Goal: Task Accomplishment & Management: Complete application form

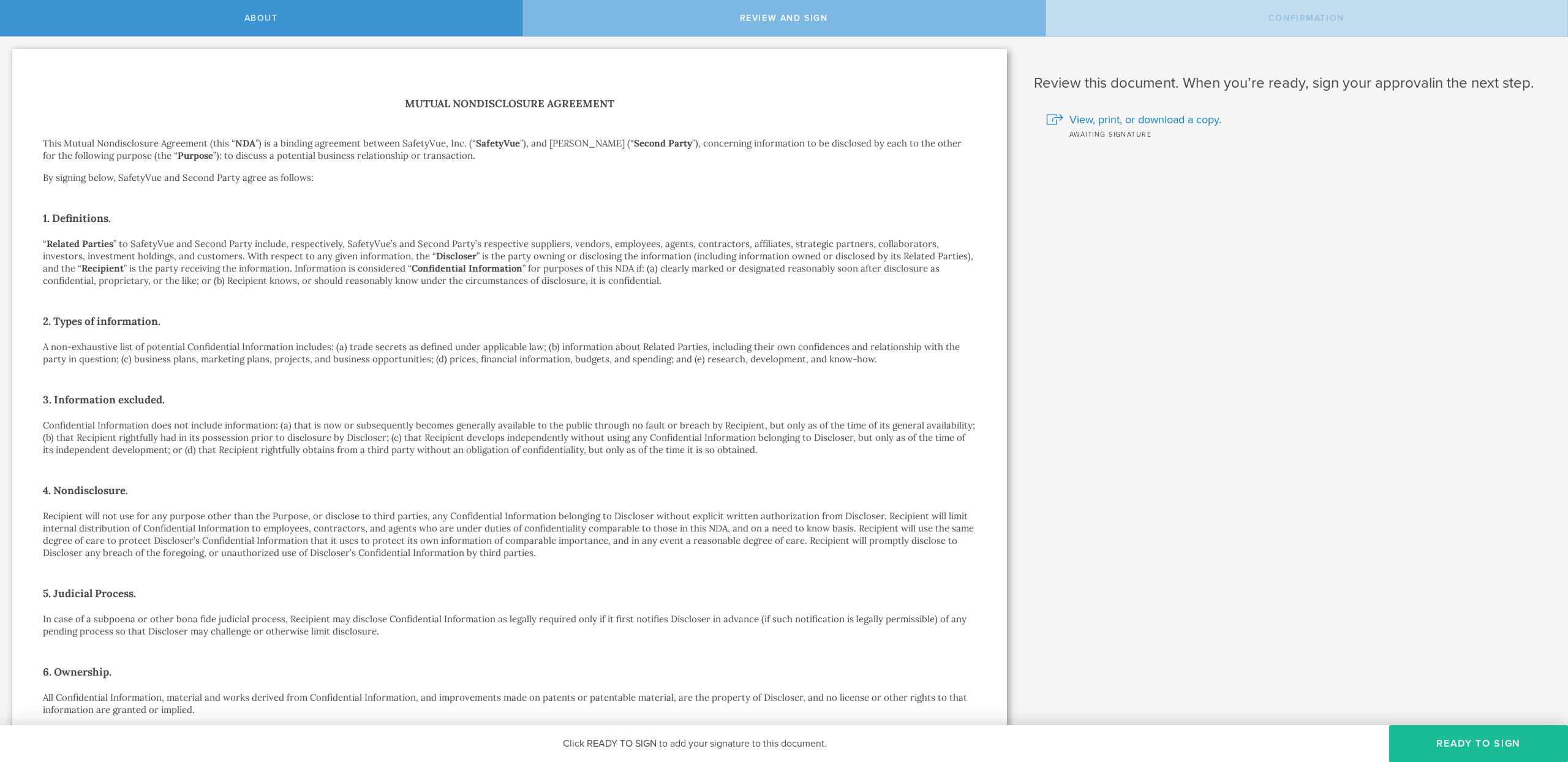
scroll to position [363, 0]
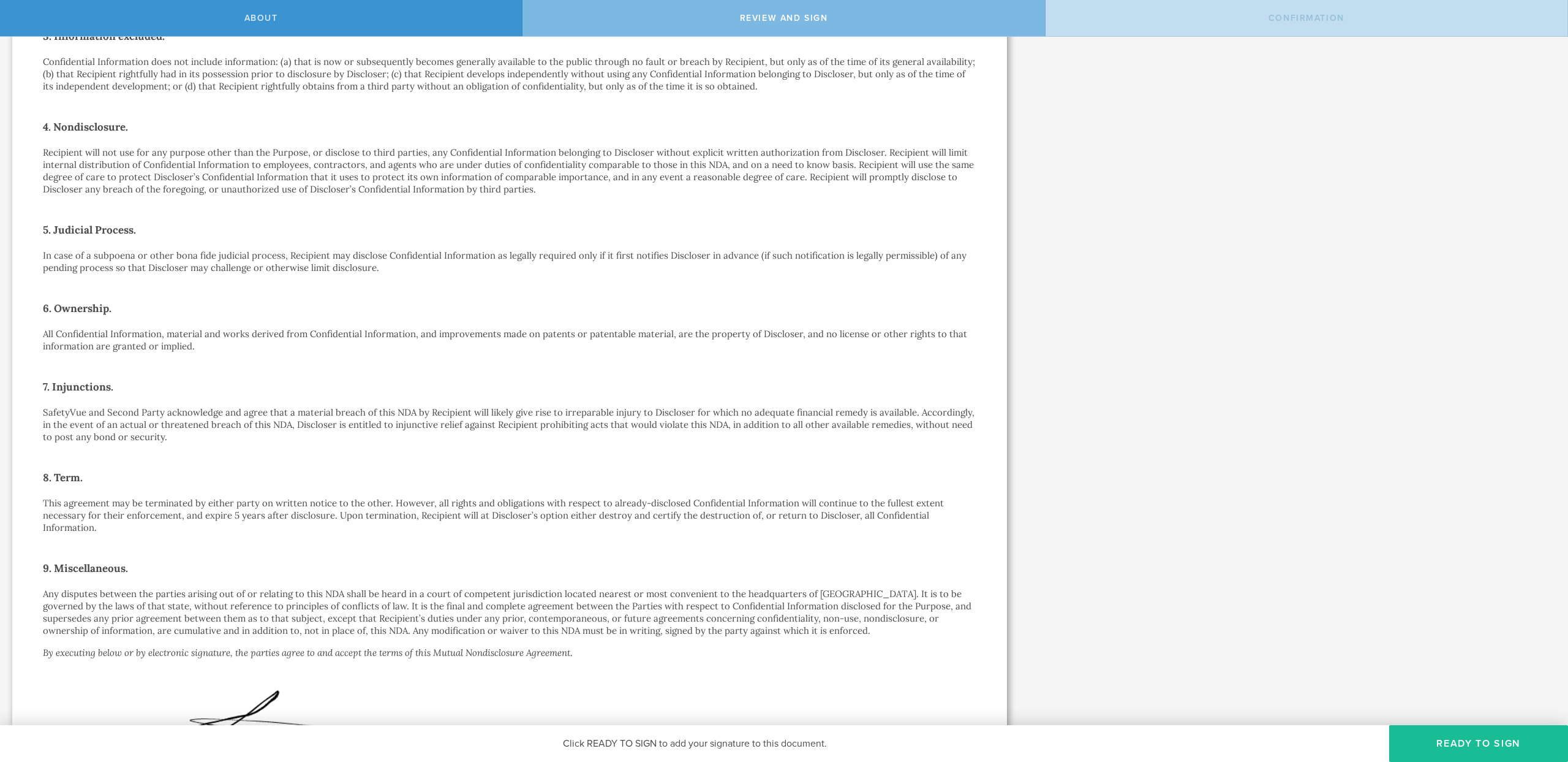
click at [147, 343] on p "All Confidential Information, material and works derived from Confidential Info…" at bounding box center [510, 340] width 934 height 24
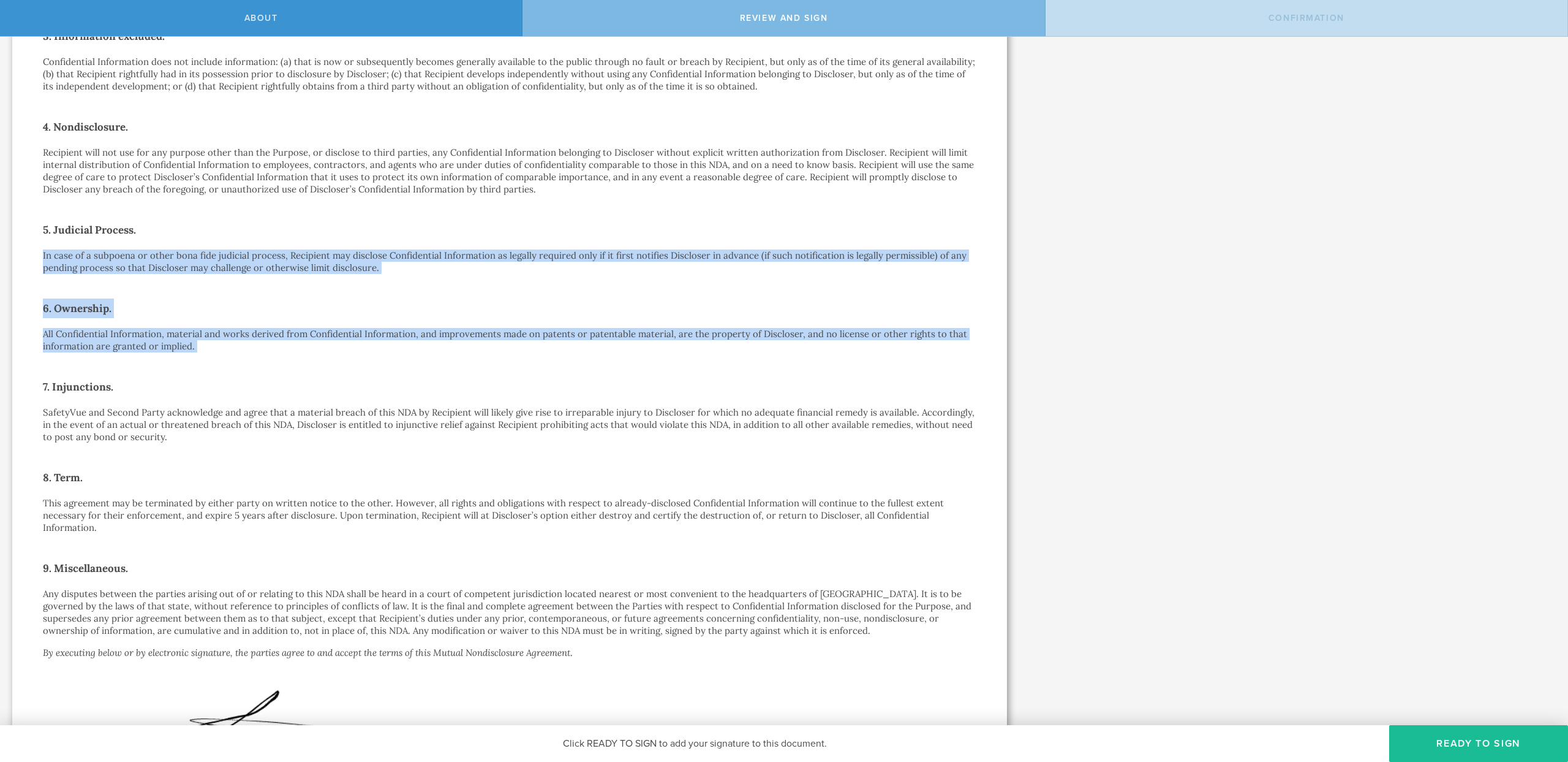
drag, startPoint x: 147, startPoint y: 343, endPoint x: 157, endPoint y: 254, distance: 89.6
click at [157, 254] on div "Mutual Nondisclosure Agreement This Mutual Nondisclosure Agreement (this “ NDA …" at bounding box center [510, 297] width 934 height 1130
click at [158, 254] on p "In case of a subpoena or other bona fide judicial process, Recipient may disclo…" at bounding box center [510, 262] width 934 height 24
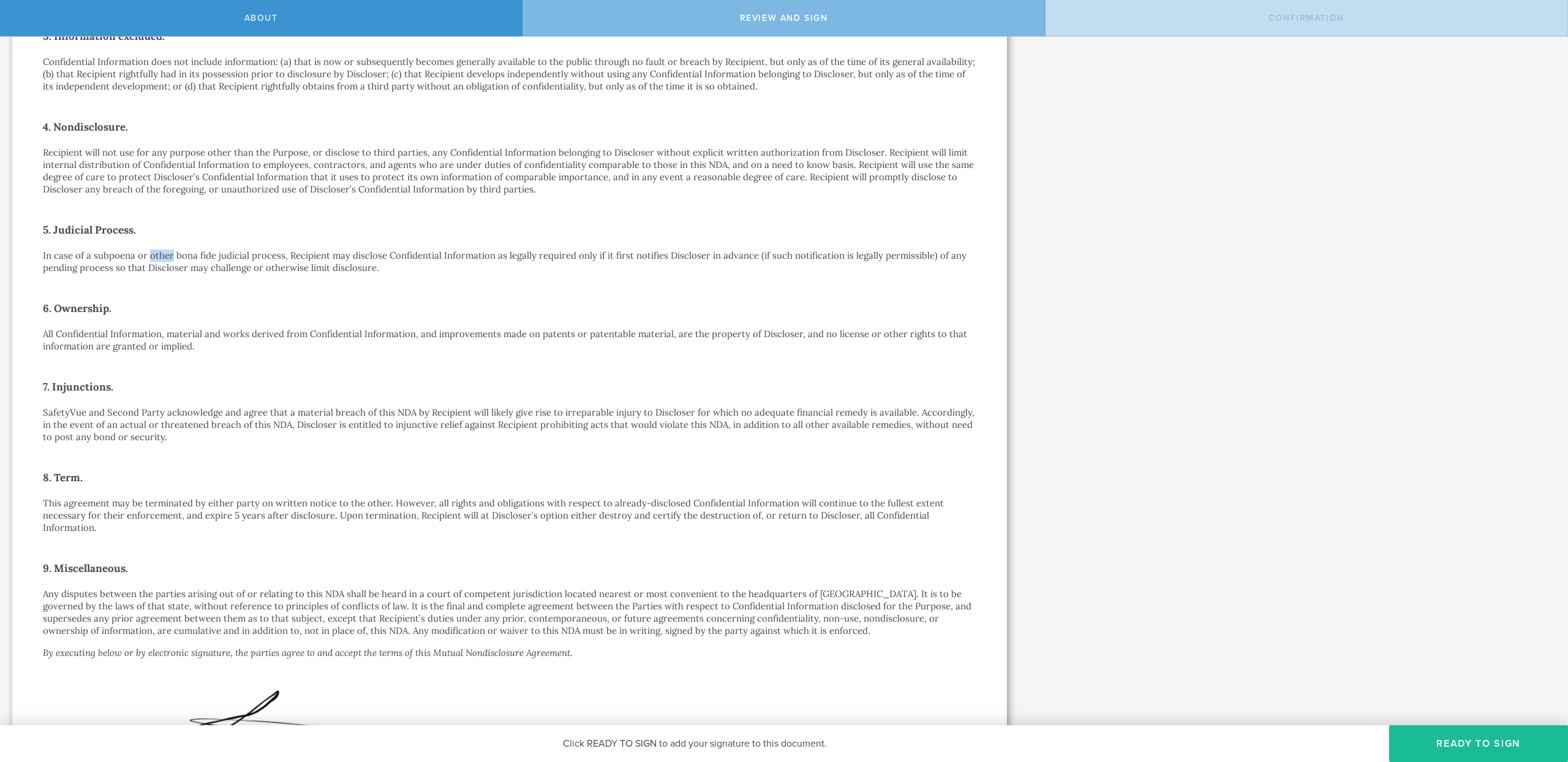
click at [158, 254] on p "In case of a subpoena or other bona fide judicial process, Recipient may disclo…" at bounding box center [510, 262] width 934 height 24
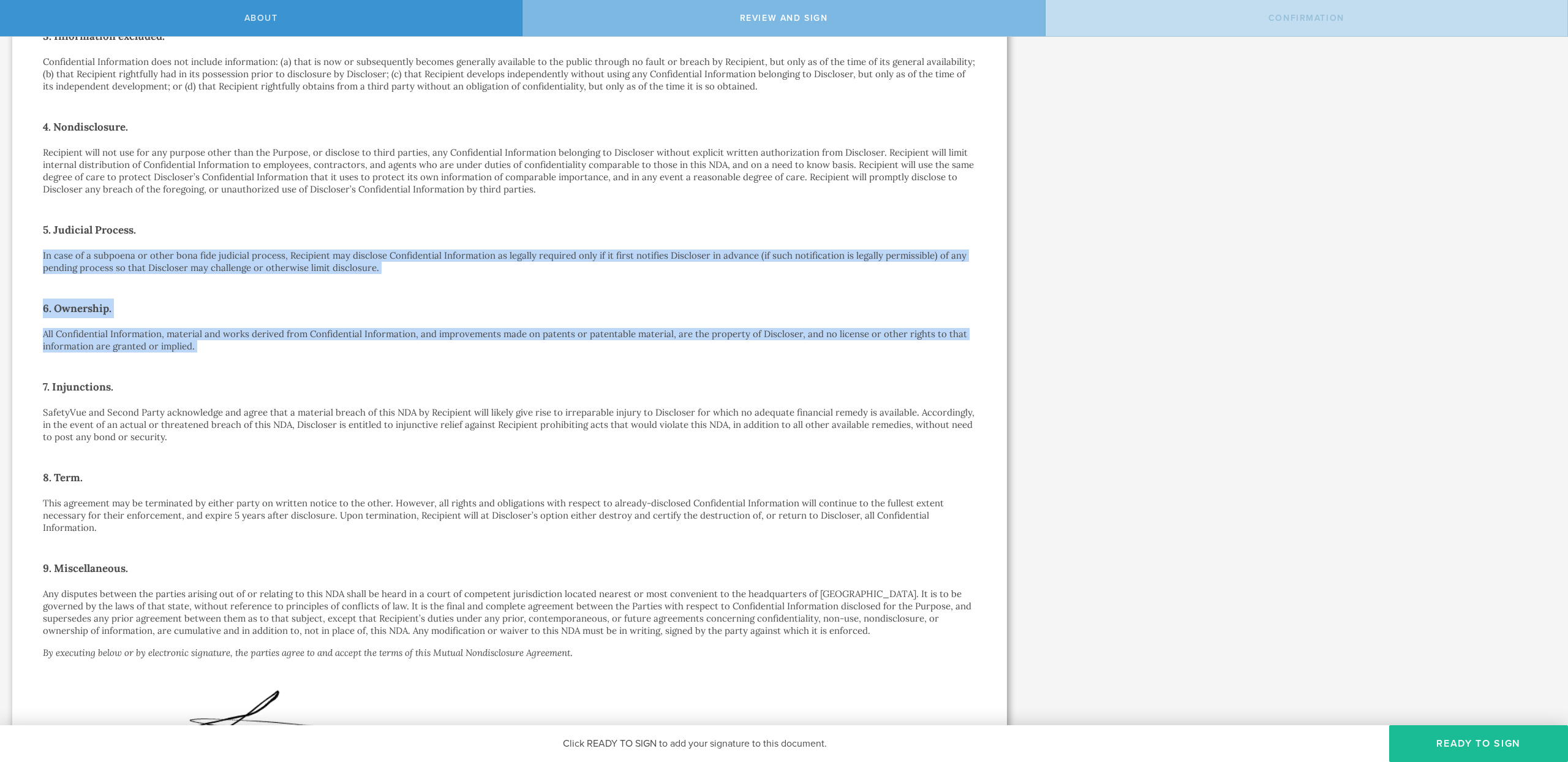
drag, startPoint x: 158, startPoint y: 254, endPoint x: 259, endPoint y: 338, distance: 131.4
click at [259, 338] on div "Mutual Nondisclosure Agreement This Mutual Nondisclosure Agreement (this “ NDA …" at bounding box center [510, 297] width 934 height 1130
click at [338, 340] on p "All Confidential Information, material and works derived from Confidential Info…" at bounding box center [510, 340] width 934 height 24
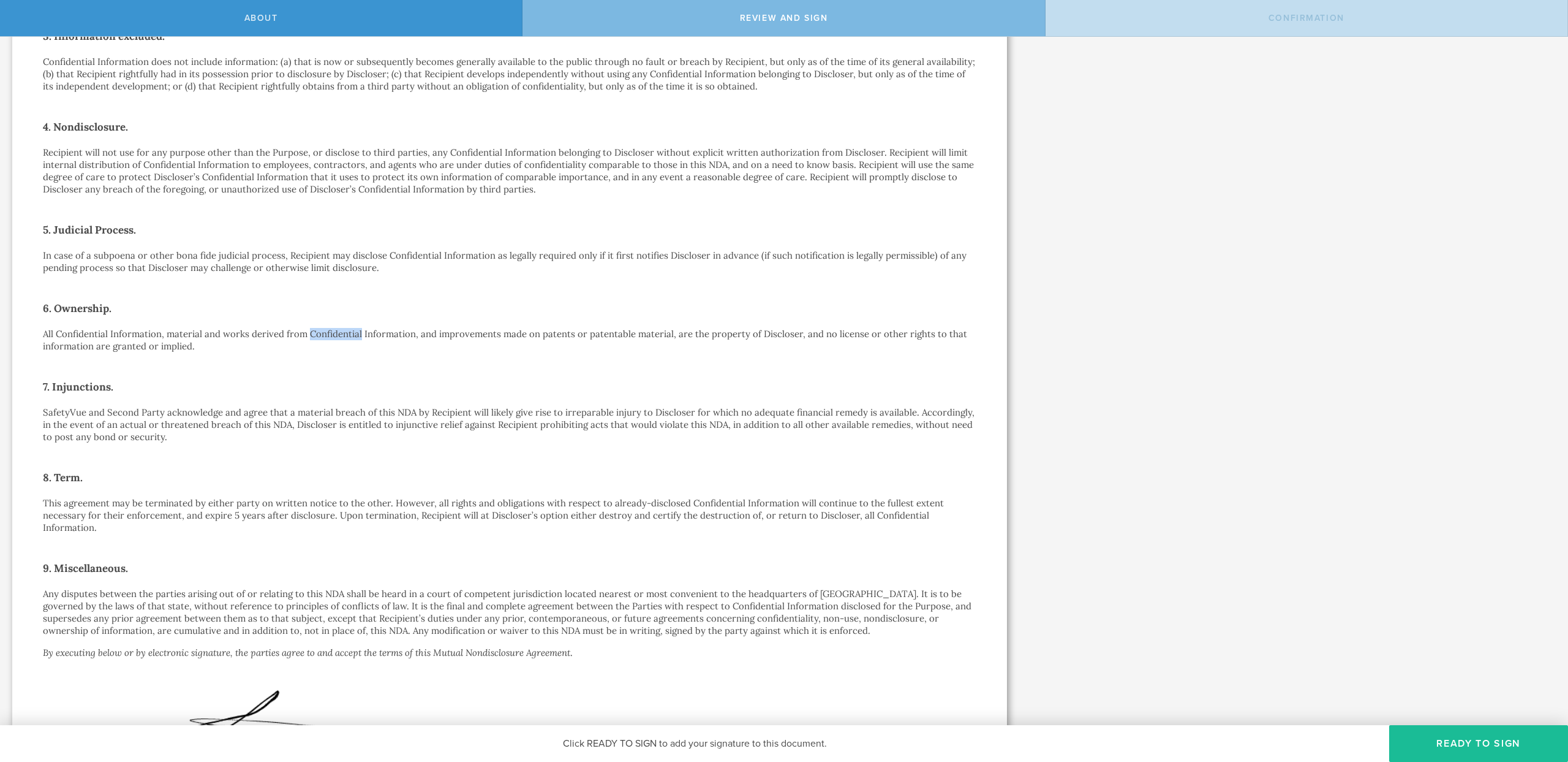
click at [338, 340] on p "All Confidential Information, material and works derived from Confidential Info…" at bounding box center [510, 340] width 934 height 24
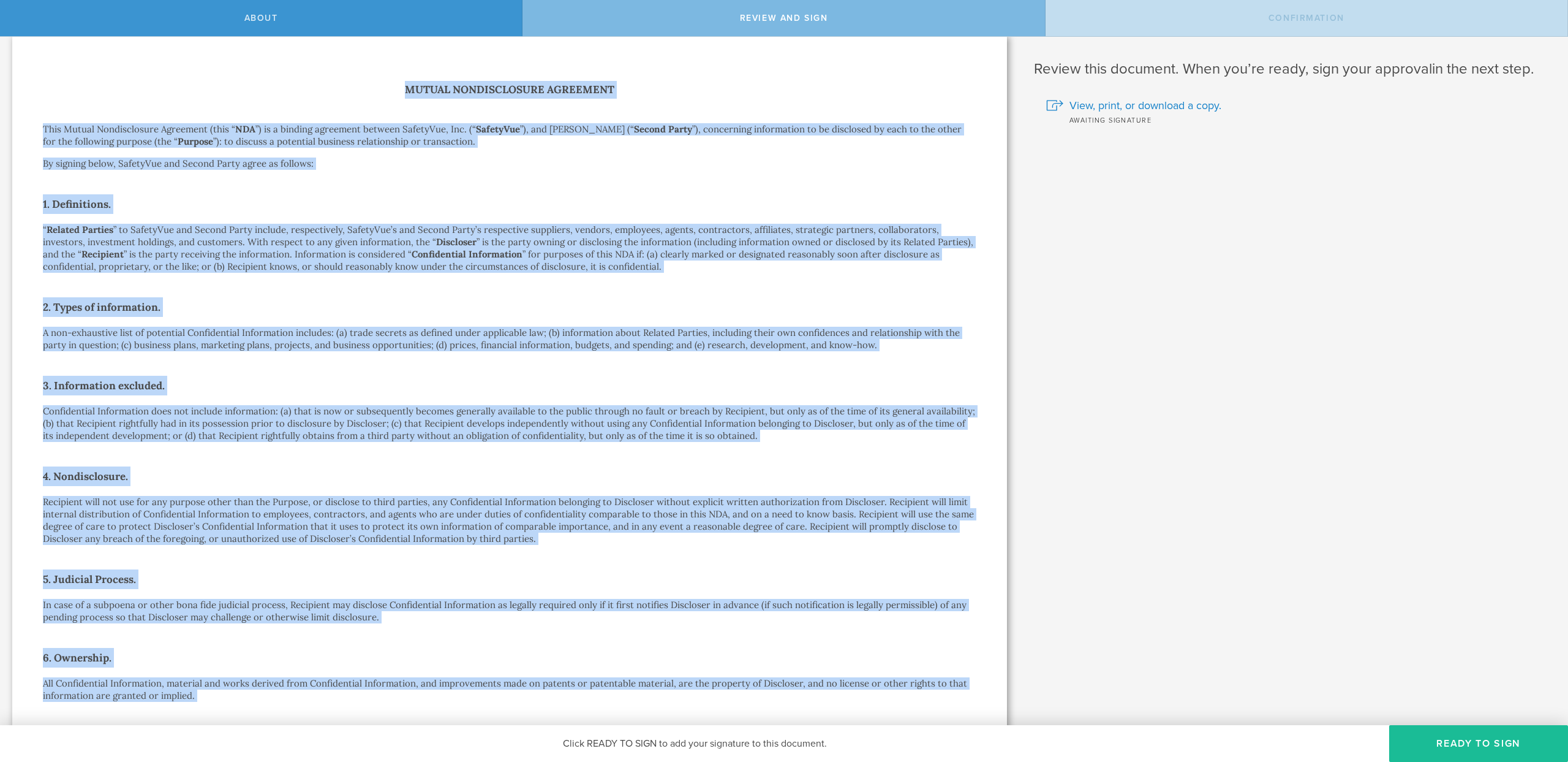
scroll to position [0, 0]
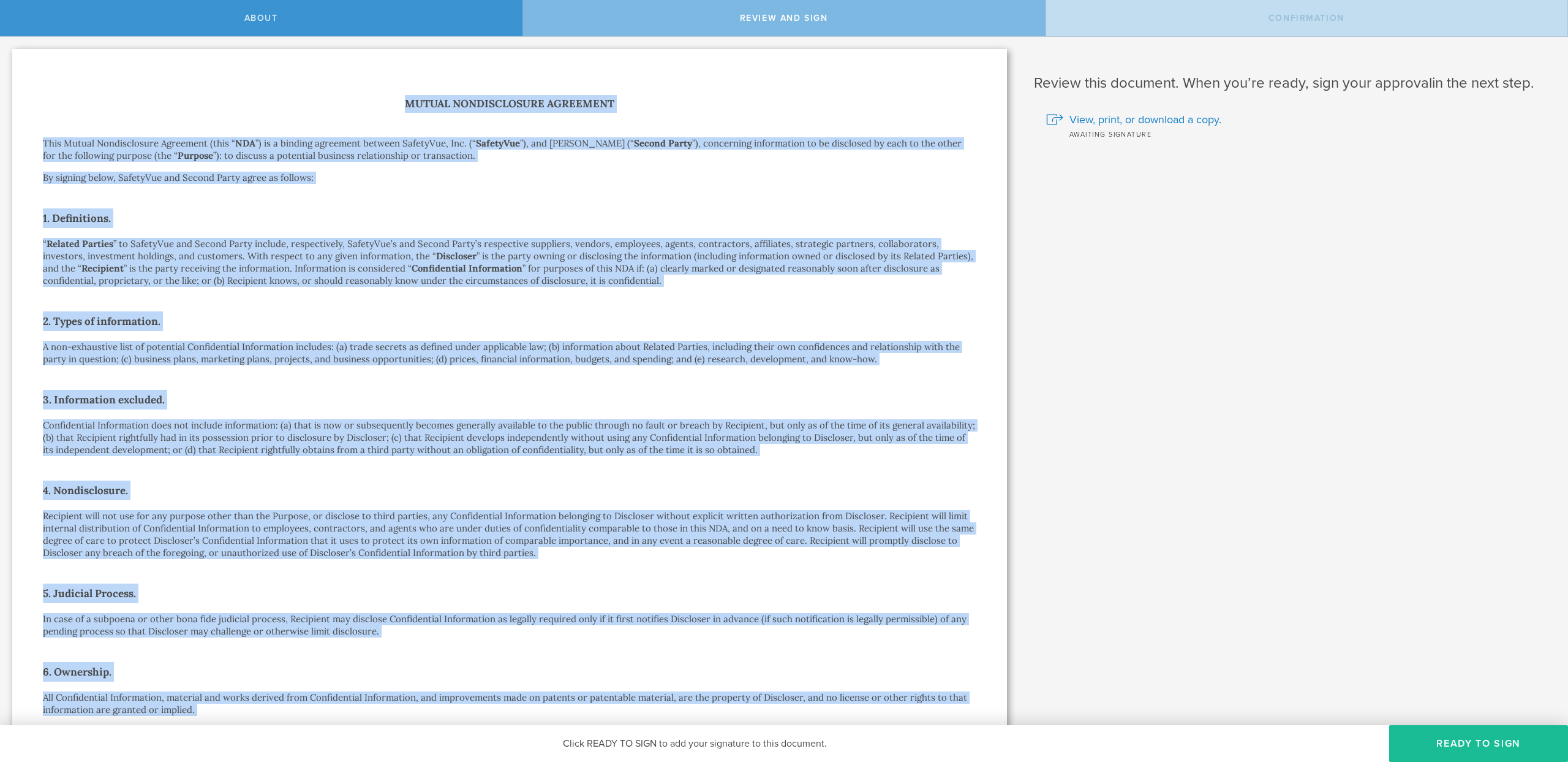
drag, startPoint x: 338, startPoint y: 340, endPoint x: 70, endPoint y: 39, distance: 403.0
click at [70, 39] on div "SafetyVue, Inc. has requested that you sign a Nondisclosure Agreement . This No…" at bounding box center [510, 654] width 1019 height 1235
click at [402, 96] on h1 "Mutual Nondisclosure Agreement" at bounding box center [510, 104] width 934 height 18
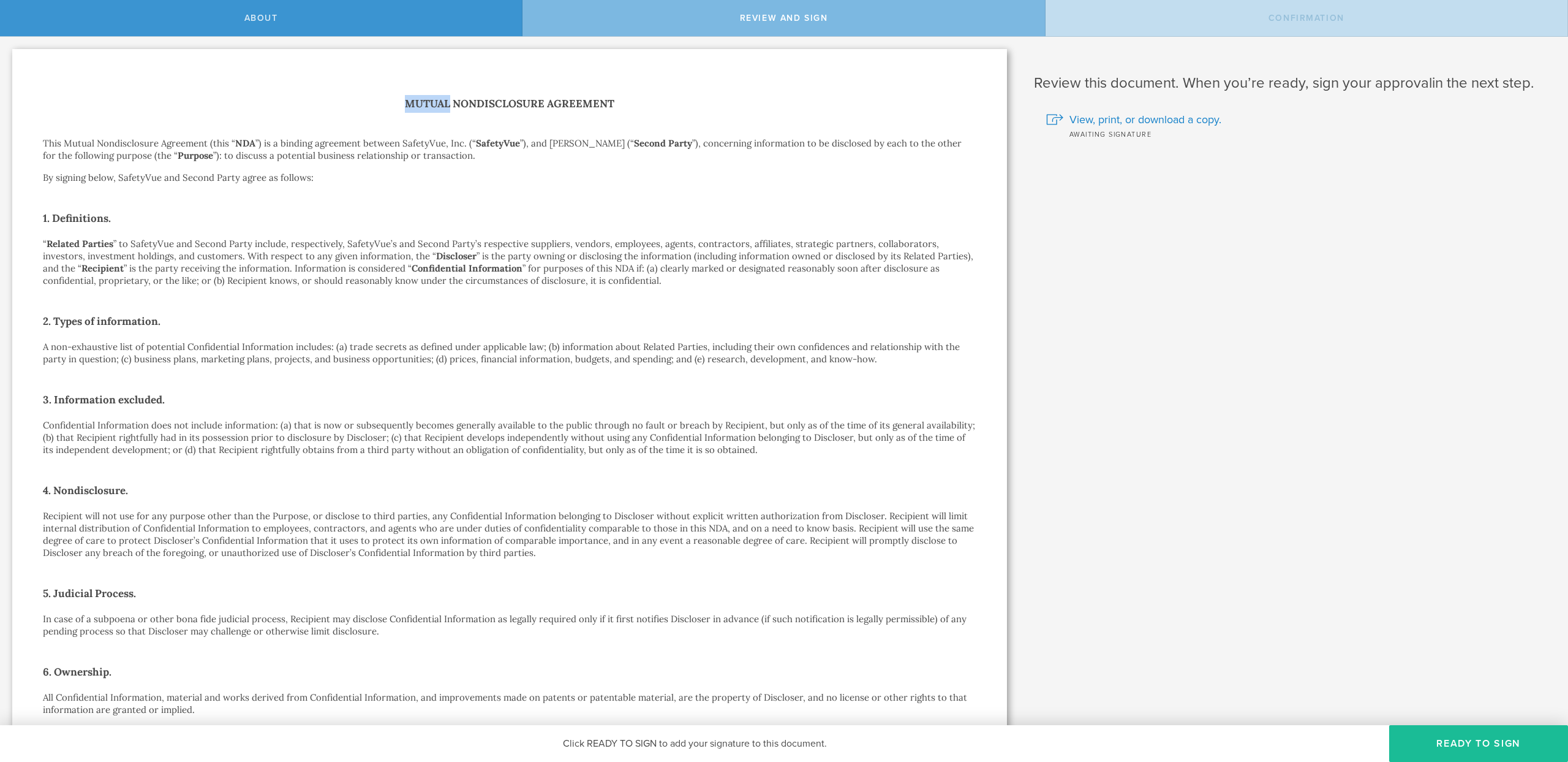
click at [402, 96] on h1 "Mutual Nondisclosure Agreement" at bounding box center [510, 104] width 934 height 18
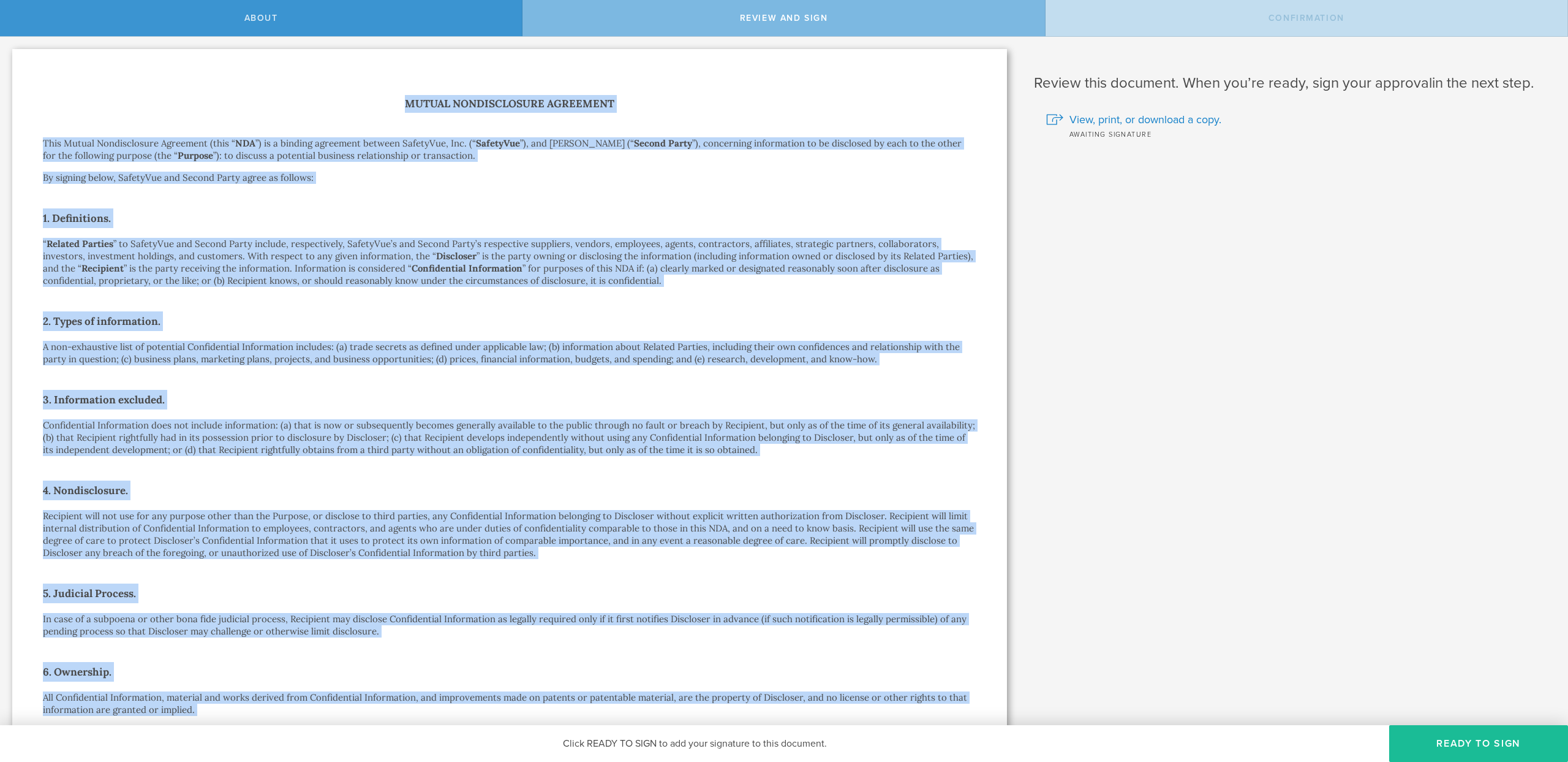
drag, startPoint x: 402, startPoint y: 96, endPoint x: 620, endPoint y: 716, distance: 657.2
click at [620, 716] on div "Mutual Nondisclosure Agreement This Mutual Nondisclosure Agreement (this “ NDA …" at bounding box center [510, 660] width 934 height 1130
click at [620, 716] on p "All Confidential Information, material and works derived from Confidential Info…" at bounding box center [510, 703] width 934 height 24
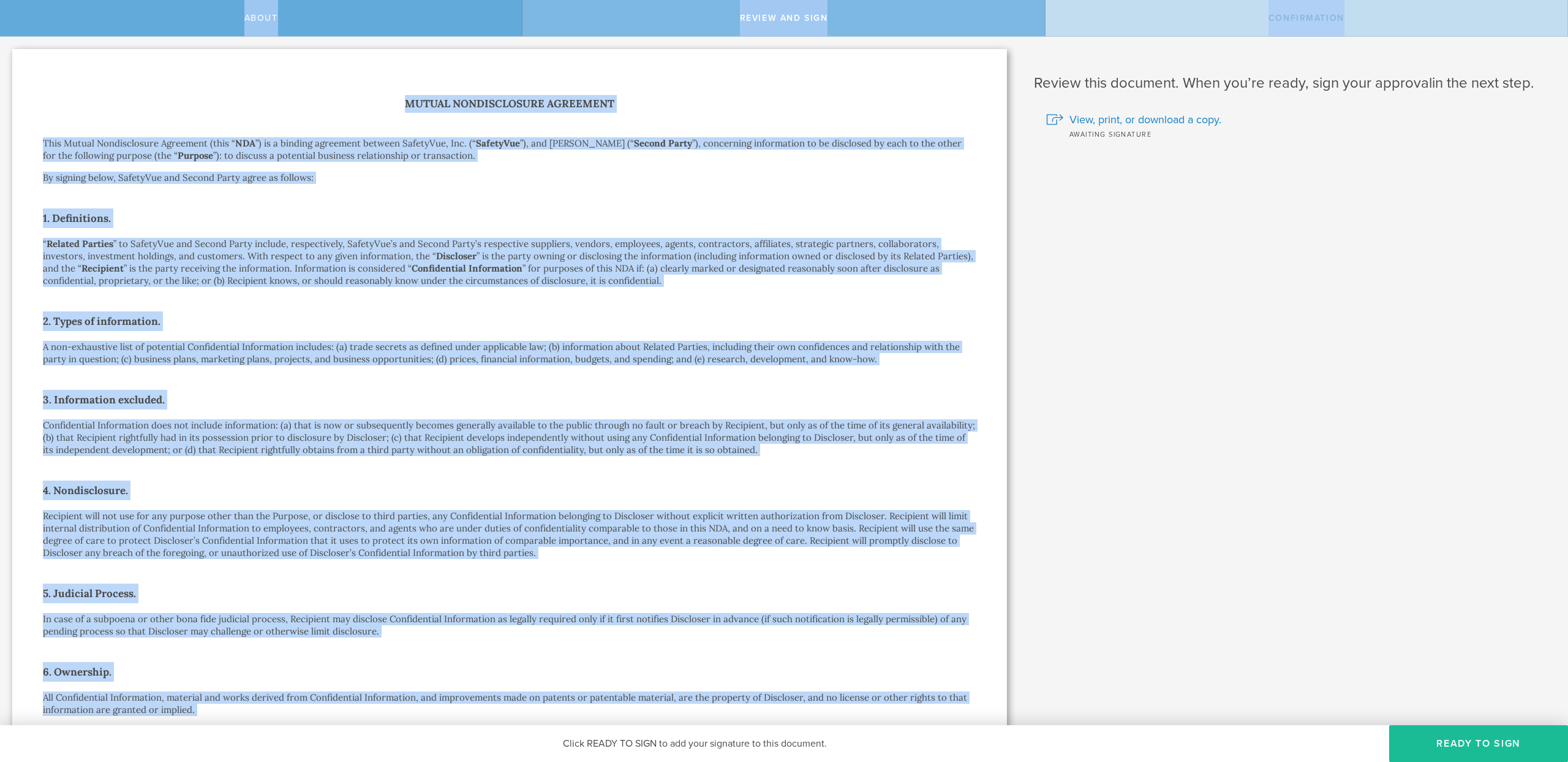
drag, startPoint x: 591, startPoint y: 597, endPoint x: 40, endPoint y: 13, distance: 802.9
click at [40, 13] on div "About Review and sign Confirmation SafetyVue, Inc. has requested that you sign …" at bounding box center [784, 18] width 1568 height 37
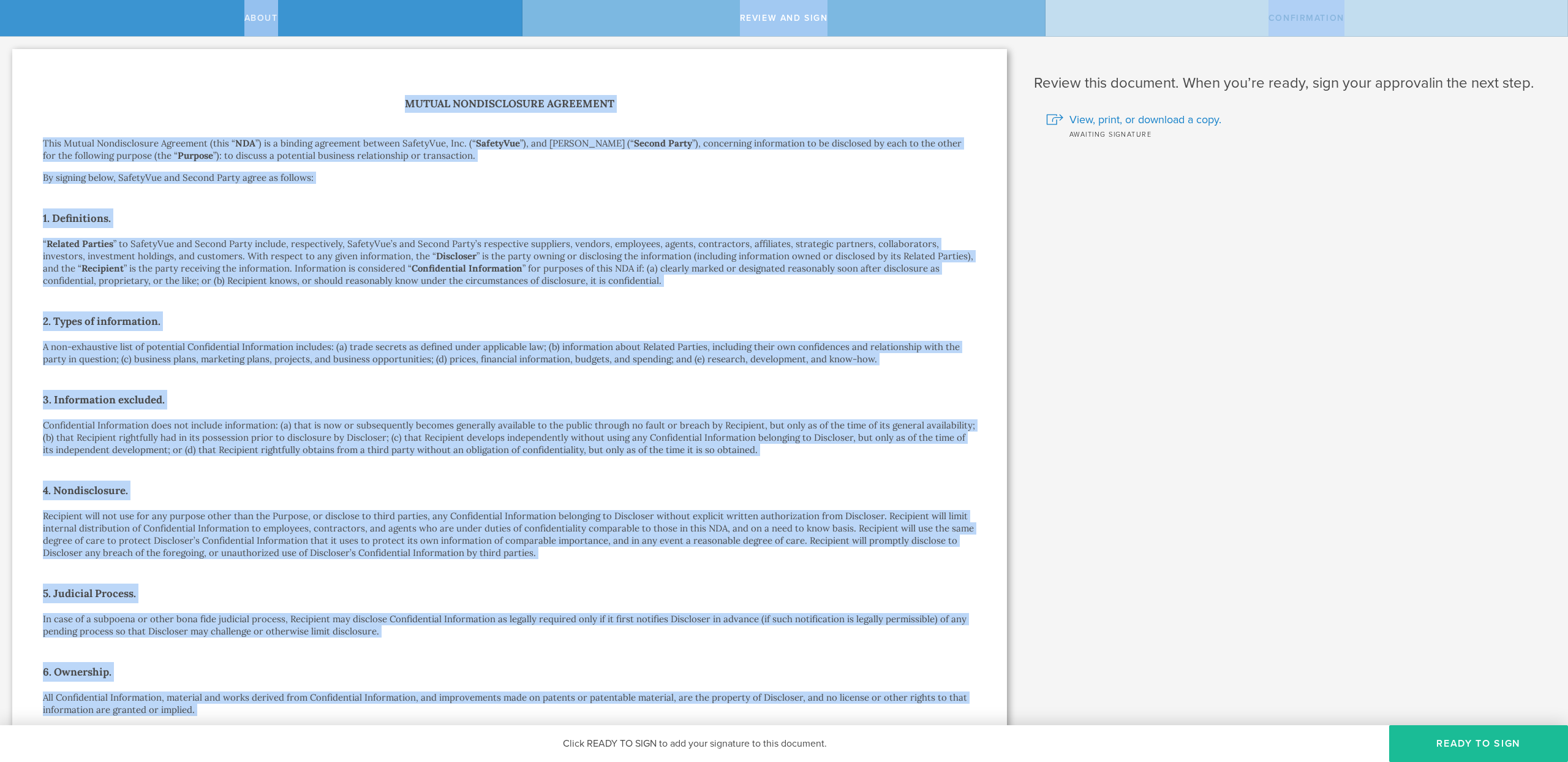
click at [277, 94] on div "Mutual Nondisclosure Agreement This Mutual Nondisclosure Agreement (this “ NDA …" at bounding box center [510, 660] width 995 height 1223
drag, startPoint x: 380, startPoint y: 95, endPoint x: 689, endPoint y: 707, distance: 685.6
click at [689, 707] on div "Mutual Nondisclosure Agreement This Mutual Nondisclosure Agreement (this “ NDA …" at bounding box center [510, 660] width 995 height 1223
click at [689, 712] on p "All Confidential Information, material and works derived from Confidential Info…" at bounding box center [510, 703] width 934 height 24
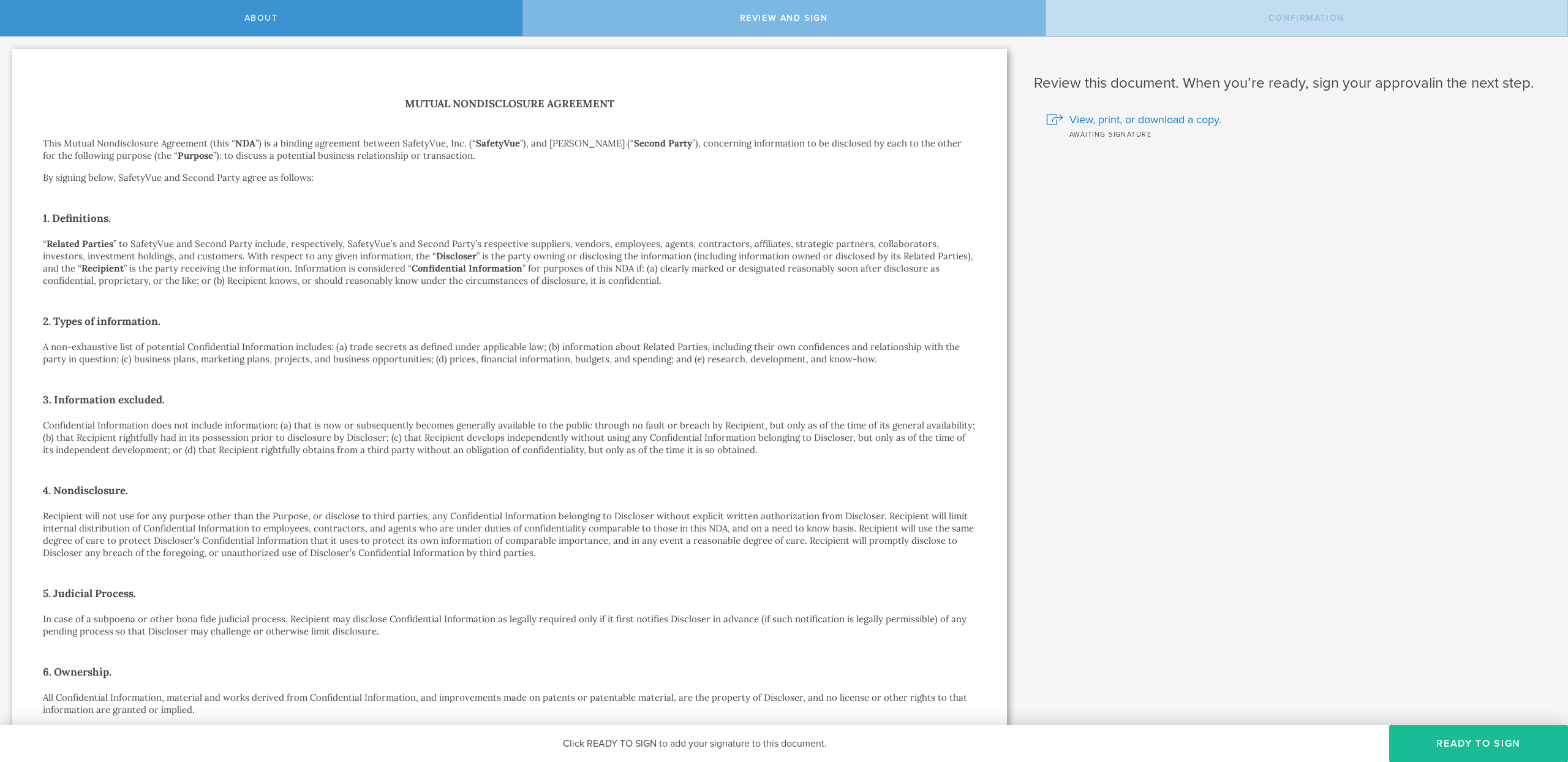
scroll to position [337, 0]
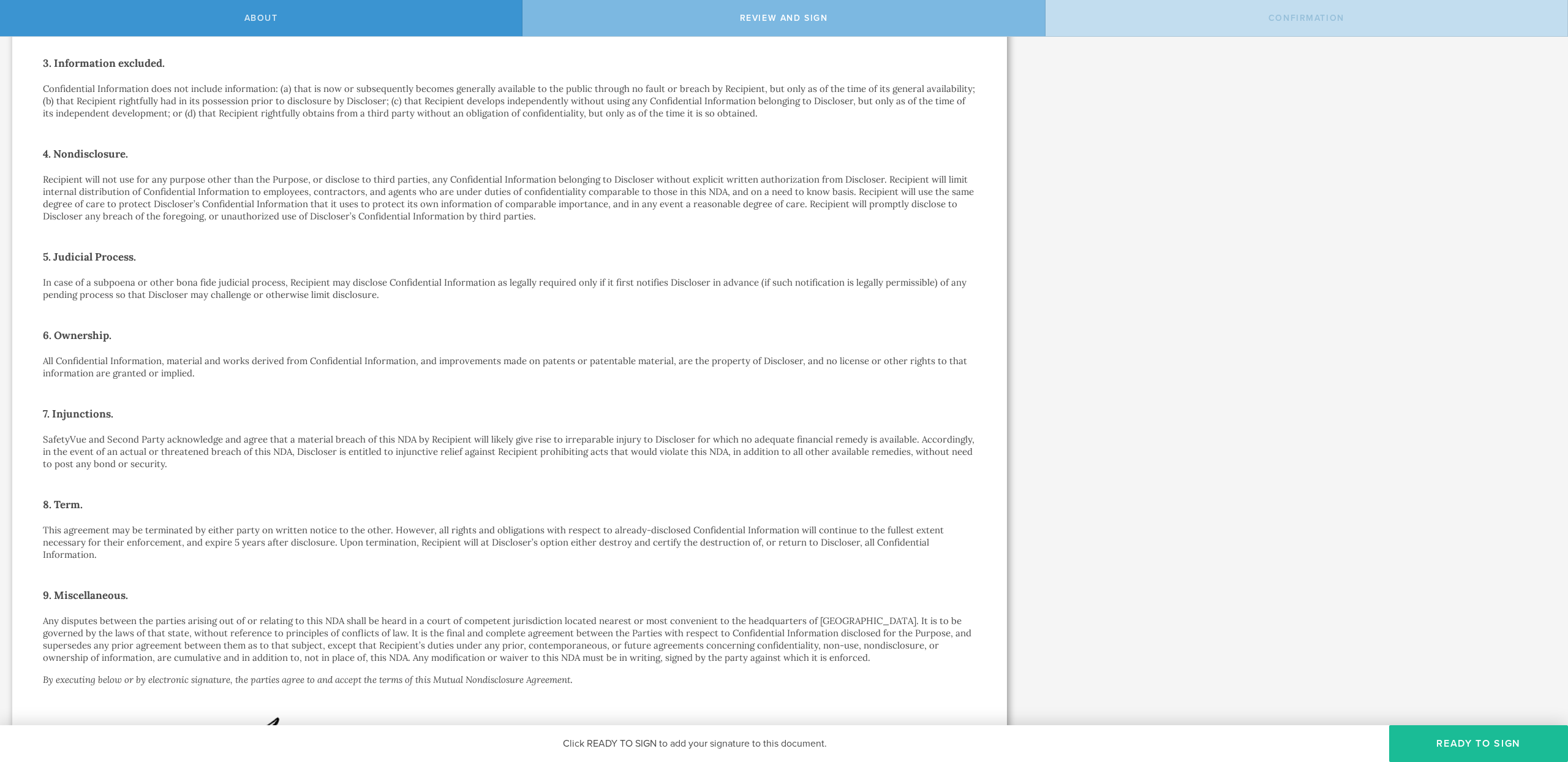
click at [248, 359] on p "All Confidential Information, material and works derived from Confidential Info…" at bounding box center [510, 367] width 934 height 24
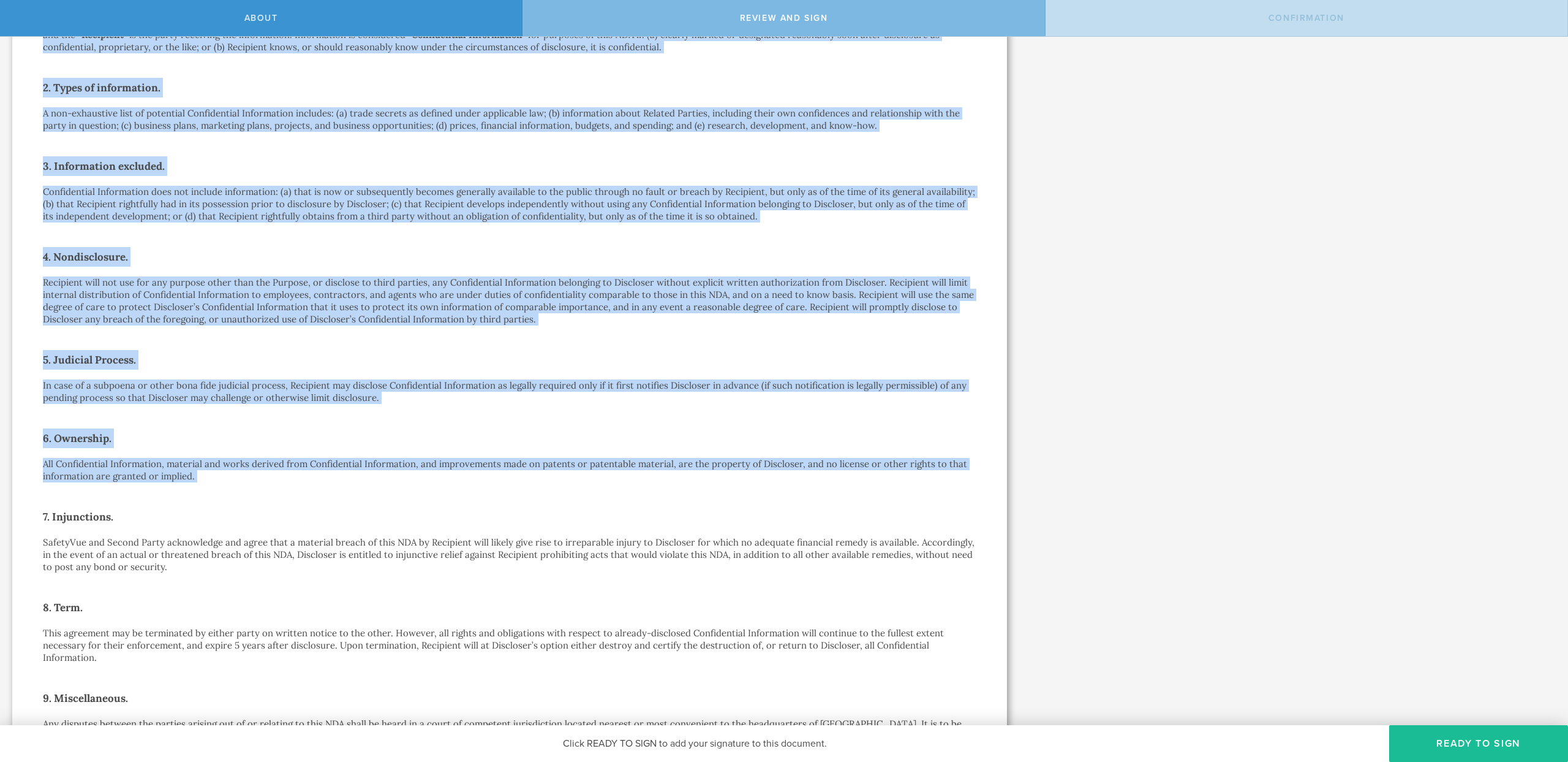
drag, startPoint x: 248, startPoint y: 359, endPoint x: 60, endPoint y: 41, distance: 369.4
click at [60, 41] on div "Mutual Nondisclosure Agreement This Mutual Nondisclosure Agreement (this “ NDA …" at bounding box center [510, 427] width 934 height 1130
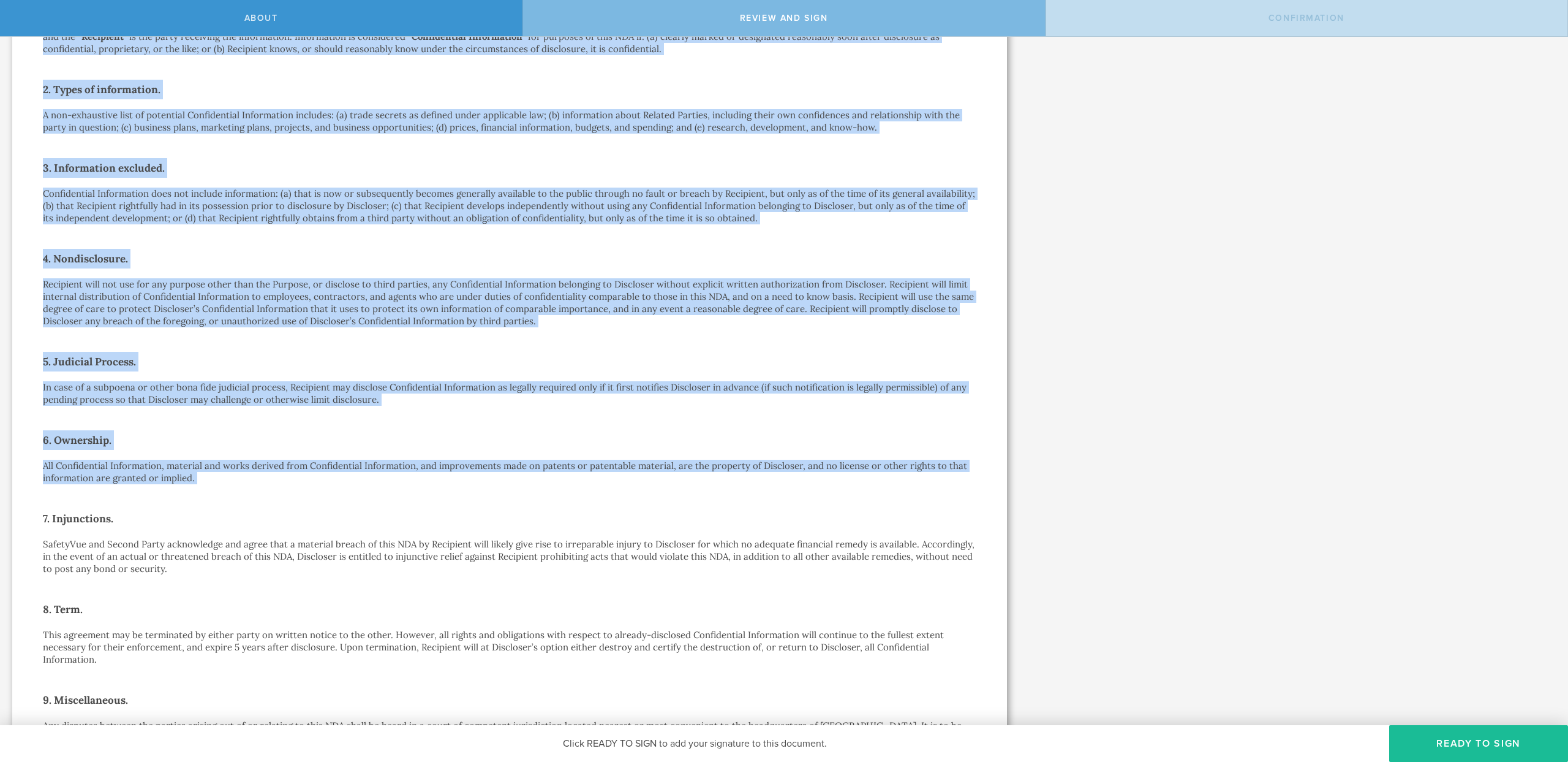
click at [88, 74] on div "Mutual Nondisclosure Agreement This Mutual Nondisclosure Agreement (this “ NDA …" at bounding box center [510, 429] width 934 height 1130
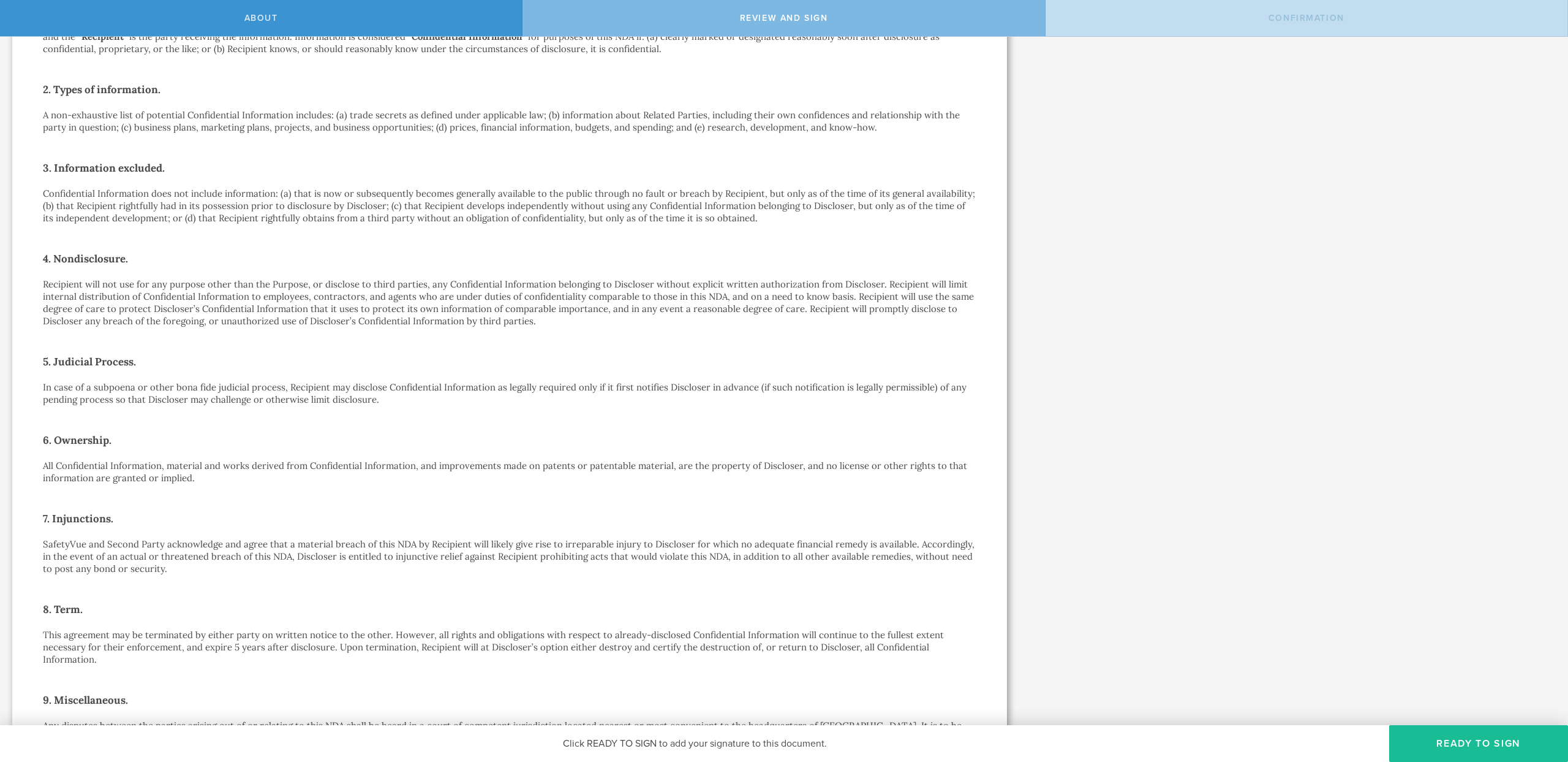
scroll to position [0, 0]
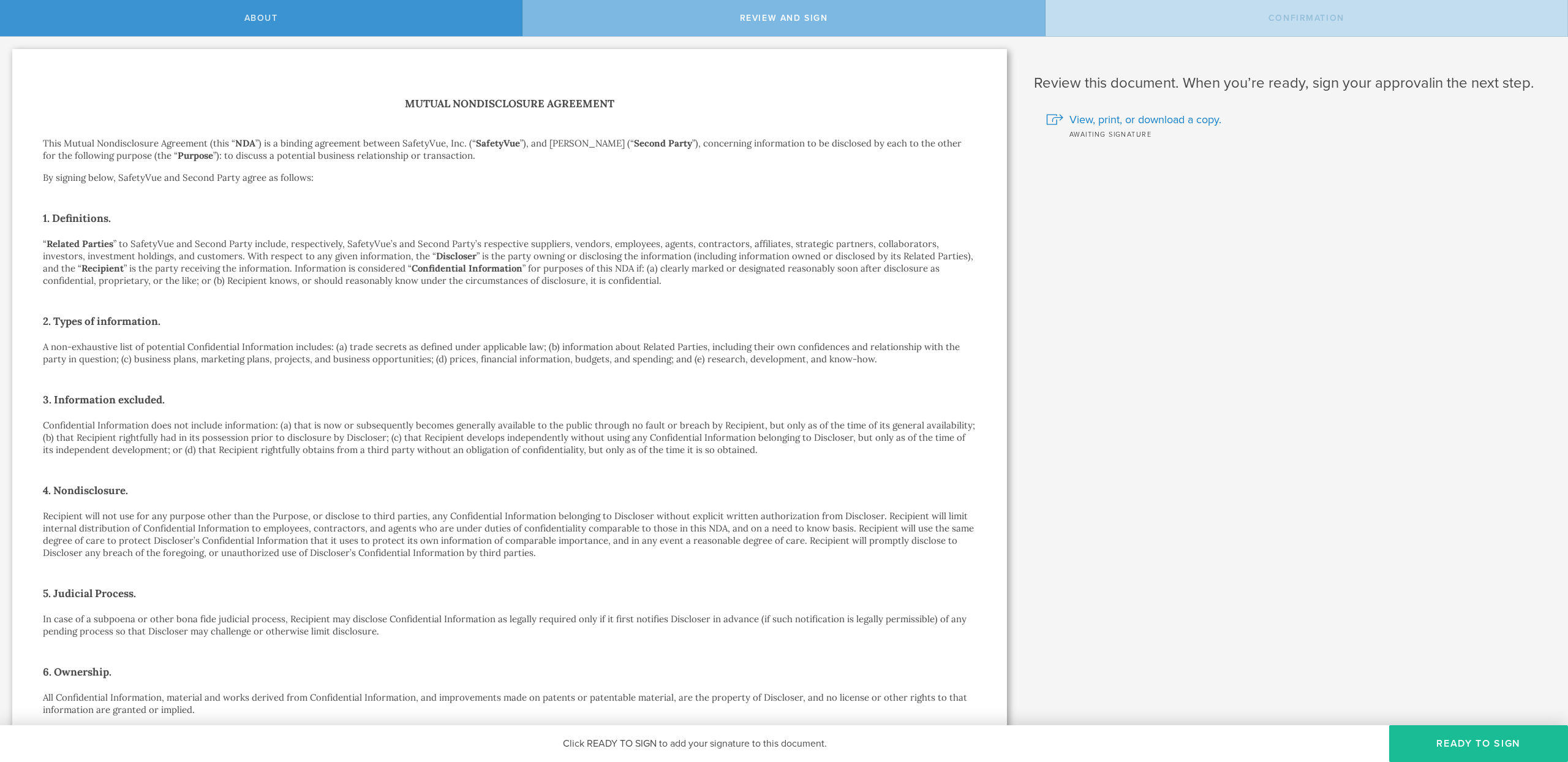
click at [503, 147] on strong "SafetyVue" at bounding box center [498, 143] width 44 height 12
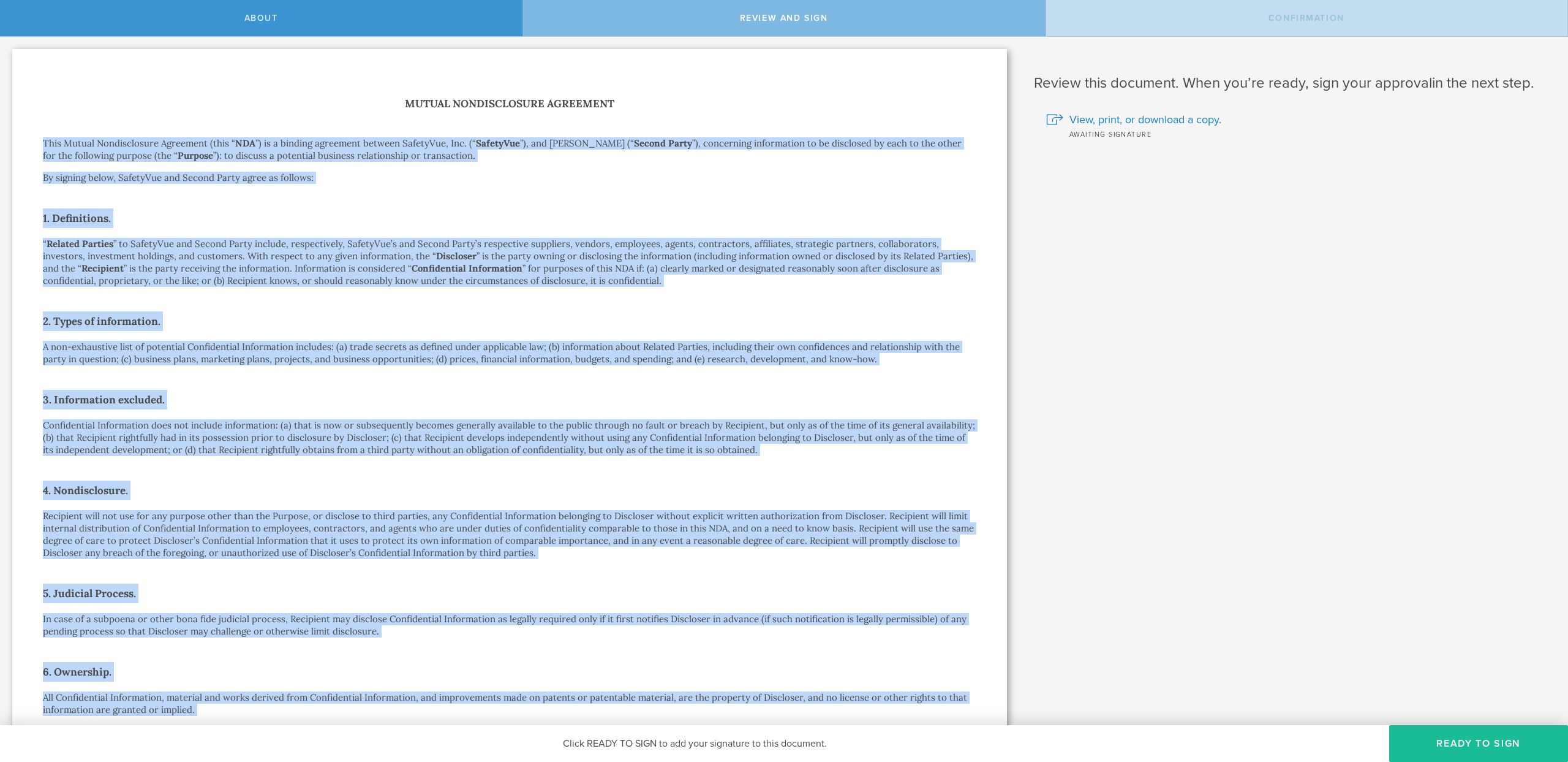
drag, startPoint x: 503, startPoint y: 147, endPoint x: 477, endPoint y: 703, distance: 556.6
click at [477, 703] on div "Mutual Nondisclosure Agreement This Mutual Nondisclosure Agreement (this “ NDA …" at bounding box center [510, 660] width 934 height 1130
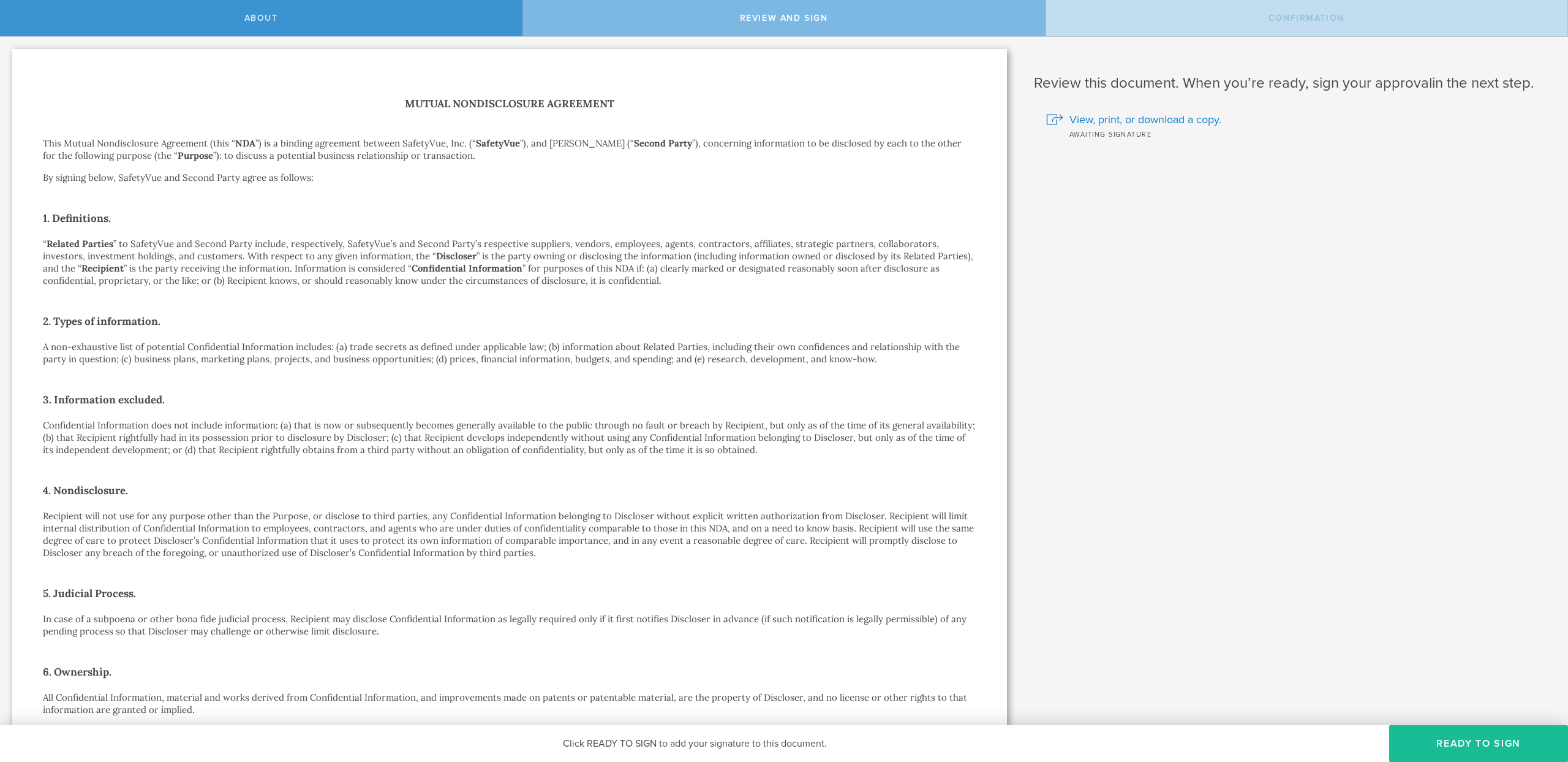
click at [457, 665] on h2 "6. Ownership." at bounding box center [510, 671] width 934 height 20
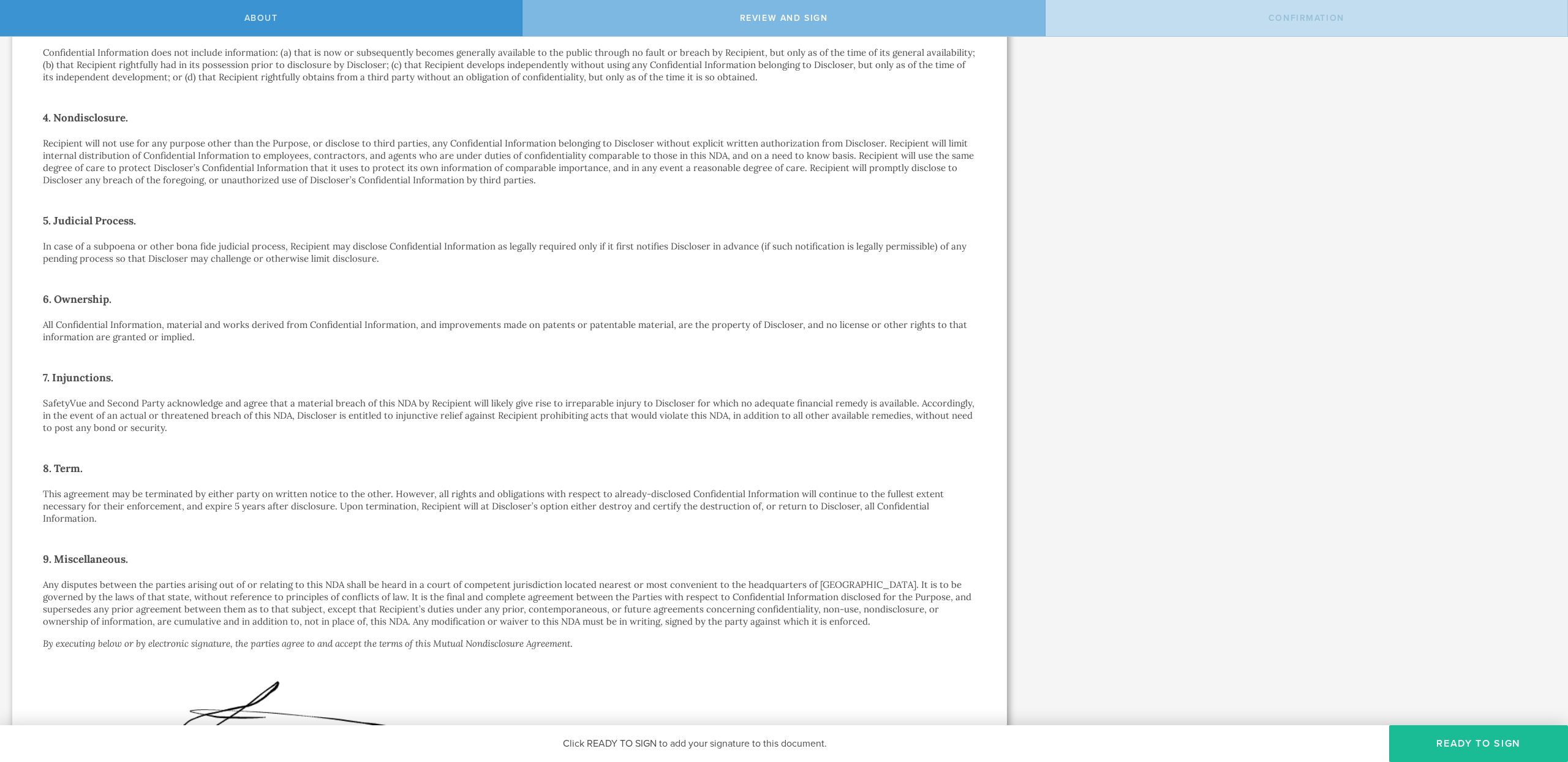
click at [183, 323] on p "All Confidential Information, material and works derived from Confidential Info…" at bounding box center [510, 330] width 934 height 24
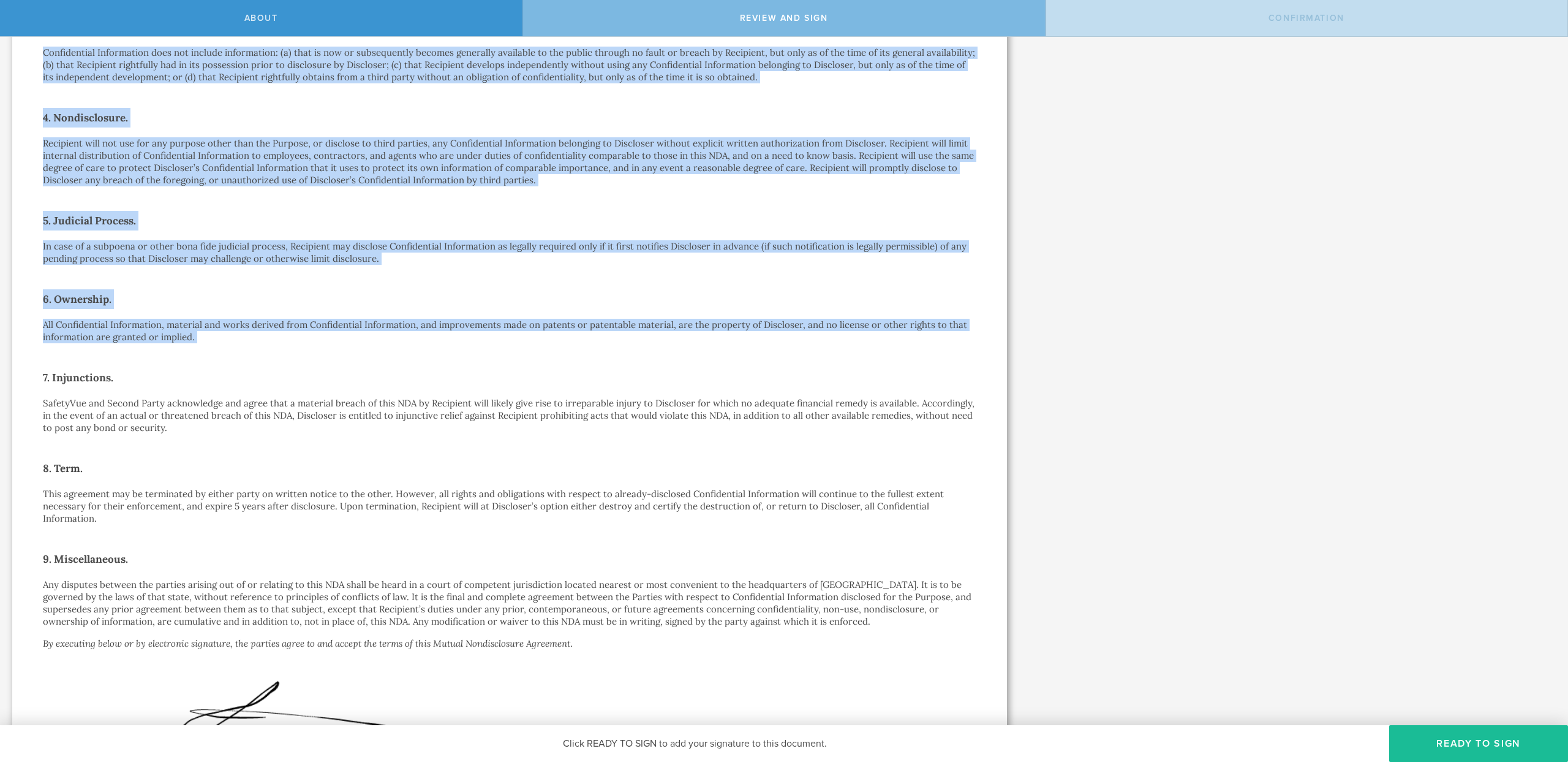
drag, startPoint x: 183, startPoint y: 323, endPoint x: 98, endPoint y: 62, distance: 274.5
click at [98, 62] on div "Mutual Nondisclosure Agreement This Mutual Nondisclosure Agreement (this “ NDA …" at bounding box center [510, 287] width 934 height 1130
click at [98, 62] on p "Confidential Information does not include information: (a) that is now or subse…" at bounding box center [510, 65] width 934 height 37
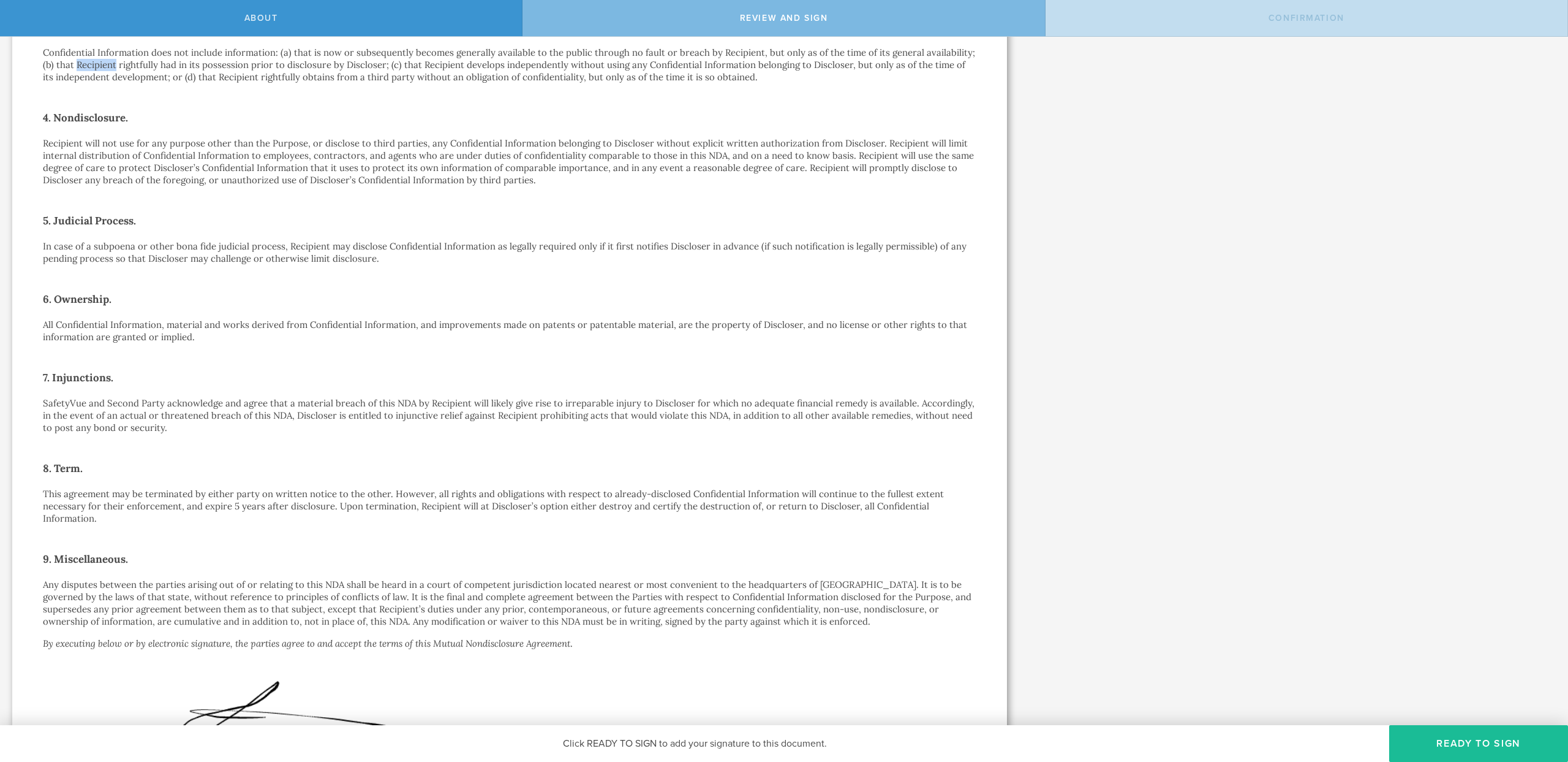
click at [98, 62] on p "Confidential Information does not include information: (a) that is now or subse…" at bounding box center [510, 65] width 934 height 37
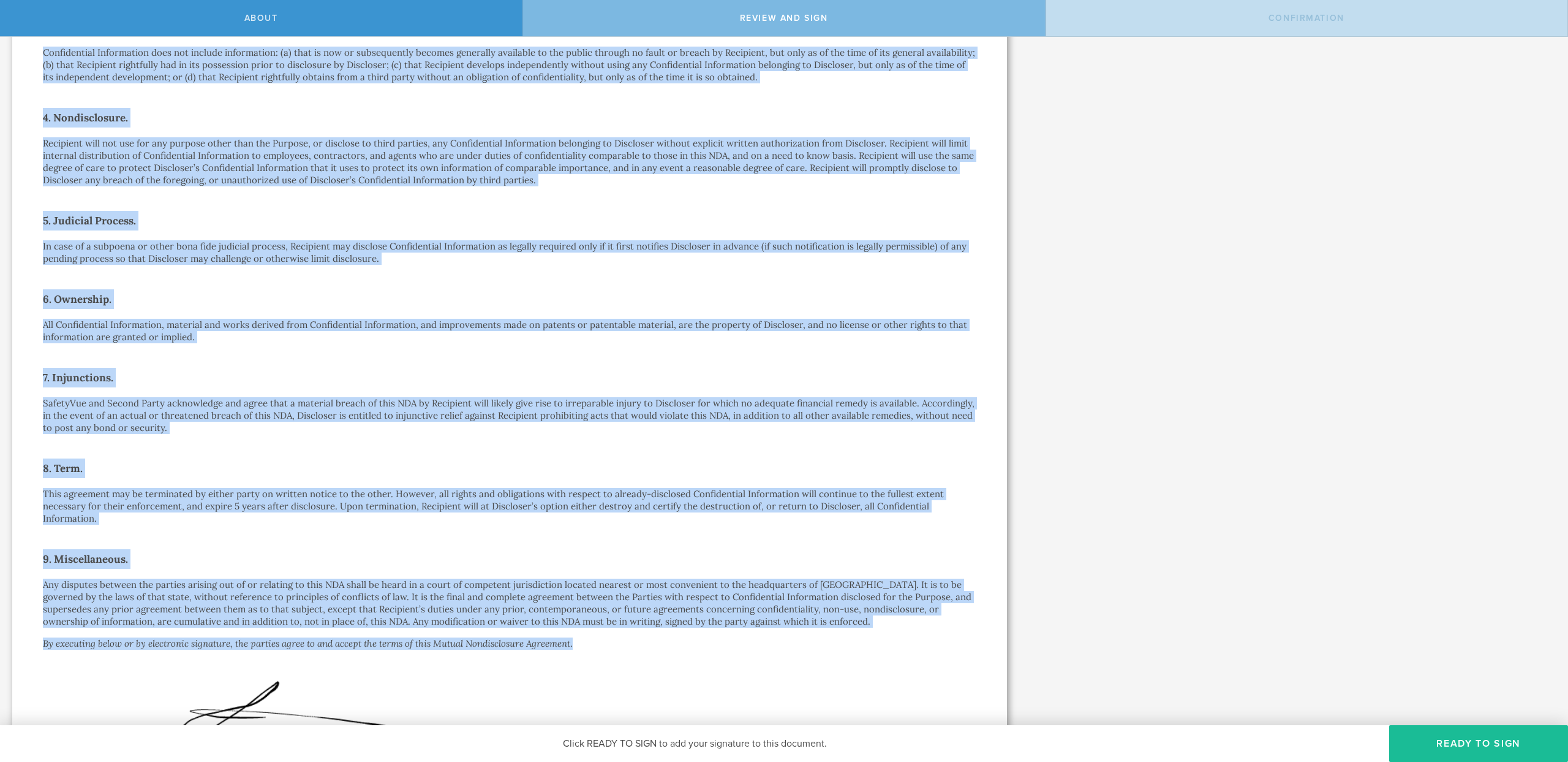
drag, startPoint x: 98, startPoint y: 62, endPoint x: 312, endPoint y: 631, distance: 607.9
click at [312, 630] on div "Mutual Nondisclosure Agreement This Mutual Nondisclosure Agreement (this “ NDA …" at bounding box center [510, 287] width 934 height 1130
click at [587, 650] on div "Signed By: [PERSON_NAME] Wolter [EMAIL_ADDRESS][PERSON_NAME][DOMAIN_NAME] IP: […" at bounding box center [369, 713] width 653 height 144
drag, startPoint x: 578, startPoint y: 643, endPoint x: 43, endPoint y: 57, distance: 793.5
click at [43, 57] on div "Mutual Nondisclosure Agreement This Mutual Nondisclosure Agreement (this “ NDA …" at bounding box center [510, 287] width 934 height 1130
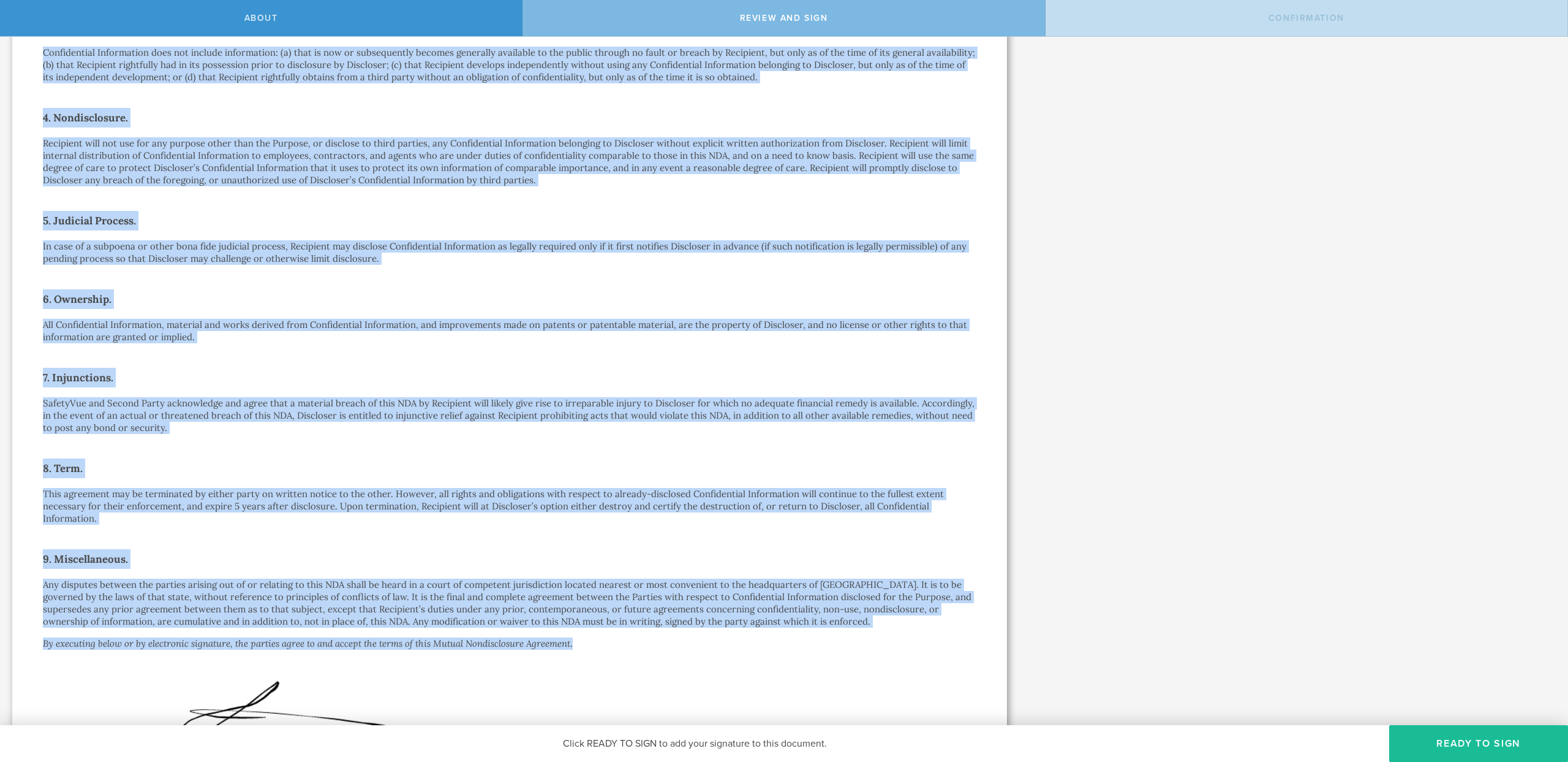
click at [43, 57] on p "Confidential Information does not include information: (a) that is now or subse…" at bounding box center [510, 65] width 934 height 37
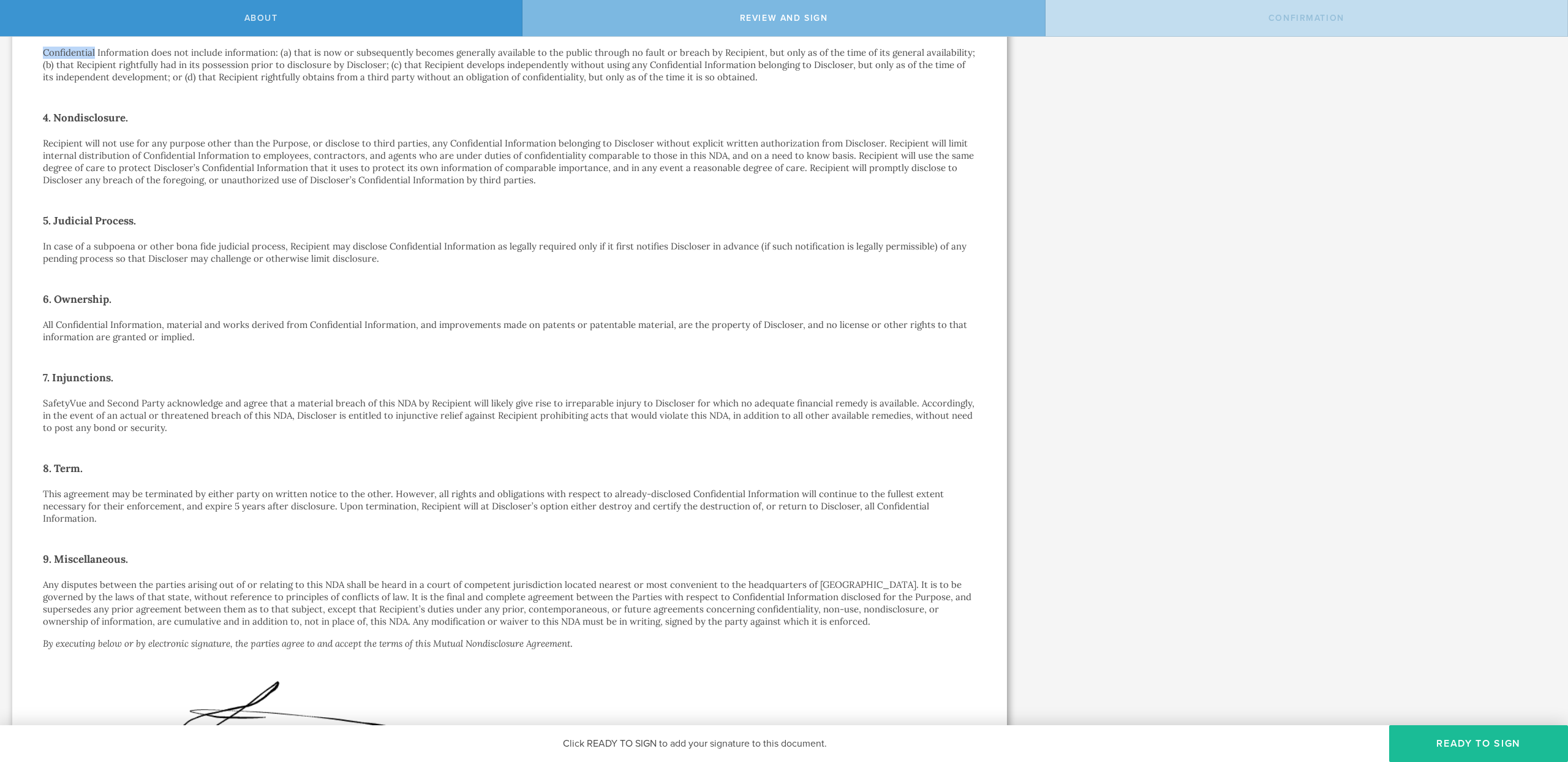
click at [43, 57] on p "Confidential Information does not include information: (a) that is now or subse…" at bounding box center [510, 65] width 934 height 37
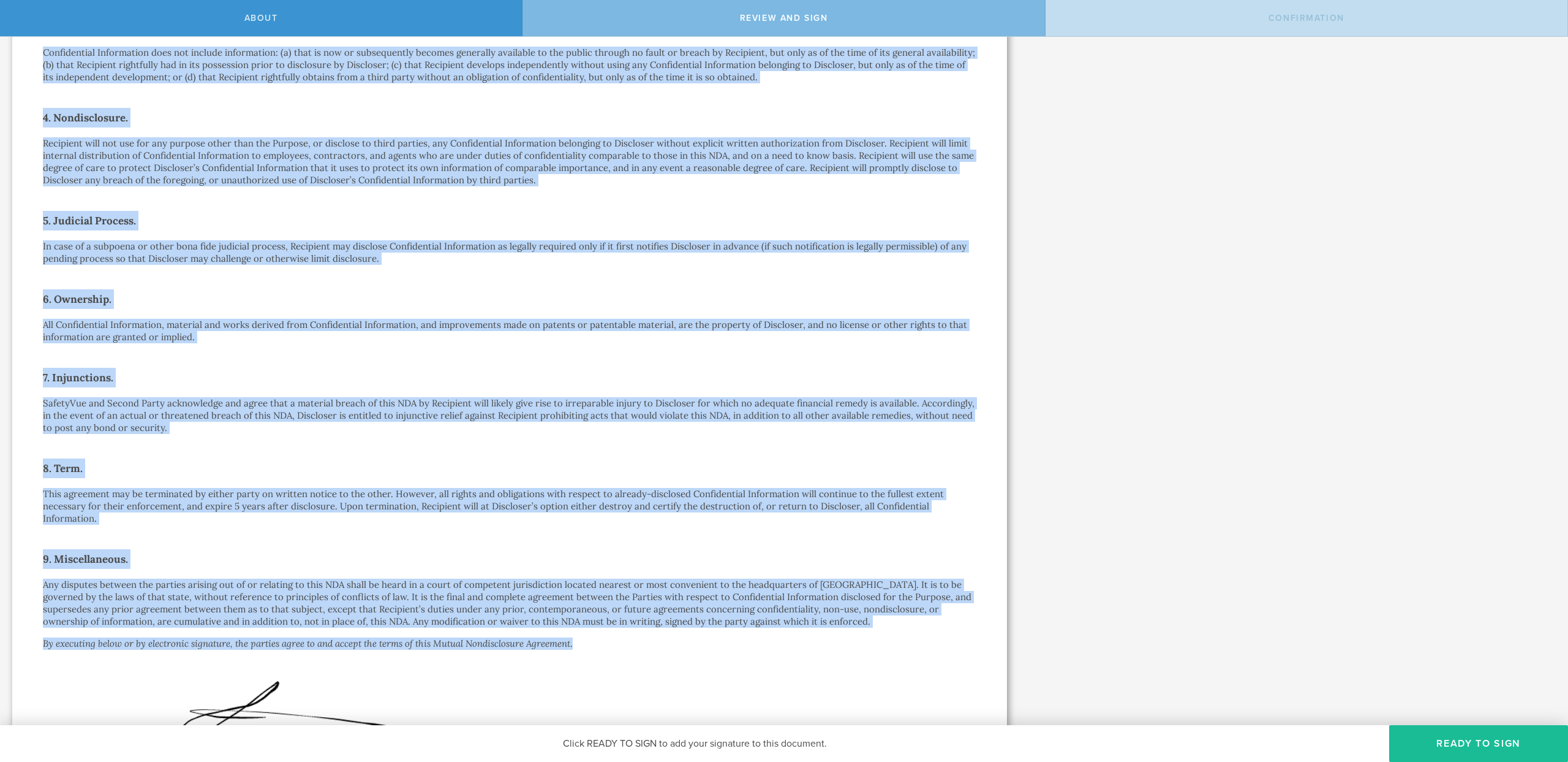
drag, startPoint x: 43, startPoint y: 57, endPoint x: 595, endPoint y: 639, distance: 802.1
click at [595, 639] on div "Mutual Nondisclosure Agreement This Mutual Nondisclosure Agreement (this “ NDA …" at bounding box center [510, 287] width 934 height 1130
click at [598, 646] on div "Signed By: [PERSON_NAME] Wolter [EMAIL_ADDRESS][PERSON_NAME][DOMAIN_NAME] IP: […" at bounding box center [369, 713] width 653 height 144
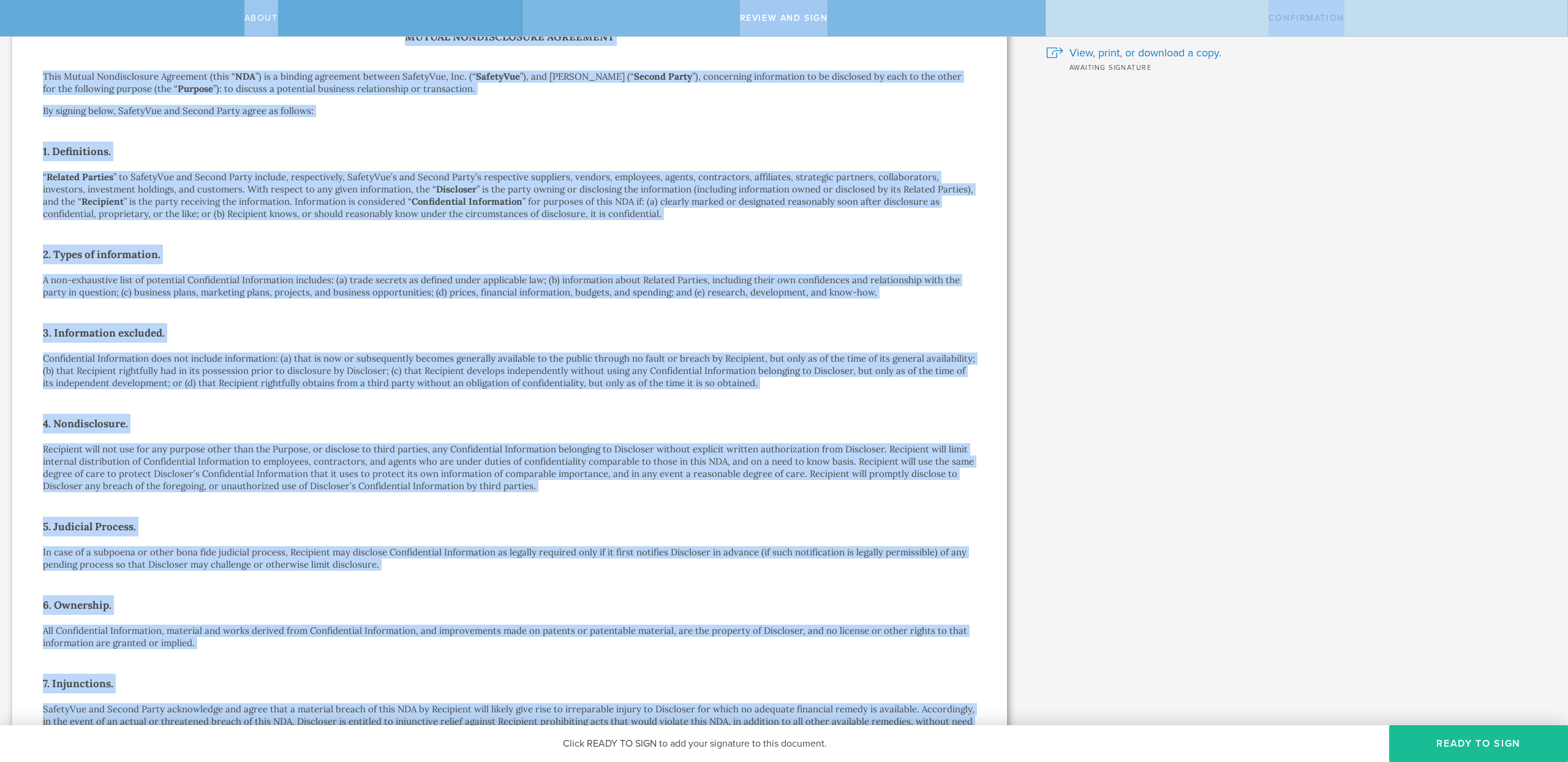
scroll to position [0, 0]
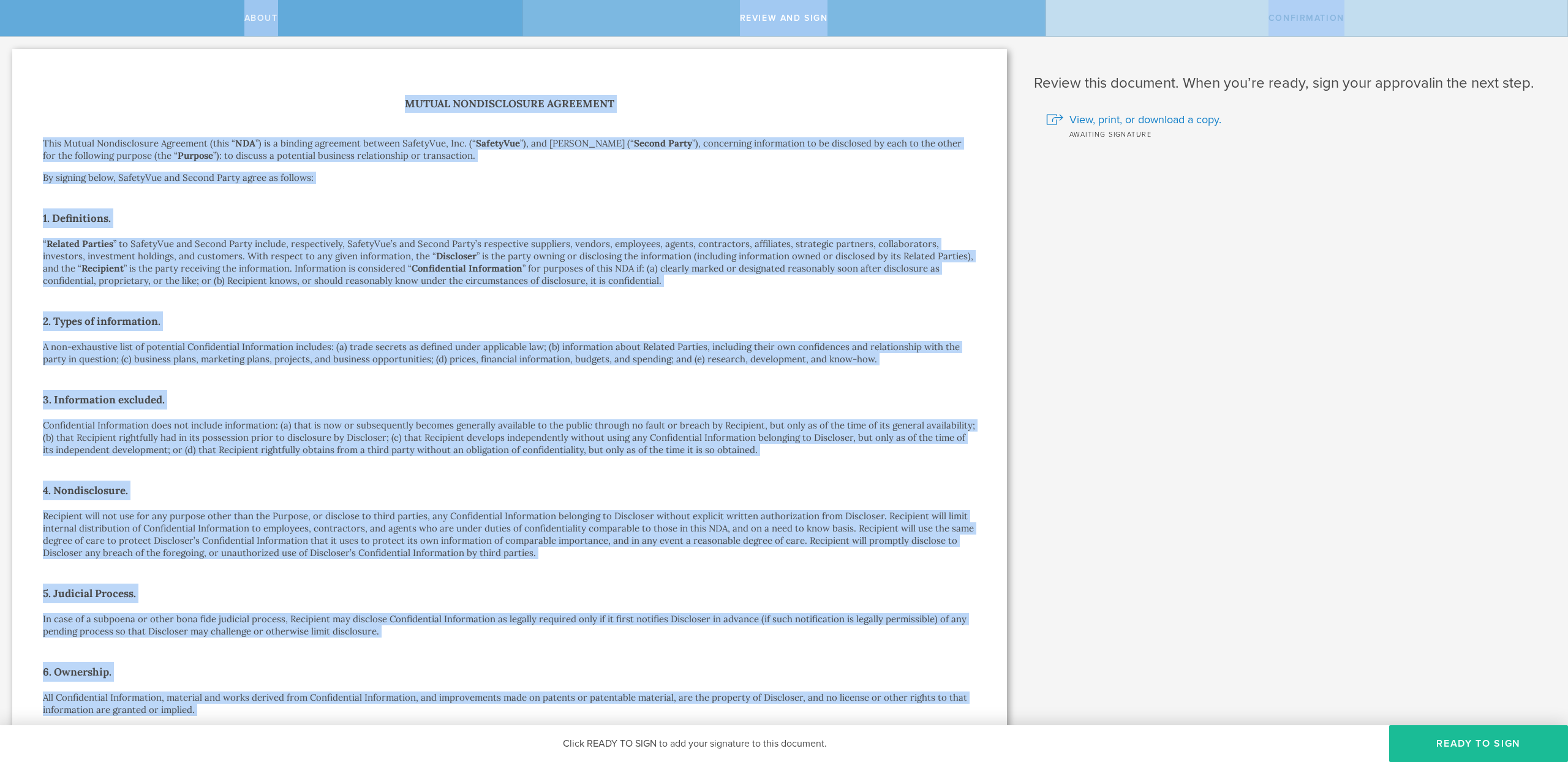
drag, startPoint x: 598, startPoint y: 646, endPoint x: 32, endPoint y: 28, distance: 838.0
click at [32, 28] on div "About Review and sign Confirmation SafetyVue, Inc. has requested that you sign …" at bounding box center [784, 18] width 1568 height 37
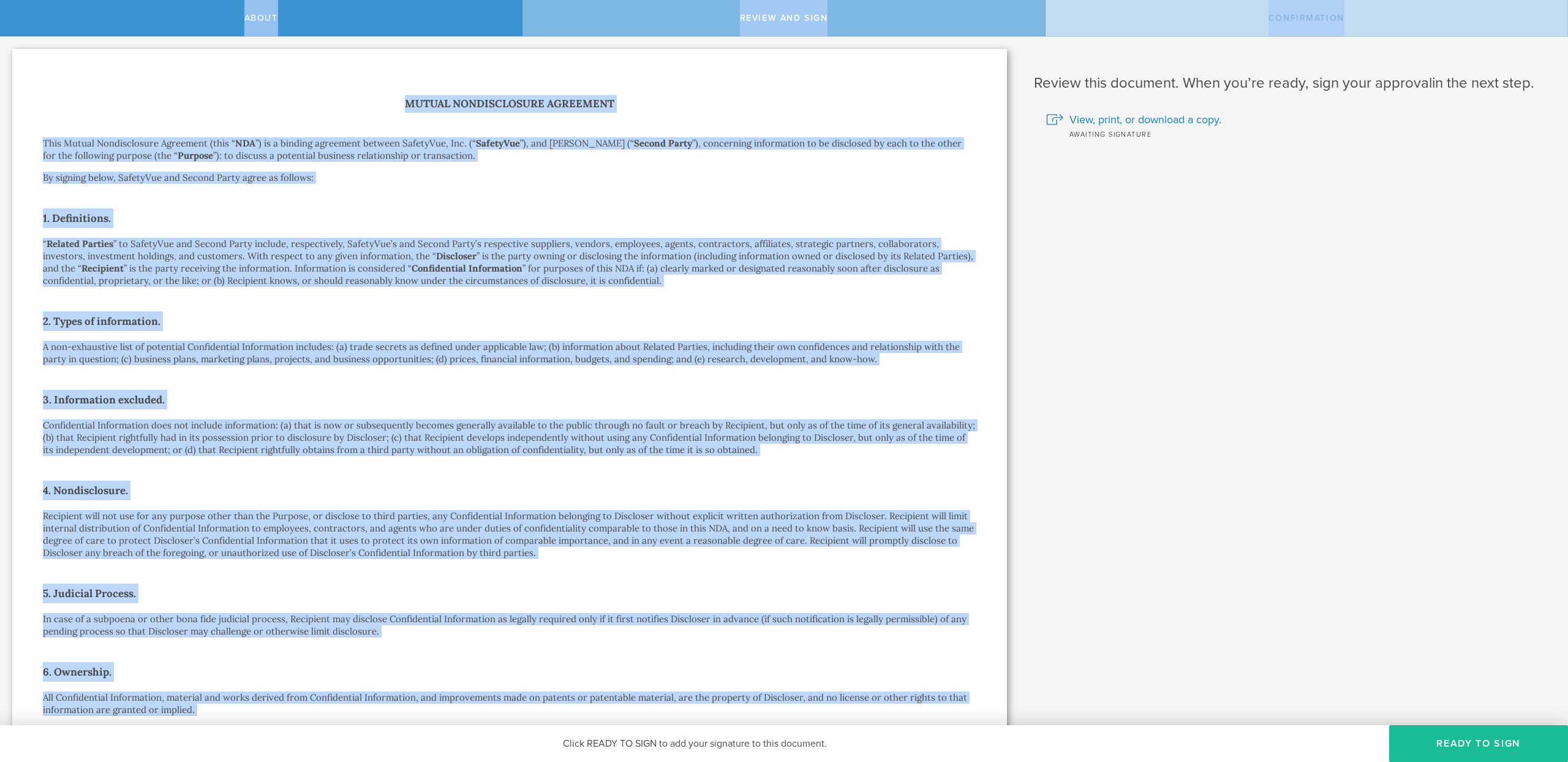
click at [273, 126] on div "Mutual Nondisclosure Agreement This Mutual Nondisclosure Agreement (this “ NDA …" at bounding box center [510, 660] width 934 height 1130
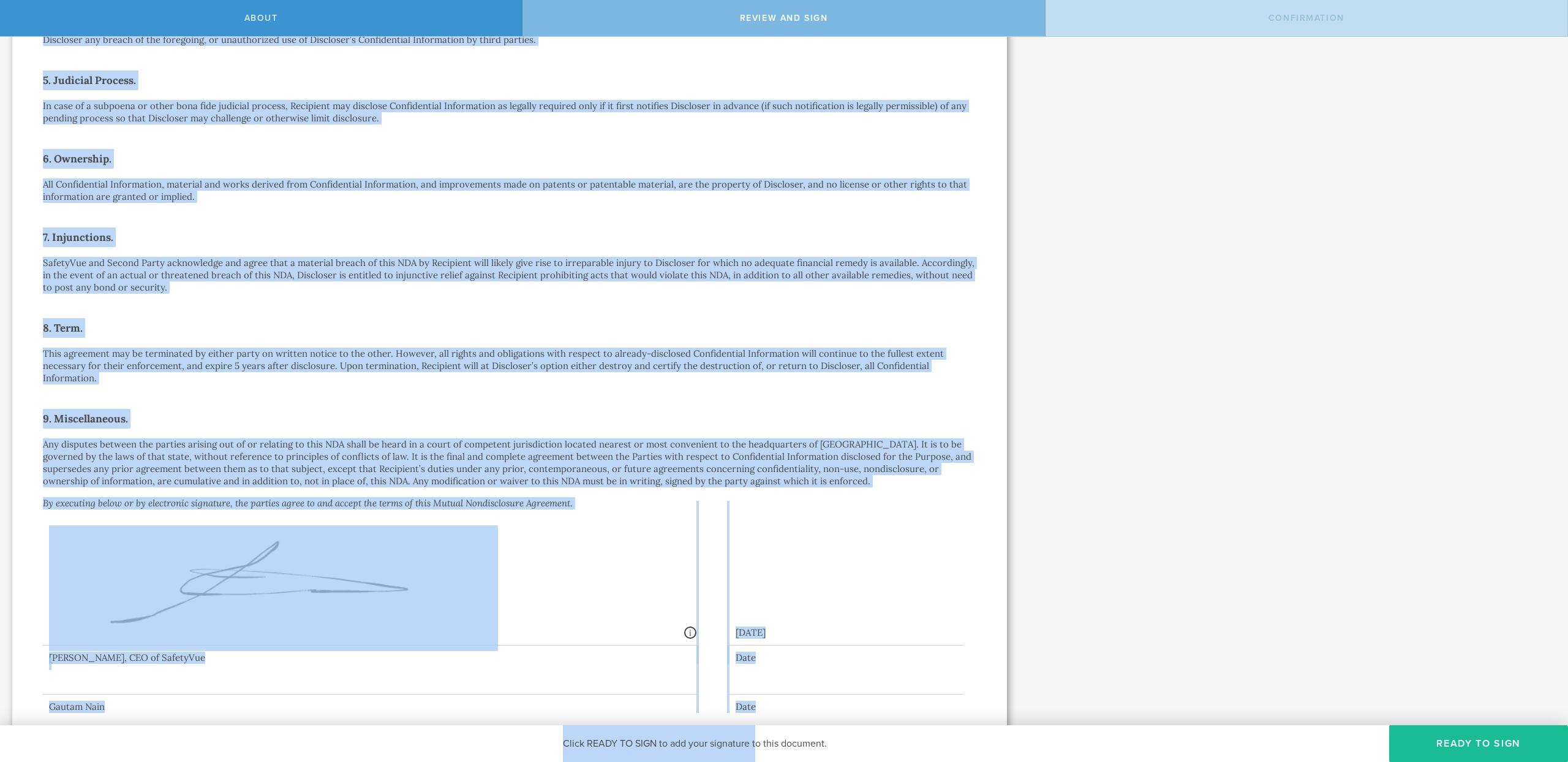
scroll to position [545, 0]
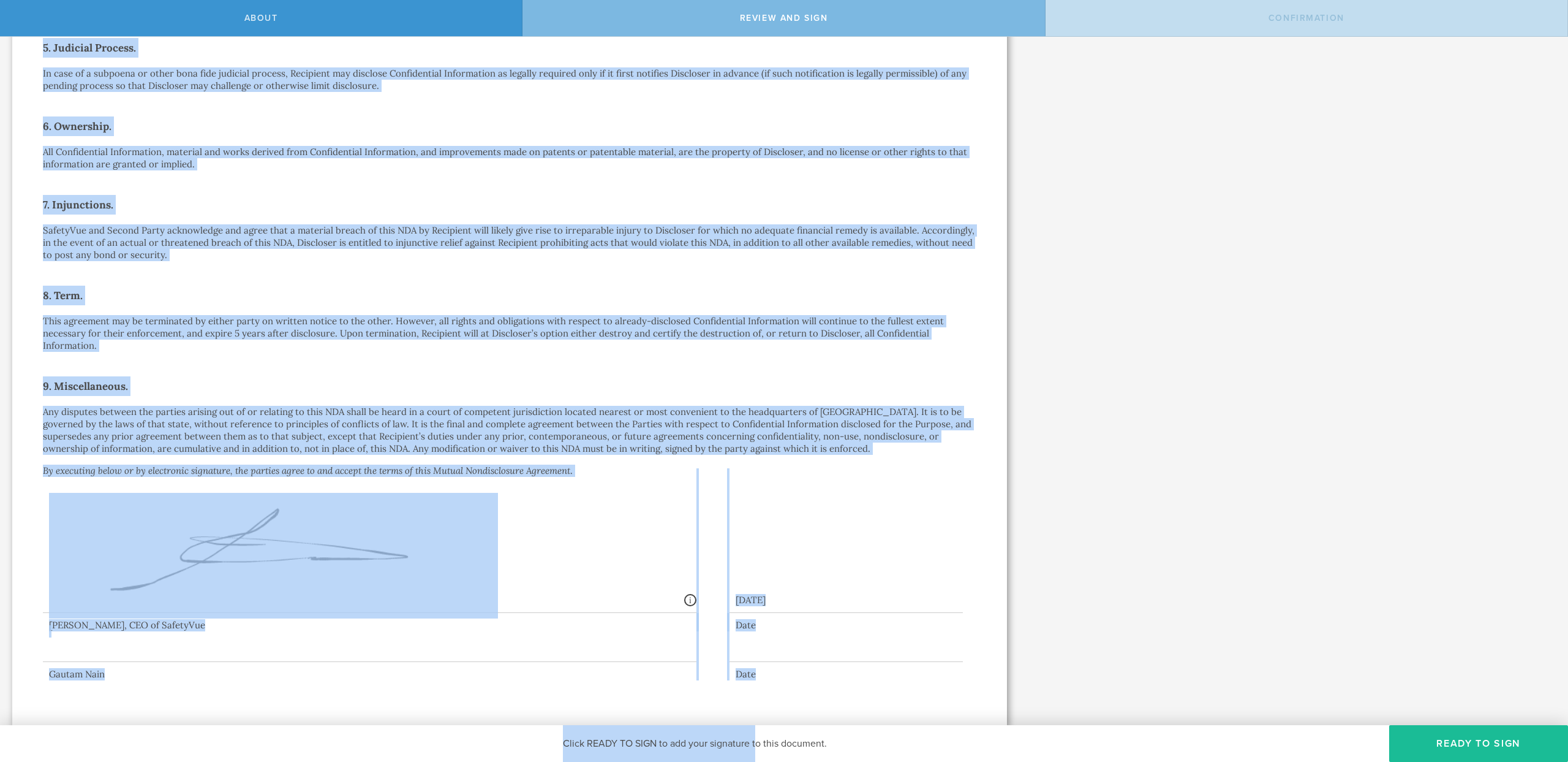
drag, startPoint x: 323, startPoint y: 105, endPoint x: 756, endPoint y: 736, distance: 765.3
click at [756, 37] on div "About Review and sign Confirmation SafetyVue, Inc. has requested that you sign …" at bounding box center [784, 18] width 1568 height 37
click at [770, 516] on div "Signed By: [PERSON_NAME] Wolter [EMAIL_ADDRESS][PERSON_NAME][DOMAIN_NAME] IP: […" at bounding box center [510, 543] width 934 height 151
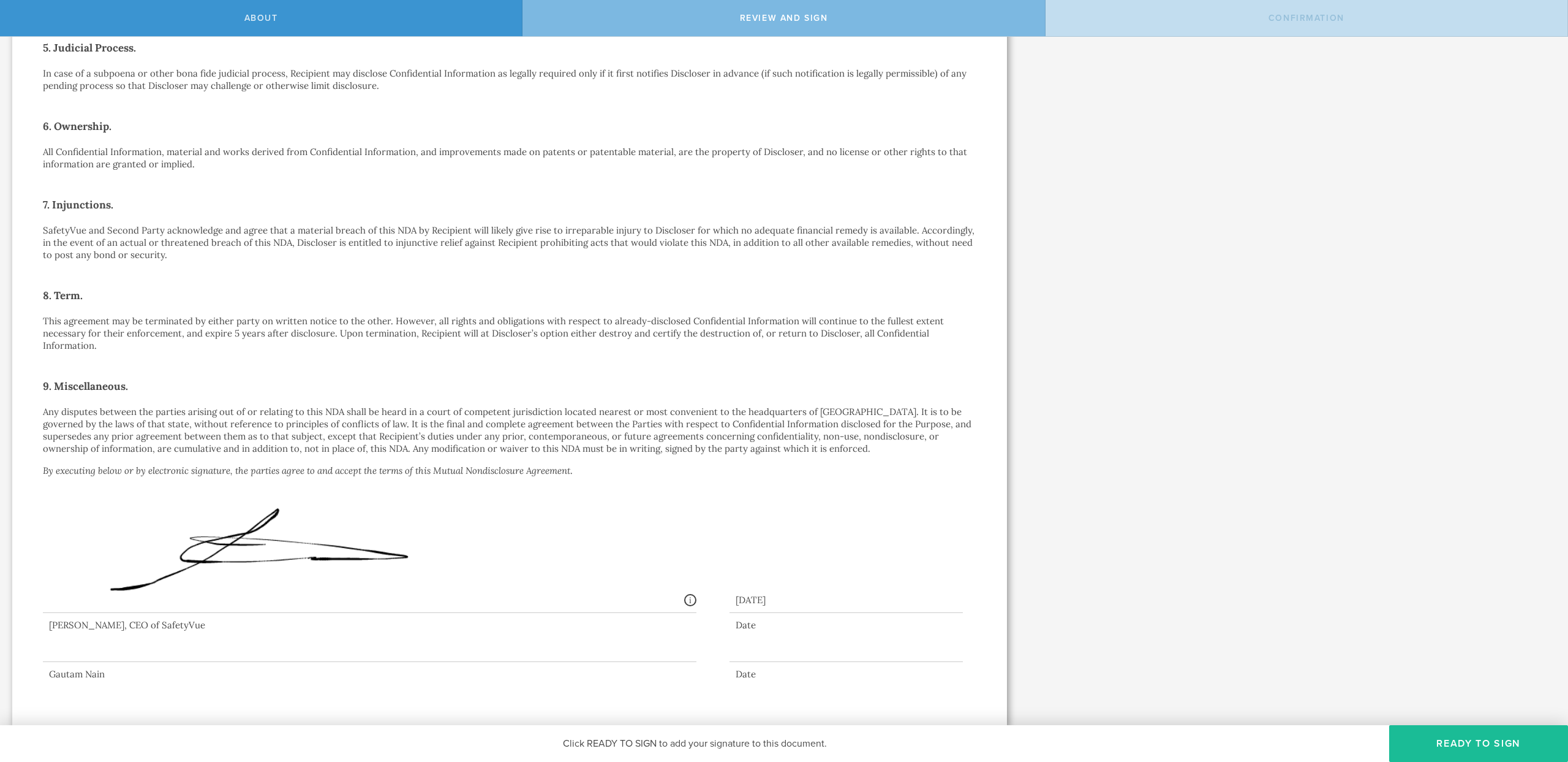
click at [198, 150] on p "All Confidential Information, material and works derived from Confidential Info…" at bounding box center [510, 158] width 934 height 24
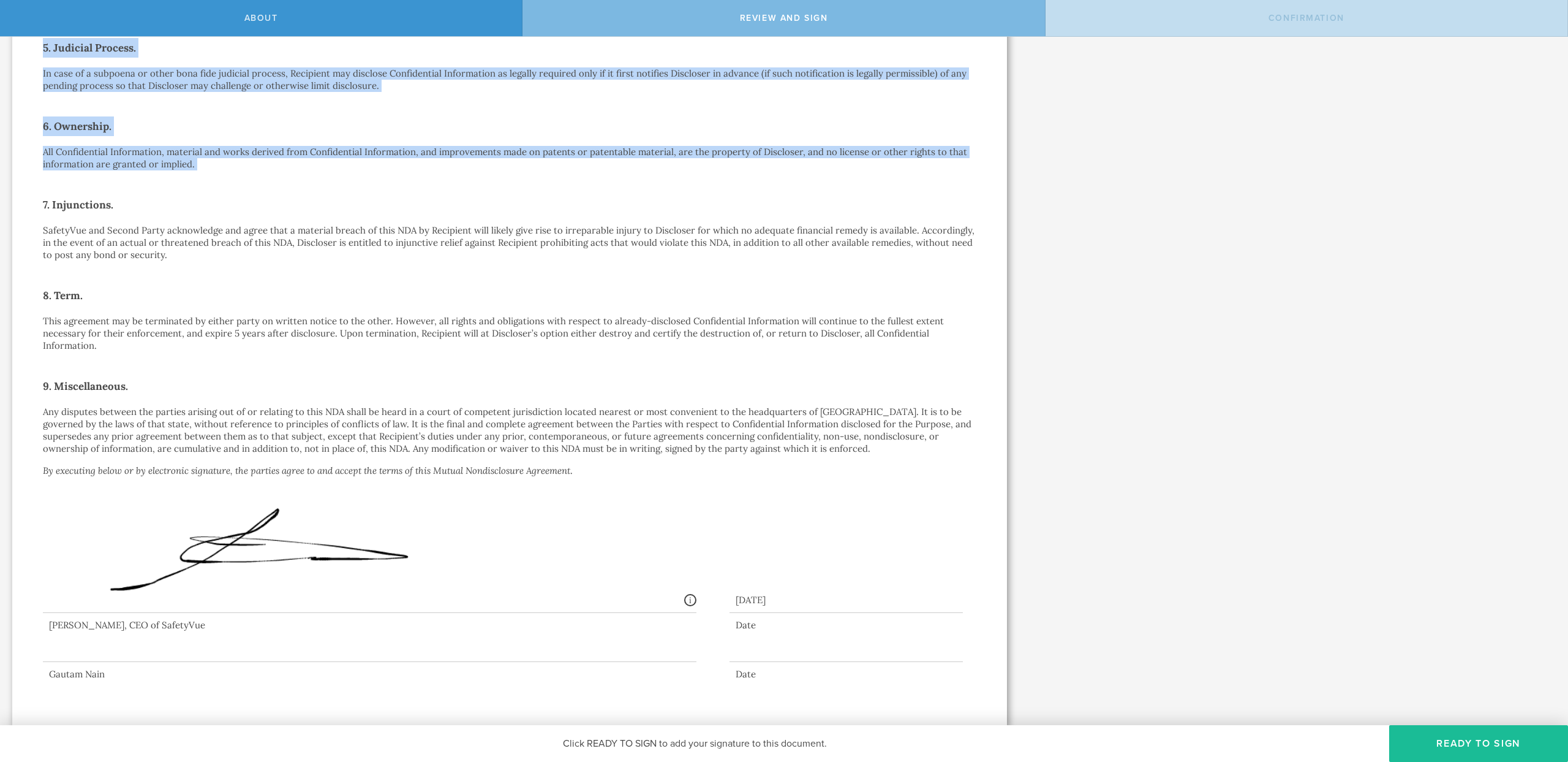
drag, startPoint x: 198, startPoint y: 150, endPoint x: 82, endPoint y: 49, distance: 153.8
click at [82, 49] on div "Mutual Nondisclosure Agreement This Mutual Nondisclosure Agreement (this “ NDA …" at bounding box center [510, 115] width 934 height 1130
click at [82, 49] on h2 "5. Judicial Process." at bounding box center [510, 48] width 934 height 20
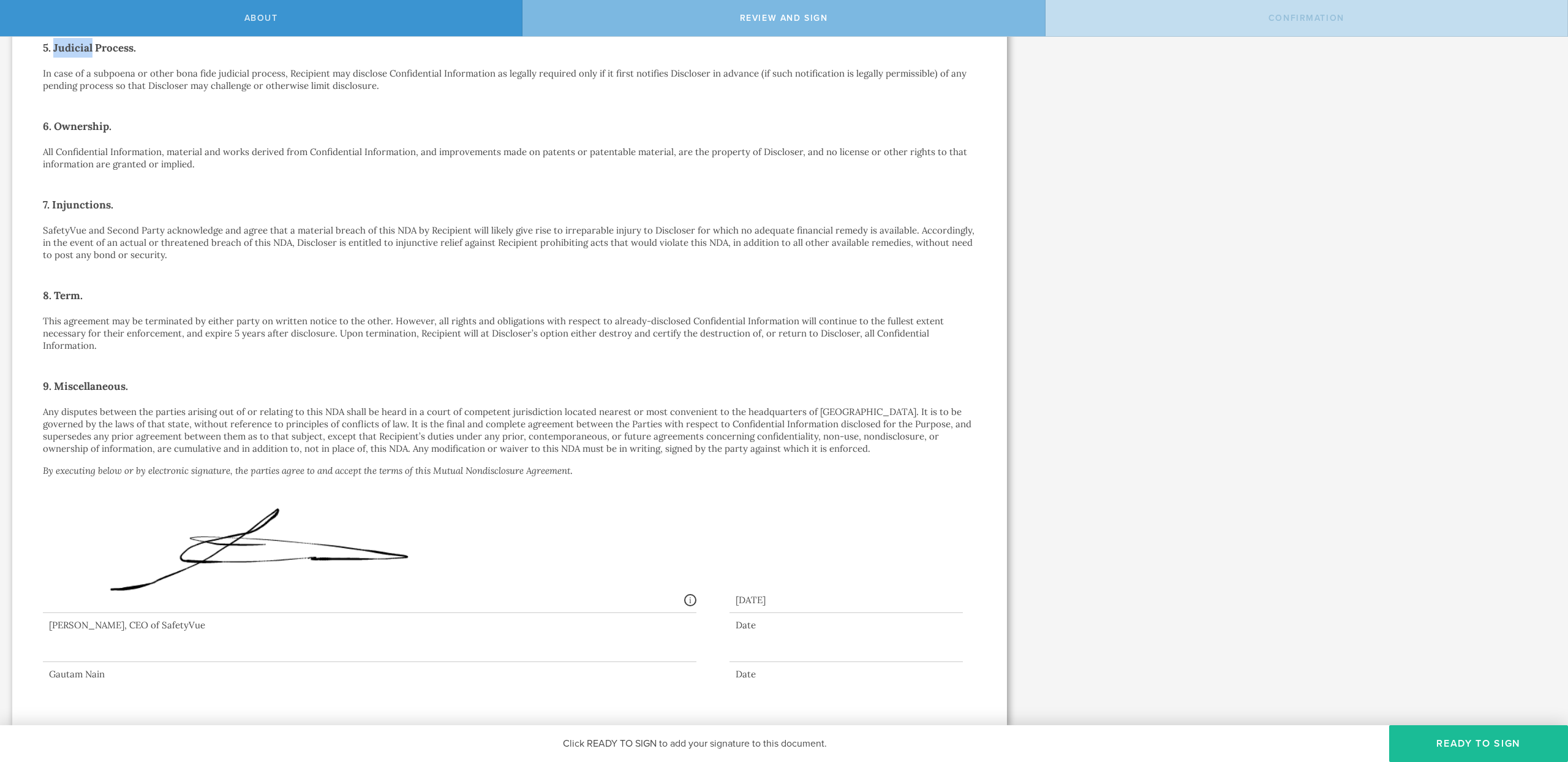
click at [82, 49] on h2 "5. Judicial Process." at bounding box center [510, 48] width 934 height 20
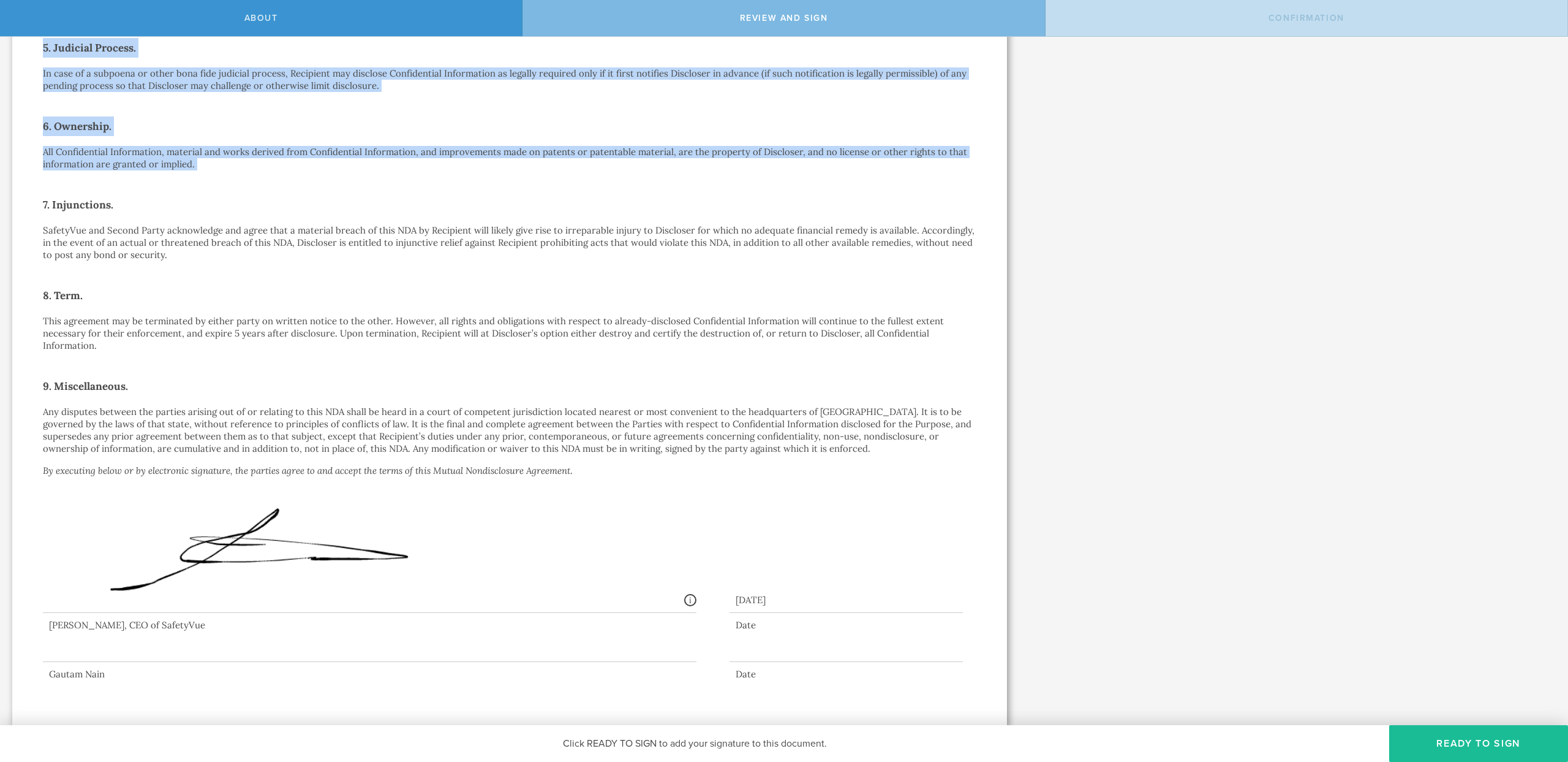
drag, startPoint x: 82, startPoint y: 49, endPoint x: 198, endPoint y: 167, distance: 165.5
click at [198, 167] on div "Mutual Nondisclosure Agreement This Mutual Nondisclosure Agreement (this “ NDA …" at bounding box center [510, 115] width 934 height 1130
click at [198, 167] on p "All Confidential Information, material and works derived from Confidential Info…" at bounding box center [510, 158] width 934 height 24
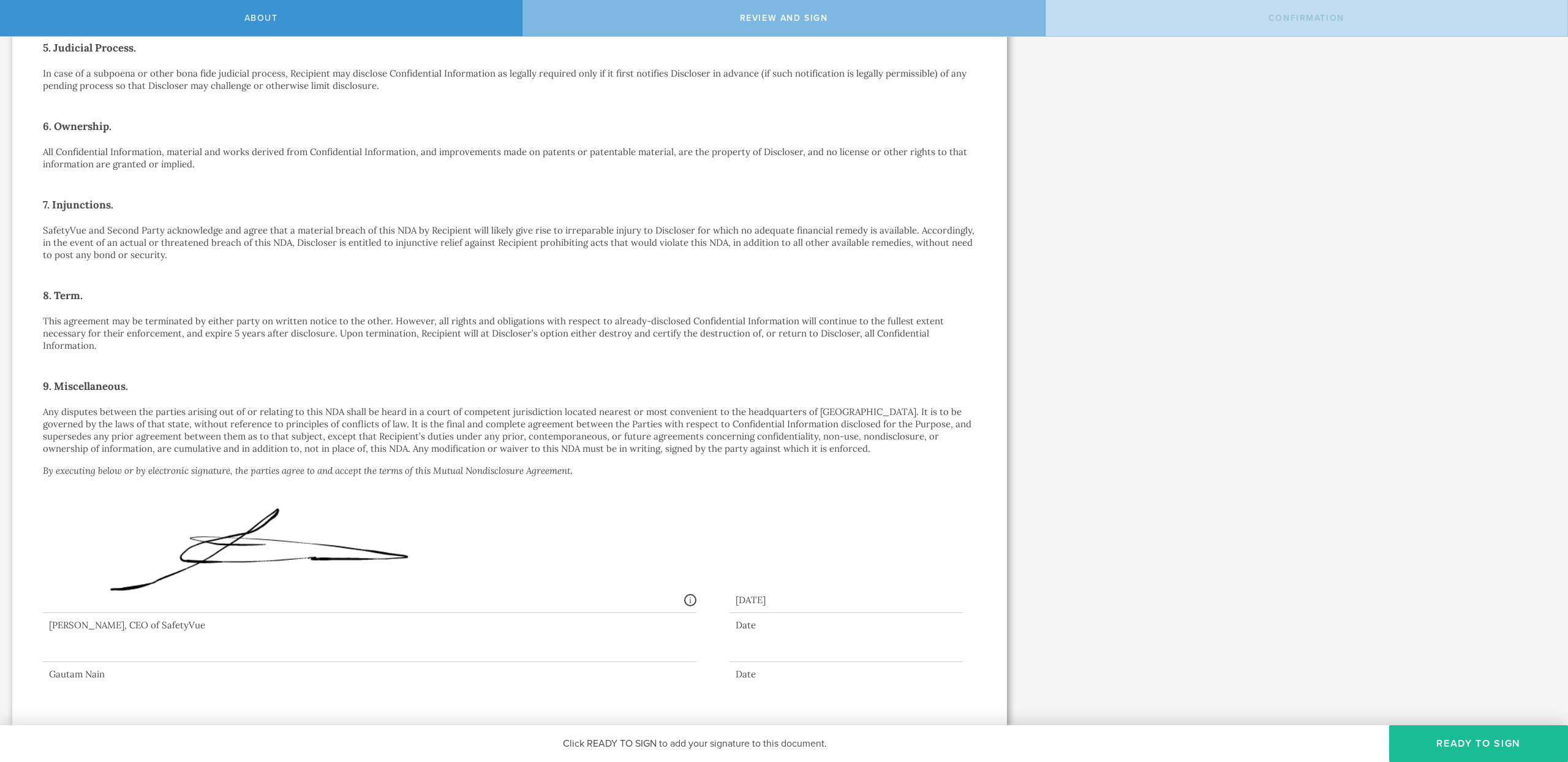
click at [198, 167] on p "All Confidential Information, material and works derived from Confidential Info…" at bounding box center [510, 158] width 934 height 24
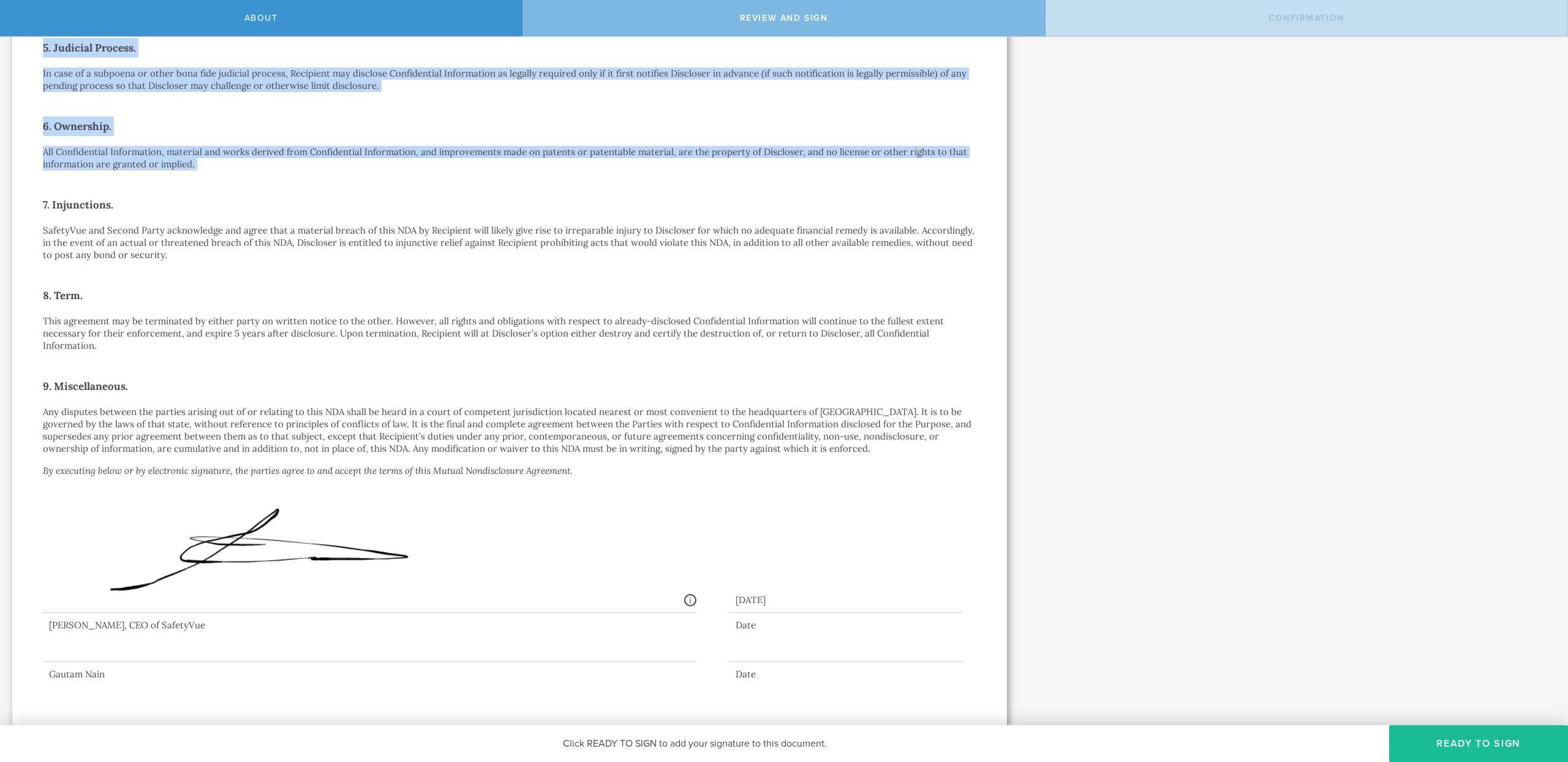
drag, startPoint x: 198, startPoint y: 167, endPoint x: 42, endPoint y: 49, distance: 195.6
click at [43, 49] on div "Mutual Nondisclosure Agreement This Mutual Nondisclosure Agreement (this “ NDA …" at bounding box center [510, 115] width 934 height 1130
click at [43, 49] on h2 "5. Judicial Process." at bounding box center [510, 48] width 934 height 20
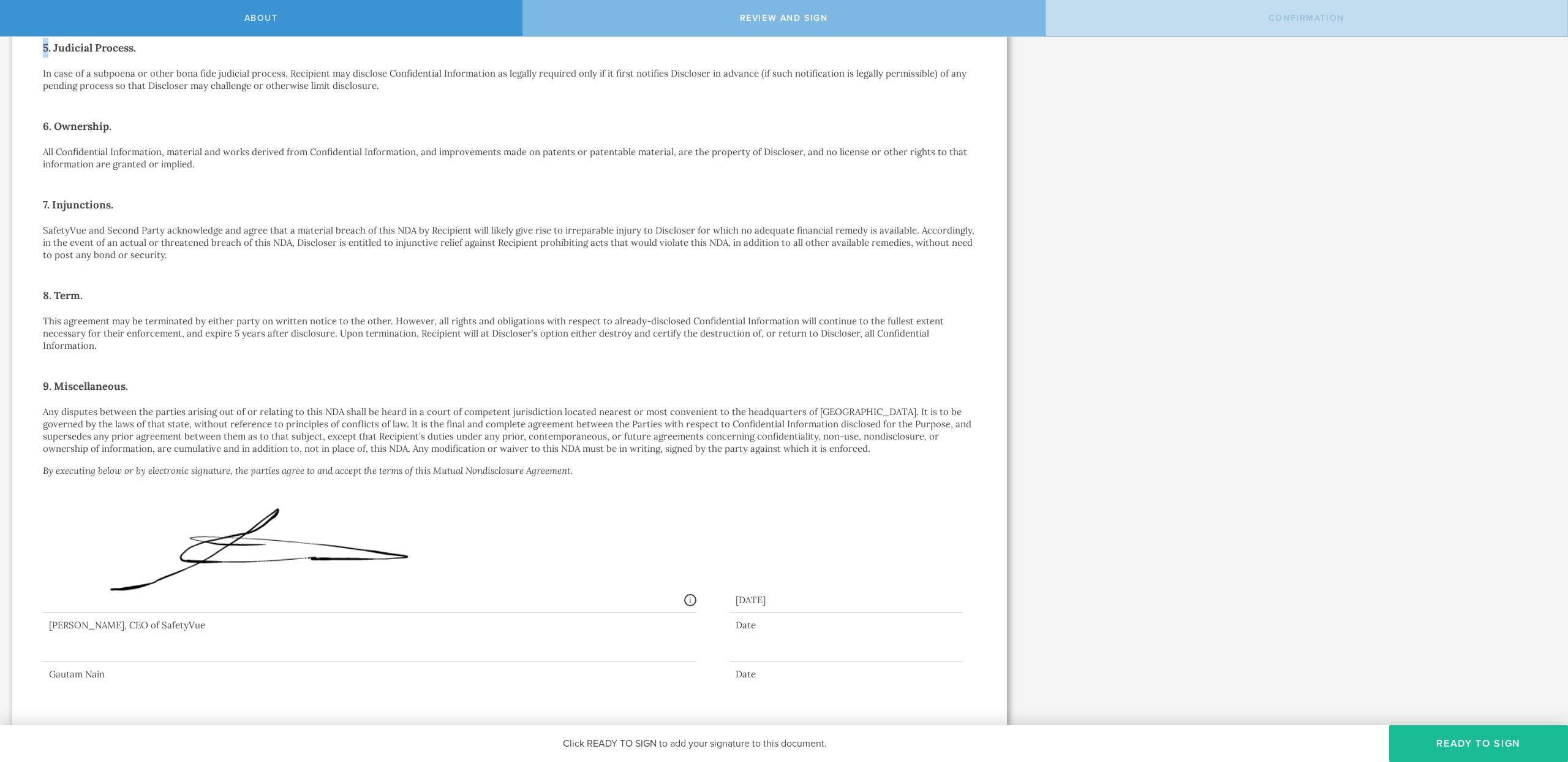
click at [43, 49] on h2 "5. Judicial Process." at bounding box center [510, 48] width 934 height 20
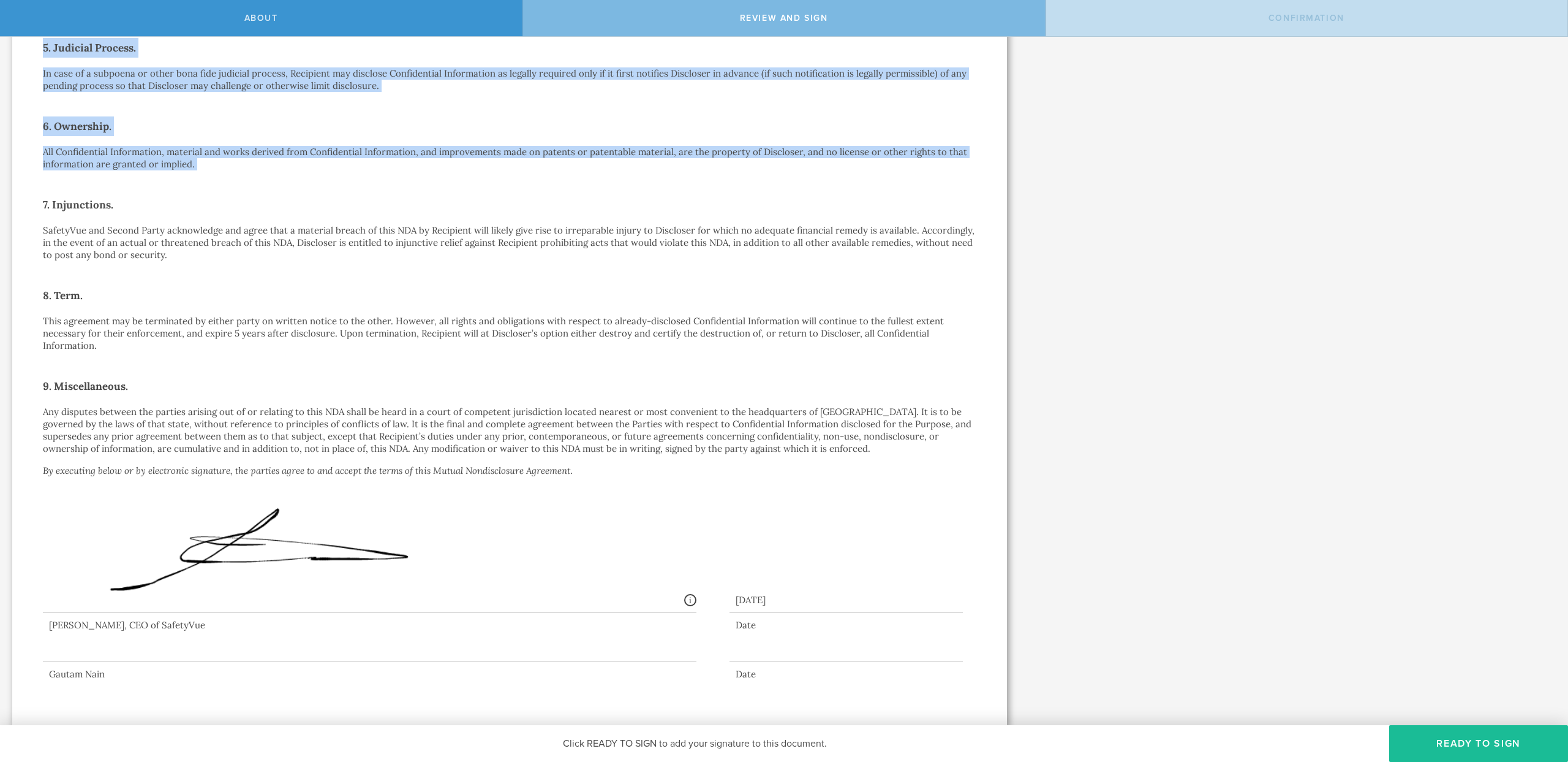
drag, startPoint x: 42, startPoint y: 49, endPoint x: 200, endPoint y: 162, distance: 194.2
click at [200, 162] on div "Mutual Nondisclosure Agreement This Mutual Nondisclosure Agreement (this “ NDA …" at bounding box center [510, 115] width 934 height 1130
click at [200, 162] on p "All Confidential Information, material and works derived from Confidential Info…" at bounding box center [510, 158] width 934 height 24
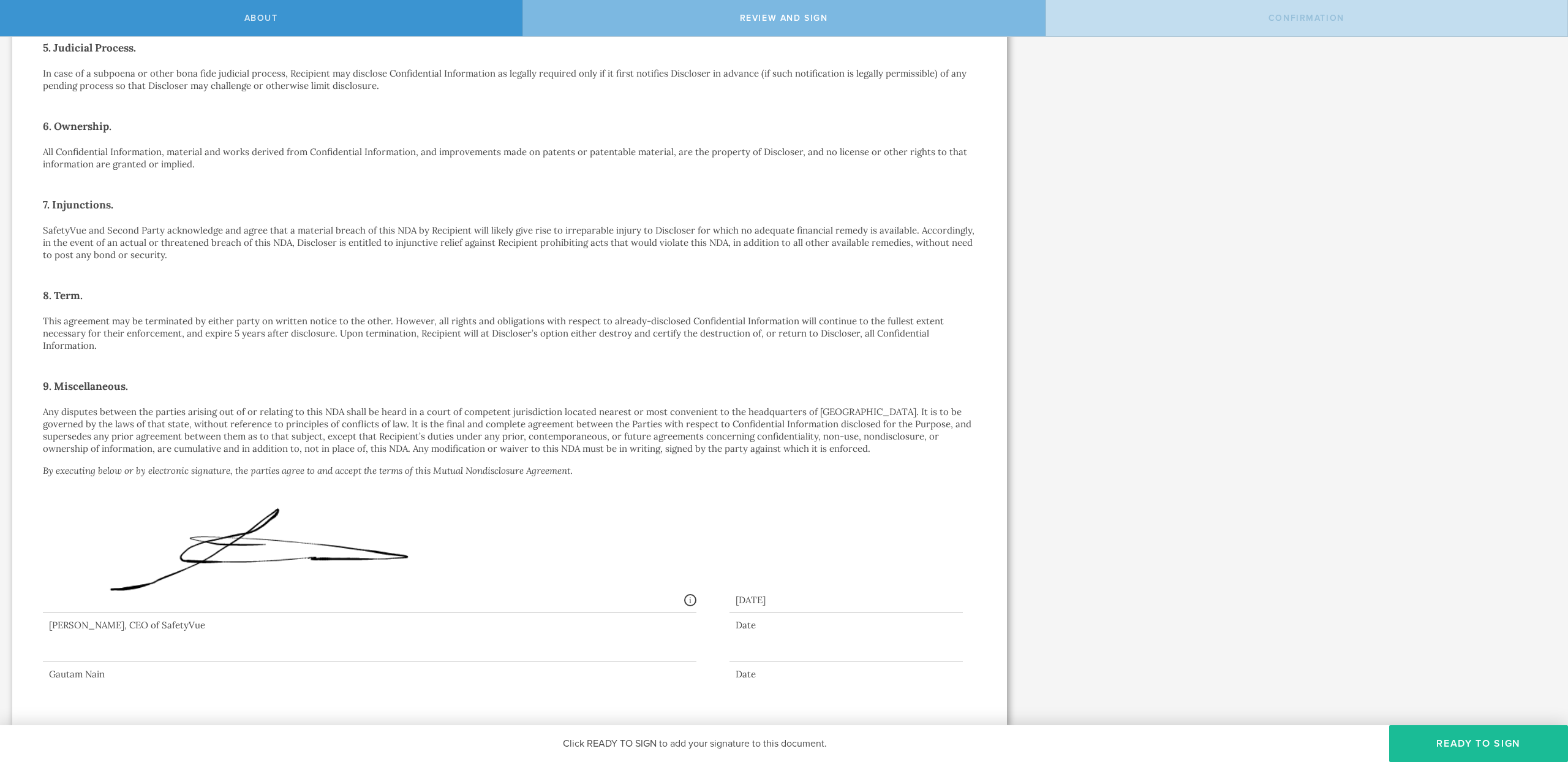
click at [200, 162] on p "All Confidential Information, material and works derived from Confidential Info…" at bounding box center [510, 158] width 934 height 24
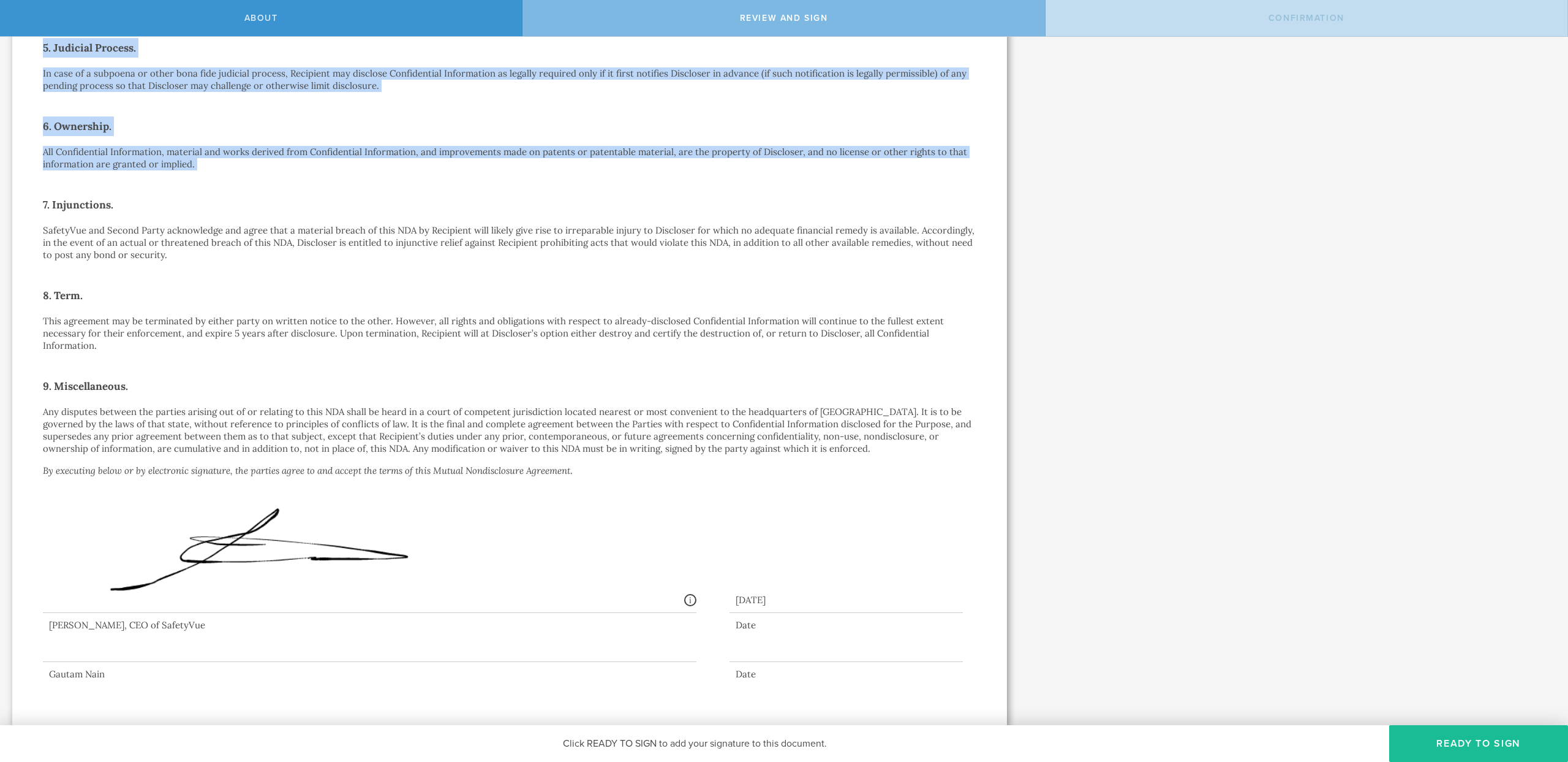
drag, startPoint x: 200, startPoint y: 162, endPoint x: 46, endPoint y: 45, distance: 193.4
click at [46, 45] on div "Mutual Nondisclosure Agreement This Mutual Nondisclosure Agreement (this “ NDA …" at bounding box center [510, 115] width 934 height 1130
click at [43, 49] on h2 "5. Judicial Process." at bounding box center [510, 48] width 934 height 20
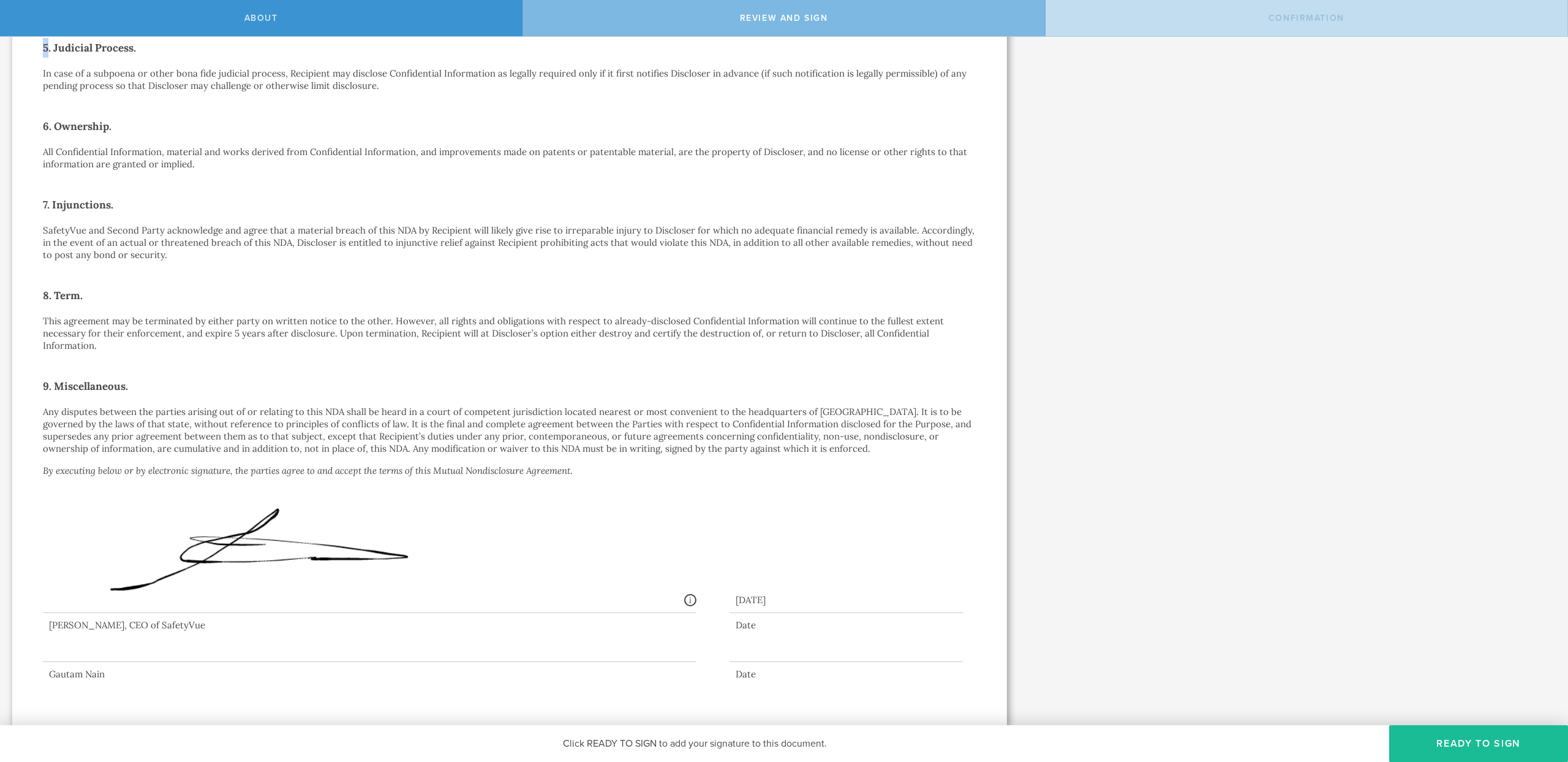
click at [43, 49] on h2 "5. Judicial Process." at bounding box center [510, 48] width 934 height 20
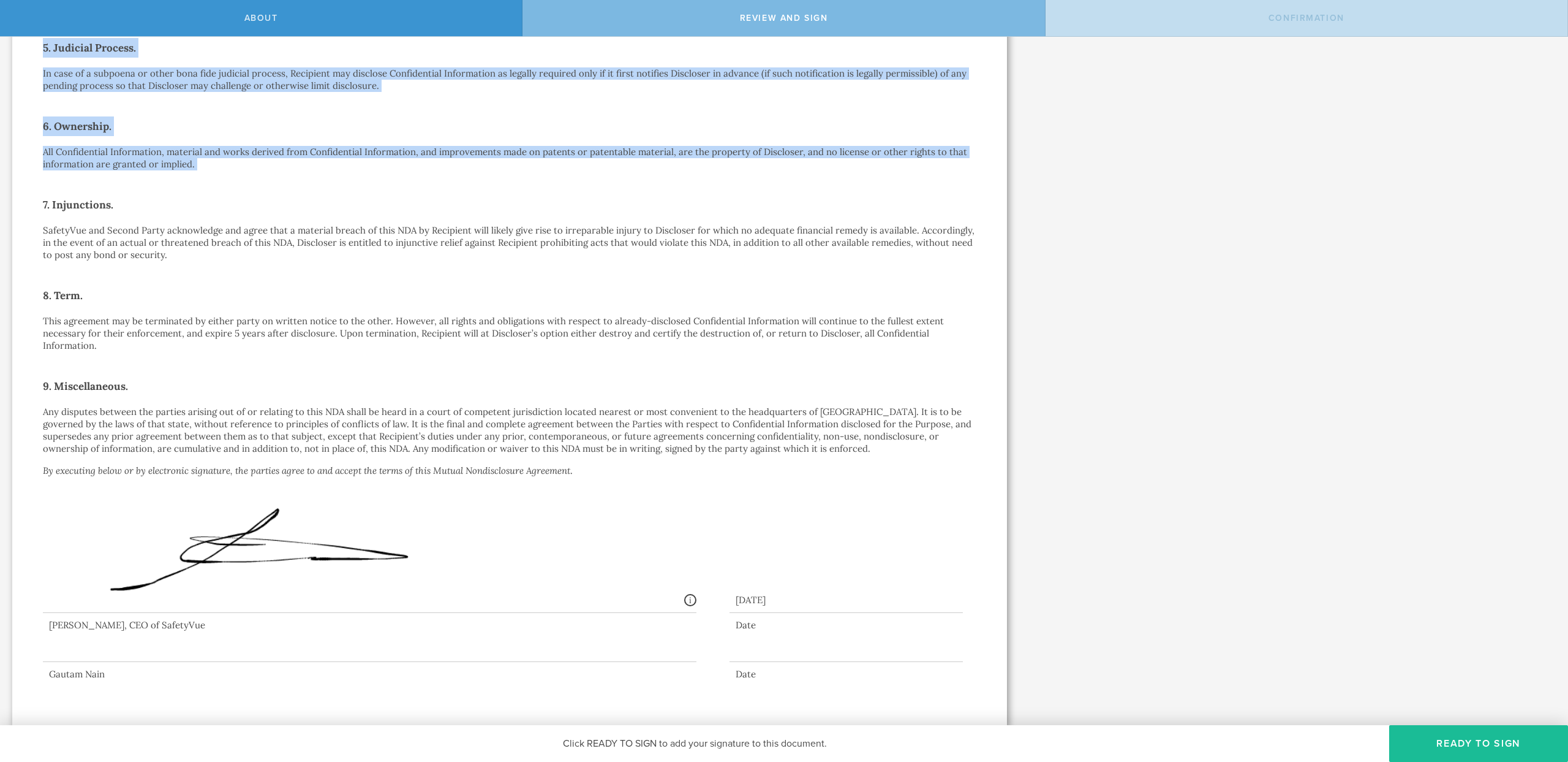
drag, startPoint x: 42, startPoint y: 49, endPoint x: 196, endPoint y: 162, distance: 191.0
click at [195, 161] on div "Mutual Nondisclosure Agreement This Mutual Nondisclosure Agreement (this “ NDA …" at bounding box center [510, 115] width 934 height 1130
click at [197, 162] on p "All Confidential Information, material and works derived from Confidential Info…" at bounding box center [510, 158] width 934 height 24
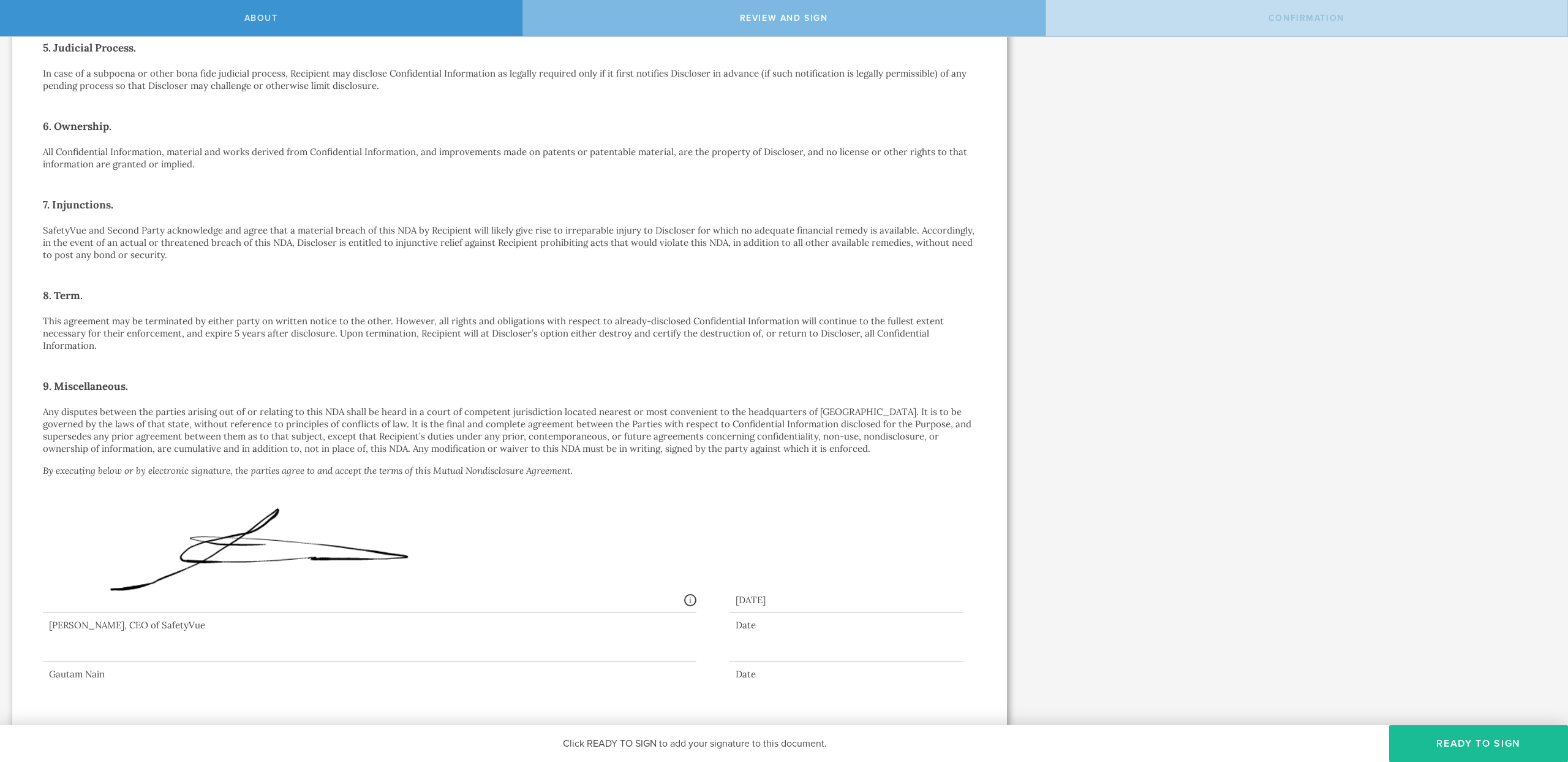
click at [197, 162] on p "All Confidential Information, material and works derived from Confidential Info…" at bounding box center [510, 158] width 934 height 24
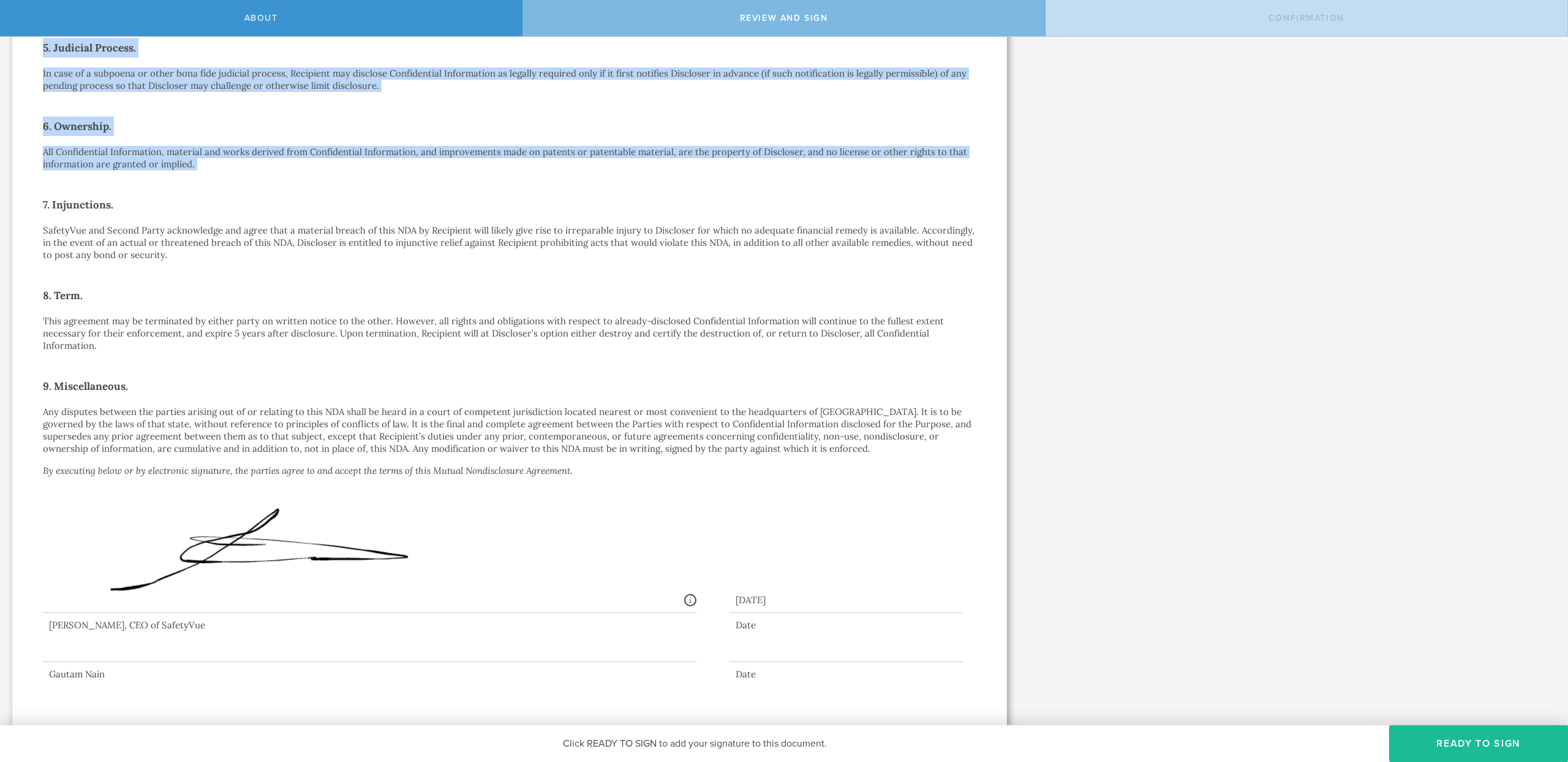
drag, startPoint x: 197, startPoint y: 162, endPoint x: 51, endPoint y: 49, distance: 184.6
click at [51, 49] on div "Mutual Nondisclosure Agreement This Mutual Nondisclosure Agreement (this “ NDA …" at bounding box center [510, 115] width 934 height 1130
click at [43, 49] on h2 "5. Judicial Process." at bounding box center [510, 48] width 934 height 20
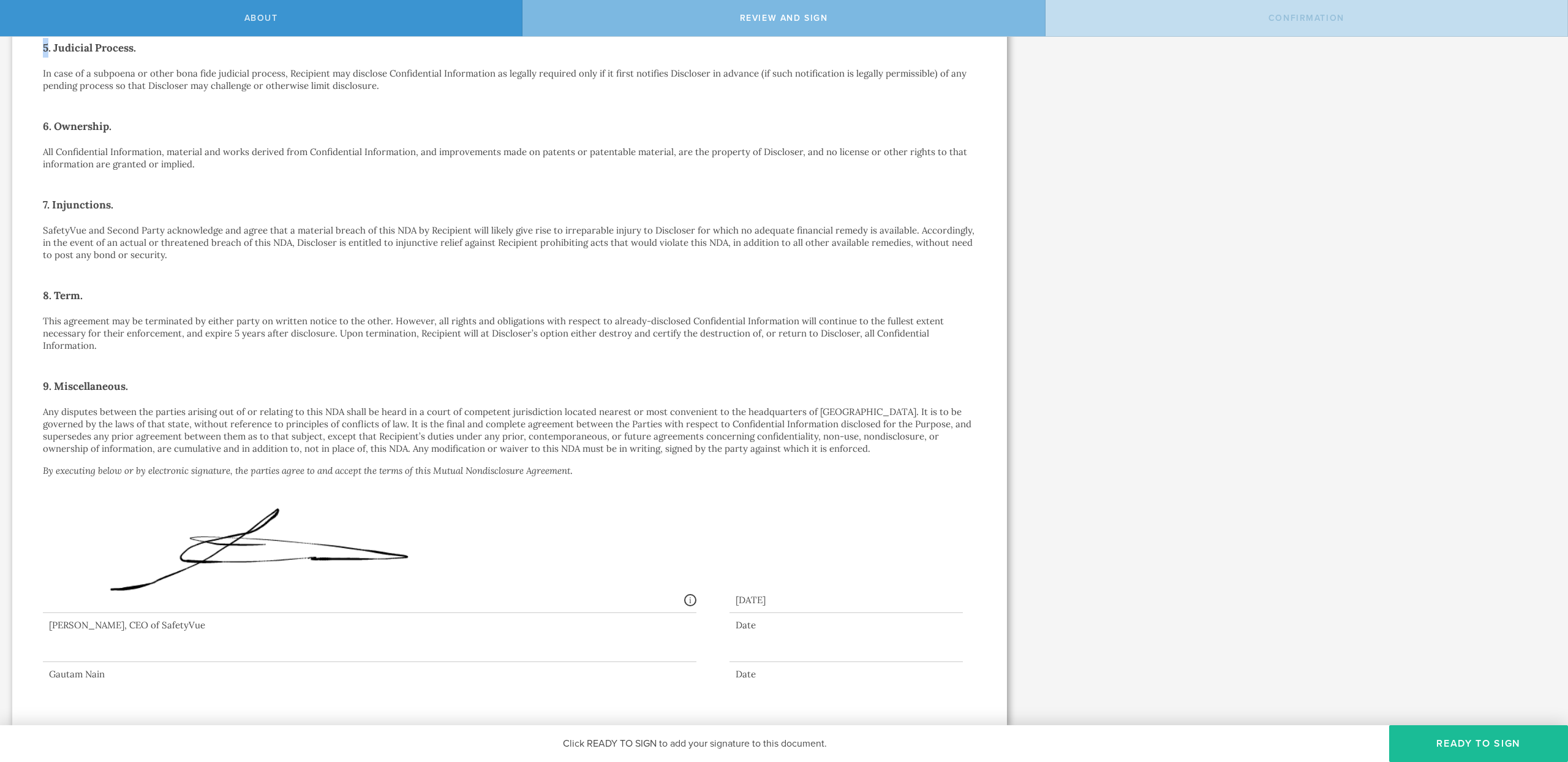
click at [43, 49] on h2 "5. Judicial Process." at bounding box center [510, 48] width 934 height 20
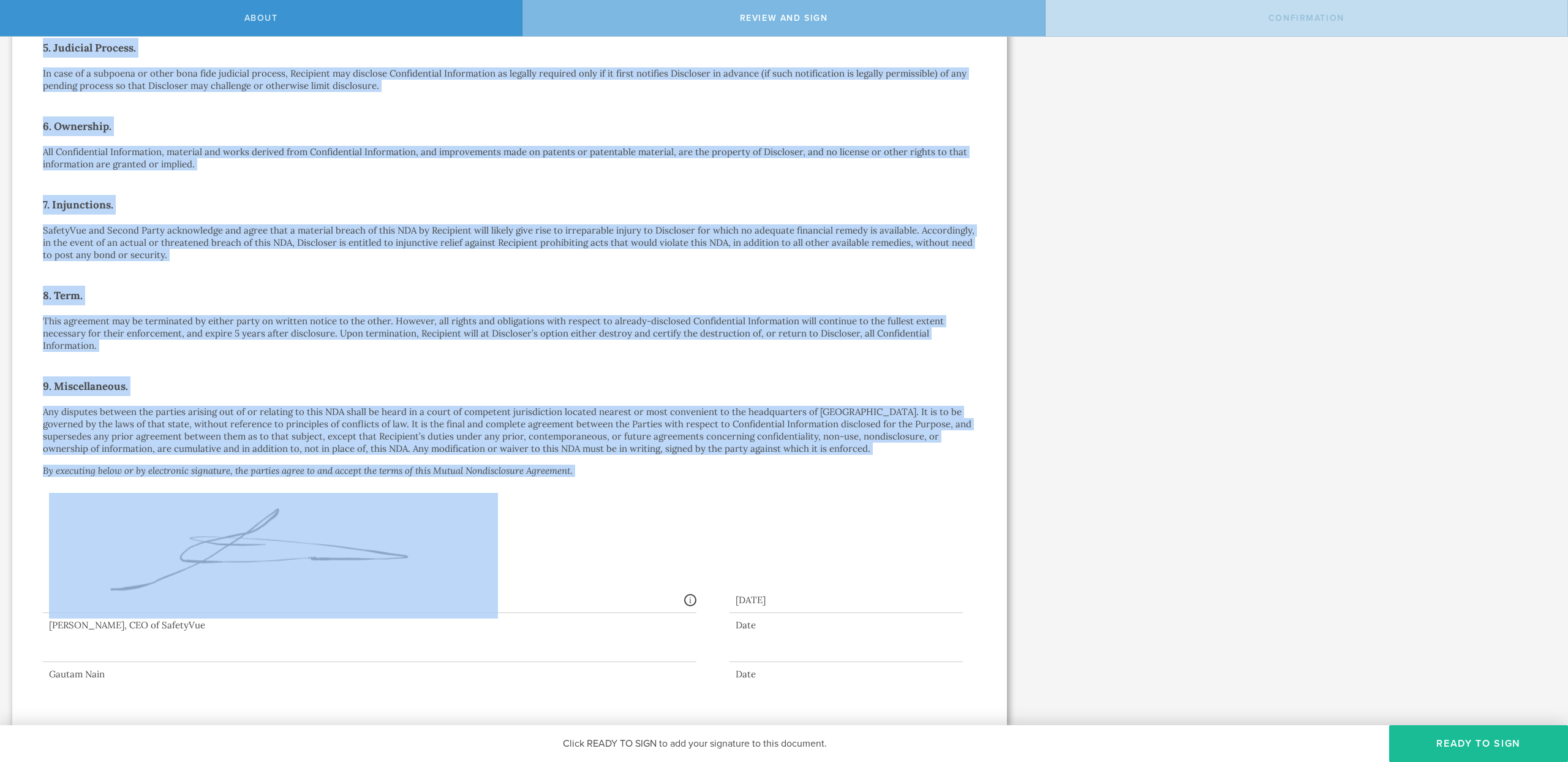
drag, startPoint x: 43, startPoint y: 49, endPoint x: 625, endPoint y: 501, distance: 736.9
click at [625, 501] on div "Mutual Nondisclosure Agreement This Mutual Nondisclosure Agreement (this “ NDA …" at bounding box center [510, 115] width 934 height 1130
click at [625, 500] on div "Signed By: [PERSON_NAME] Wolter [EMAIL_ADDRESS][PERSON_NAME][DOMAIN_NAME] IP: […" at bounding box center [369, 540] width 653 height 144
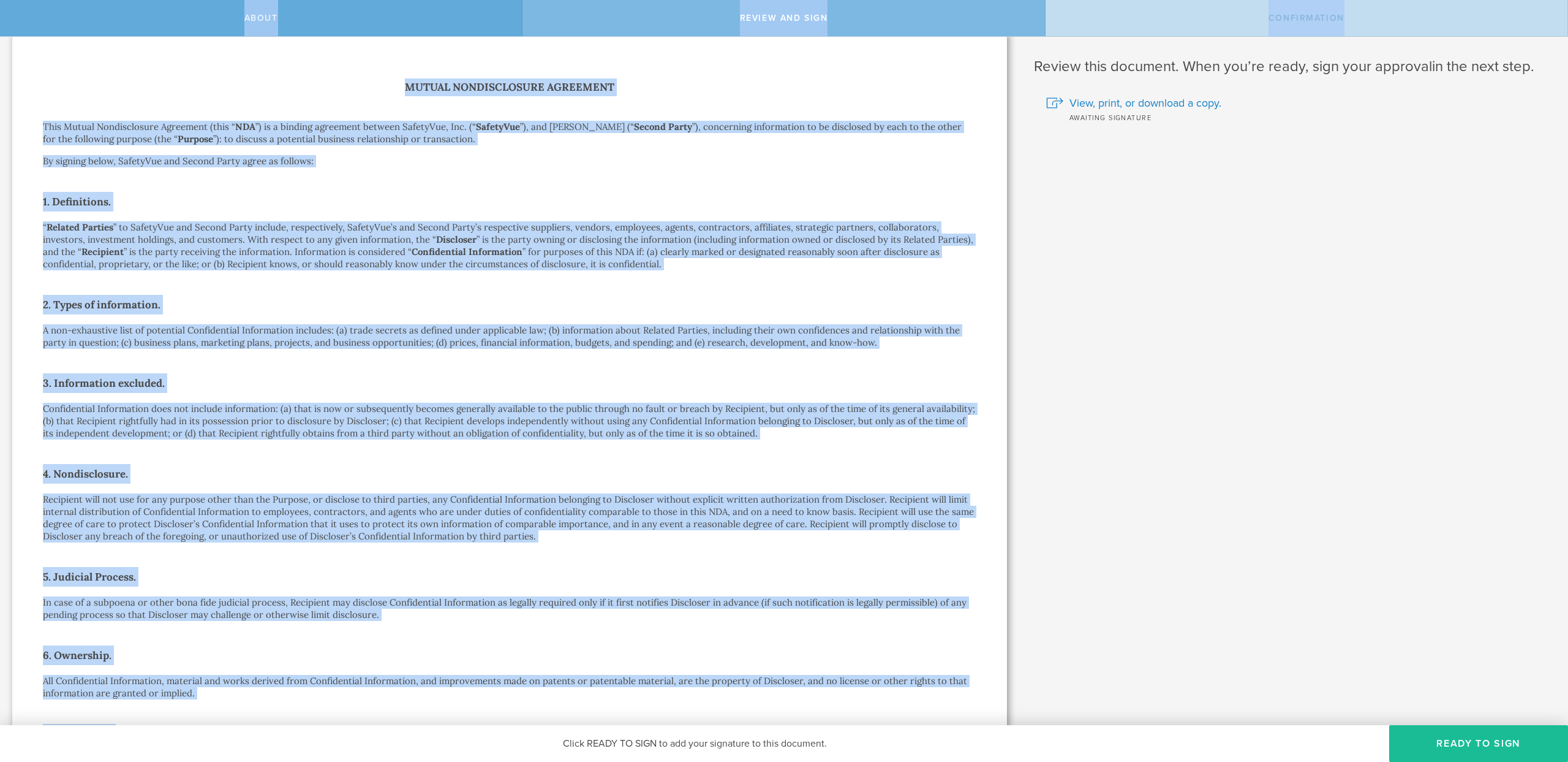
scroll to position [0, 0]
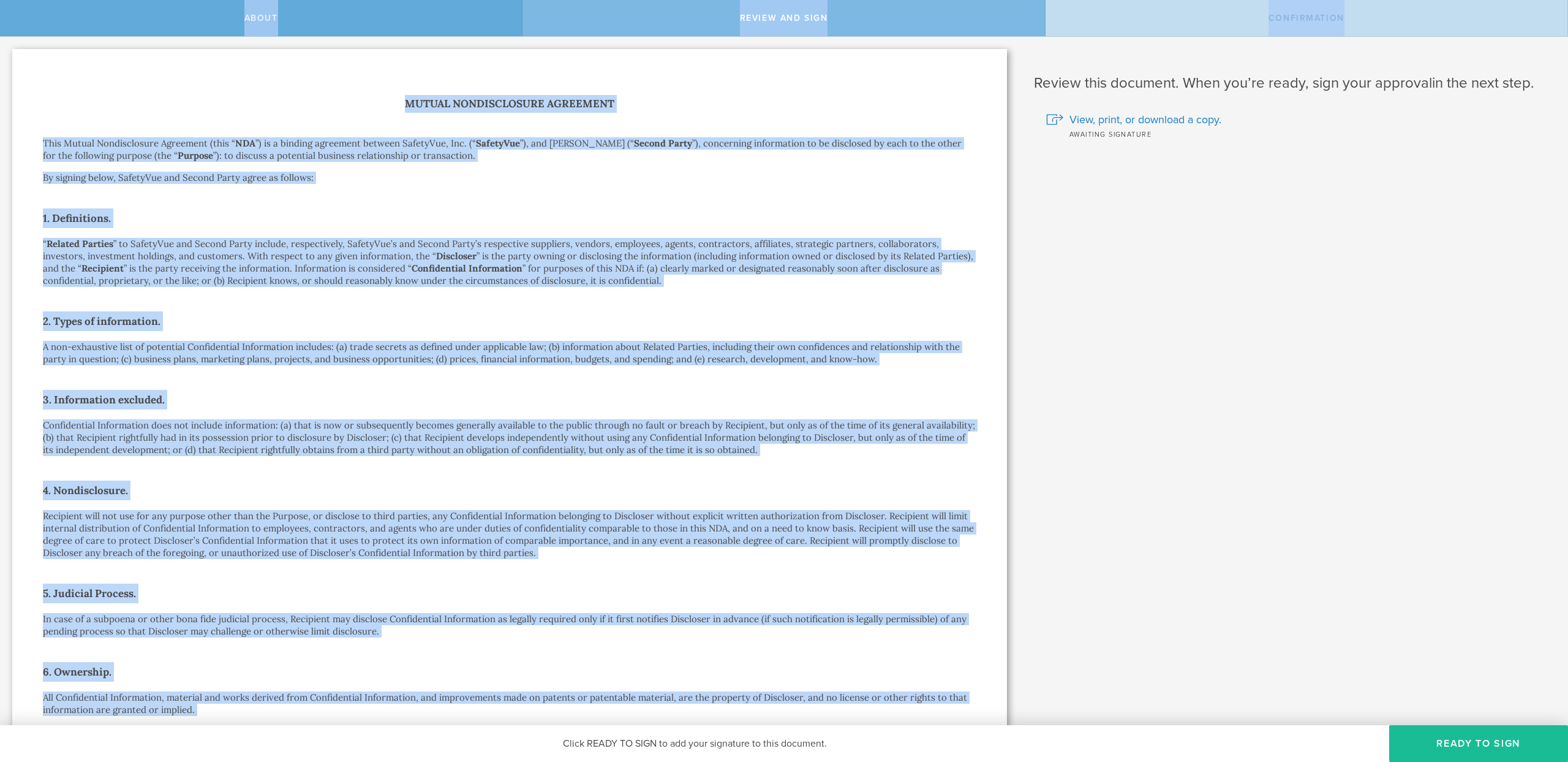
drag, startPoint x: 627, startPoint y: 511, endPoint x: 31, endPoint y: 21, distance: 771.6
click at [31, 21] on div "About Review and sign Confirmation SafetyVue, Inc. has requested that you sign …" at bounding box center [784, 18] width 1568 height 37
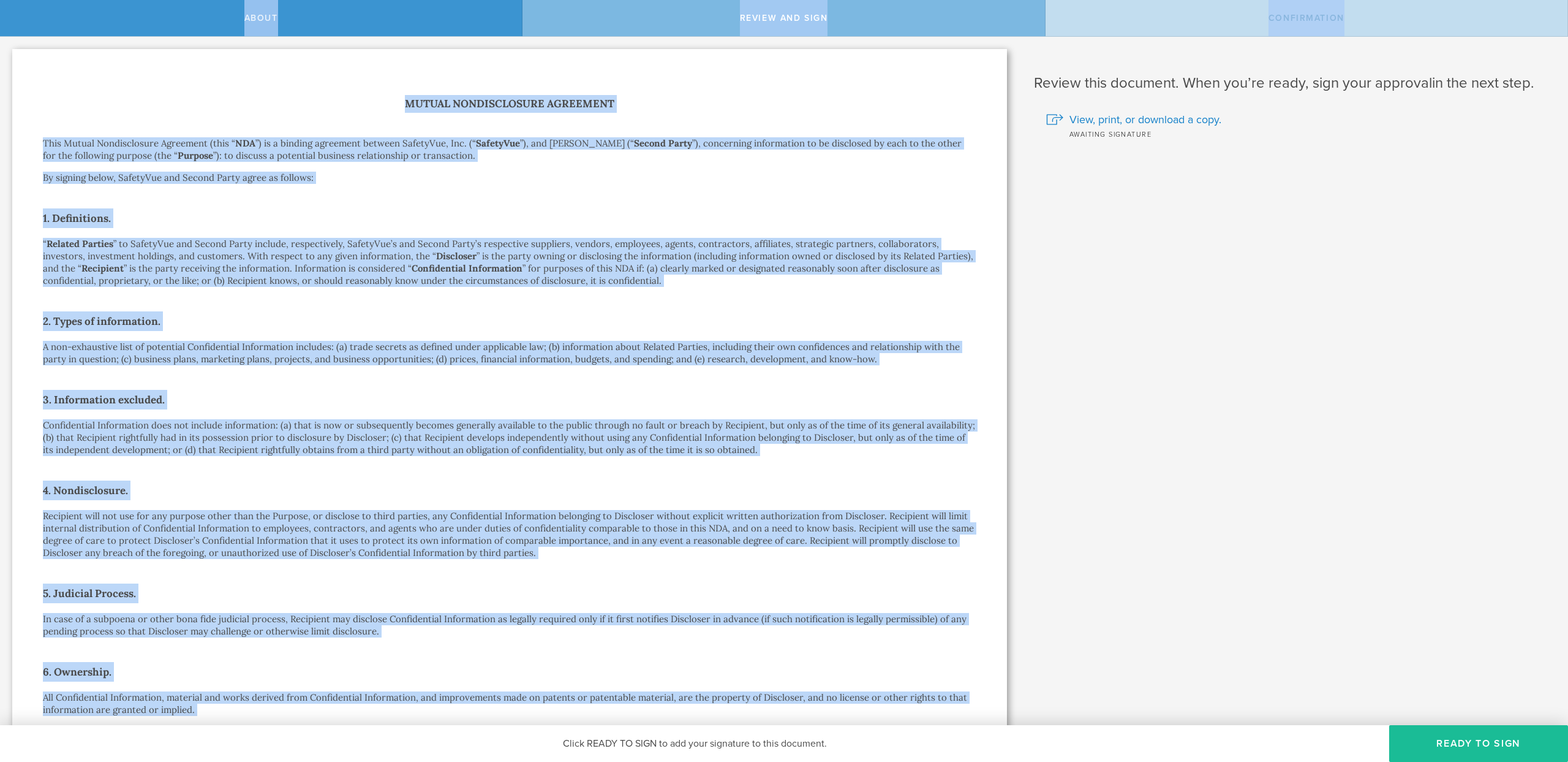
click at [220, 253] on p "“ Related Parties ” to SafetyVue and Second Party include, respectively, Safety…" at bounding box center [510, 262] width 934 height 49
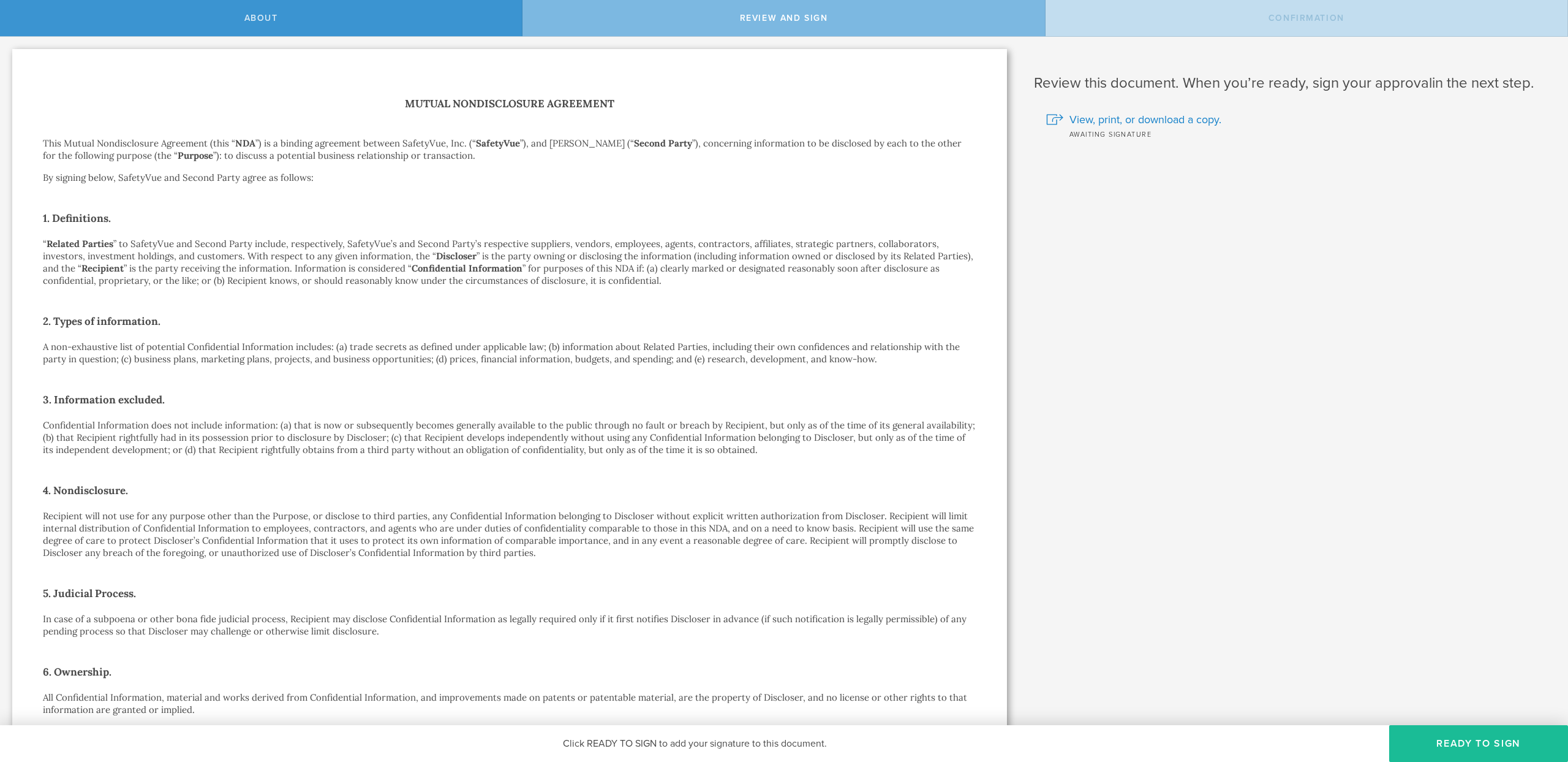
click at [359, 351] on p "A non-exhaustive list of potential Confidential Information includes: (a) trade…" at bounding box center [510, 352] width 934 height 24
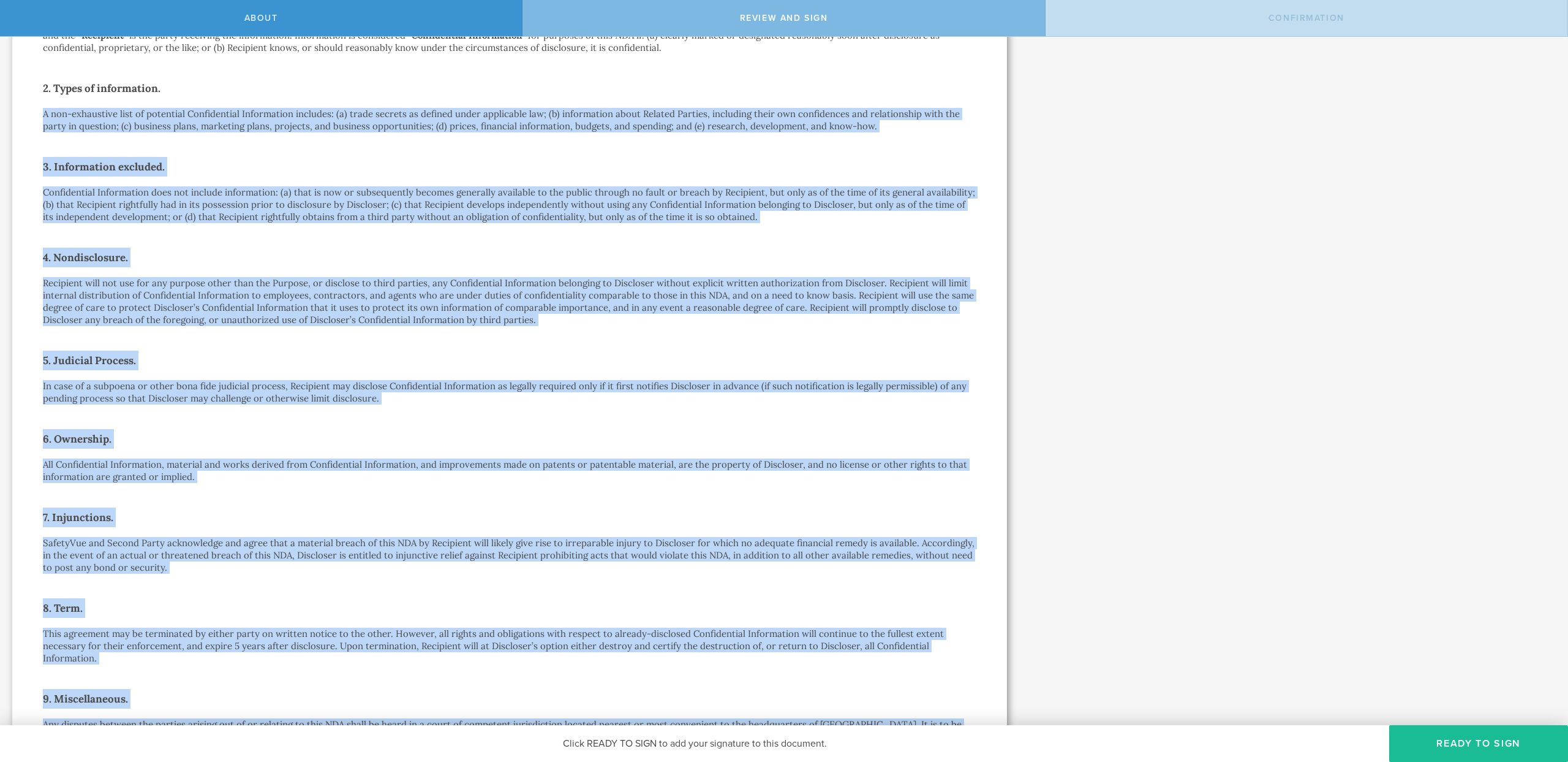
drag, startPoint x: 359, startPoint y: 351, endPoint x: 361, endPoint y: 724, distance: 373.0
click at [361, 722] on div "Mutual Nondisclosure Agreement This Mutual Nondisclosure Agreement (this “ NDA …" at bounding box center [510, 427] width 934 height 1130
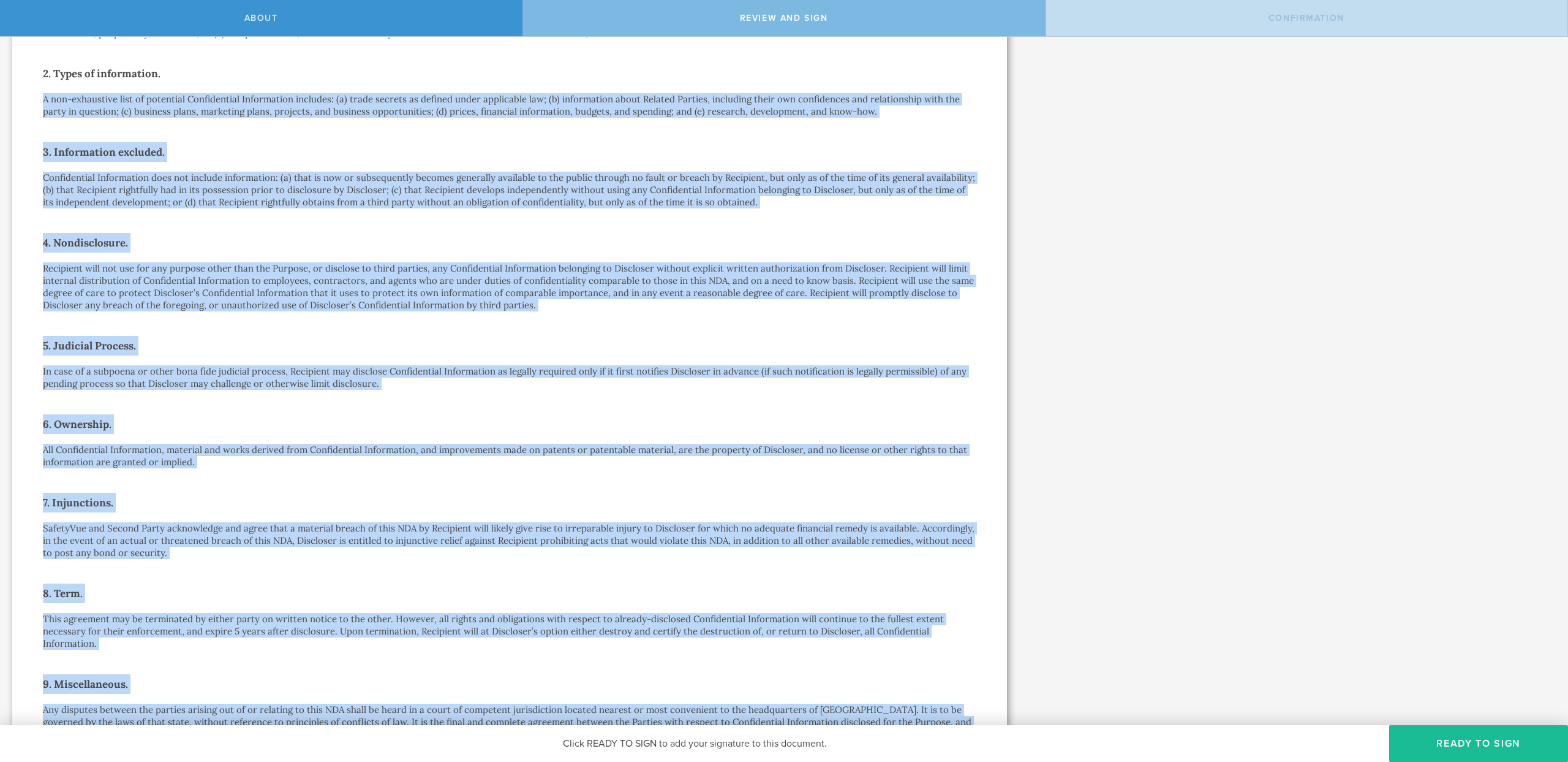
click at [366, 665] on div "Mutual Nondisclosure Agreement This Mutual Nondisclosure Agreement (this “ NDA …" at bounding box center [510, 413] width 934 height 1130
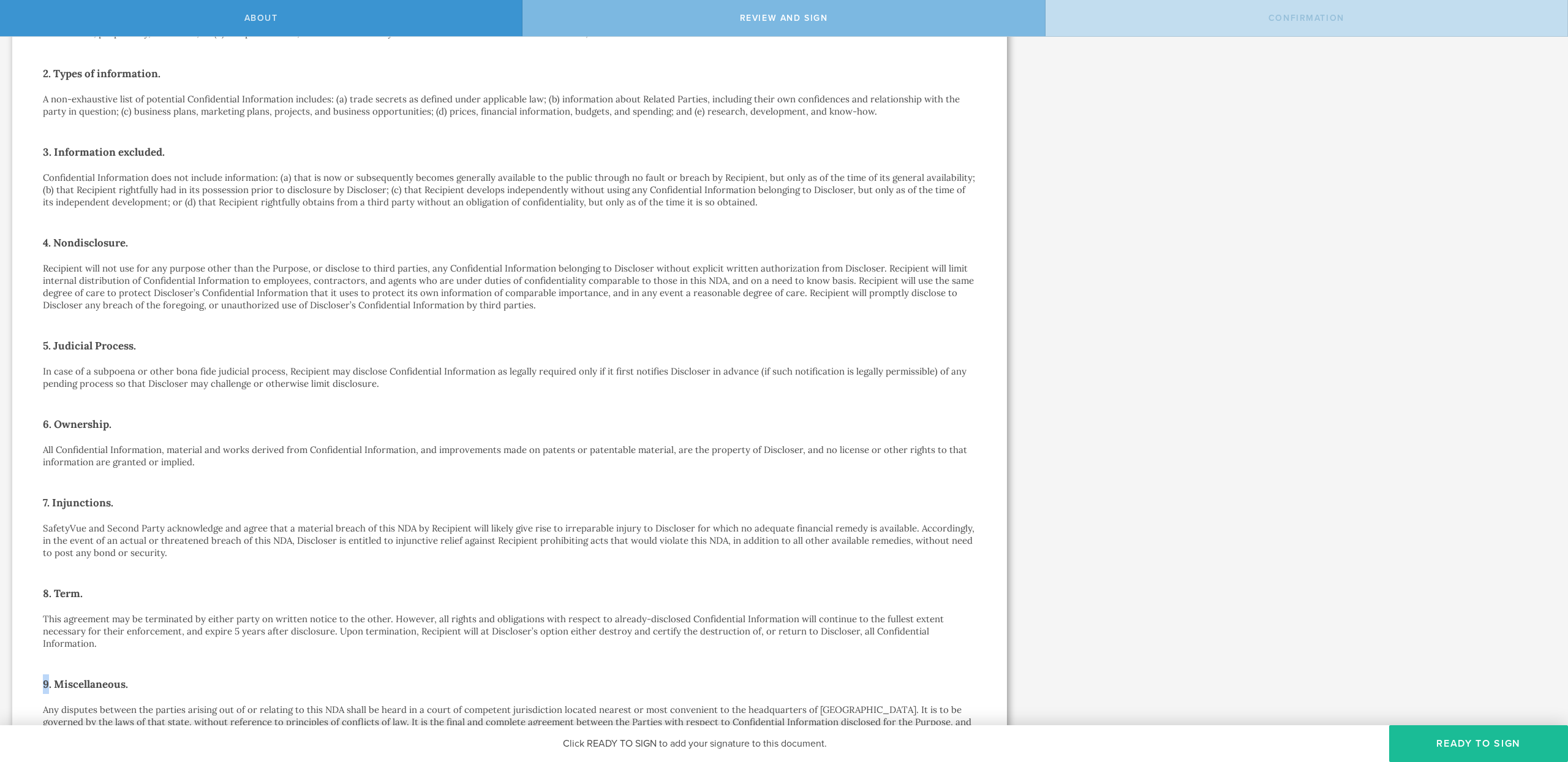
click at [366, 665] on div "Mutual Nondisclosure Agreement This Mutual Nondisclosure Agreement (this “ NDA …" at bounding box center [510, 413] width 934 height 1130
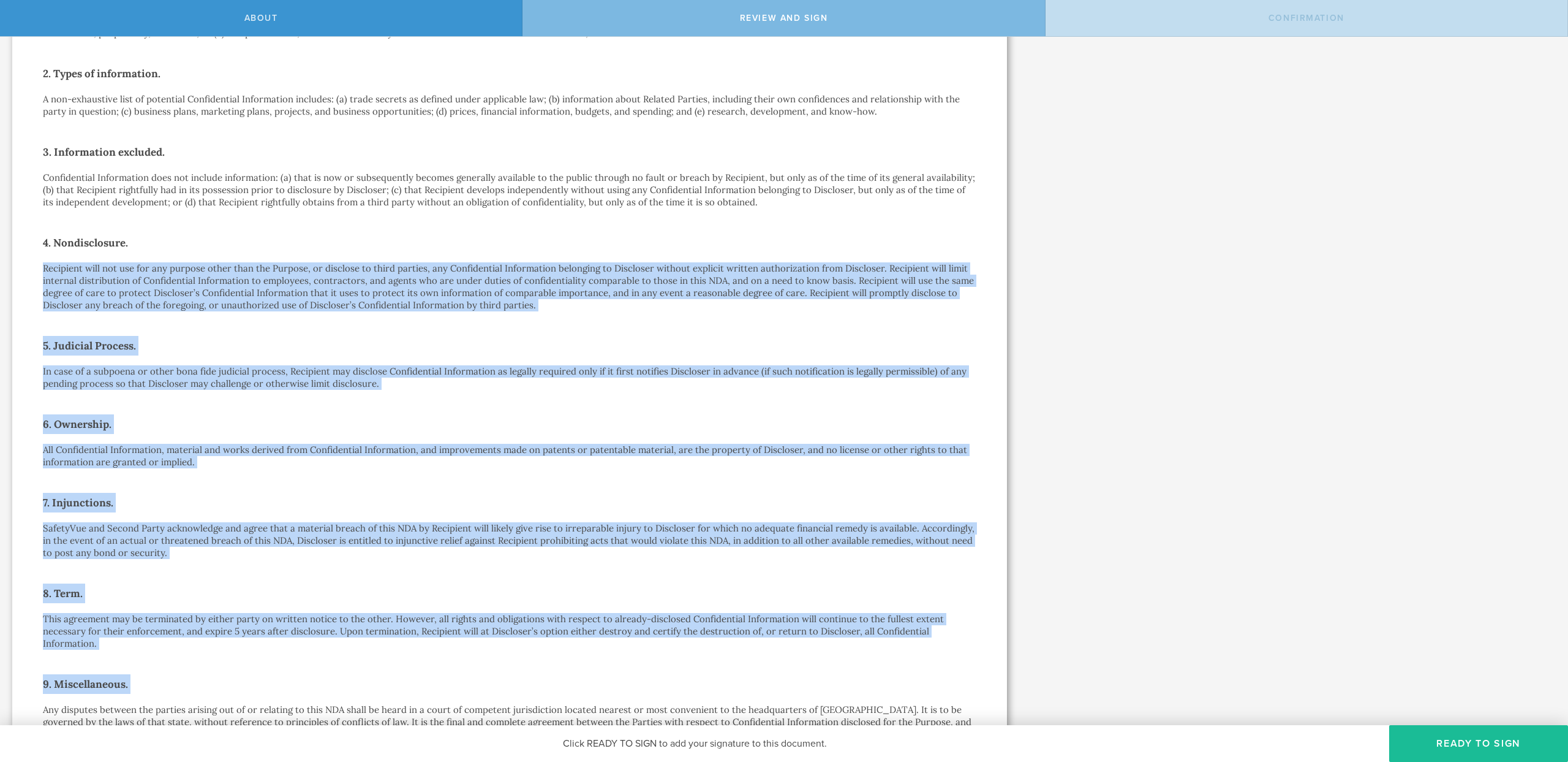
drag, startPoint x: 366, startPoint y: 665, endPoint x: 309, endPoint y: 286, distance: 383.3
click at [309, 286] on div "Mutual Nondisclosure Agreement This Mutual Nondisclosure Agreement (this “ NDA …" at bounding box center [510, 413] width 934 height 1130
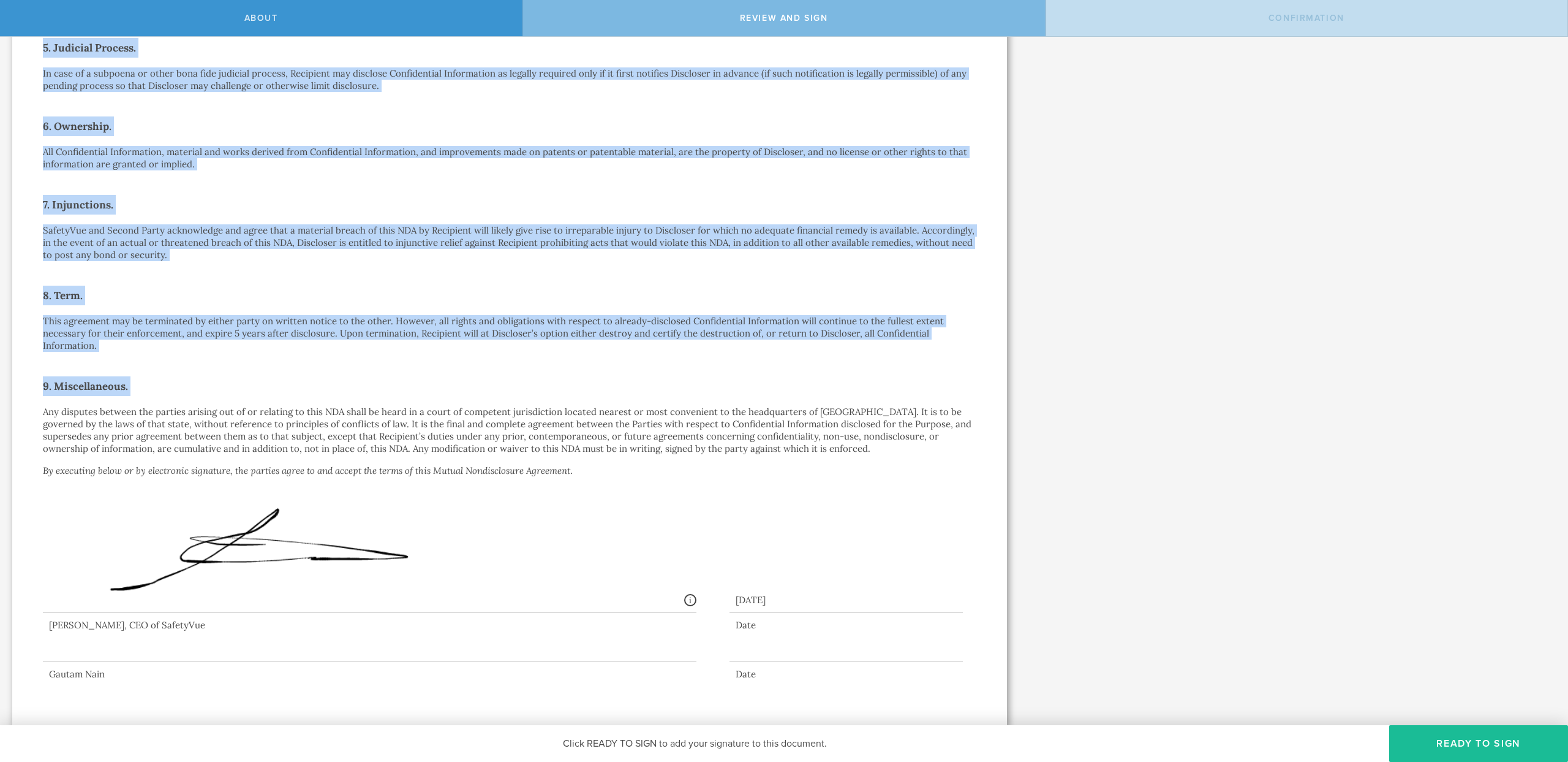
click at [312, 226] on p "SafetyVue and Second Party acknowledge and agree that a material breach of this…" at bounding box center [510, 242] width 934 height 37
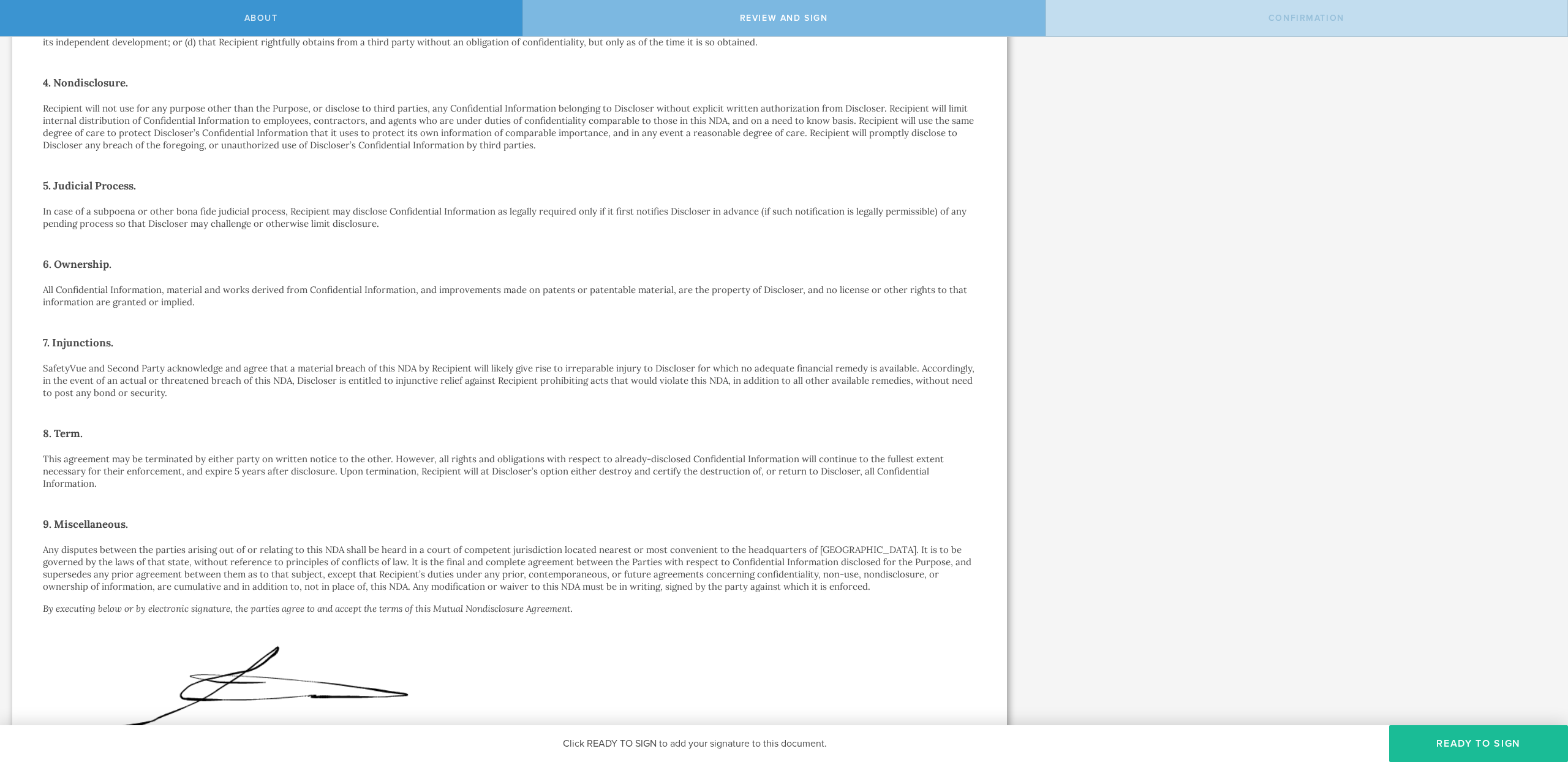
scroll to position [344, 0]
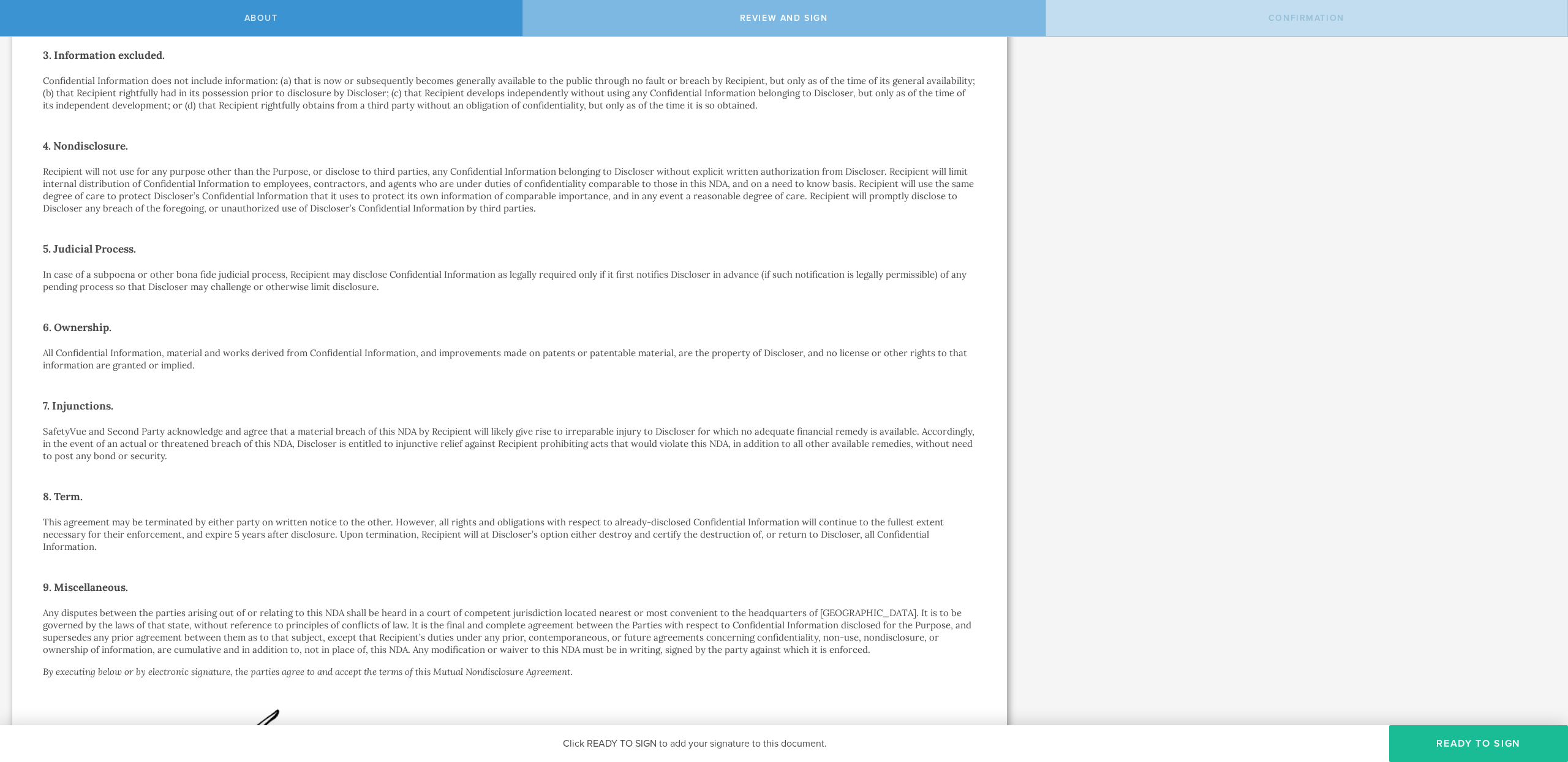
click at [127, 279] on p "In case of a subpoena or other bona fide judicial process, Recipient may disclo…" at bounding box center [510, 280] width 934 height 24
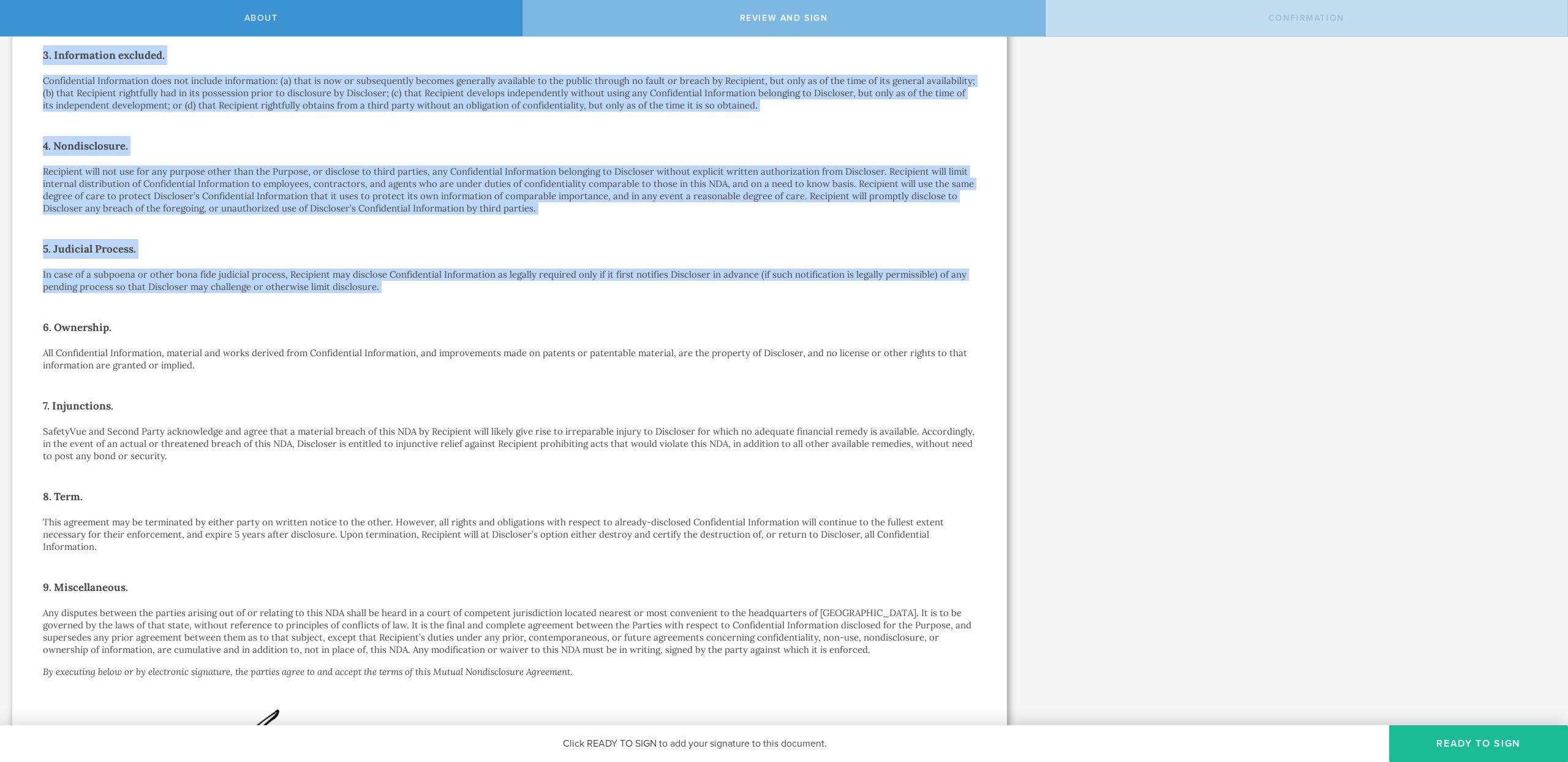
drag, startPoint x: 127, startPoint y: 279, endPoint x: 53, endPoint y: 56, distance: 235.0
click at [53, 56] on div "Mutual Nondisclosure Agreement This Mutual Nondisclosure Agreement (this “ NDA …" at bounding box center [510, 315] width 934 height 1130
click at [870, 162] on div "Mutual Nondisclosure Agreement This Mutual Nondisclosure Agreement (this “ NDA …" at bounding box center [510, 315] width 934 height 1130
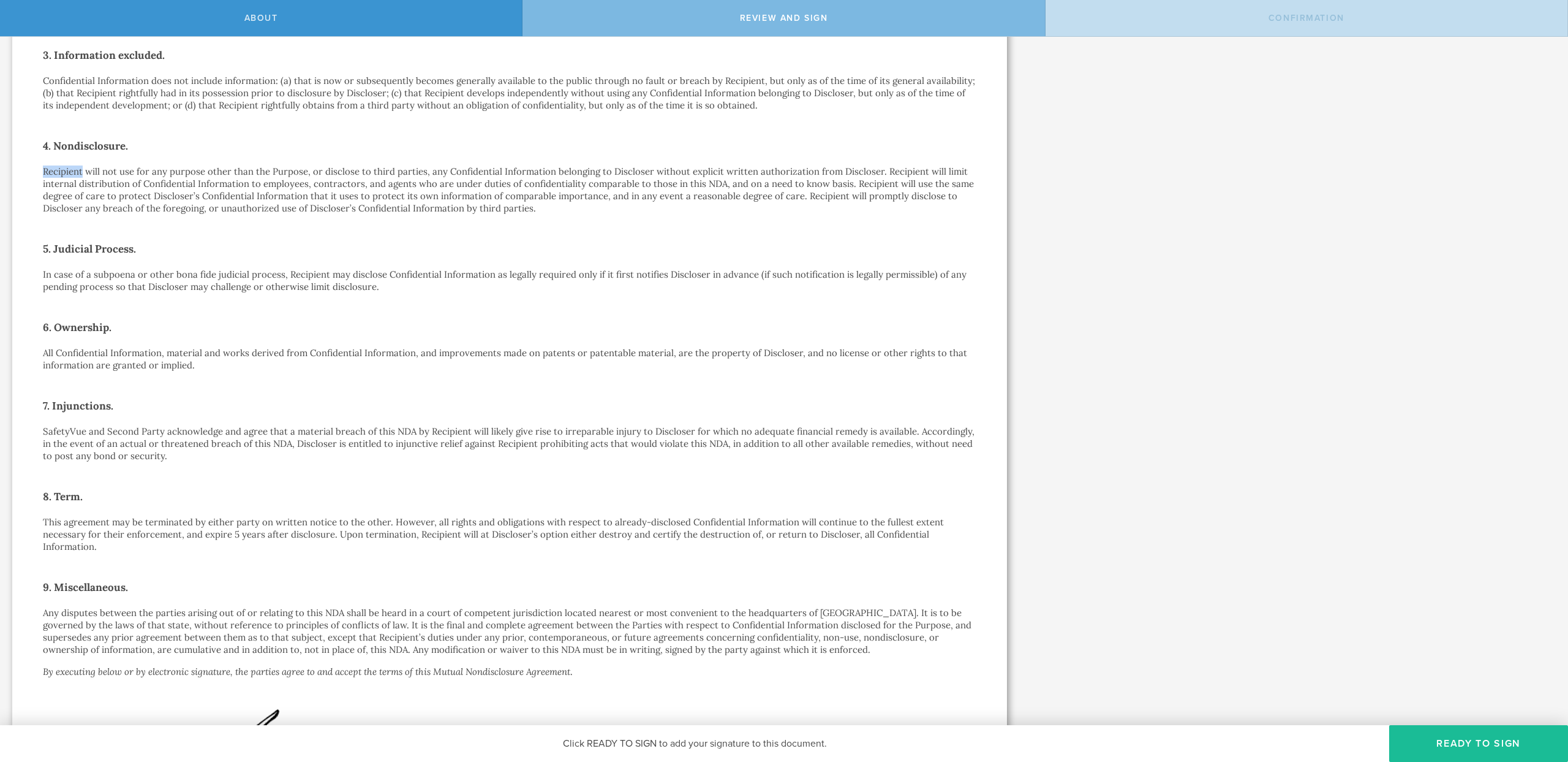
click at [870, 162] on div "Mutual Nondisclosure Agreement This Mutual Nondisclosure Agreement (this “ NDA …" at bounding box center [510, 315] width 934 height 1130
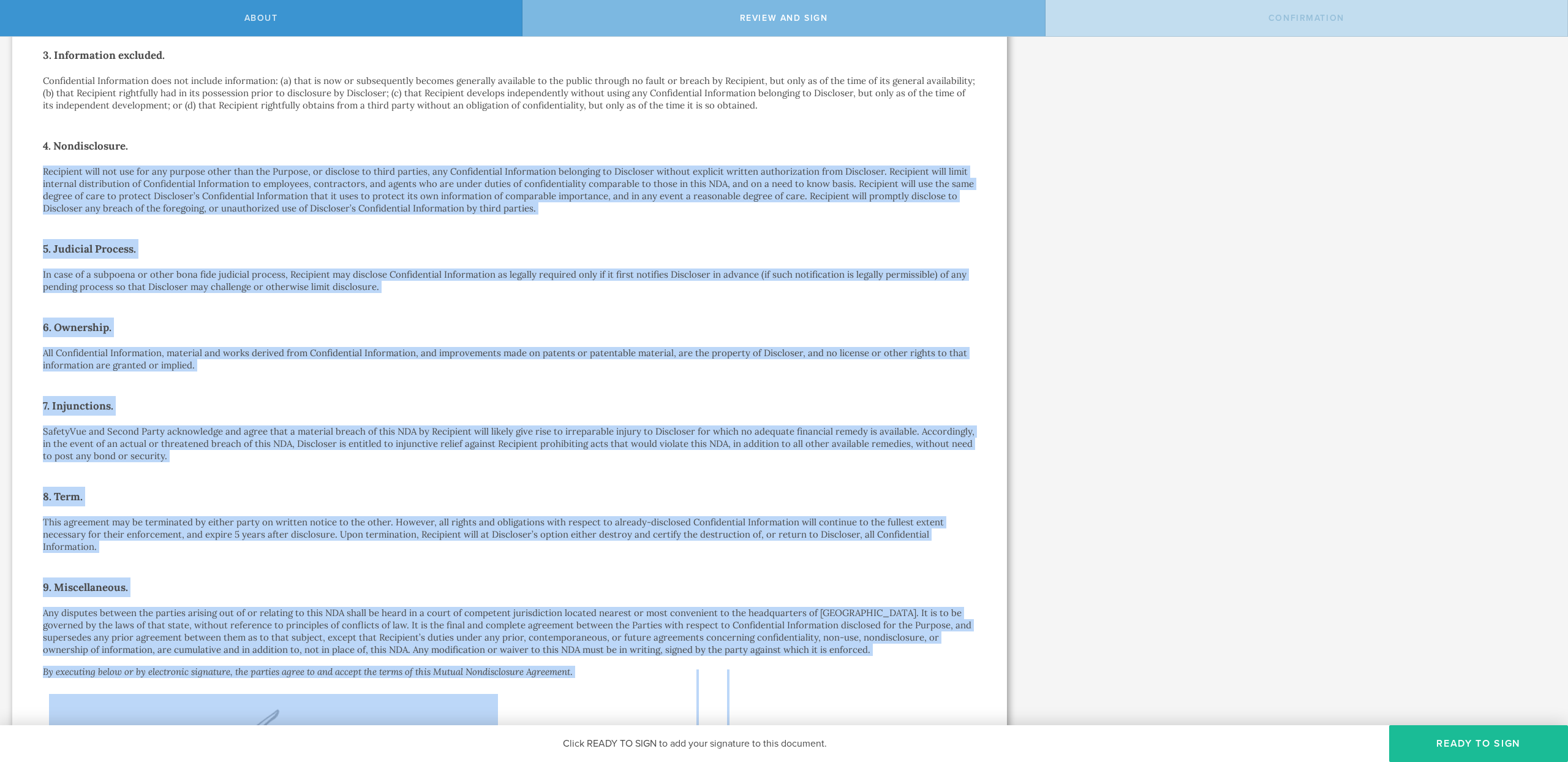
drag, startPoint x: 870, startPoint y: 162, endPoint x: 821, endPoint y: 685, distance: 525.3
click at [821, 685] on div "Mutual Nondisclosure Agreement This Mutual Nondisclosure Agreement (this “ NDA …" at bounding box center [510, 315] width 934 height 1130
click at [819, 663] on div "Mutual Nondisclosure Agreement This Mutual Nondisclosure Agreement (this “ NDA …" at bounding box center [510, 315] width 934 height 1130
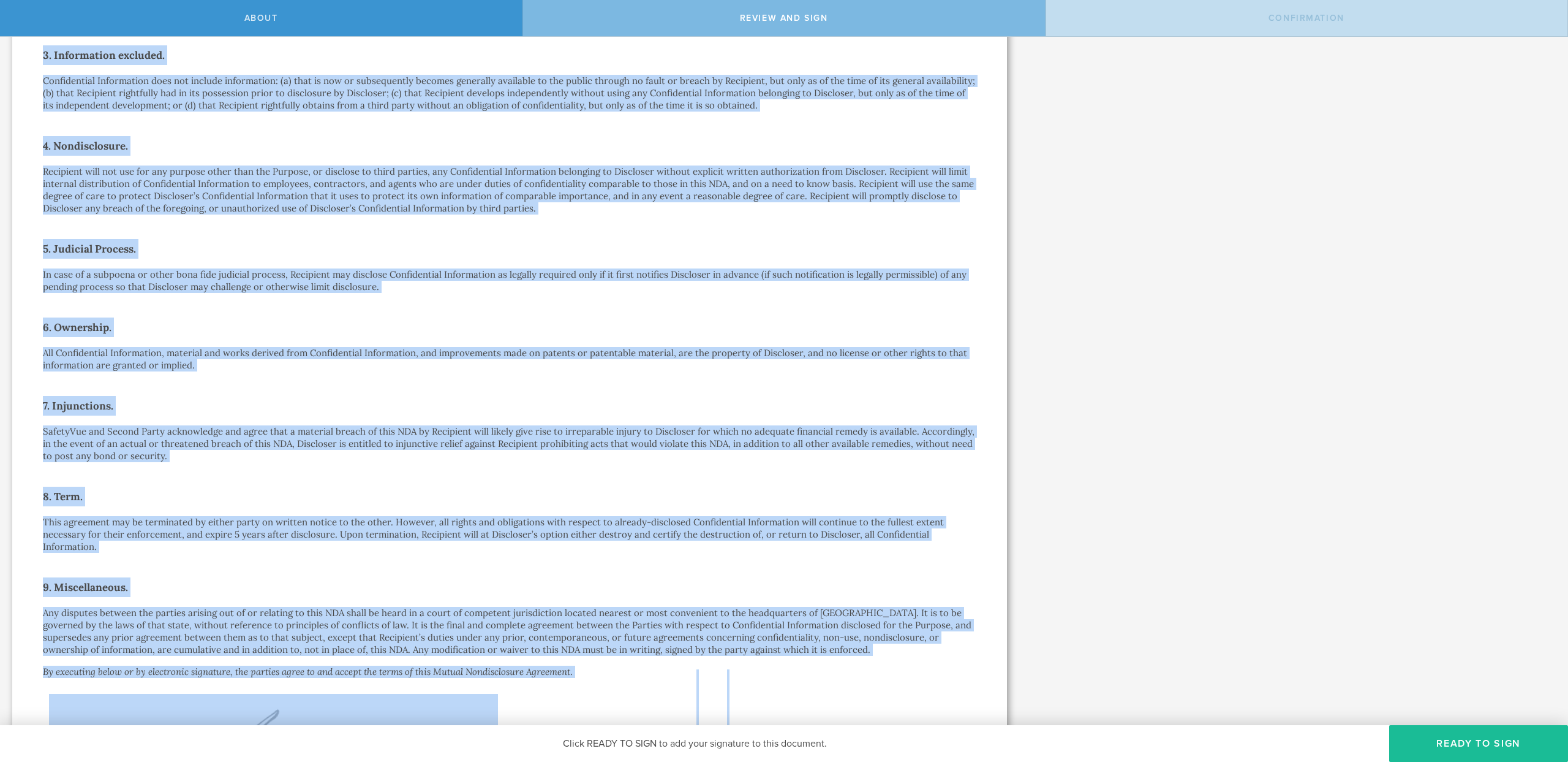
drag, startPoint x: 811, startPoint y: 675, endPoint x: 36, endPoint y: 45, distance: 998.8
click at [36, 45] on div "Mutual Nondisclosure Agreement This Mutual Nondisclosure Agreement (this “ NDA …" at bounding box center [510, 315] width 995 height 1223
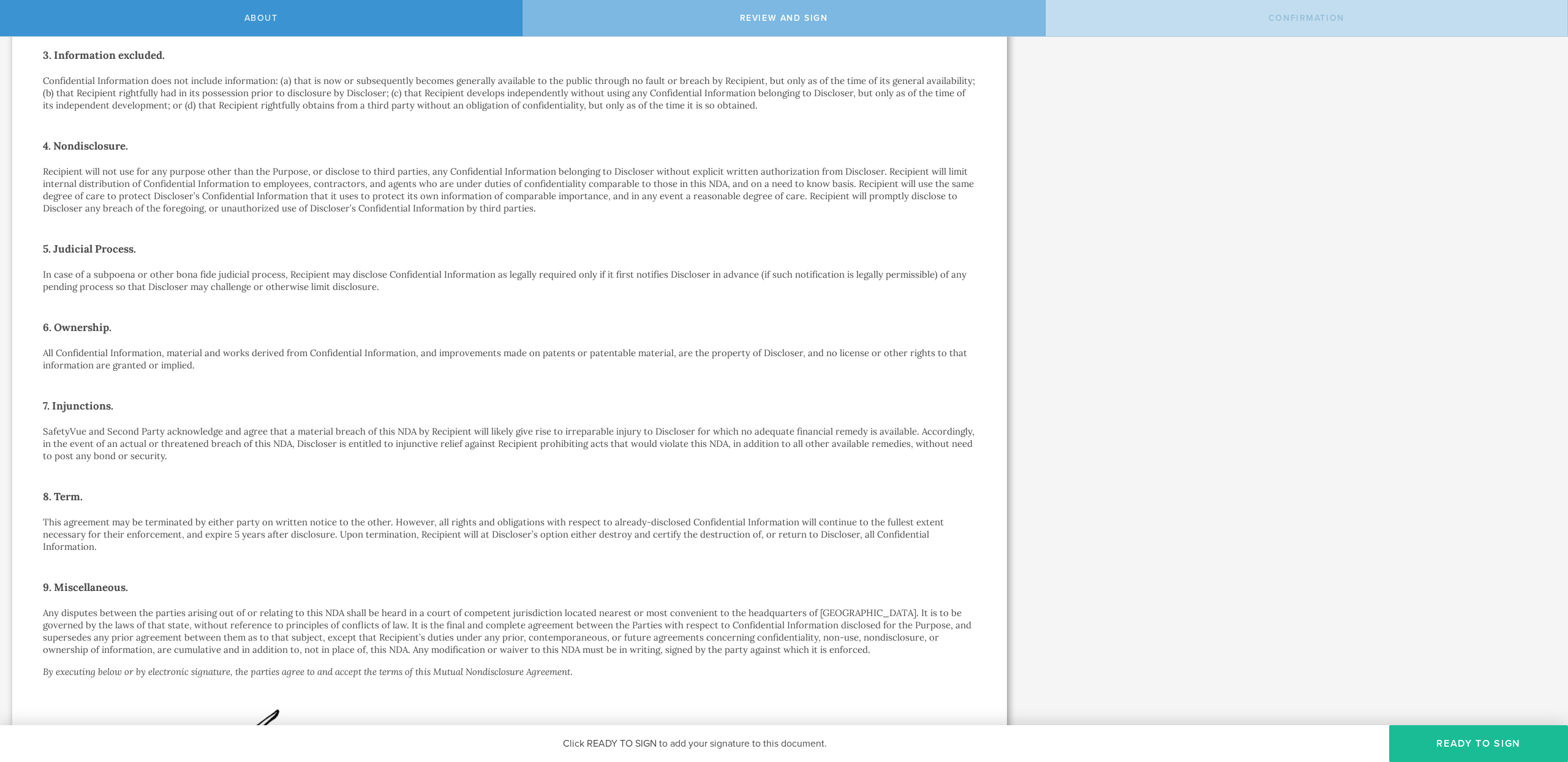
scroll to position [0, 0]
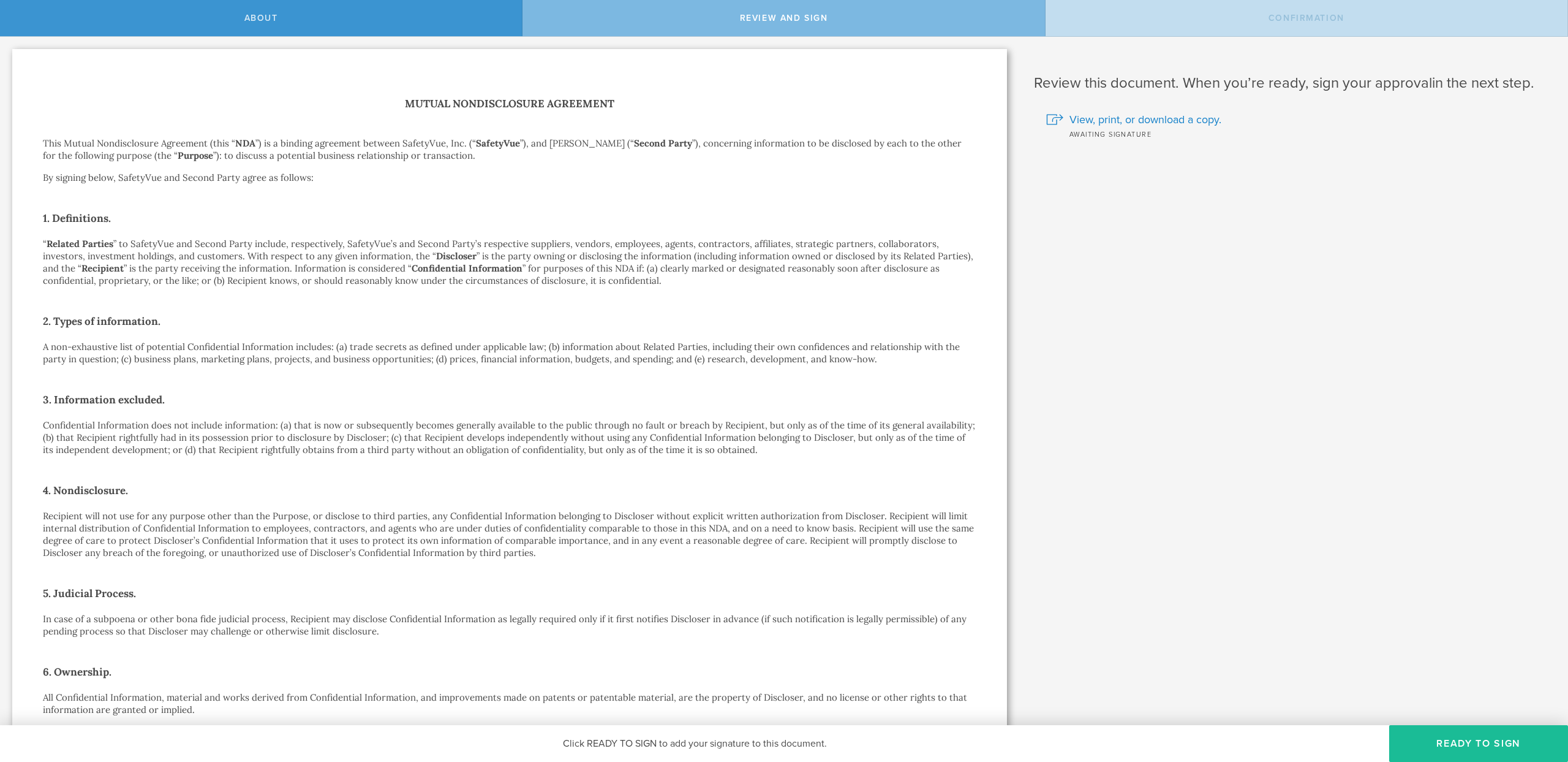
click at [421, 108] on h1 "Mutual Nondisclosure Agreement" at bounding box center [510, 104] width 934 height 18
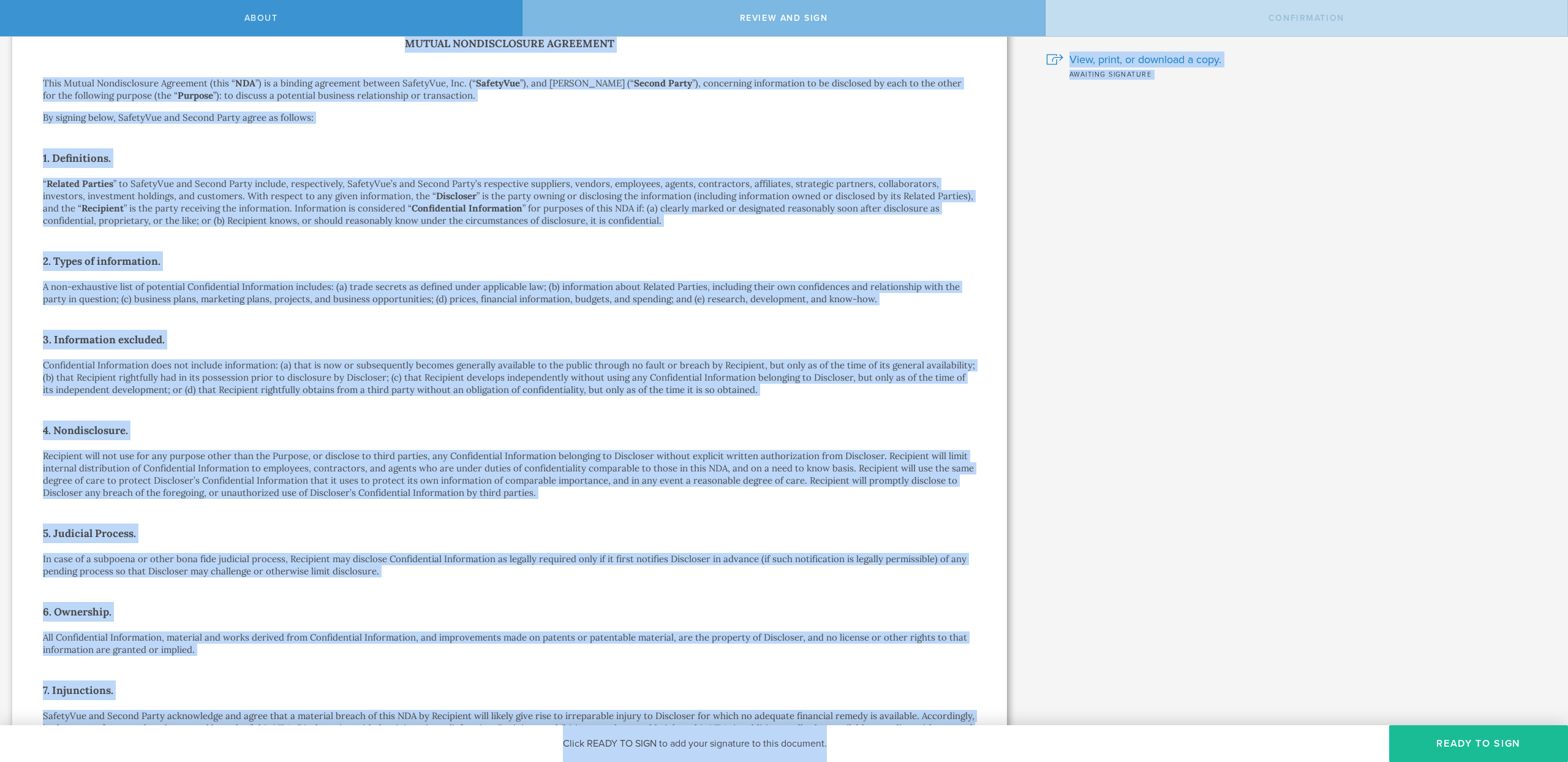
scroll to position [545, 0]
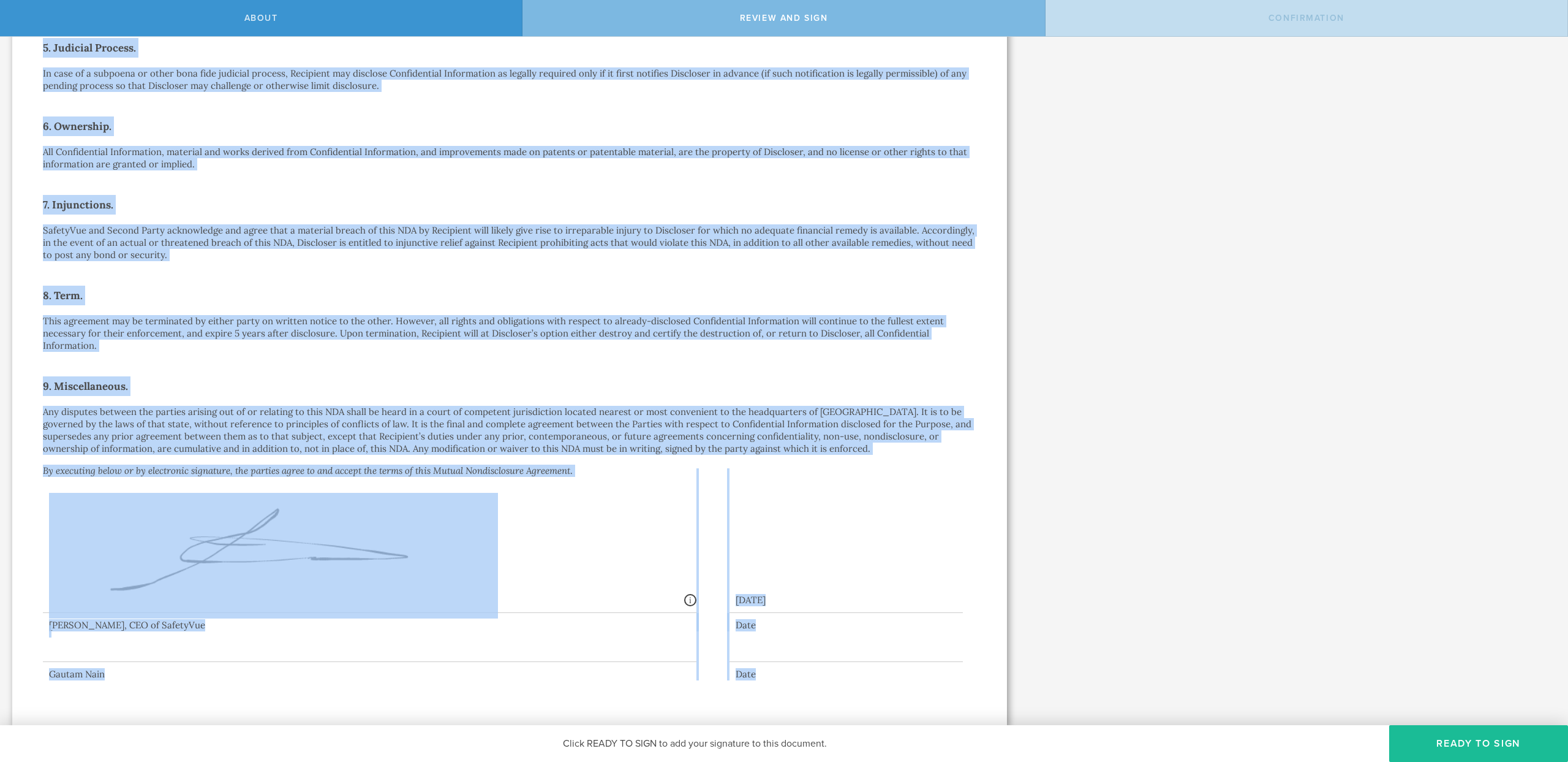
drag, startPoint x: 421, startPoint y: 108, endPoint x: 831, endPoint y: 683, distance: 706.2
click at [831, 683] on div "Mutual Nondisclosure Agreement This Mutual Nondisclosure Agreement (this “ NDA …" at bounding box center [510, 114] width 995 height 1223
click at [805, 401] on div "Mutual Nondisclosure Agreement This Mutual Nondisclosure Agreement (this “ NDA …" at bounding box center [510, 115] width 934 height 1130
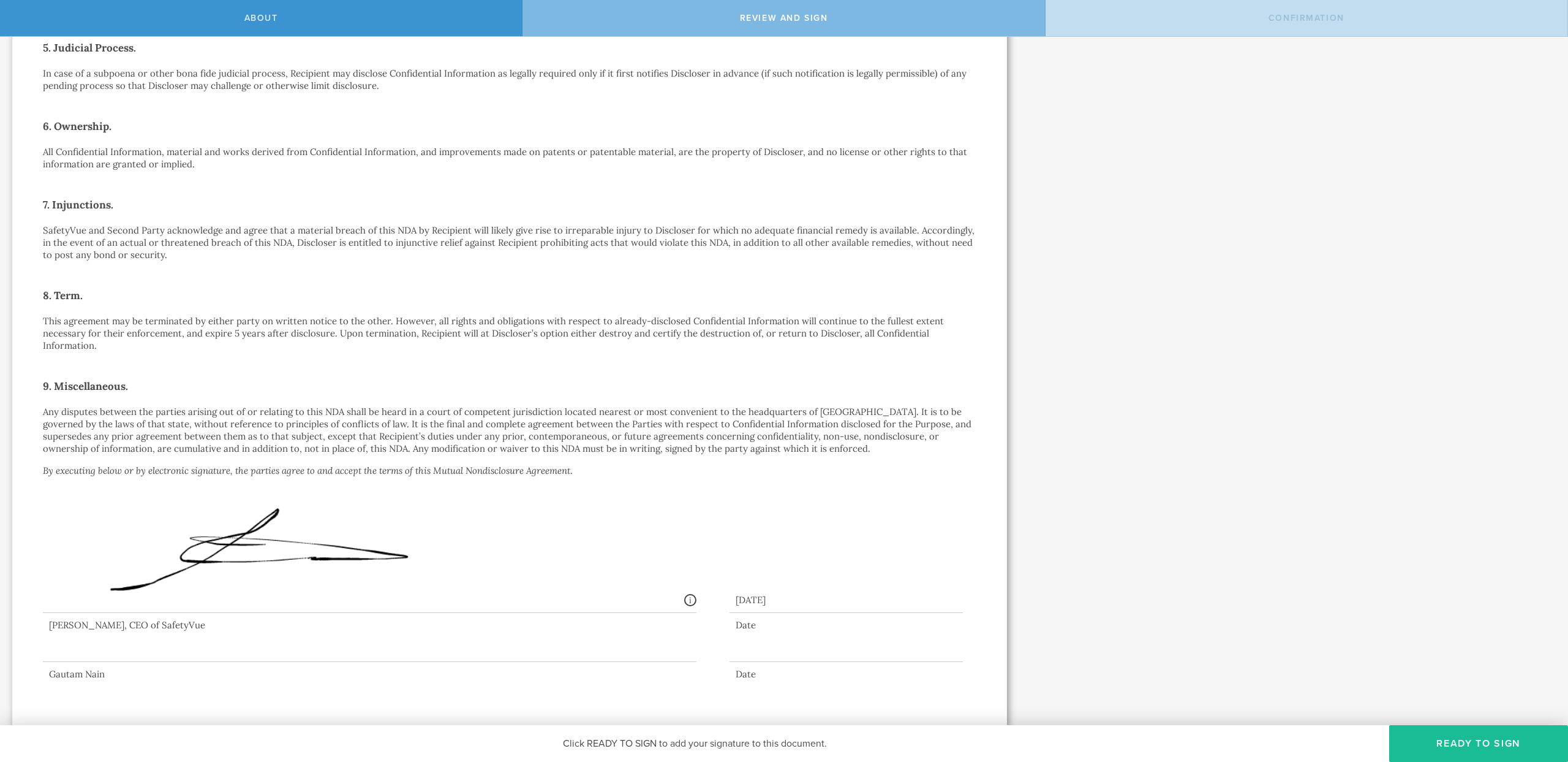
click at [289, 147] on p "All Confidential Information, material and works derived from Confidential Info…" at bounding box center [510, 158] width 934 height 24
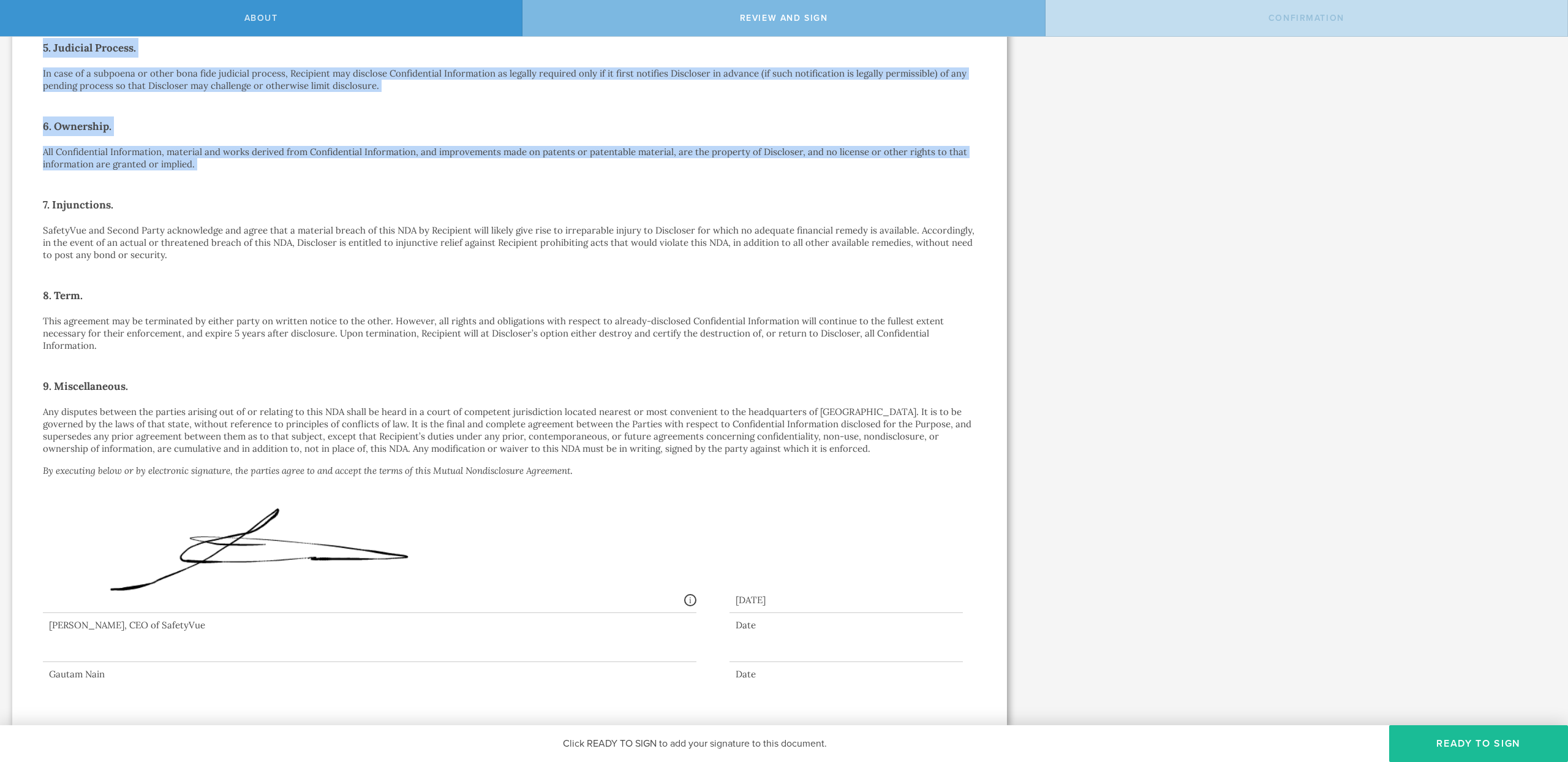
drag, startPoint x: 289, startPoint y: 147, endPoint x: 86, endPoint y: 49, distance: 225.4
click at [86, 49] on div "Mutual Nondisclosure Agreement This Mutual Nondisclosure Agreement (this “ NDA …" at bounding box center [510, 115] width 934 height 1130
click at [86, 49] on h2 "5. Judicial Process." at bounding box center [510, 48] width 934 height 20
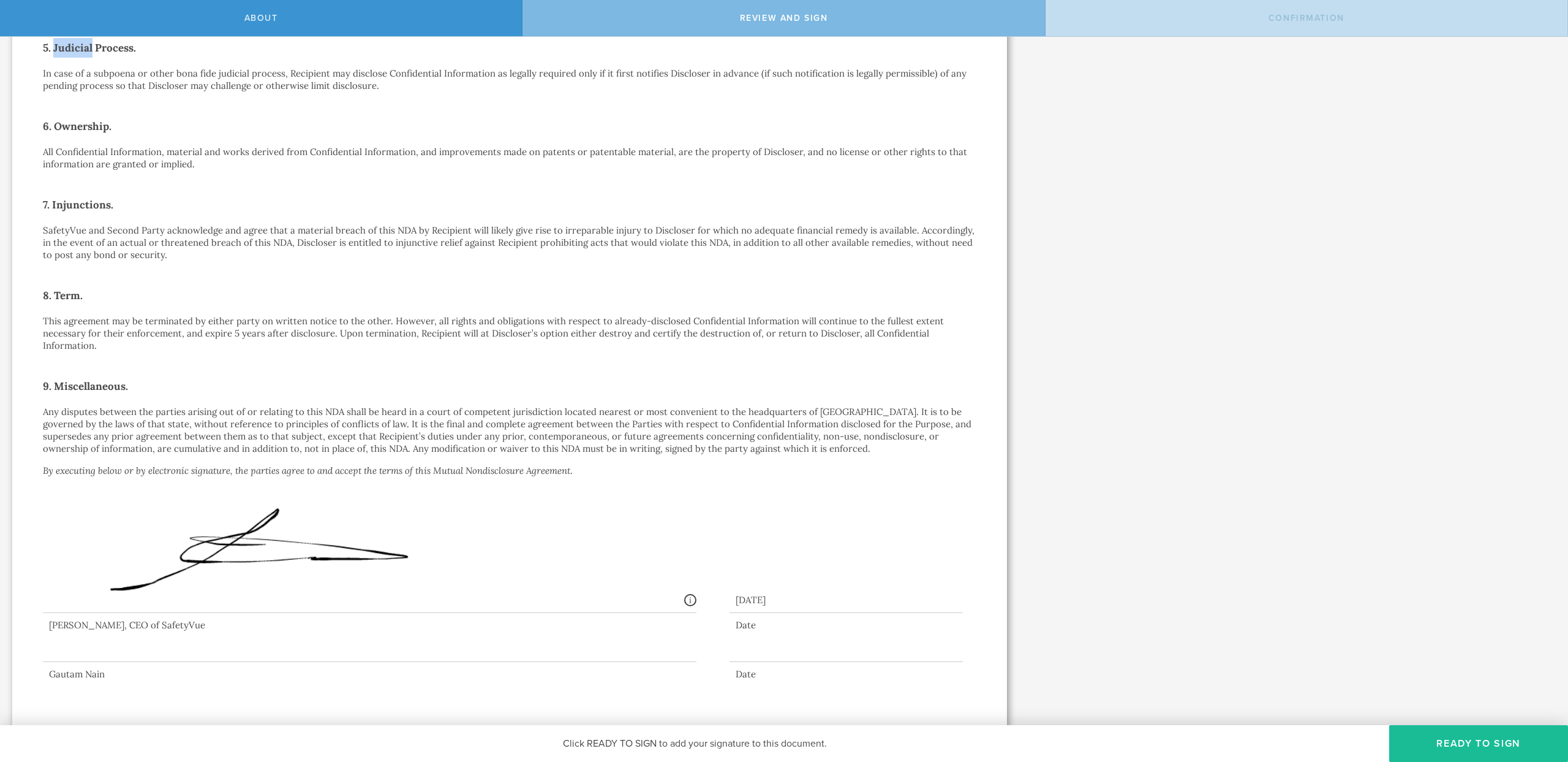
click at [86, 49] on h2 "5. Judicial Process." at bounding box center [510, 48] width 934 height 20
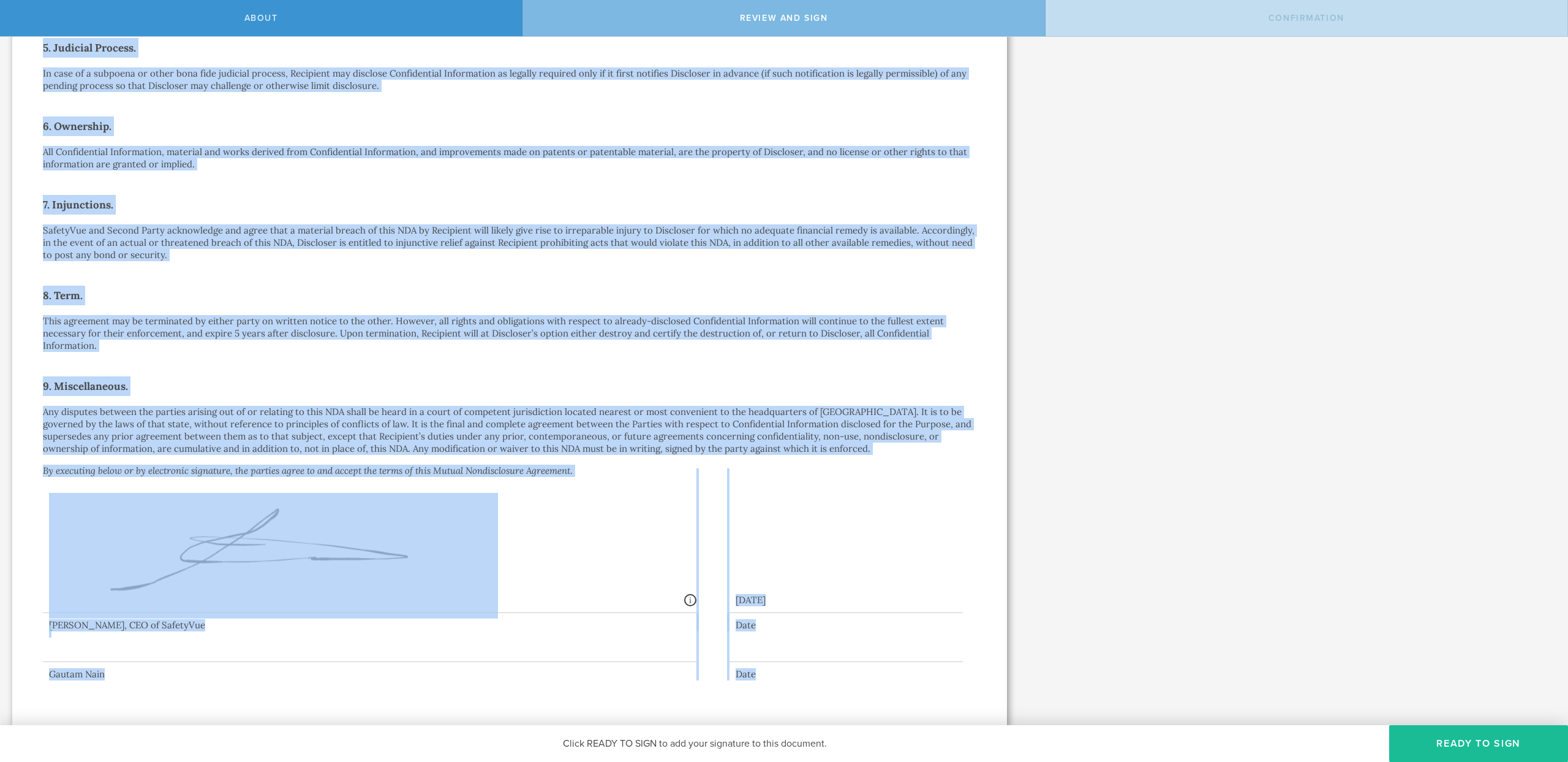
drag, startPoint x: 86, startPoint y: 49, endPoint x: 770, endPoint y: 690, distance: 937.4
click at [770, 690] on div "Mutual Nondisclosure Agreement This Mutual Nondisclosure Agreement (this “ NDA …" at bounding box center [510, 114] width 995 height 1223
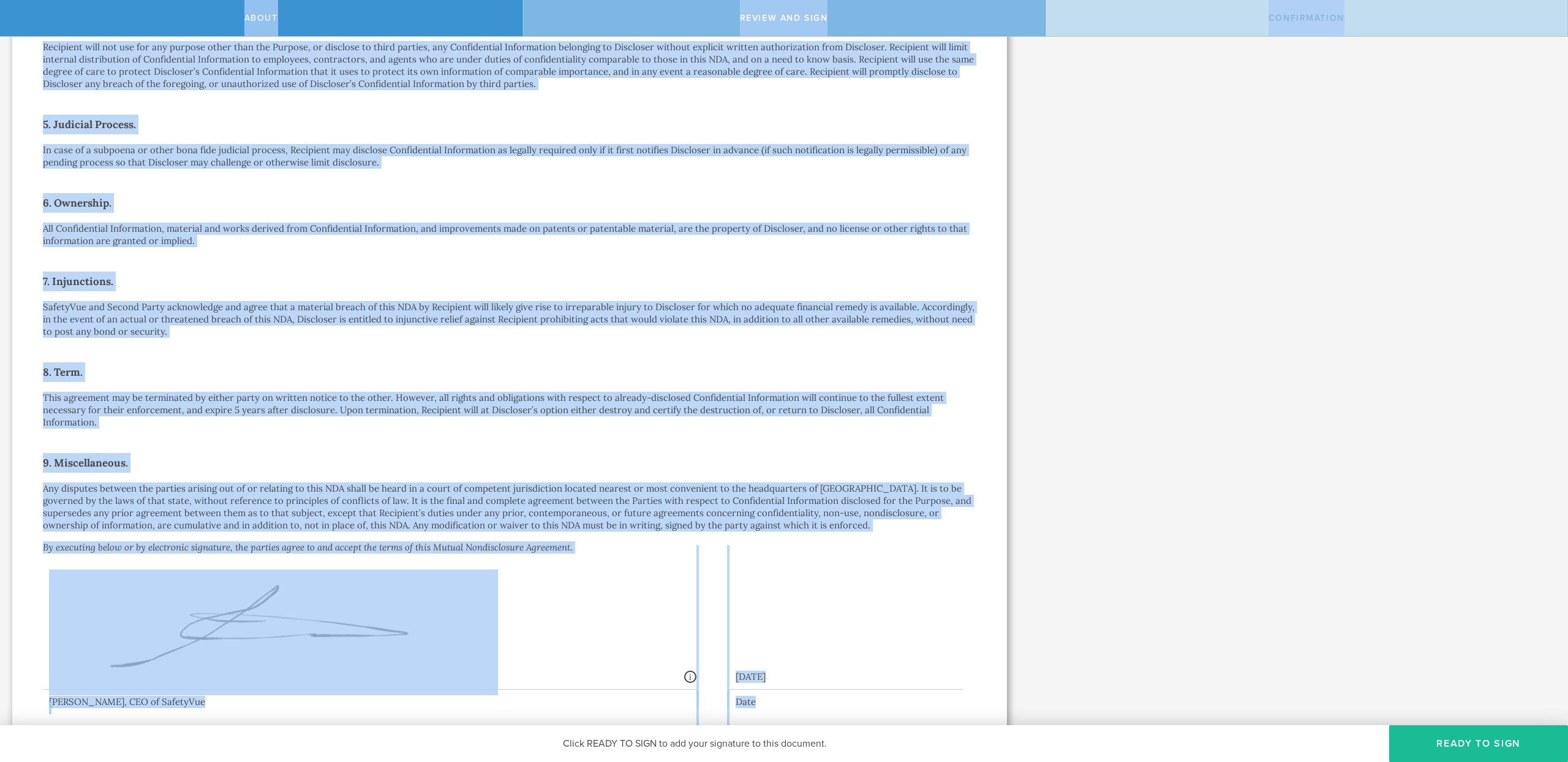
scroll to position [0, 0]
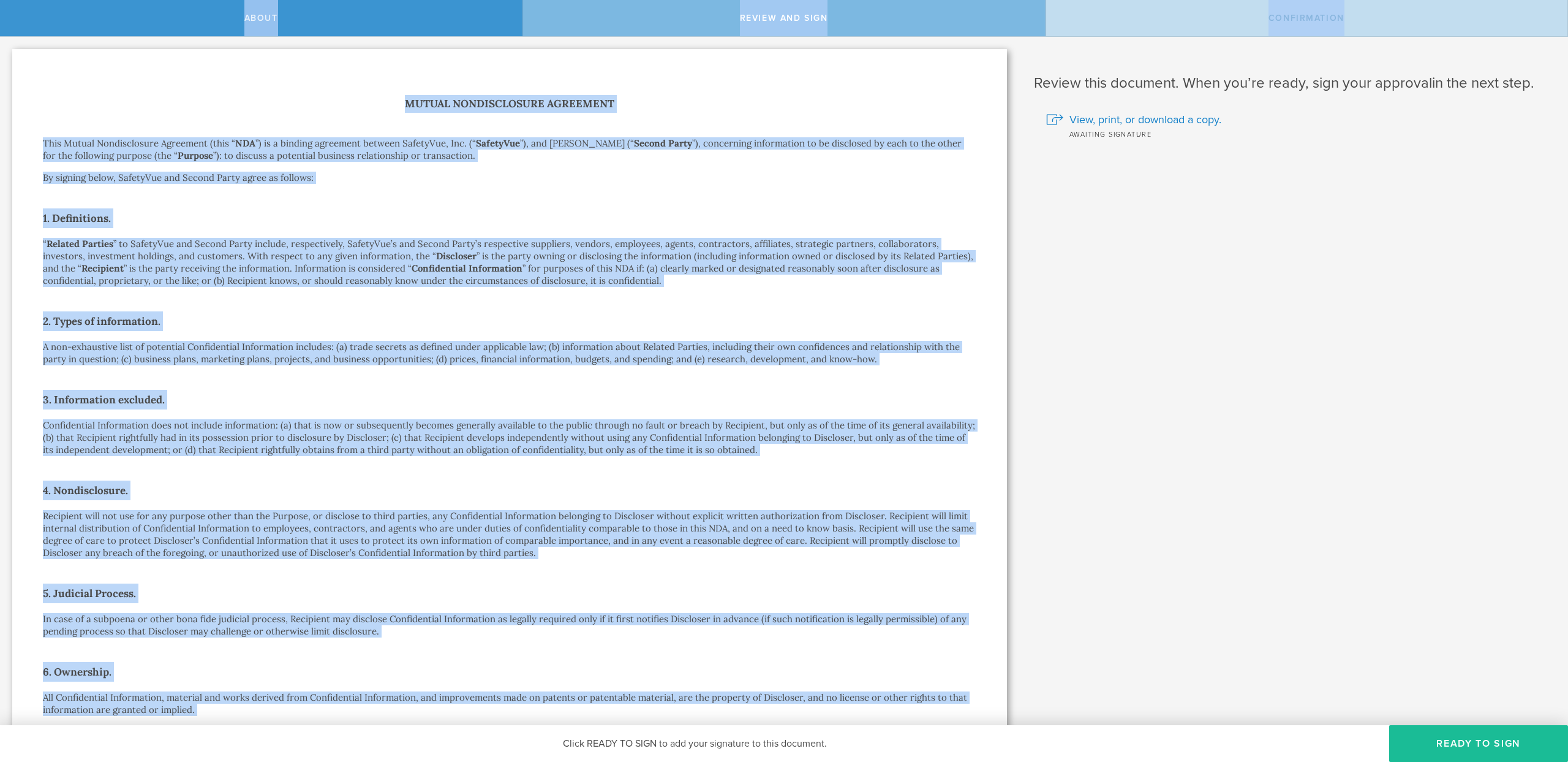
drag, startPoint x: 770, startPoint y: 690, endPoint x: 38, endPoint y: -3, distance: 1008.0
click at [38, 0] on html "About Review and sign Confirmation SafetyVue, Inc. has requested that you sign …" at bounding box center [784, 381] width 1568 height 762
click at [317, 71] on div "Mutual Nondisclosure Agreement This Mutual Nondisclosure Agreement (this “ NDA …" at bounding box center [510, 660] width 995 height 1223
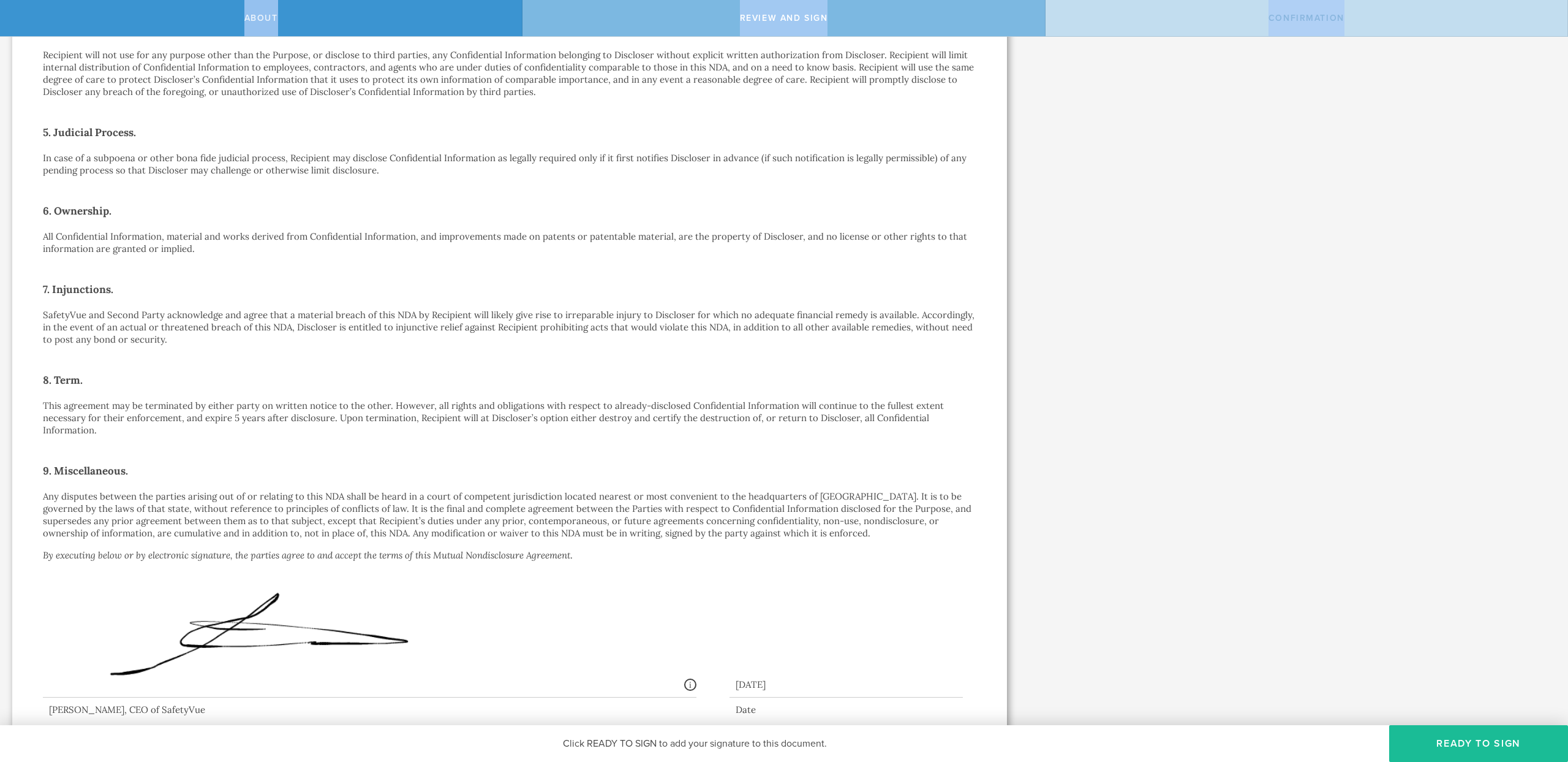
scroll to position [545, 0]
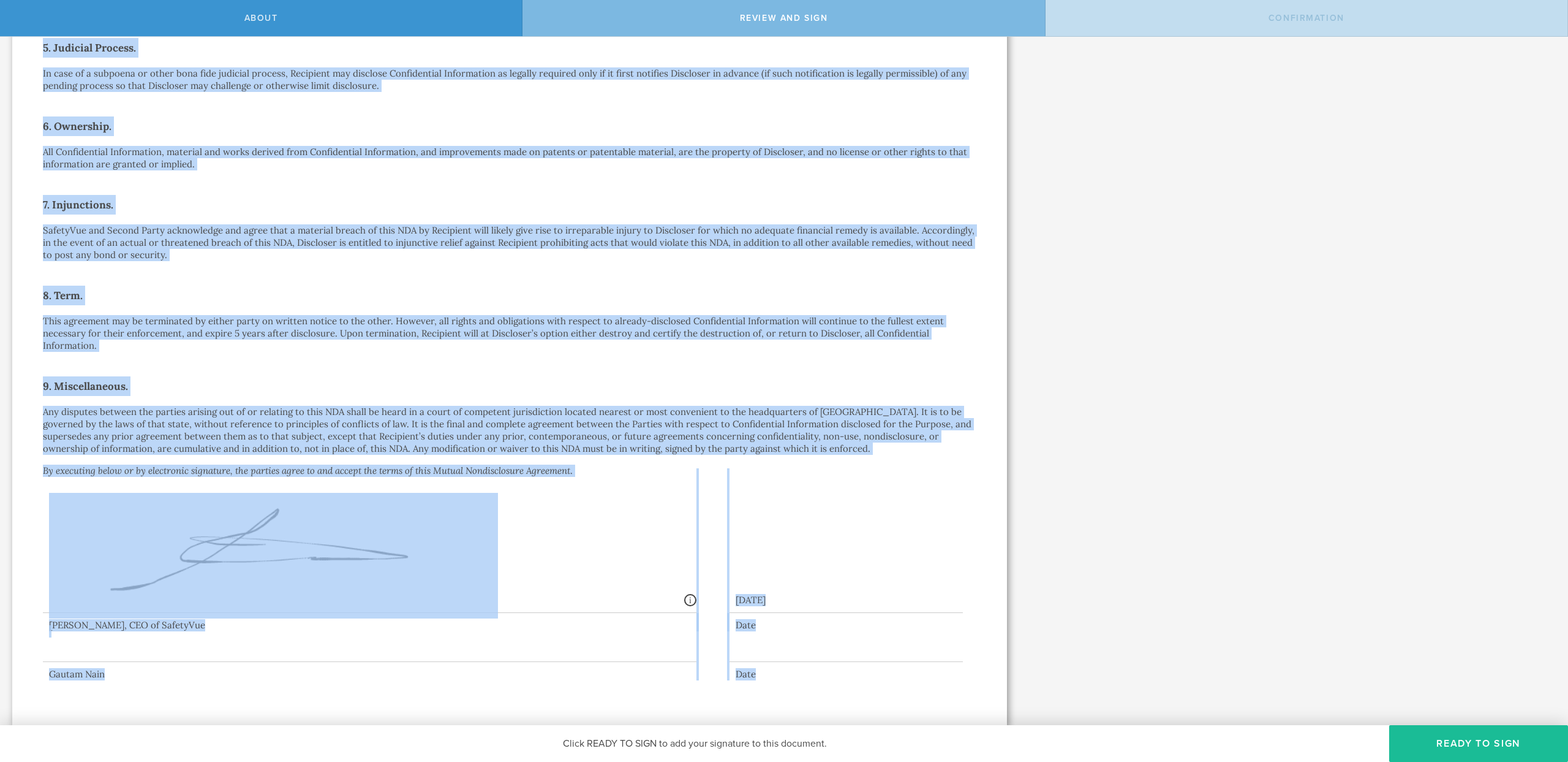
drag, startPoint x: 363, startPoint y: 95, endPoint x: 754, endPoint y: 672, distance: 697.0
click at [754, 672] on div "Mutual Nondisclosure Agreement This Mutual Nondisclosure Agreement (this “ NDA …" at bounding box center [510, 114] width 995 height 1223
click at [754, 672] on div "Date" at bounding box center [846, 674] width 233 height 13
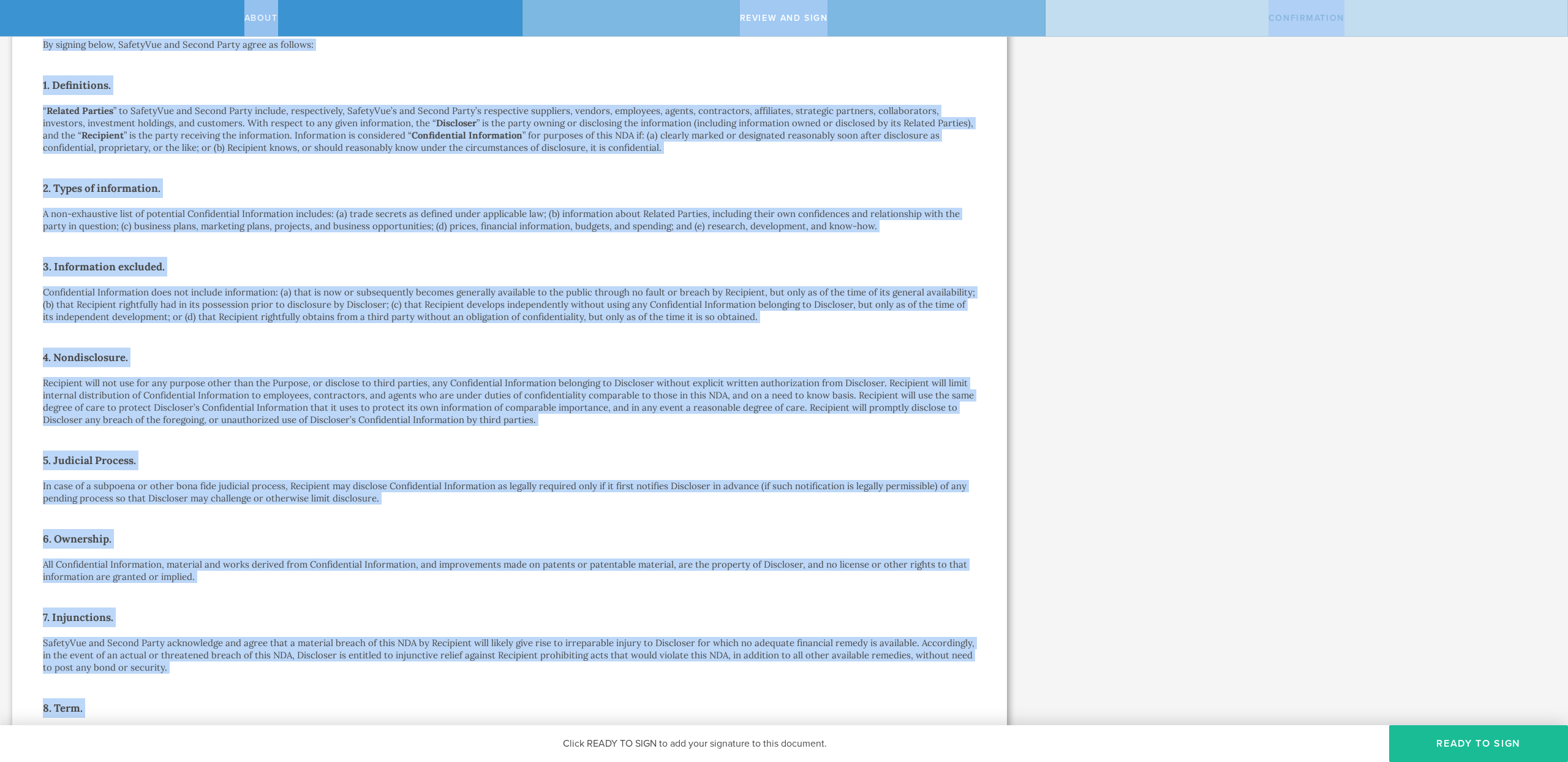
scroll to position [0, 0]
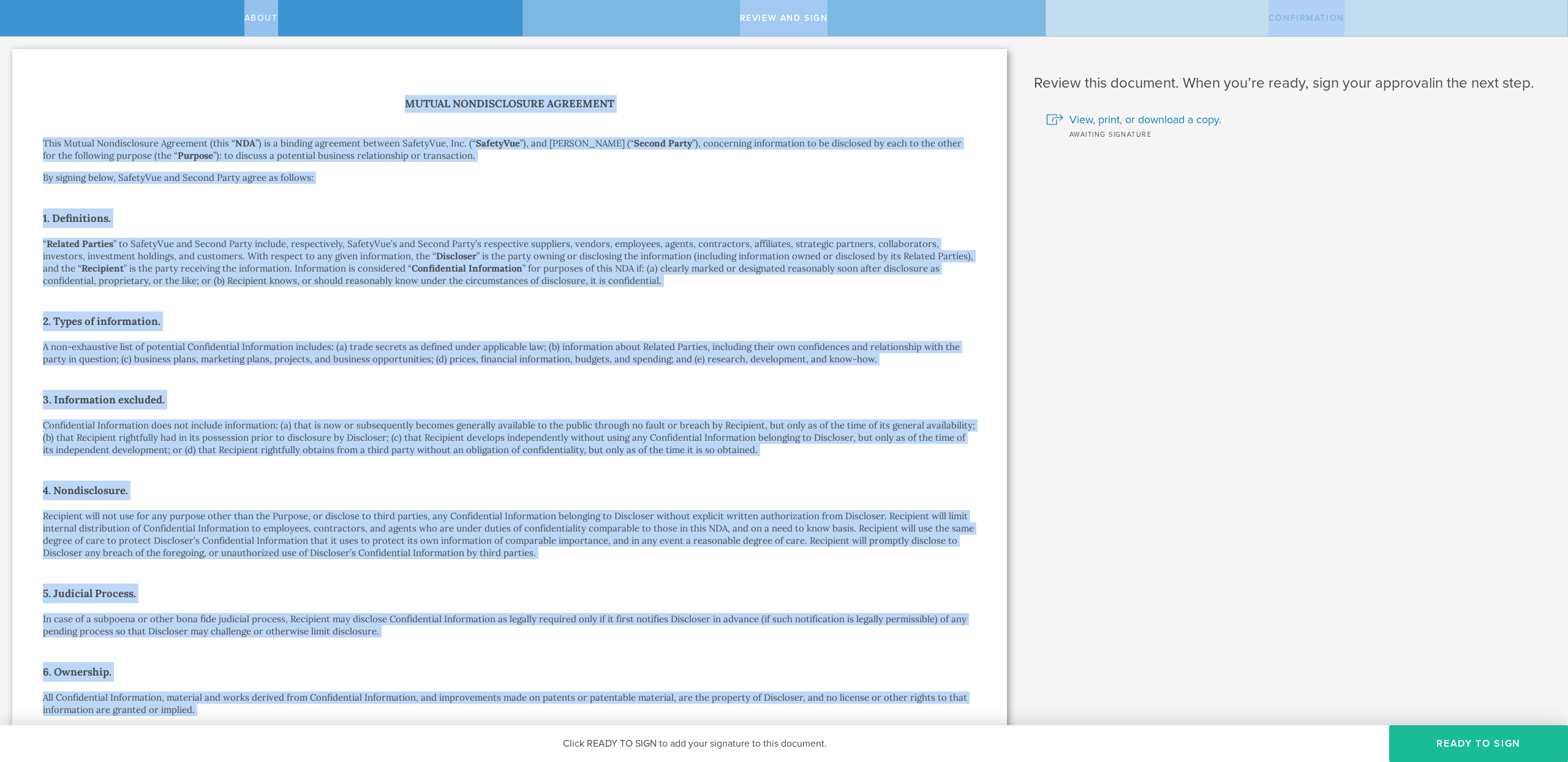
drag, startPoint x: 754, startPoint y: 672, endPoint x: 57, endPoint y: -4, distance: 971.0
click at [57, 0] on html "About Review and sign Confirmation SafetyVue, Inc. has requested that you sign …" at bounding box center [784, 381] width 1568 height 762
click at [327, 115] on div "Mutual Nondisclosure Agreement This Mutual Nondisclosure Agreement (this “ NDA …" at bounding box center [510, 660] width 934 height 1130
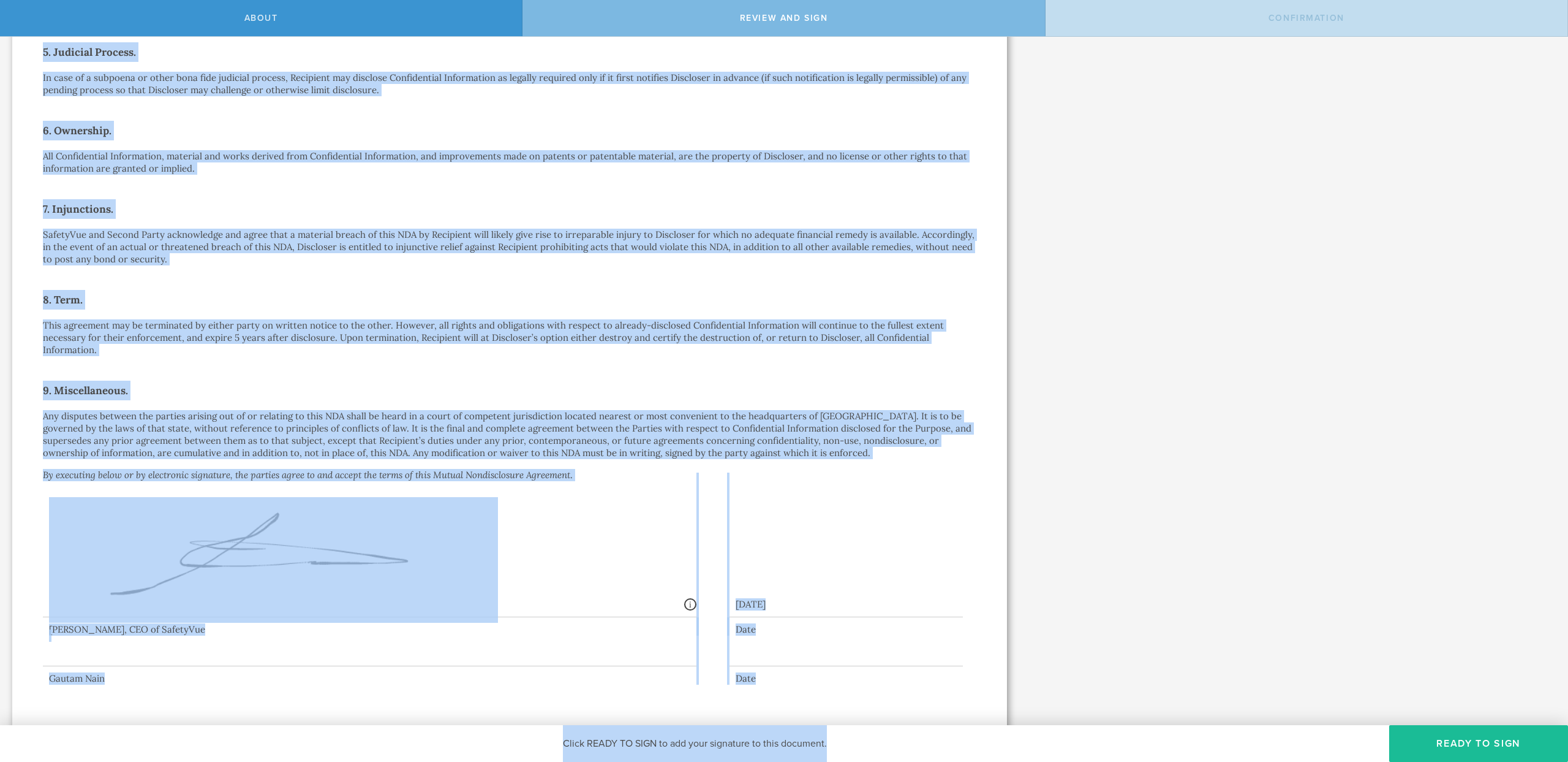
scroll to position [545, 0]
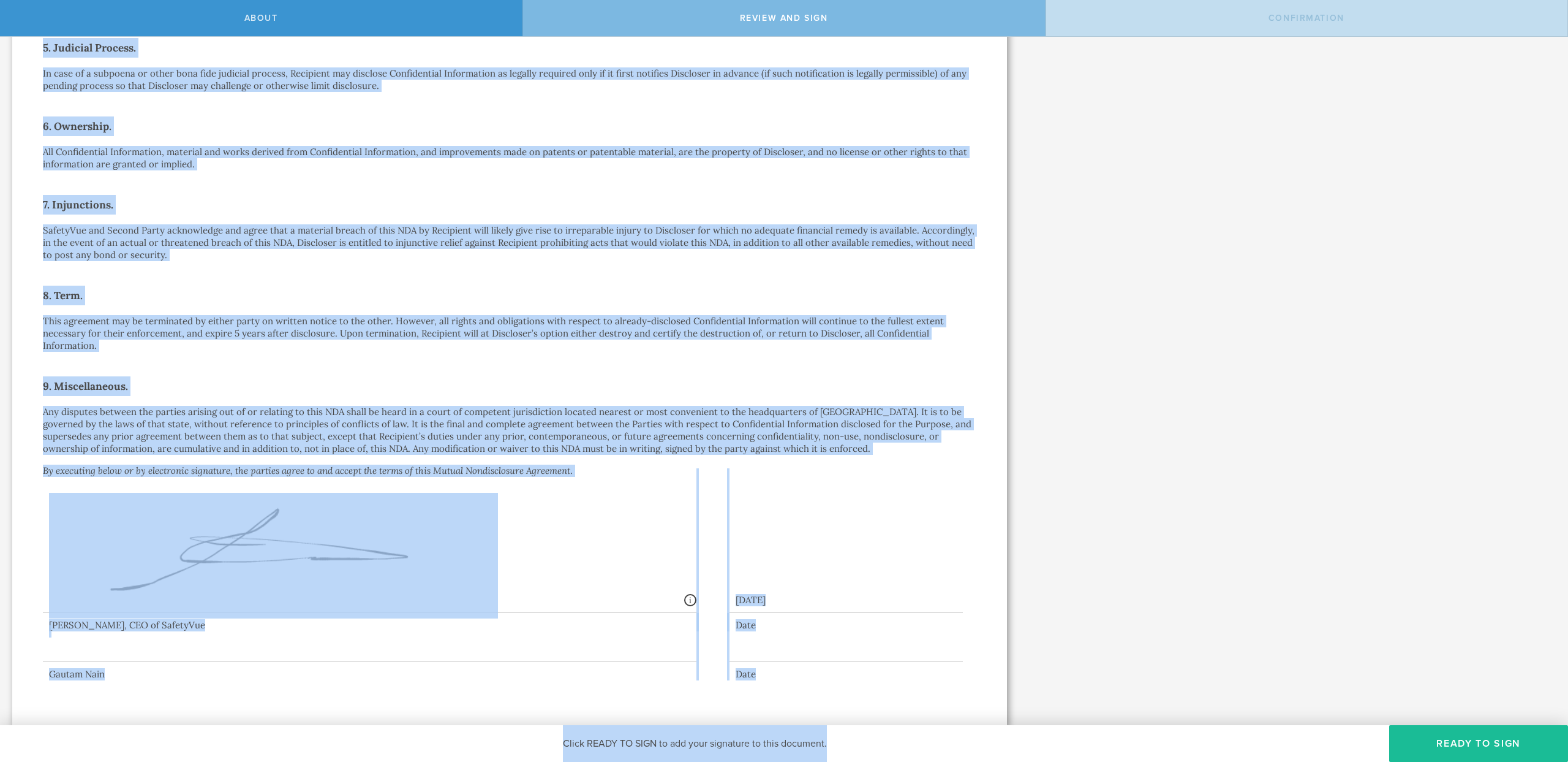
drag, startPoint x: 356, startPoint y: 80, endPoint x: 840, endPoint y: 735, distance: 814.4
click at [840, 37] on div "About Review and sign Confirmation SafetyVue, Inc. has requested that you sign …" at bounding box center [784, 18] width 1568 height 37
click at [832, 584] on div "[DATE]" at bounding box center [846, 597] width 233 height 31
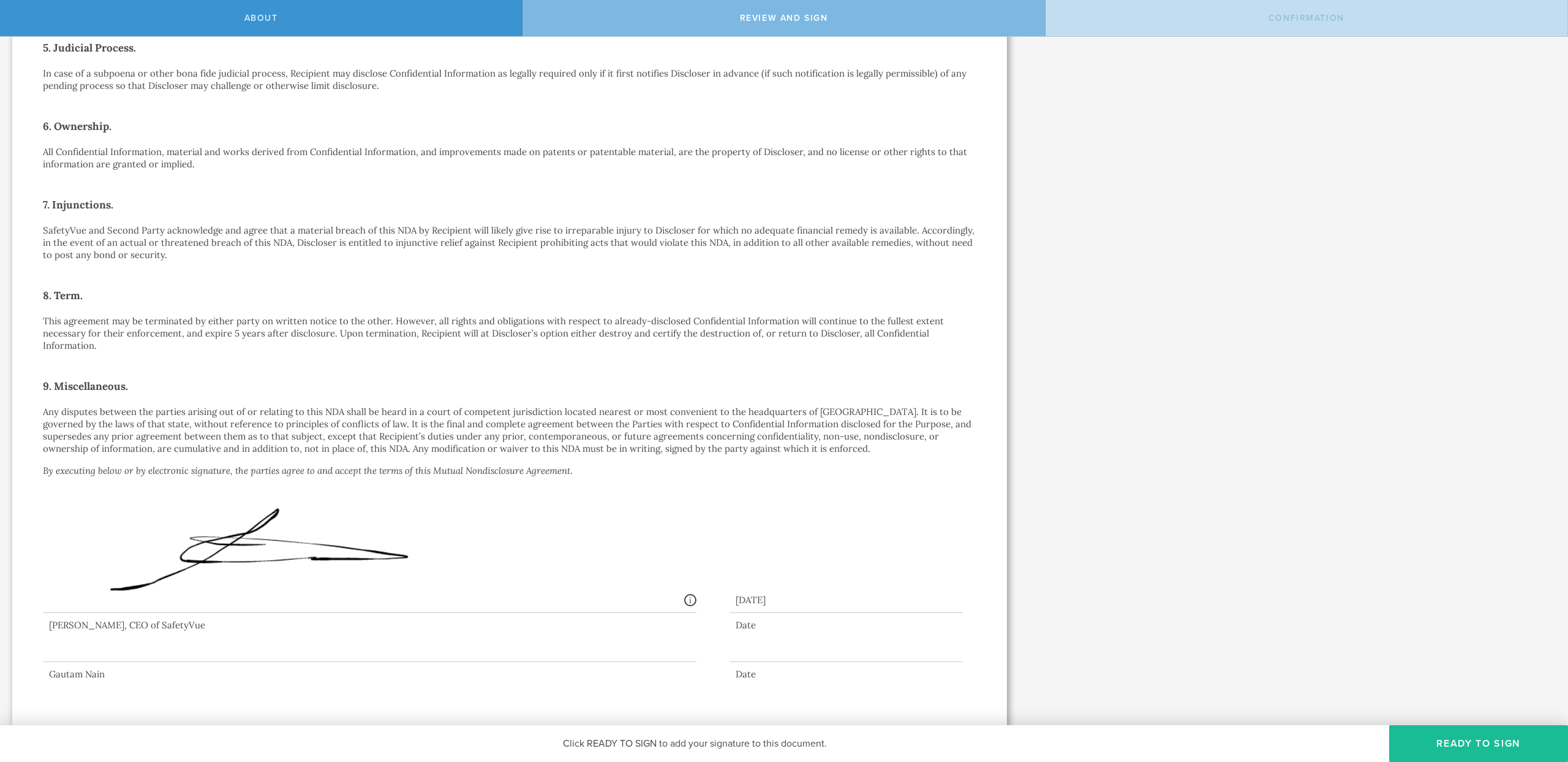
click at [141, 153] on p "All Confidential Information, material and works derived from Confidential Info…" at bounding box center [510, 158] width 934 height 24
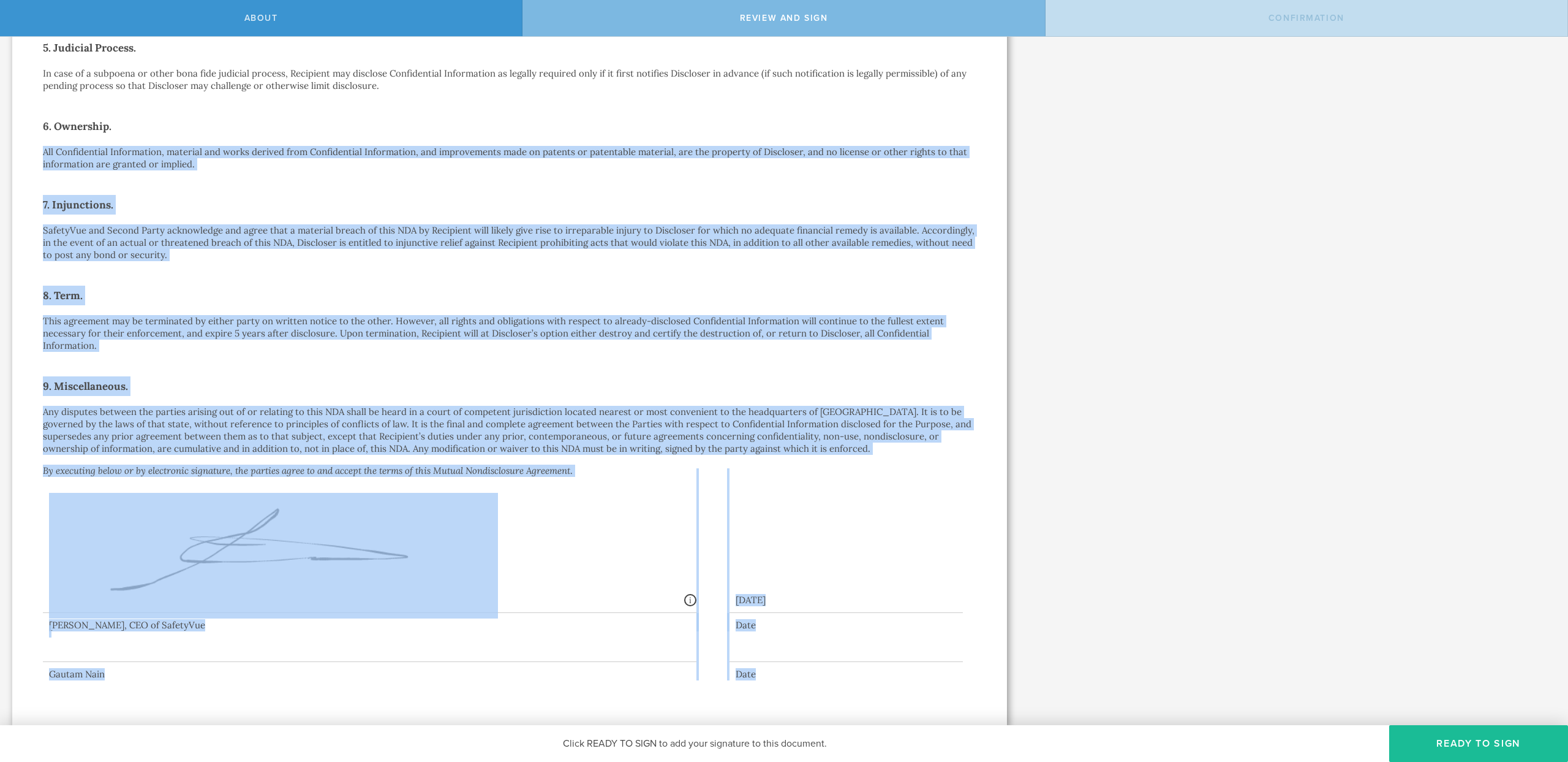
drag, startPoint x: 141, startPoint y: 153, endPoint x: 783, endPoint y: 685, distance: 833.8
click at [783, 685] on div "Mutual Nondisclosure Agreement This Mutual Nondisclosure Agreement (this “ NDA …" at bounding box center [510, 114] width 995 height 1223
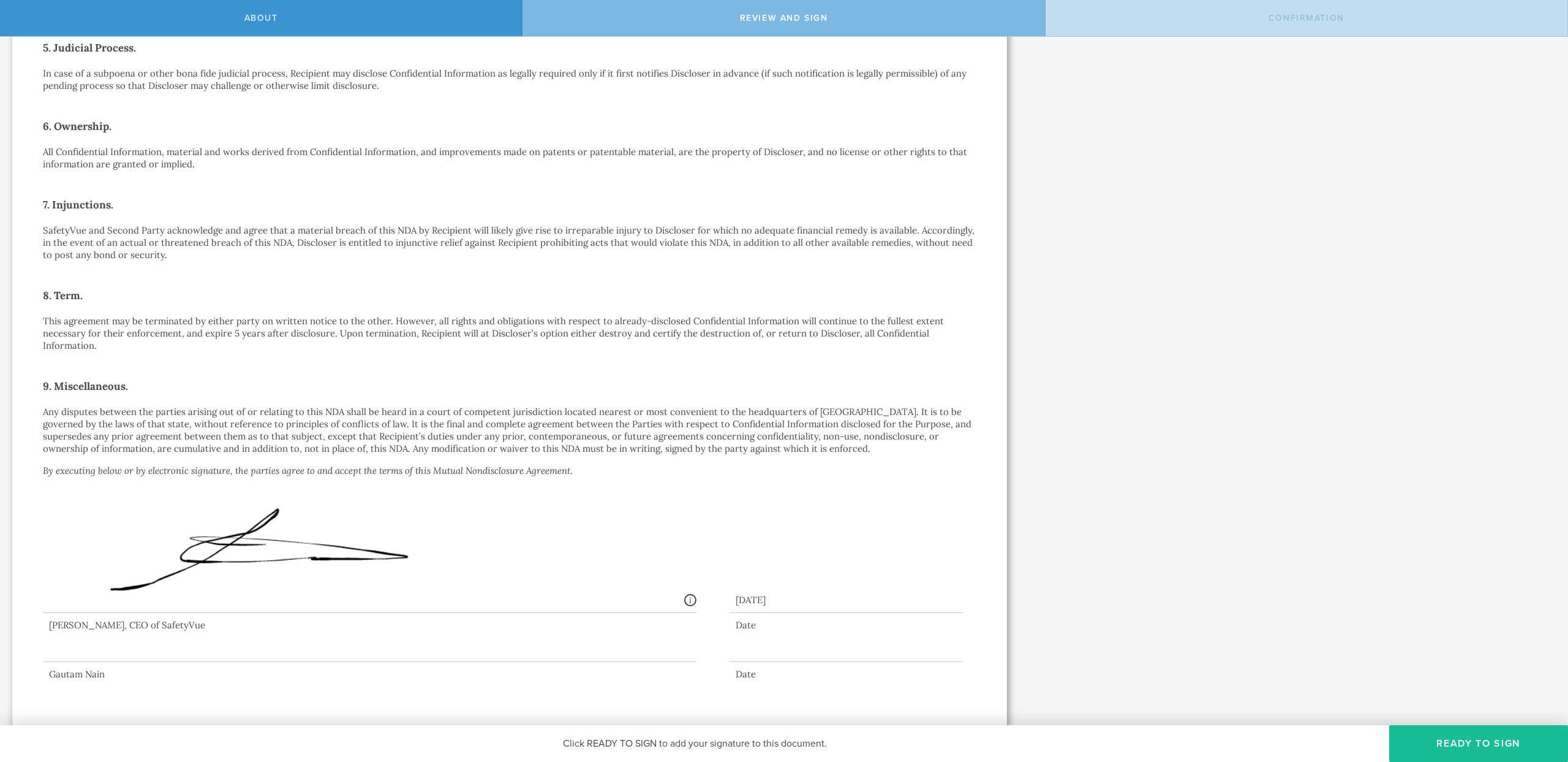
scroll to position [291, 0]
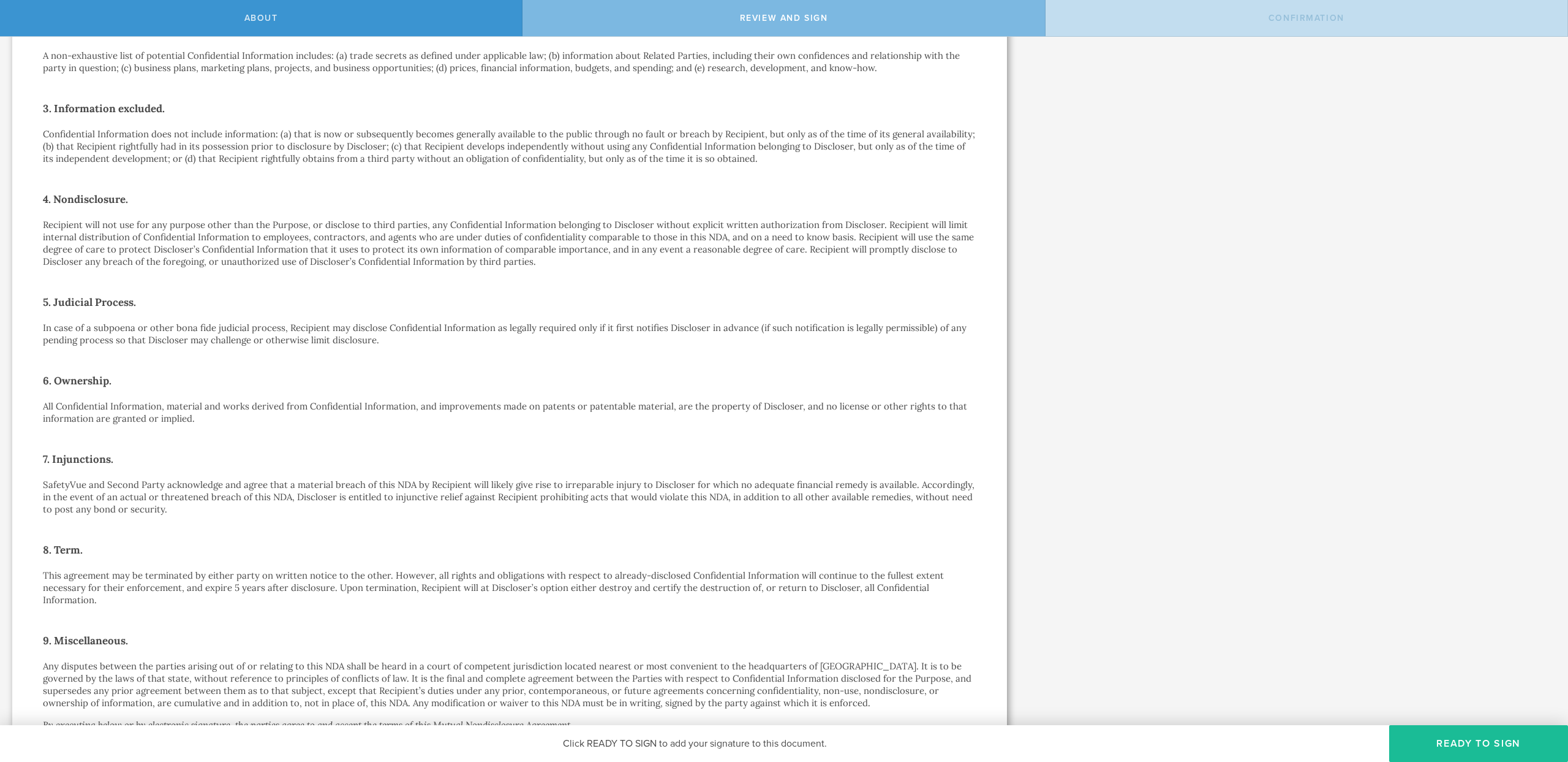
click at [86, 331] on p "In case of a subpoena or other bona fide judicial process, Recipient may disclo…" at bounding box center [510, 334] width 934 height 24
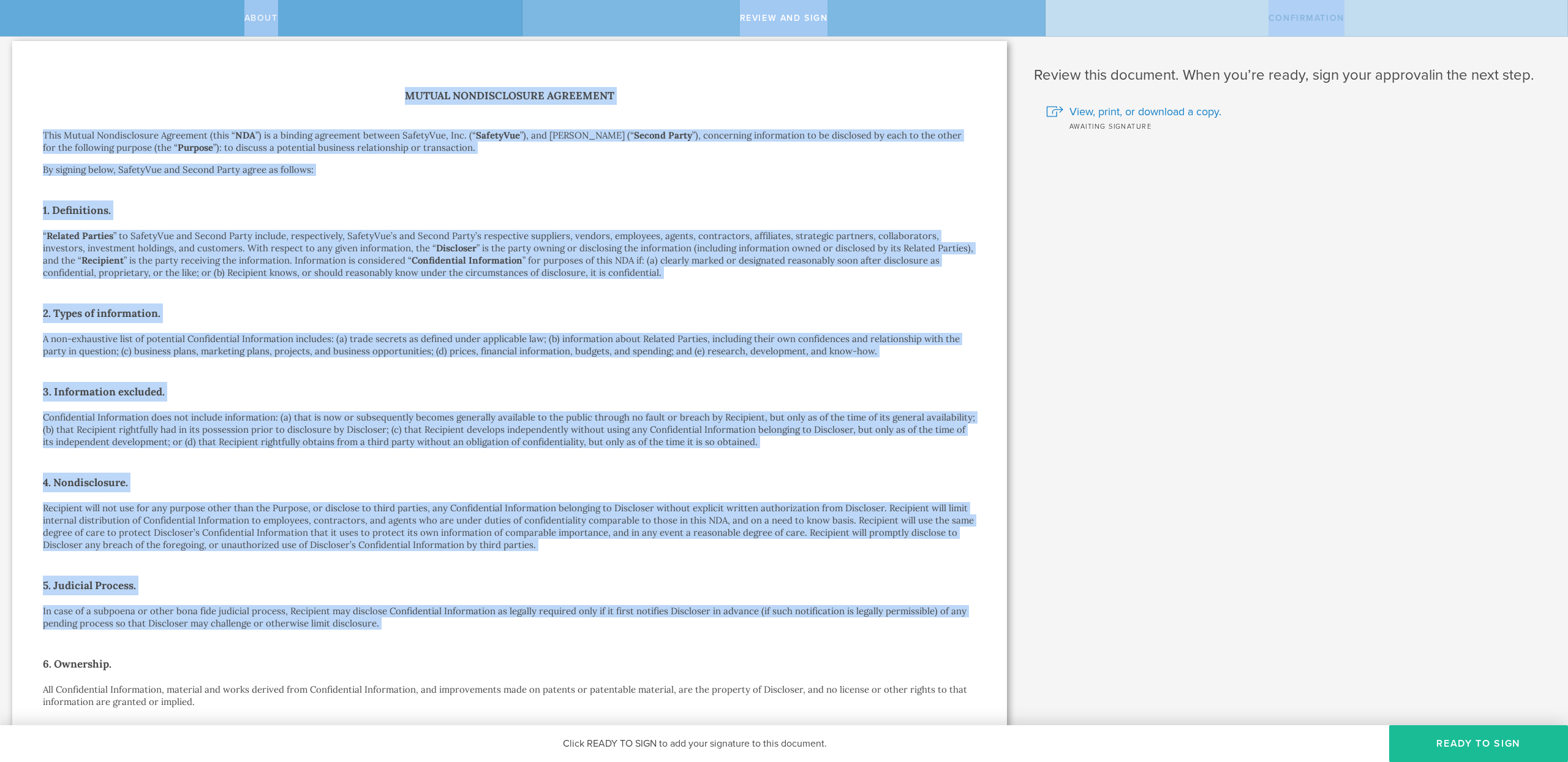
scroll to position [0, 0]
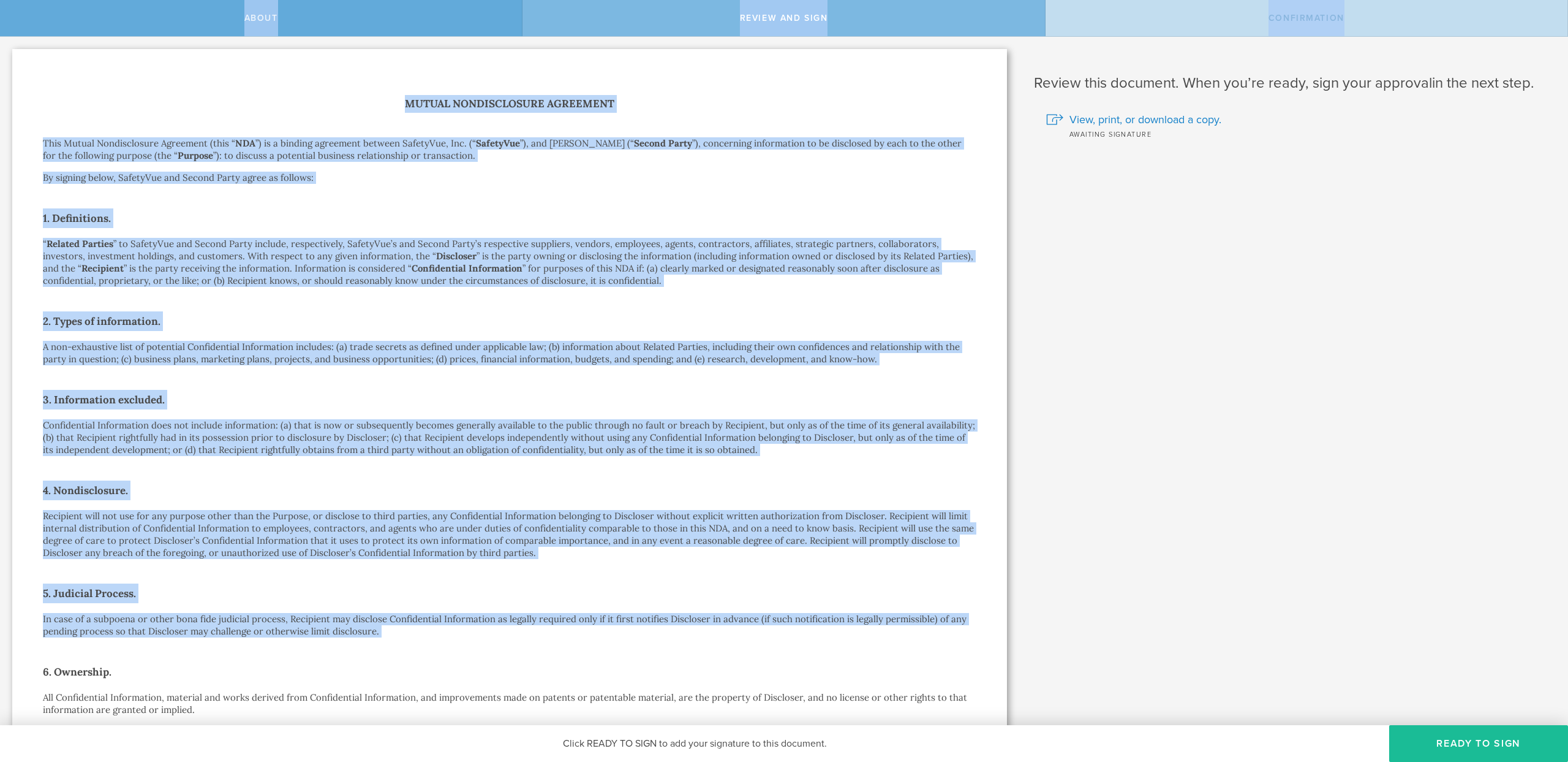
drag, startPoint x: 86, startPoint y: 331, endPoint x: 71, endPoint y: 14, distance: 317.4
click at [71, 14] on div "About Review and sign Confirmation SafetyVue, Inc. has requested that you sign …" at bounding box center [784, 18] width 1568 height 37
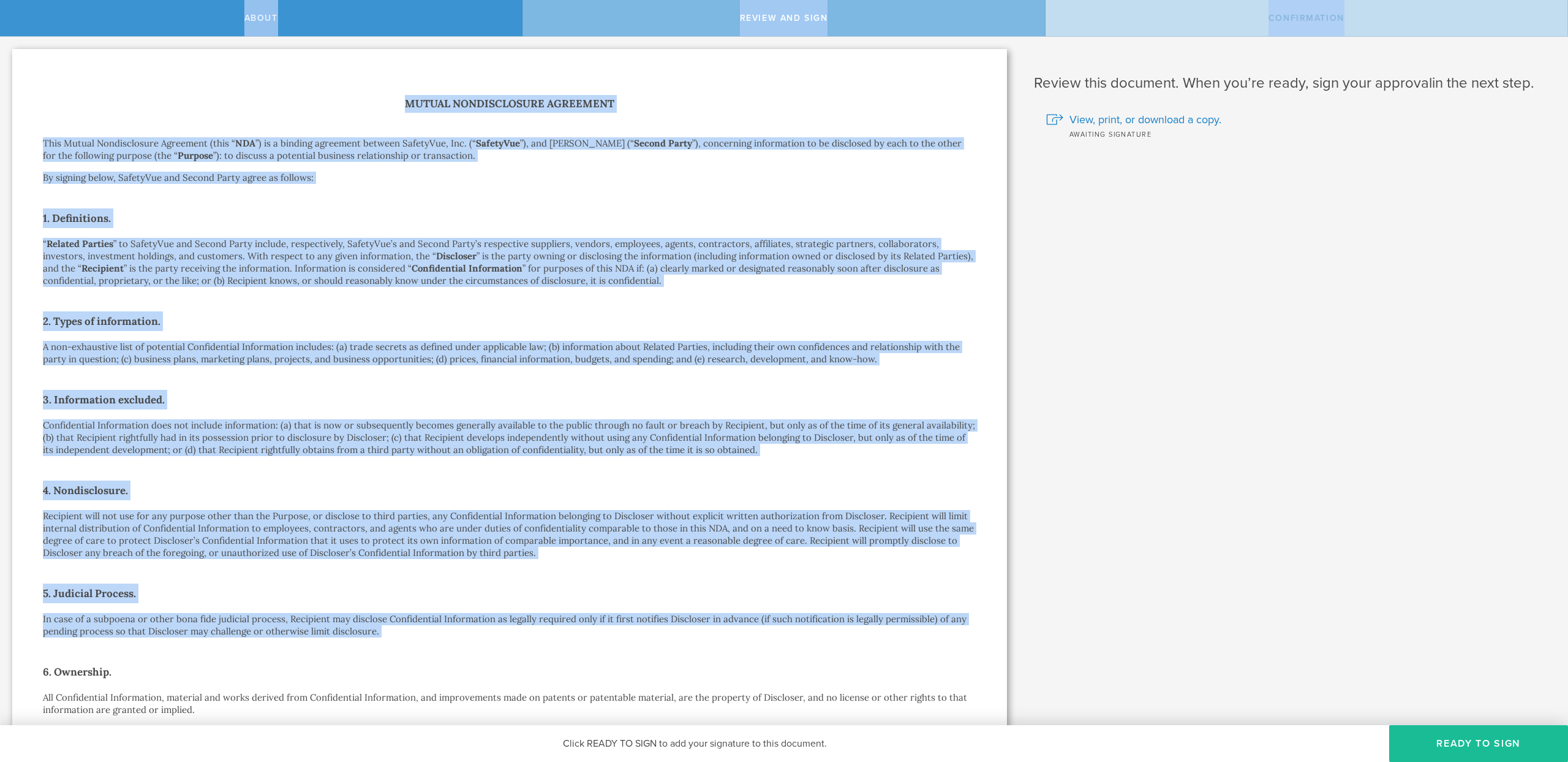
click at [380, 100] on h1 "Mutual Nondisclosure Agreement" at bounding box center [510, 104] width 934 height 18
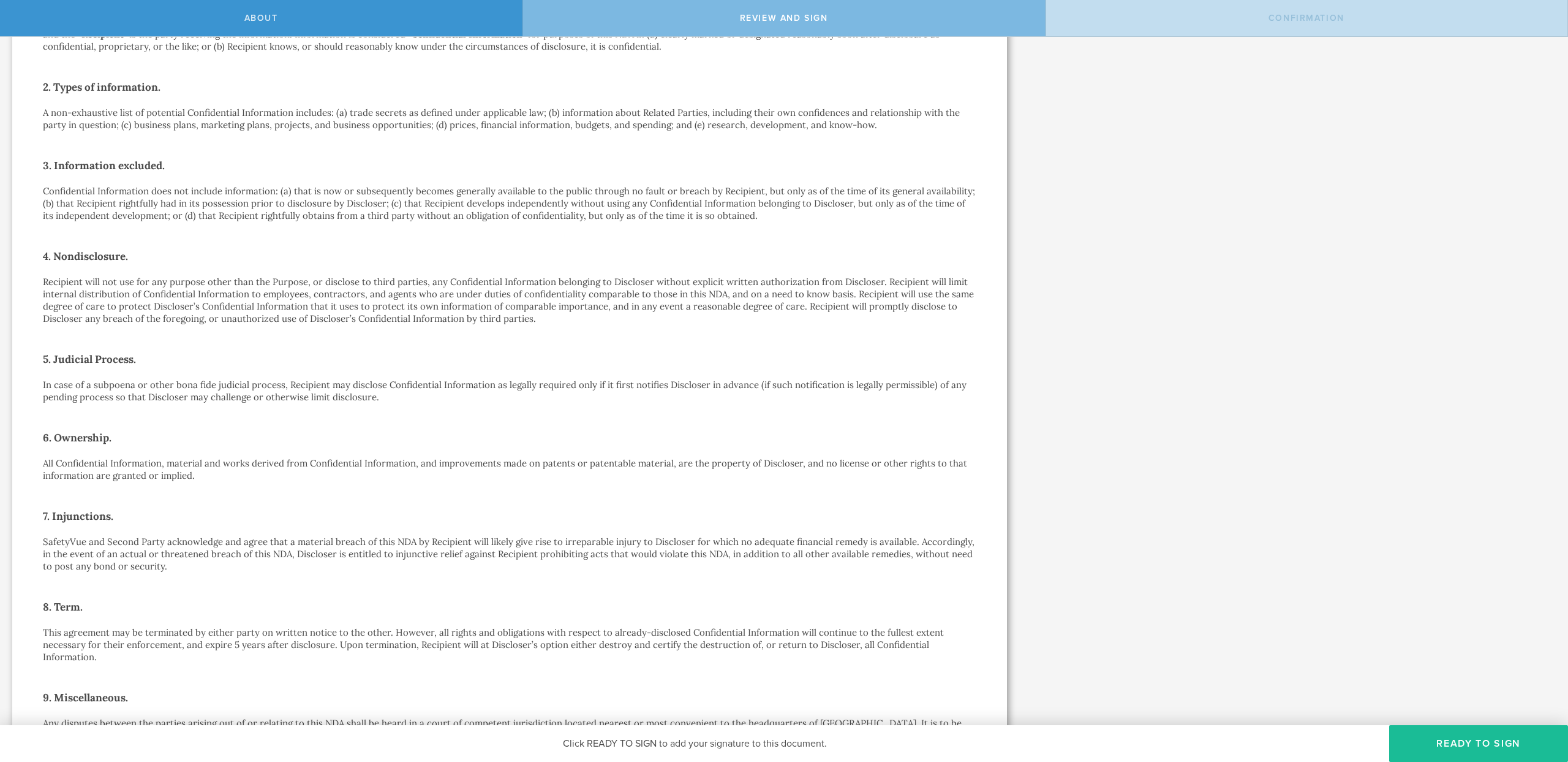
scroll to position [297, 0]
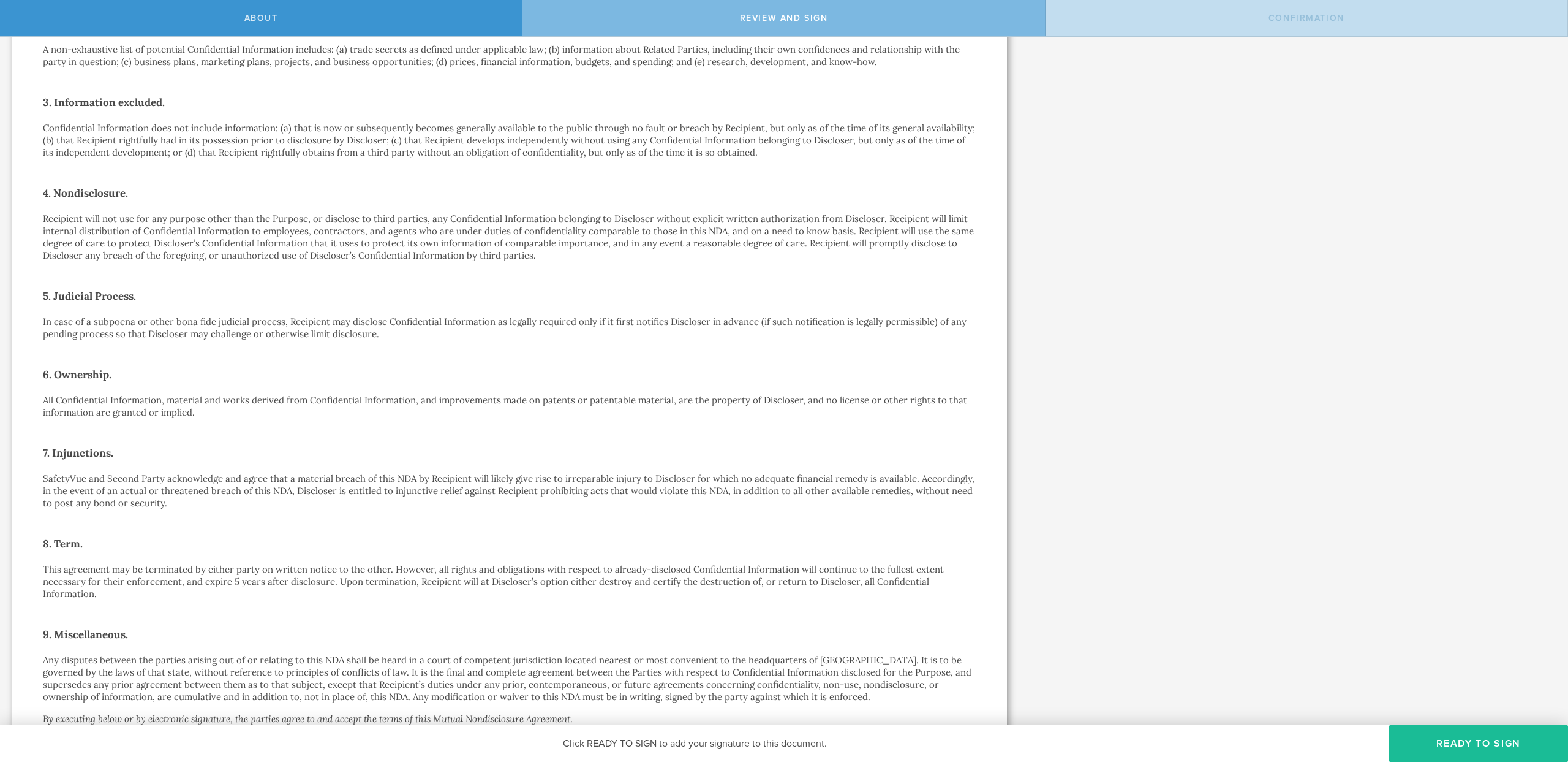
click at [522, 396] on p "All Confidential Information, material and works derived from Confidential Info…" at bounding box center [510, 406] width 934 height 24
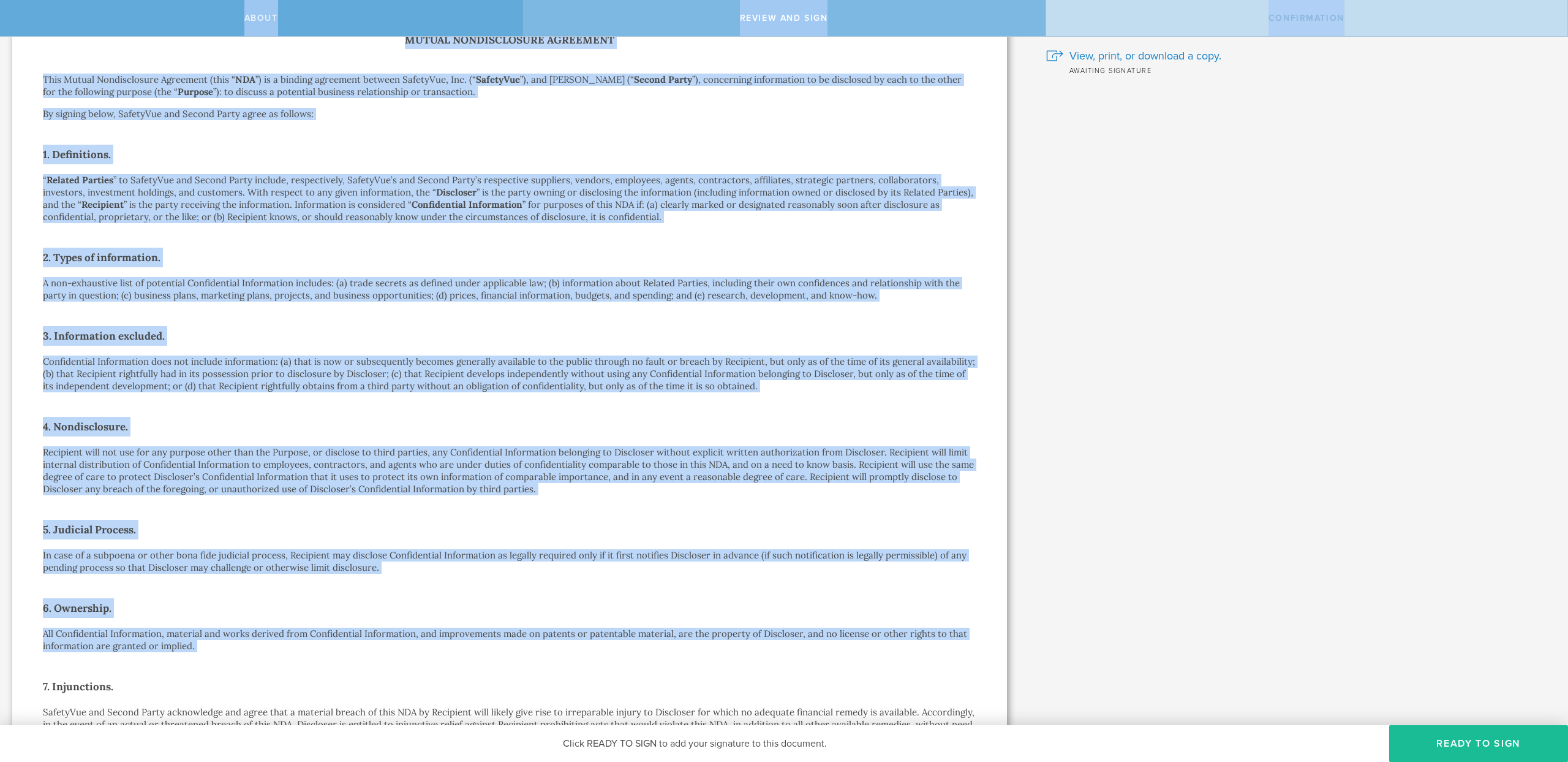
scroll to position [0, 0]
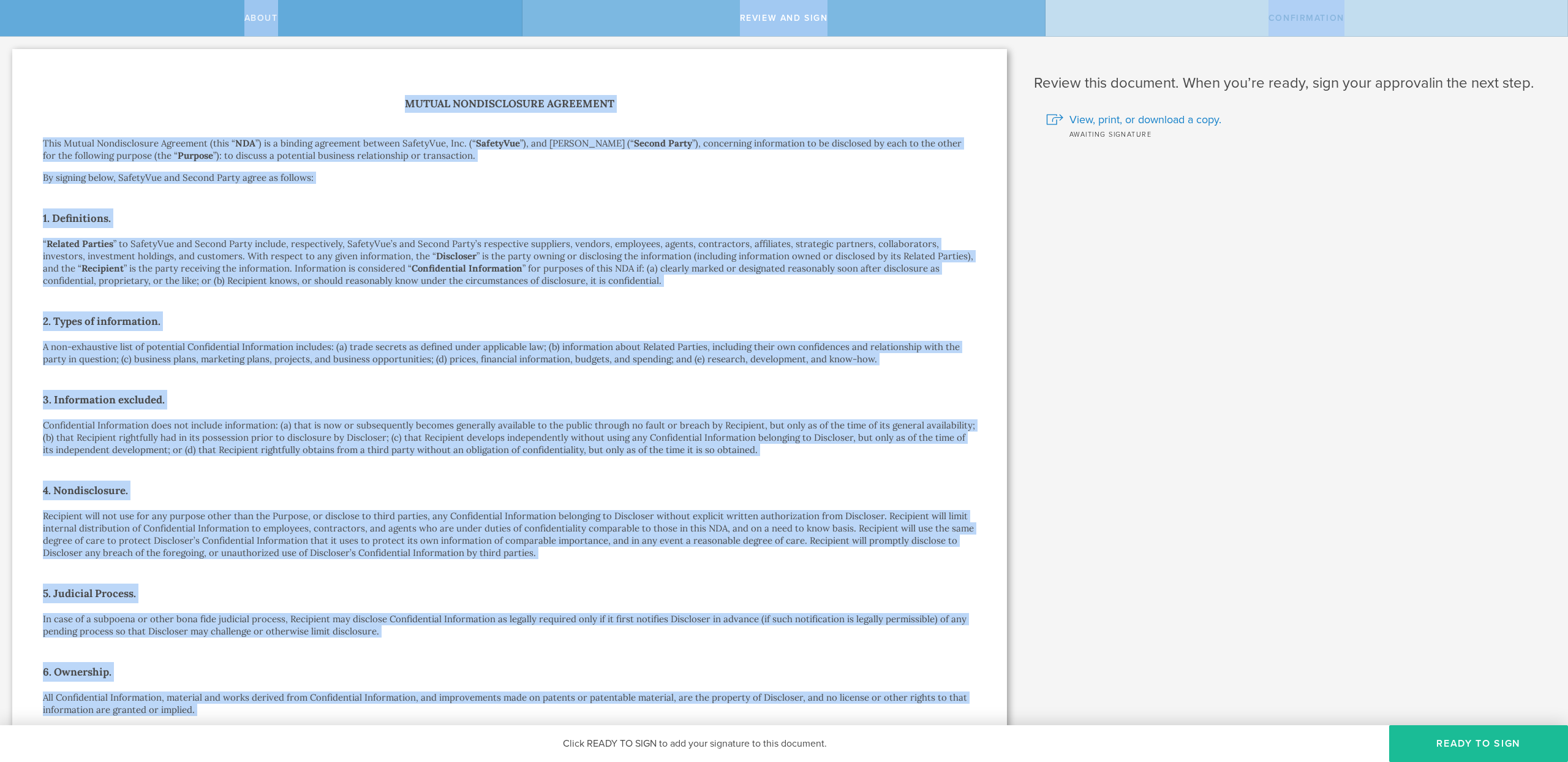
drag, startPoint x: 522, startPoint y: 396, endPoint x: 90, endPoint y: 24, distance: 570.1
click at [90, 24] on div "About Review and sign Confirmation SafetyVue, Inc. has requested that you sign …" at bounding box center [784, 18] width 1568 height 37
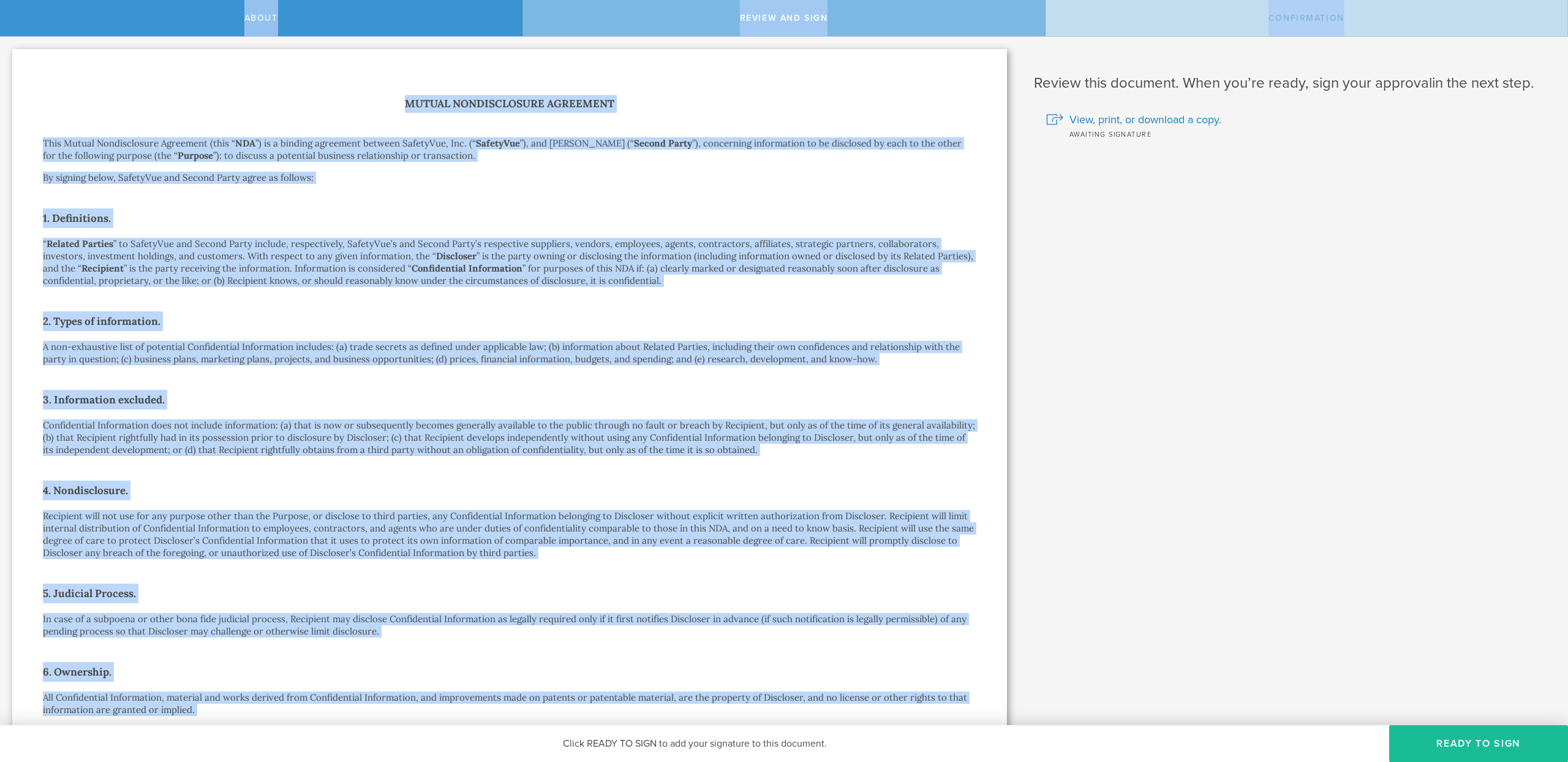
click at [362, 108] on h1 "Mutual Nondisclosure Agreement" at bounding box center [510, 104] width 934 height 18
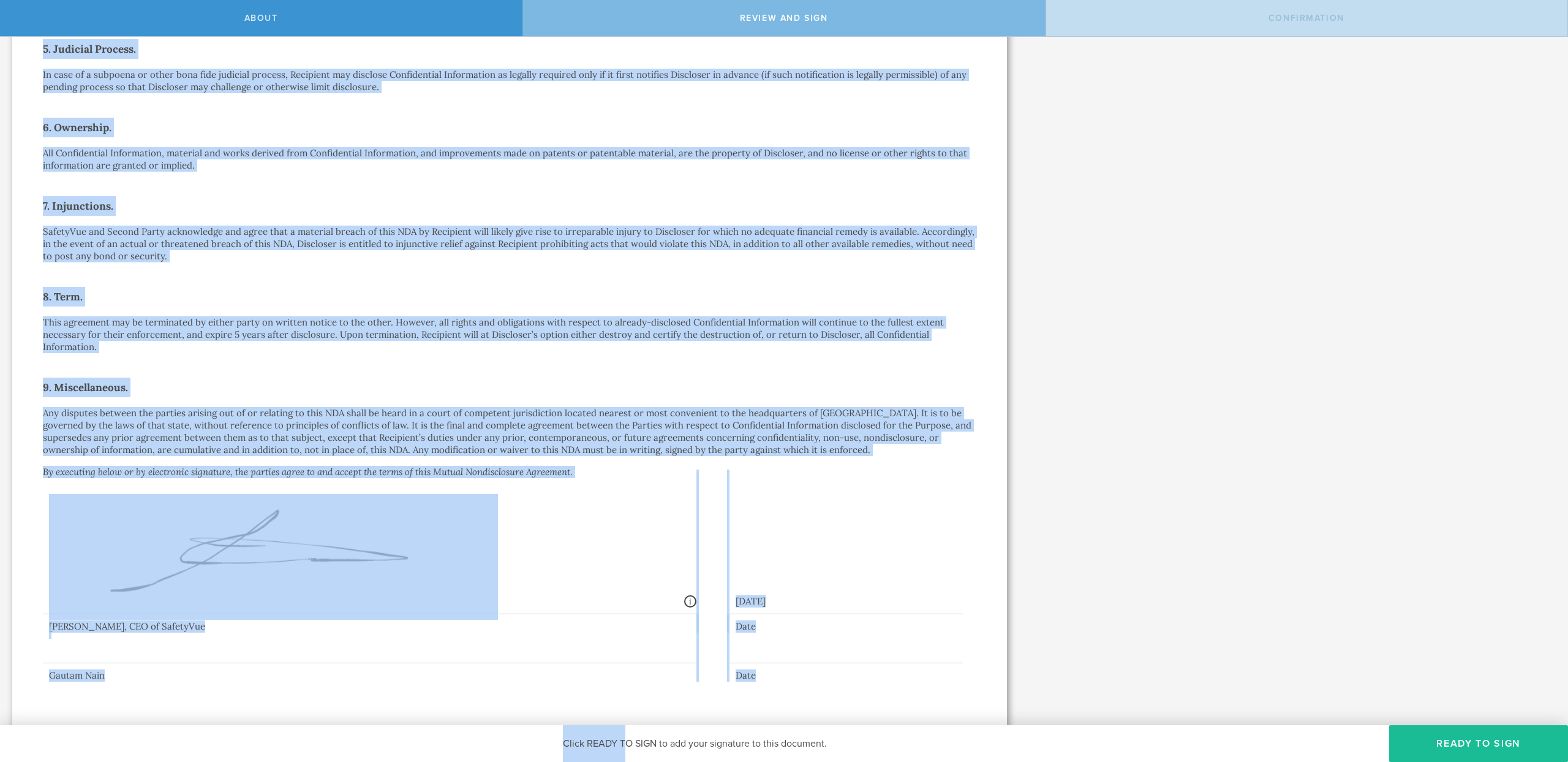
scroll to position [545, 0]
drag, startPoint x: 376, startPoint y: 102, endPoint x: 622, endPoint y: 735, distance: 679.1
click at [622, 37] on div "About Review and sign Confirmation SafetyVue, Inc. has requested that you sign …" at bounding box center [784, 18] width 1568 height 37
click at [544, 415] on p "Any disputes between the parties arising out of or relating to this NDA shall b…" at bounding box center [510, 430] width 934 height 49
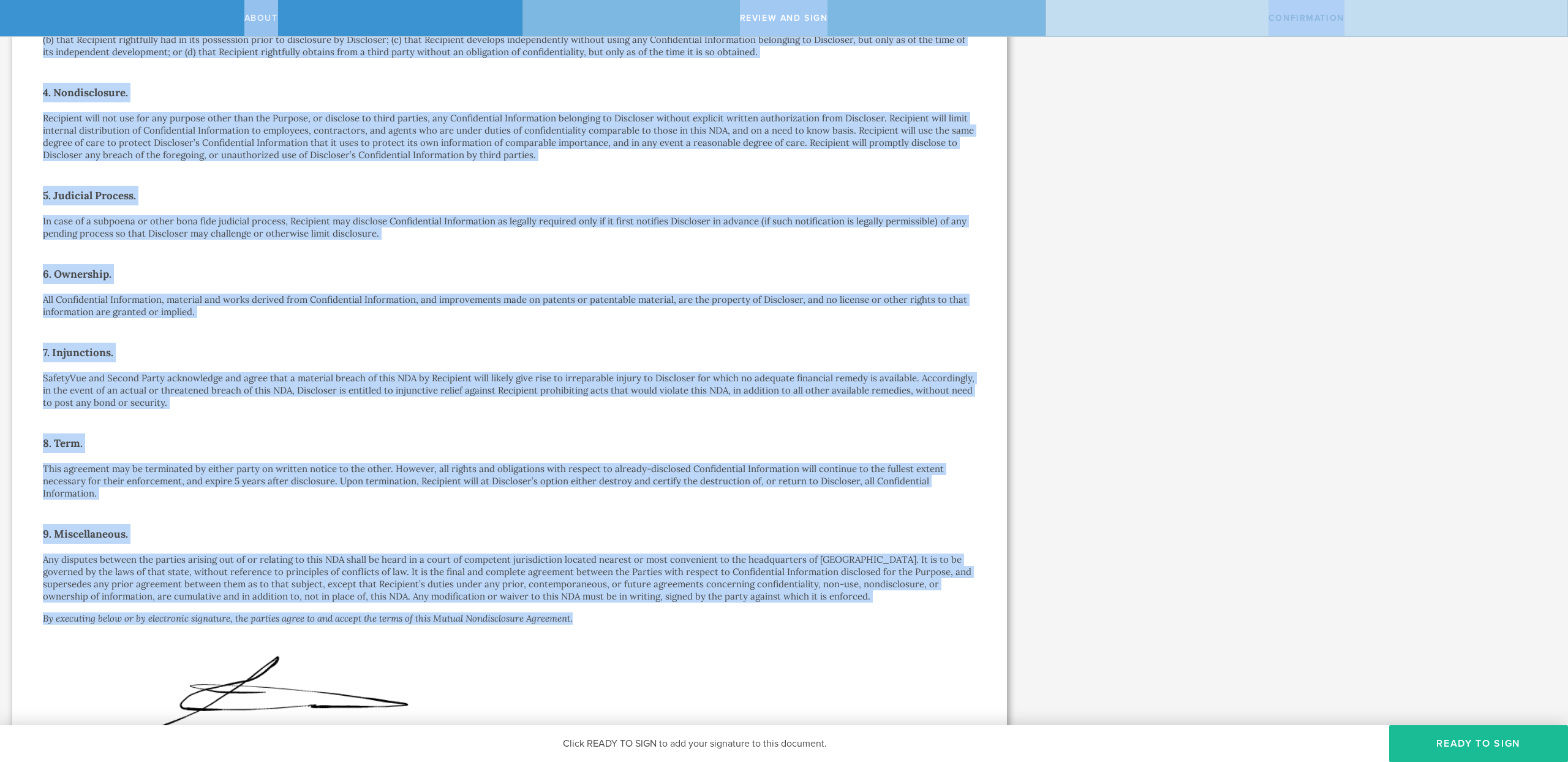
scroll to position [0, 0]
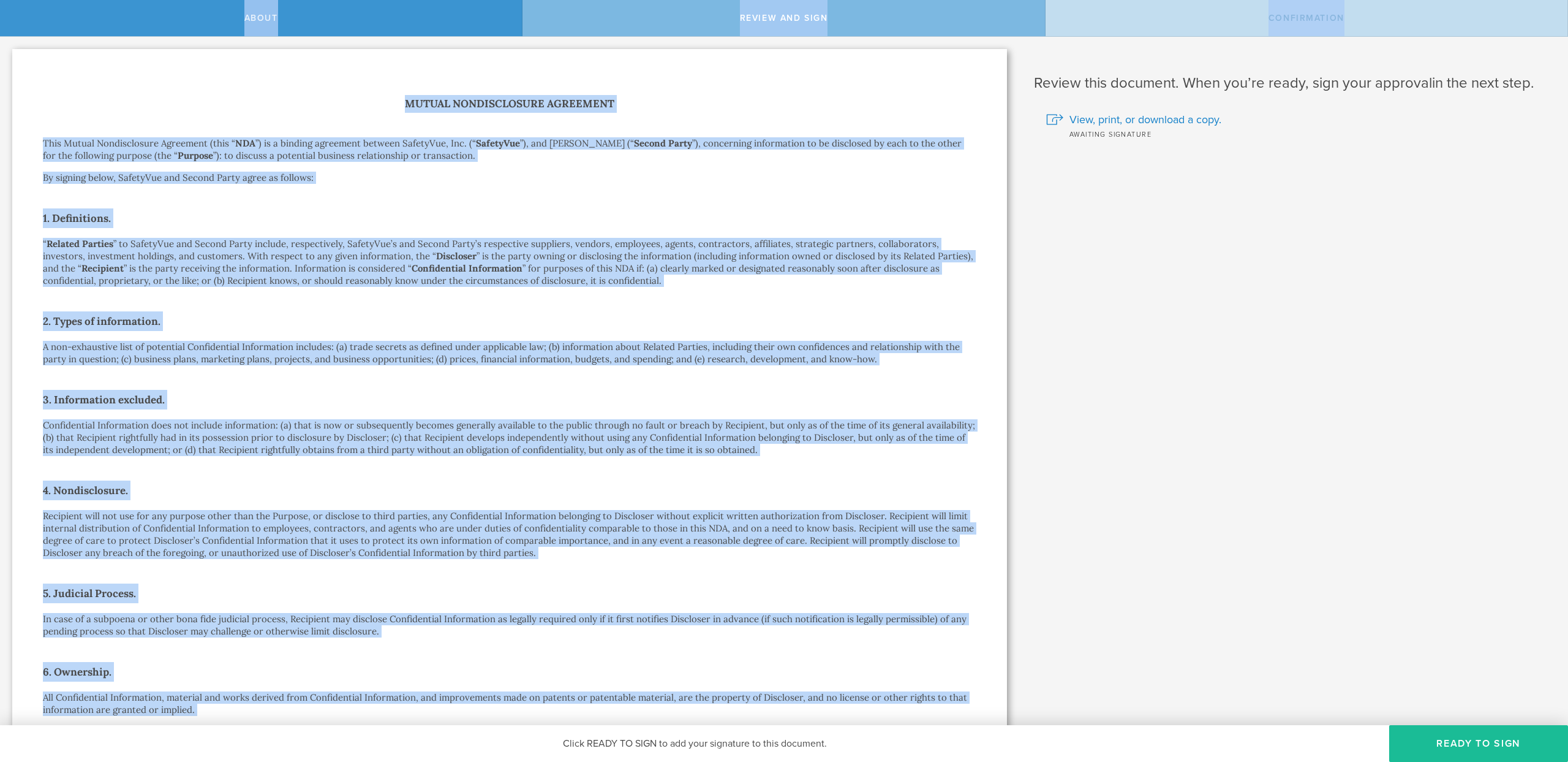
drag, startPoint x: 591, startPoint y: 478, endPoint x: 191, endPoint y: -16, distance: 635.6
click at [191, 0] on html "About Review and sign Confirmation SafetyVue, Inc. has requested that you sign …" at bounding box center [784, 381] width 1568 height 762
click at [379, 104] on h1 "Mutual Nondisclosure Agreement" at bounding box center [510, 104] width 934 height 18
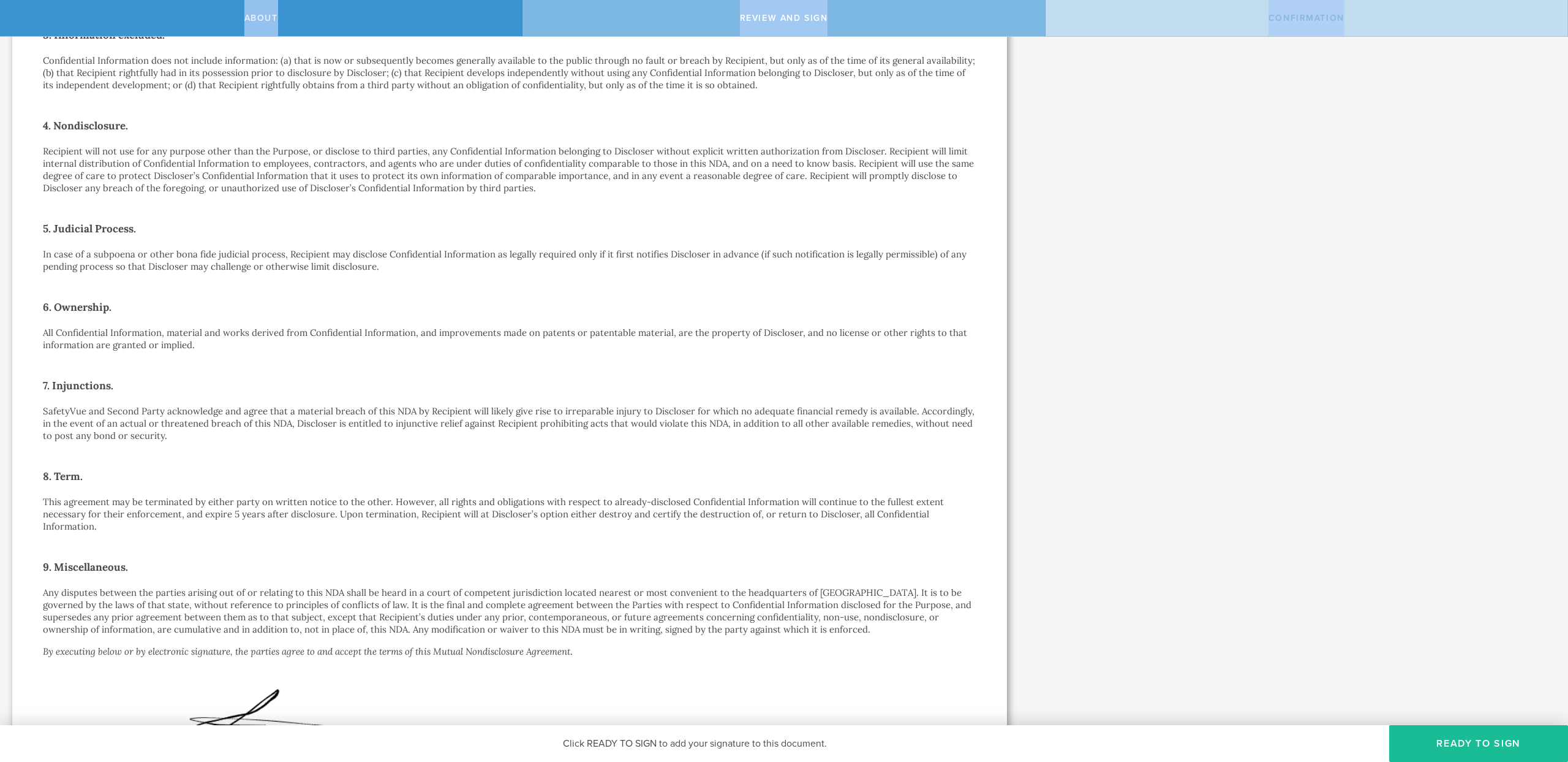
scroll to position [545, 0]
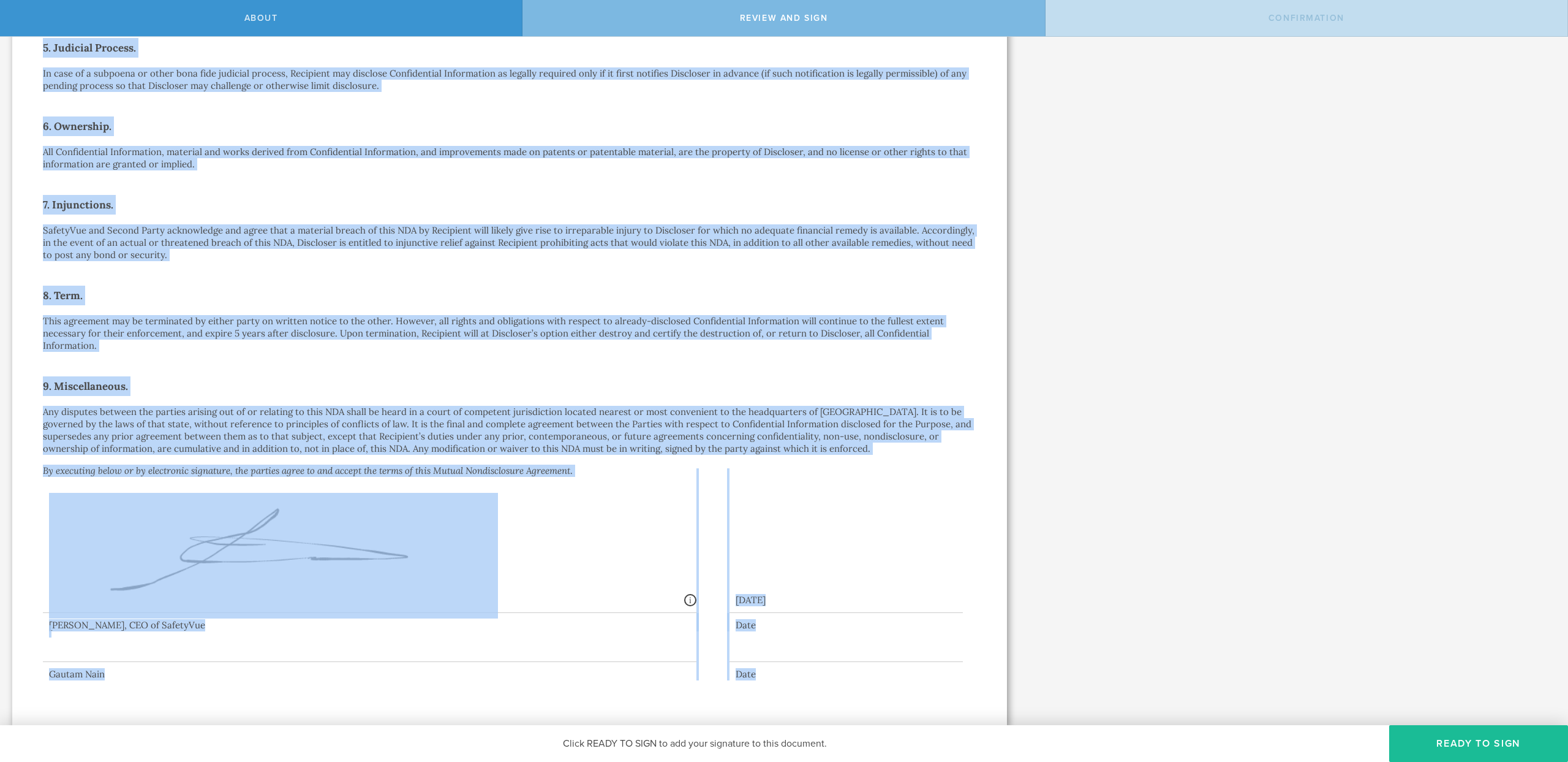
drag, startPoint x: 386, startPoint y: 97, endPoint x: 757, endPoint y: 691, distance: 700.3
click at [757, 691] on div "Mutual Nondisclosure Agreement This Mutual Nondisclosure Agreement (this “ NDA …" at bounding box center [510, 114] width 995 height 1223
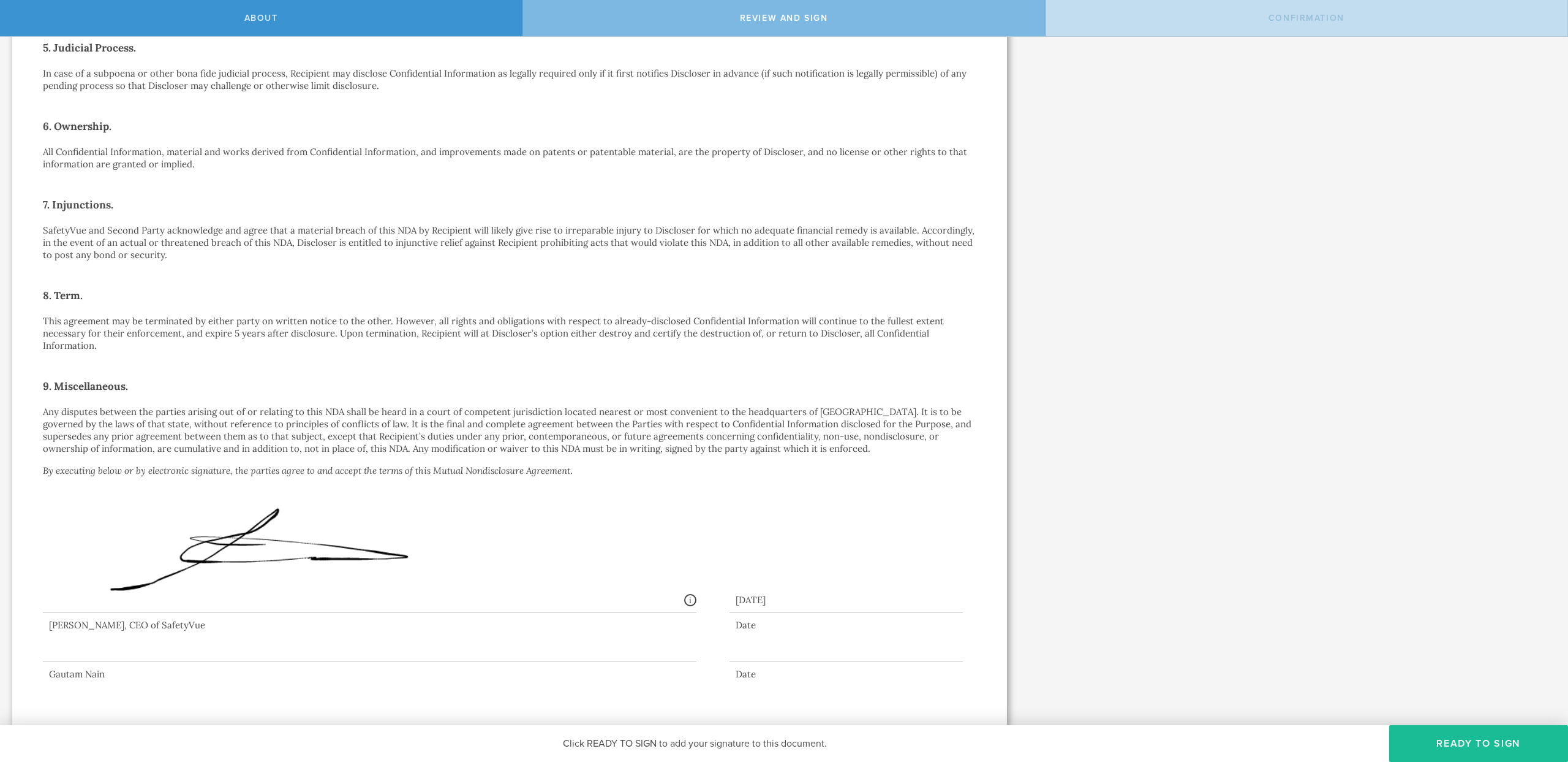
click at [764, 687] on div "Mutual Nondisclosure Agreement This Mutual Nondisclosure Agreement (this “ NDA …" at bounding box center [510, 114] width 995 height 1223
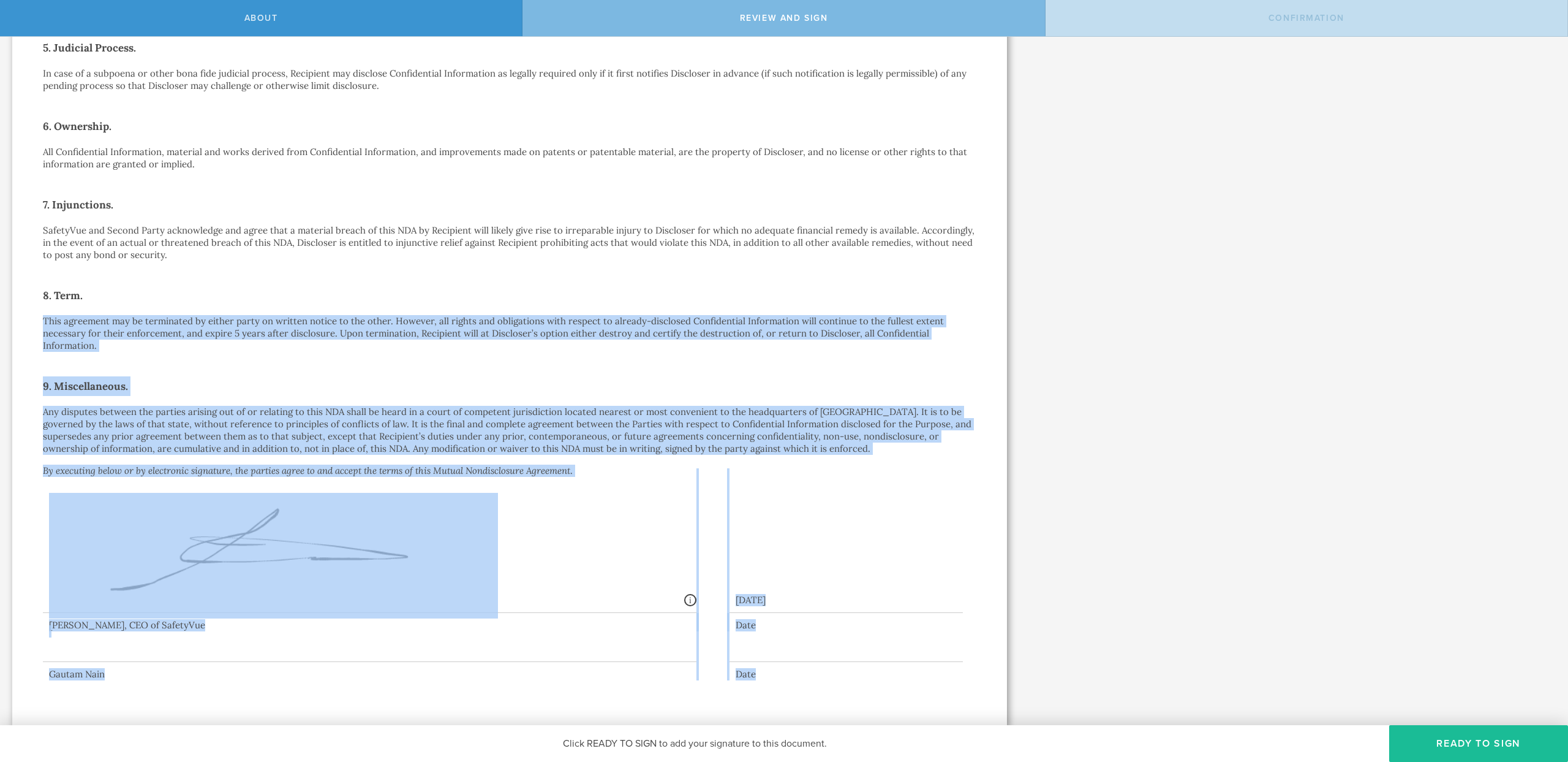
drag, startPoint x: 764, startPoint y: 687, endPoint x: 376, endPoint y: 285, distance: 558.7
click at [384, 291] on div "Mutual Nondisclosure Agreement This Mutual Nondisclosure Agreement (this “ NDA …" at bounding box center [510, 114] width 995 height 1223
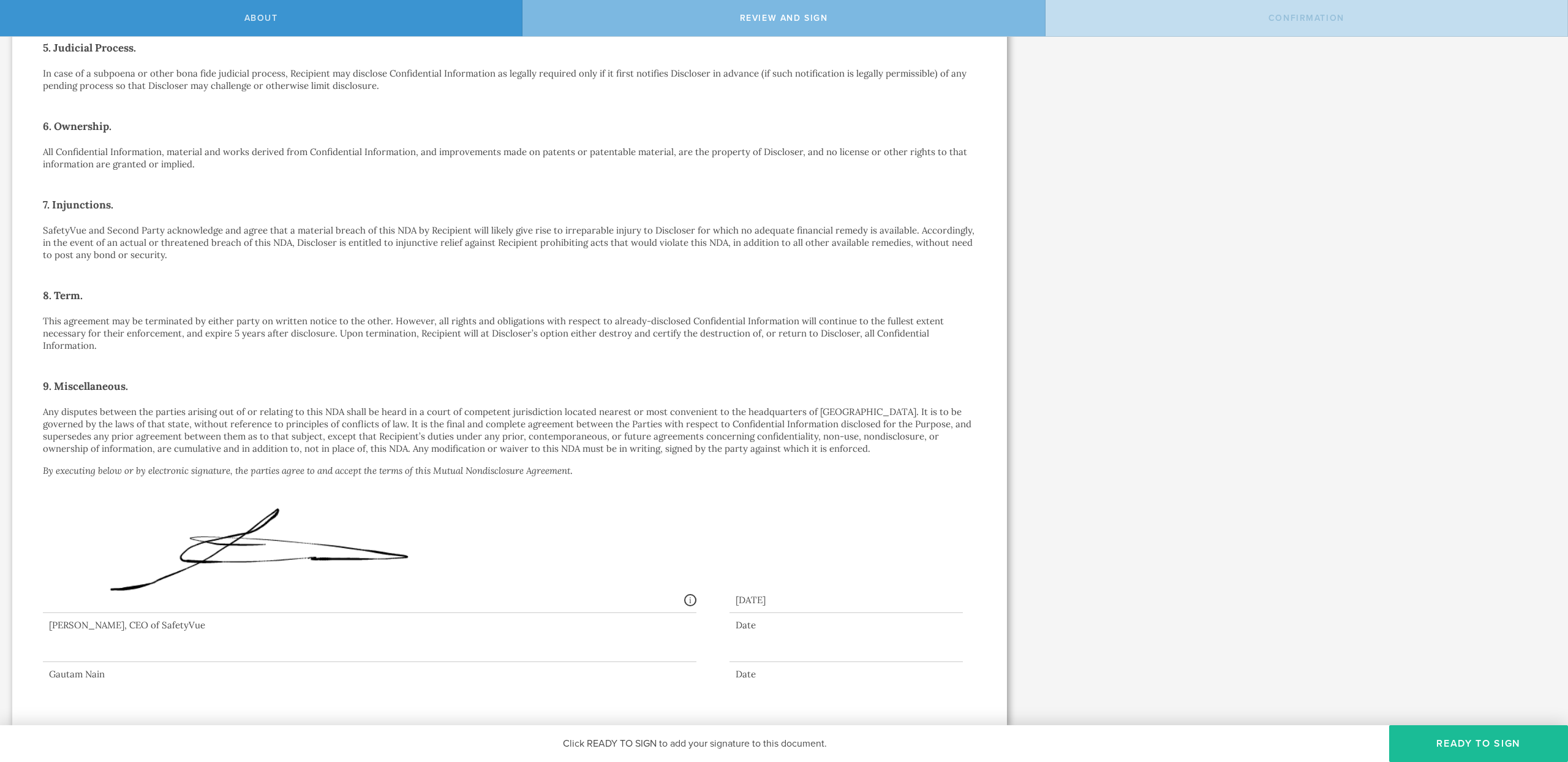
click at [372, 279] on div "Mutual Nondisclosure Agreement This Mutual Nondisclosure Agreement (this “ NDA …" at bounding box center [510, 115] width 934 height 1130
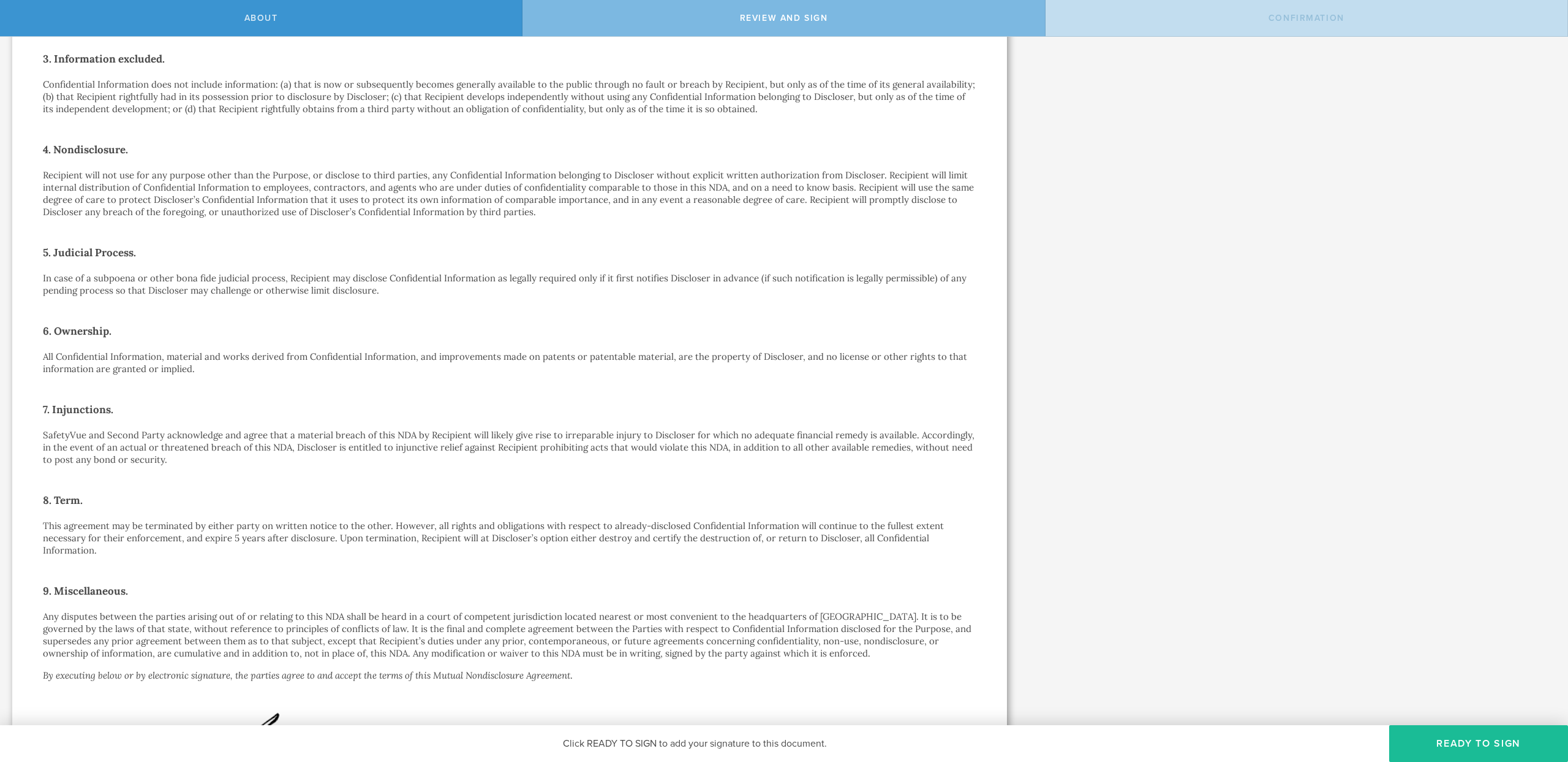
scroll to position [242, 0]
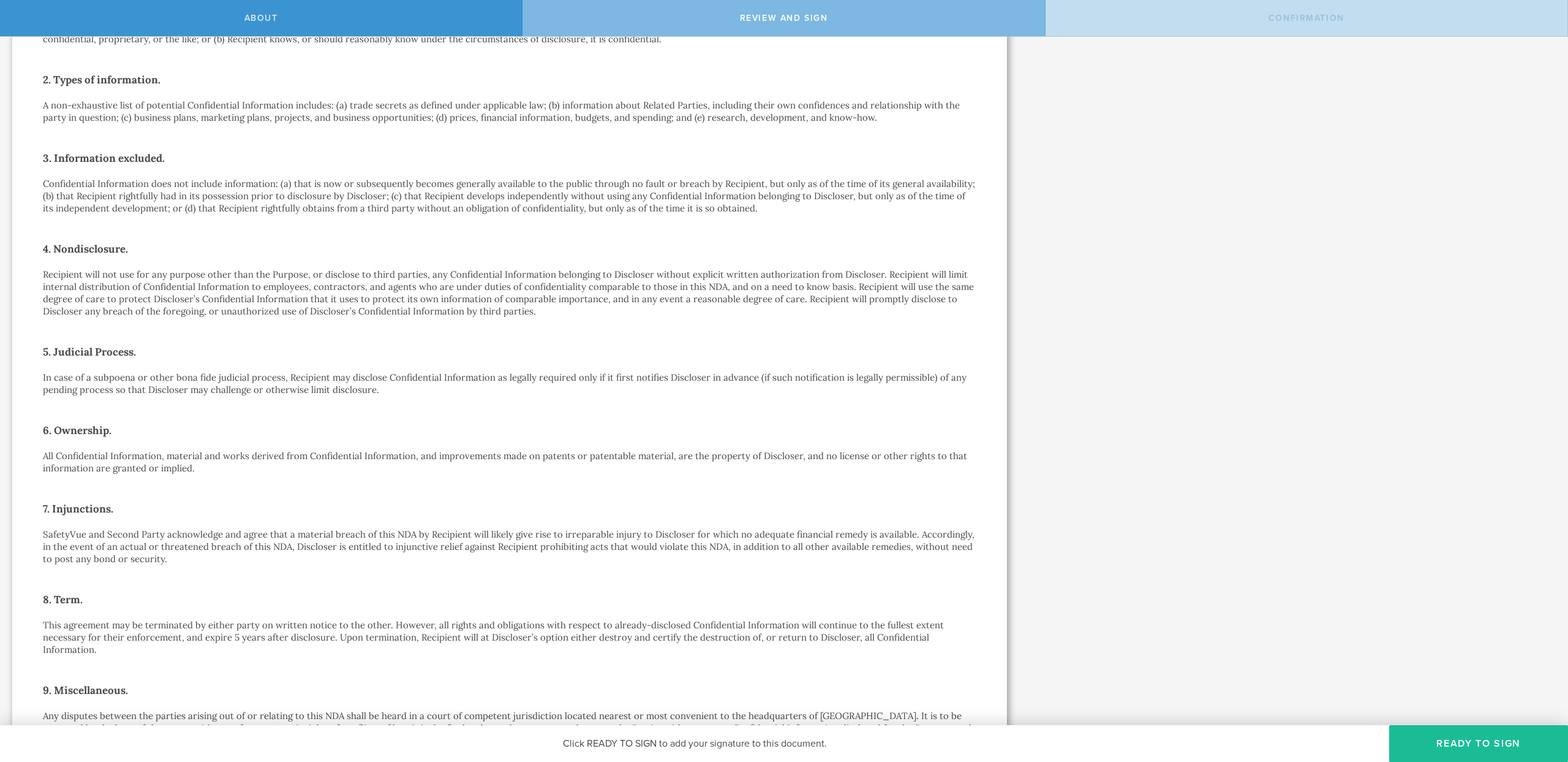
click at [60, 453] on p "All Confidential Information, material and works derived from Confidential Info…" at bounding box center [510, 461] width 934 height 24
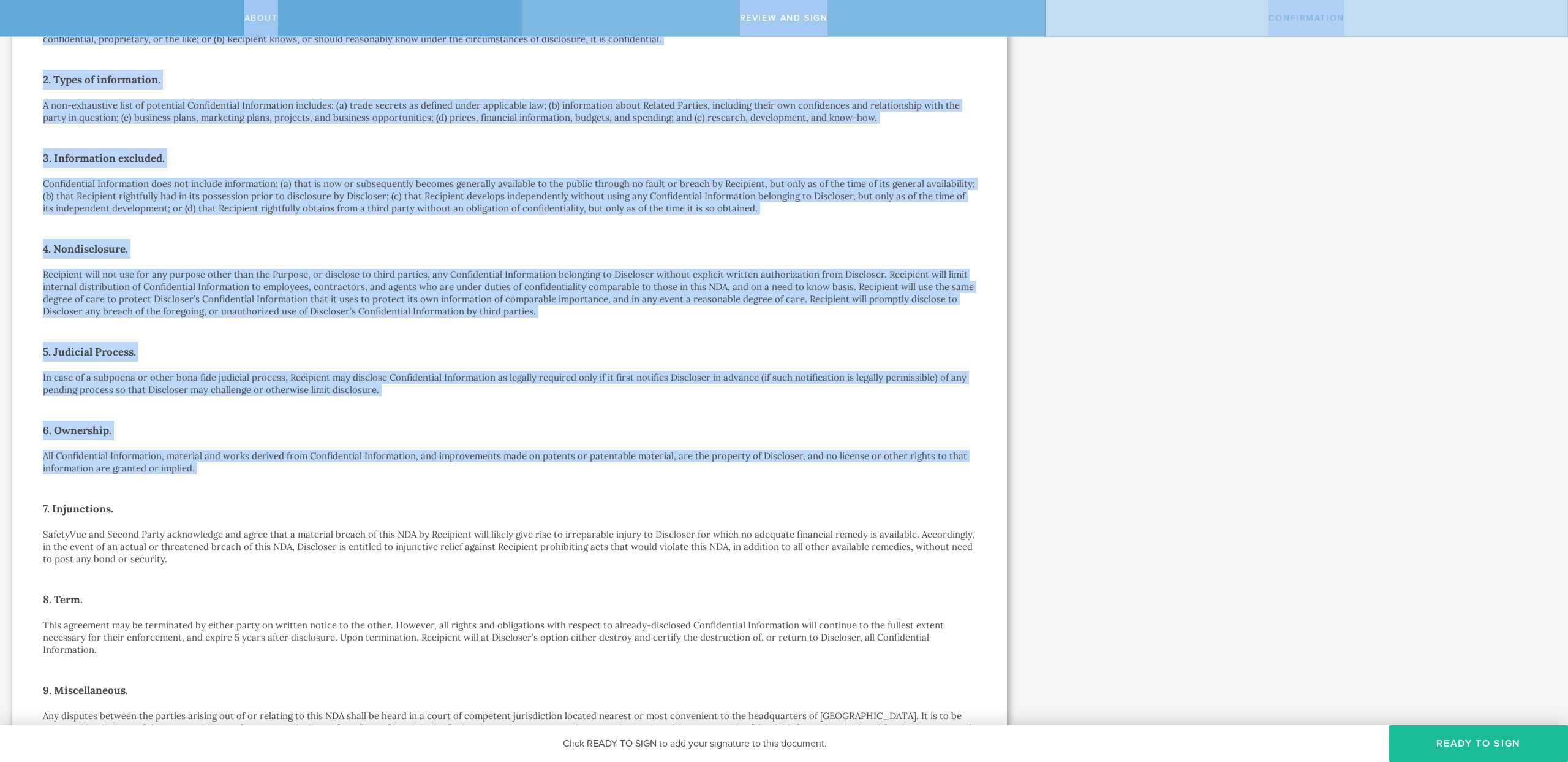
scroll to position [0, 0]
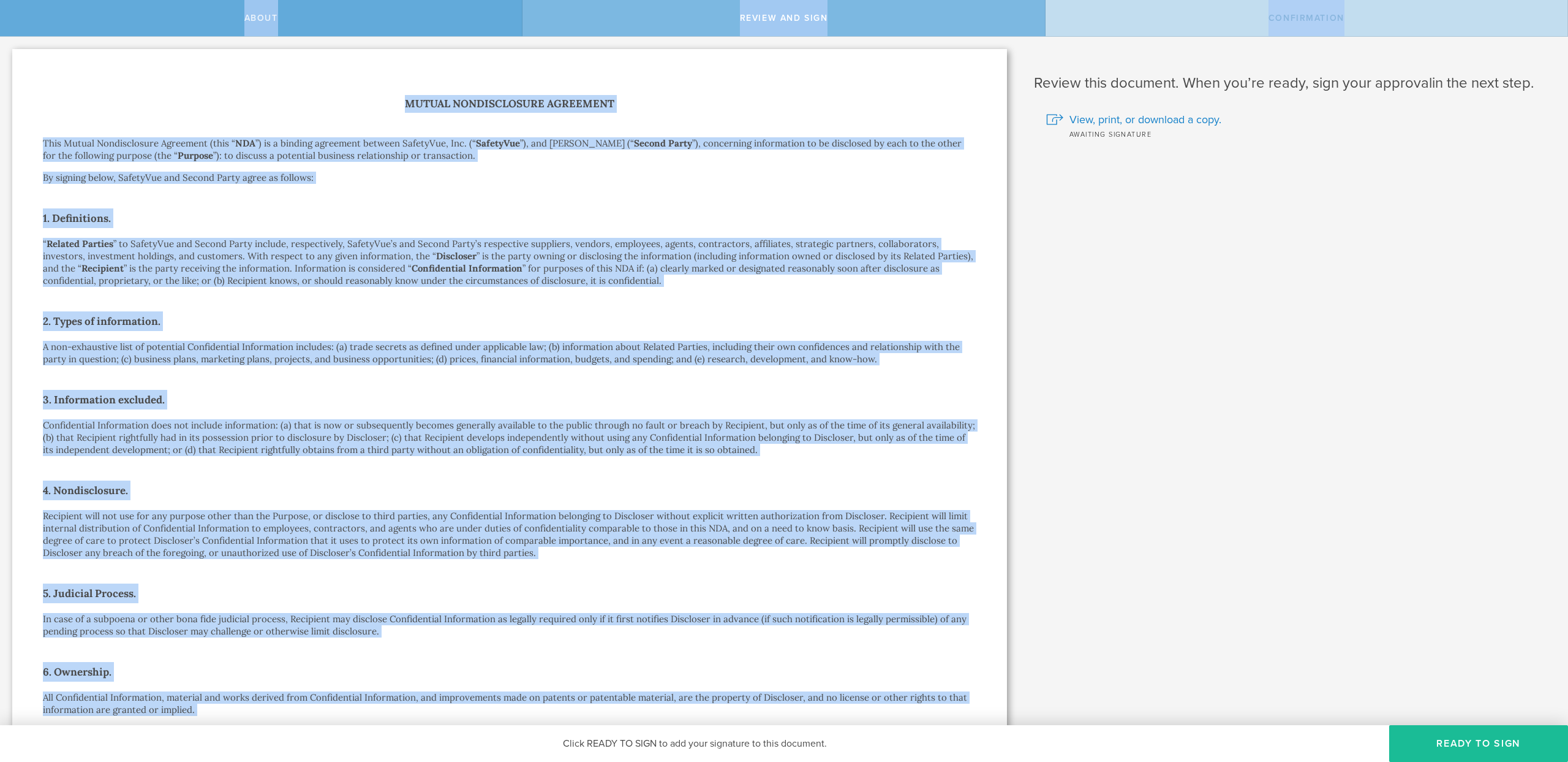
drag, startPoint x: 60, startPoint y: 453, endPoint x: 102, endPoint y: 13, distance: 442.0
click at [102, 13] on div "About Review and sign Confirmation SafetyVue, Inc. has requested that you sign …" at bounding box center [784, 18] width 1568 height 37
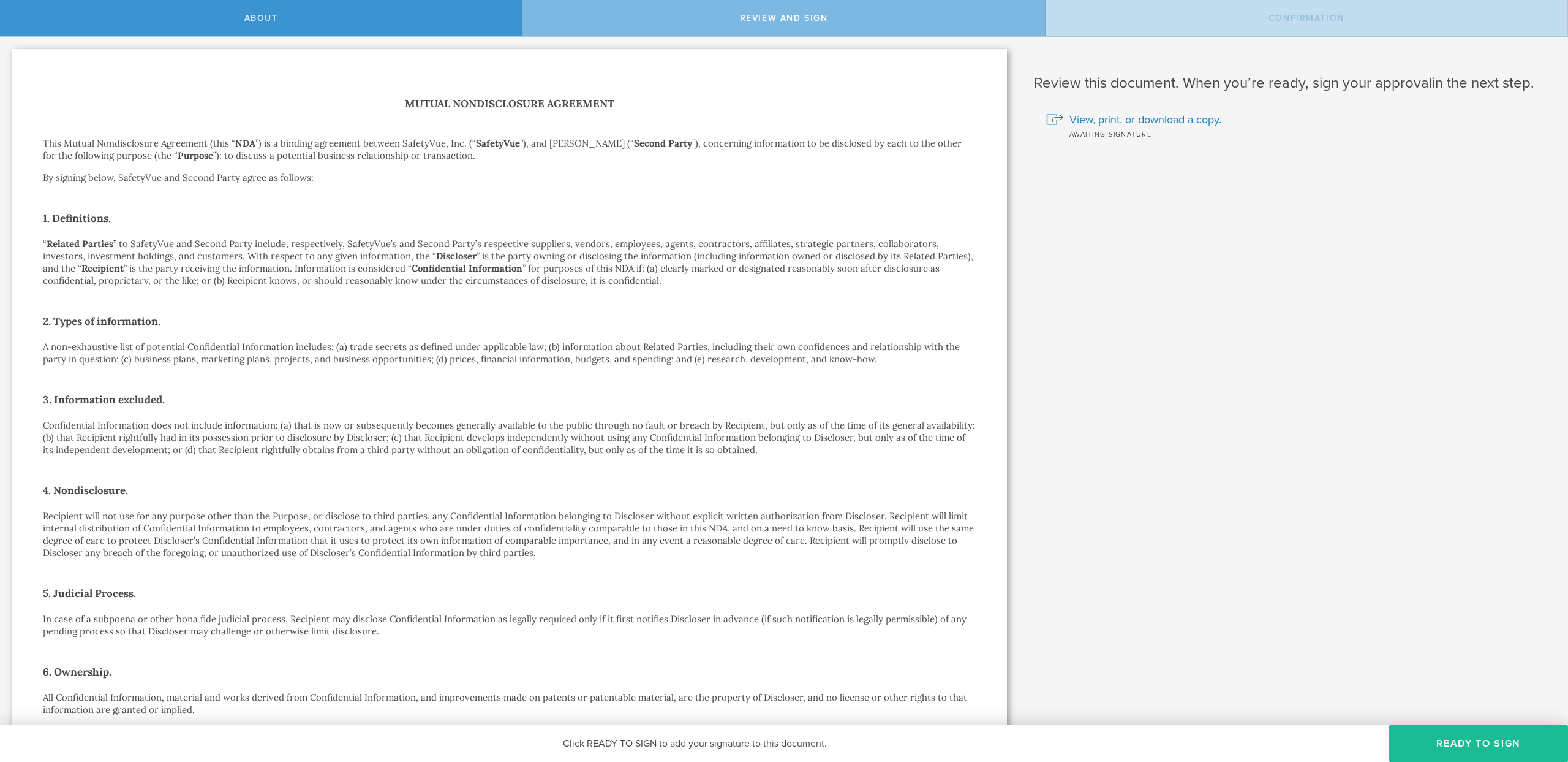
click at [233, 94] on div "Mutual Nondisclosure Agreement This Mutual Nondisclosure Agreement (this “ NDA …" at bounding box center [510, 660] width 995 height 1223
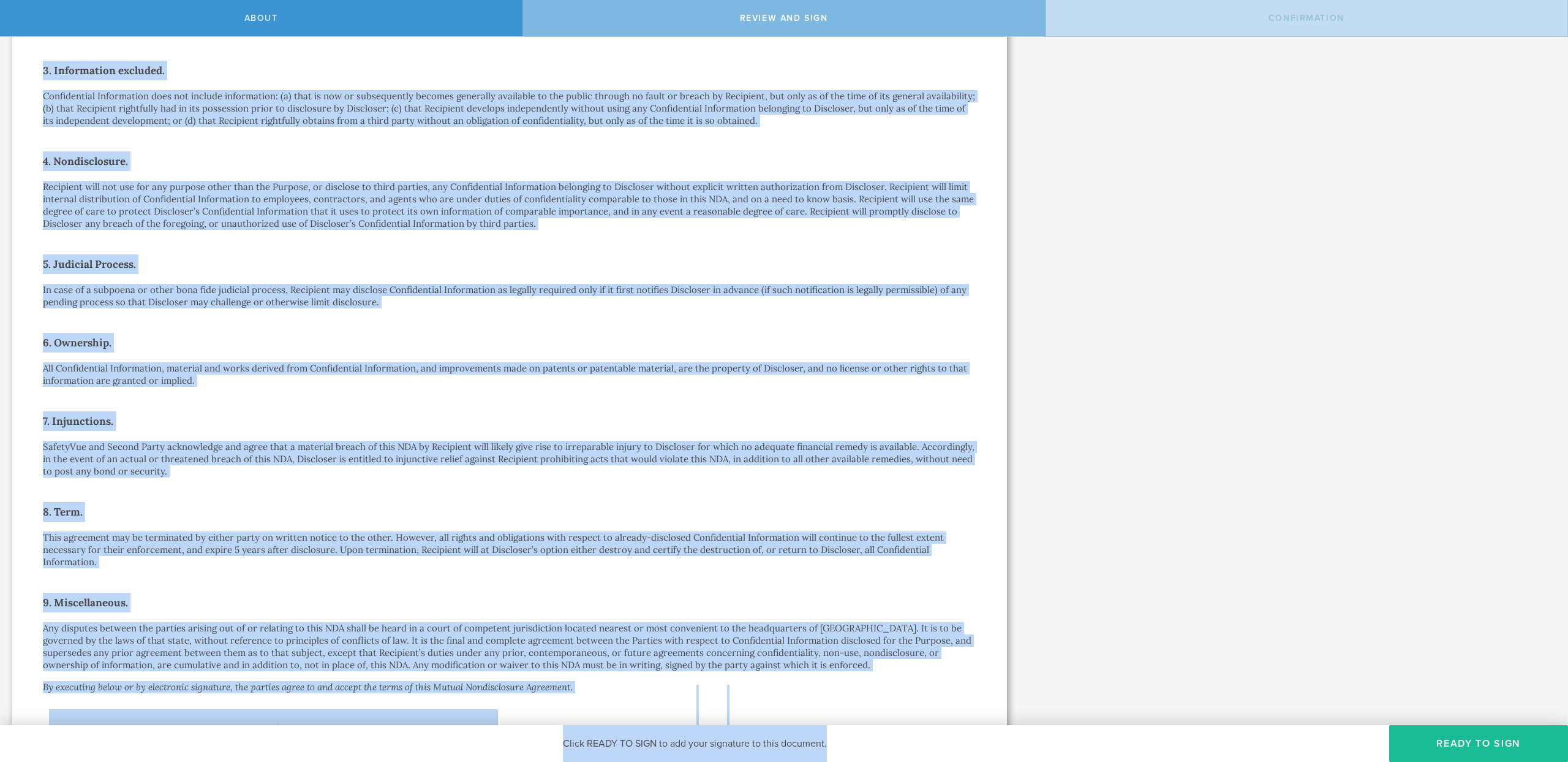
scroll to position [545, 0]
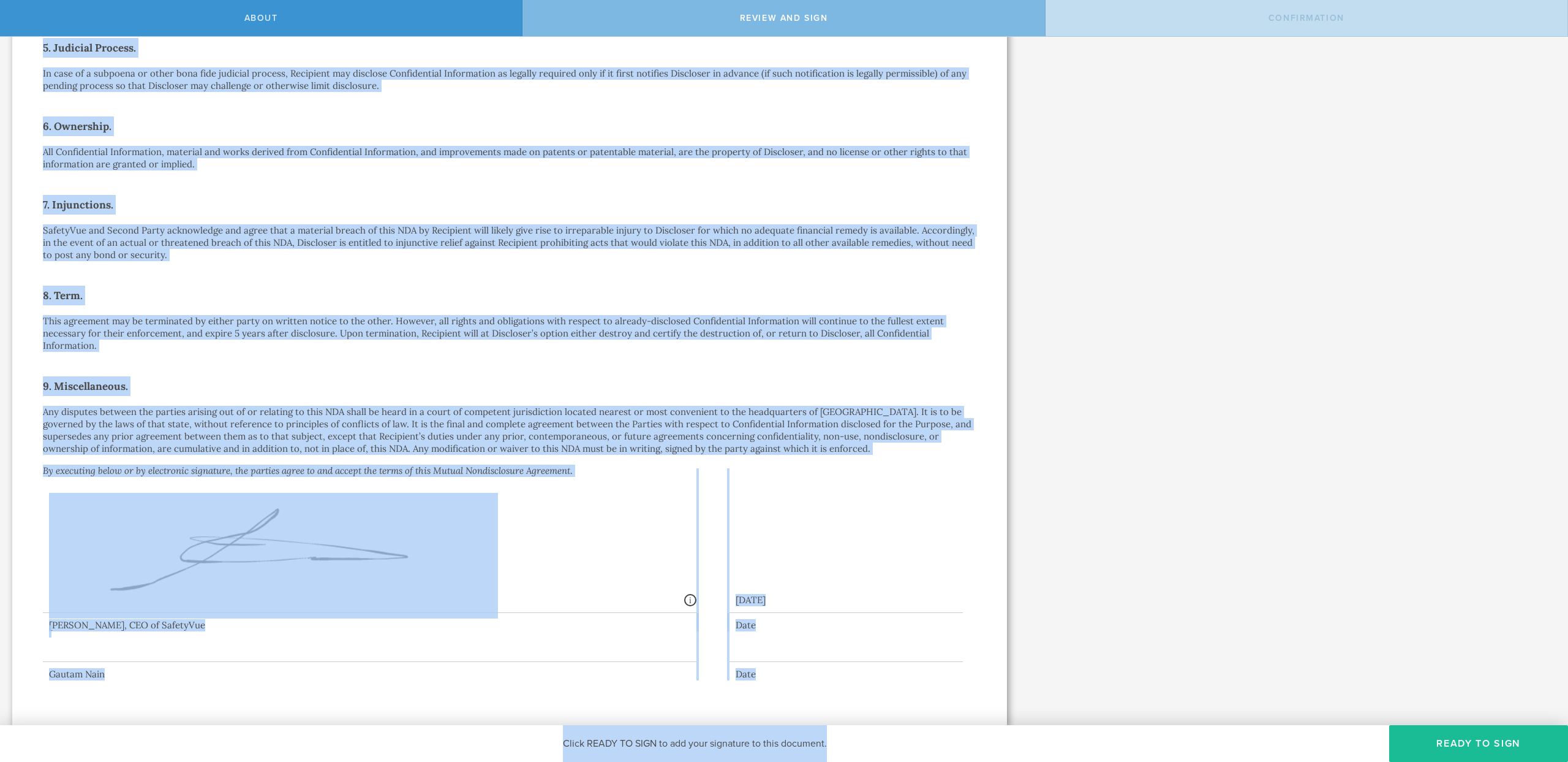
drag, startPoint x: 360, startPoint y: 71, endPoint x: 619, endPoint y: 713, distance: 692.3
click at [608, 37] on div "About Review and sign Confirmation SafetyVue, Inc. has requested that you sign …" at bounding box center [784, 18] width 1568 height 37
click at [761, 455] on div "Mutual Nondisclosure Agreement This Mutual Nondisclosure Agreement (this “ NDA …" at bounding box center [510, 115] width 934 height 1130
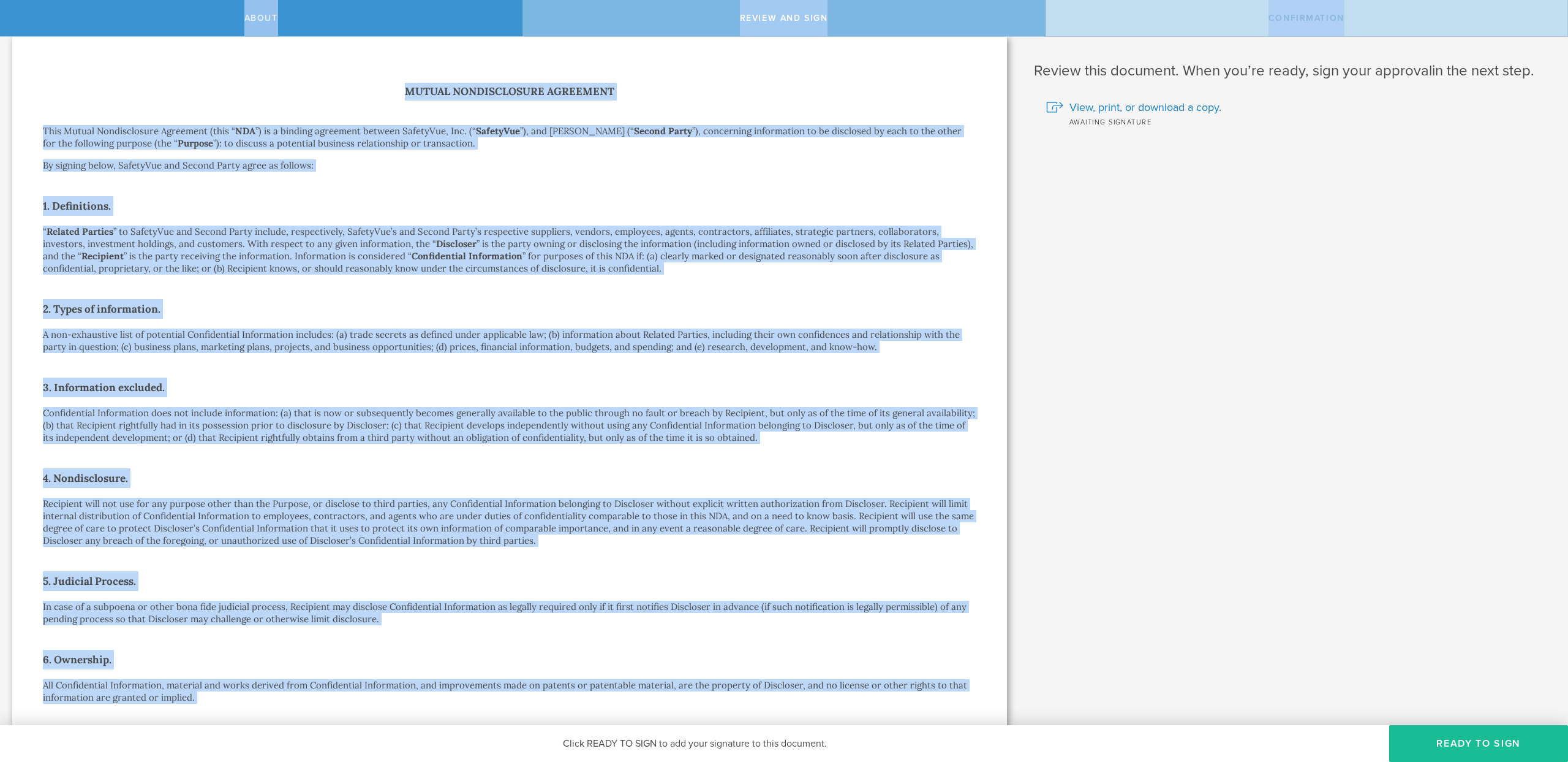
scroll to position [0, 0]
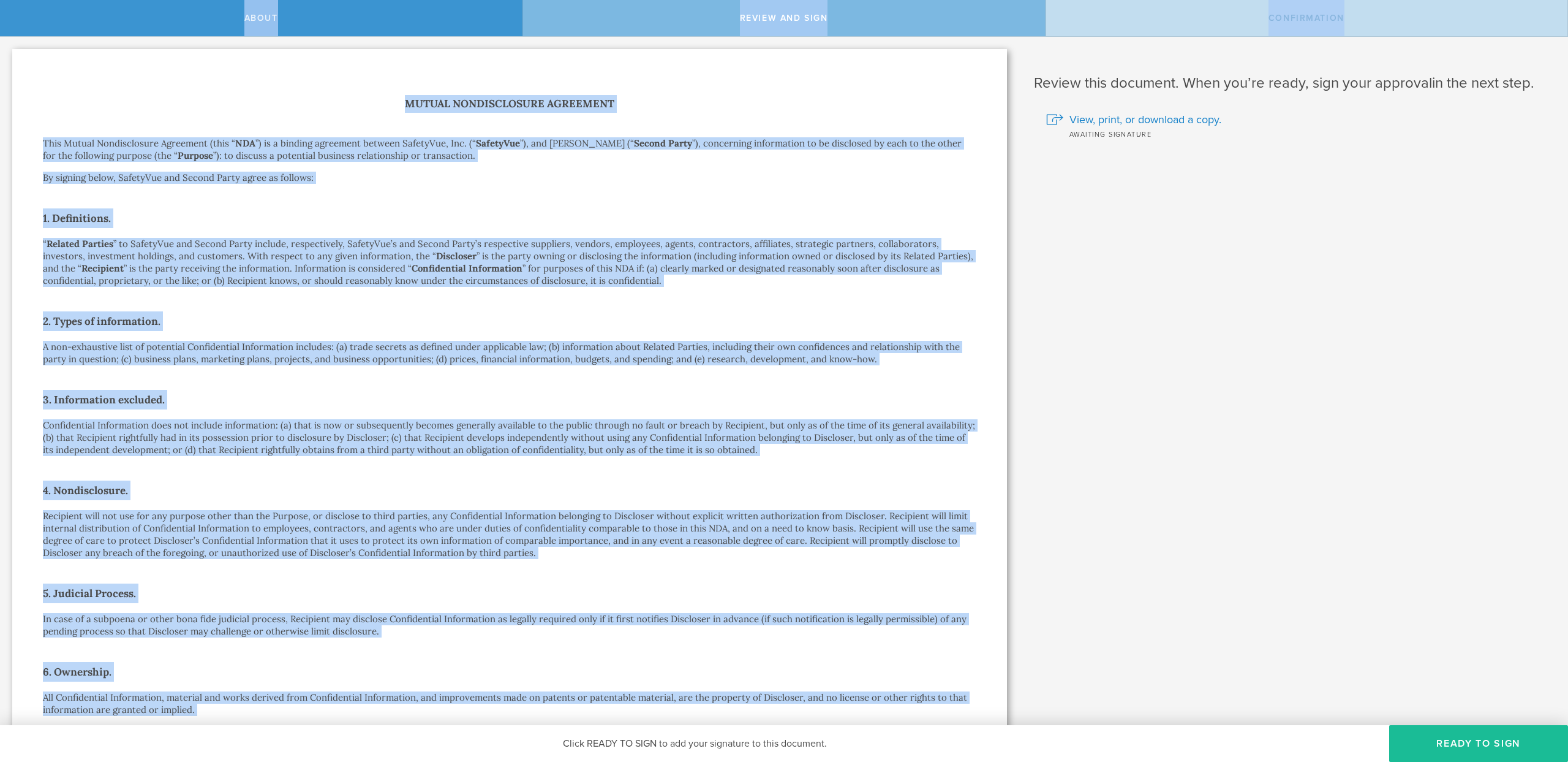
drag, startPoint x: 764, startPoint y: 688, endPoint x: 94, endPoint y: -12, distance: 969.0
click at [94, 0] on html "About Review and sign Confirmation SafetyVue, Inc. has requested that you sign …" at bounding box center [784, 381] width 1568 height 762
click at [228, 142] on p "This Mutual Nondisclosure Agreement (this “ NDA ”) is a binding agreement betwe…" at bounding box center [510, 149] width 934 height 24
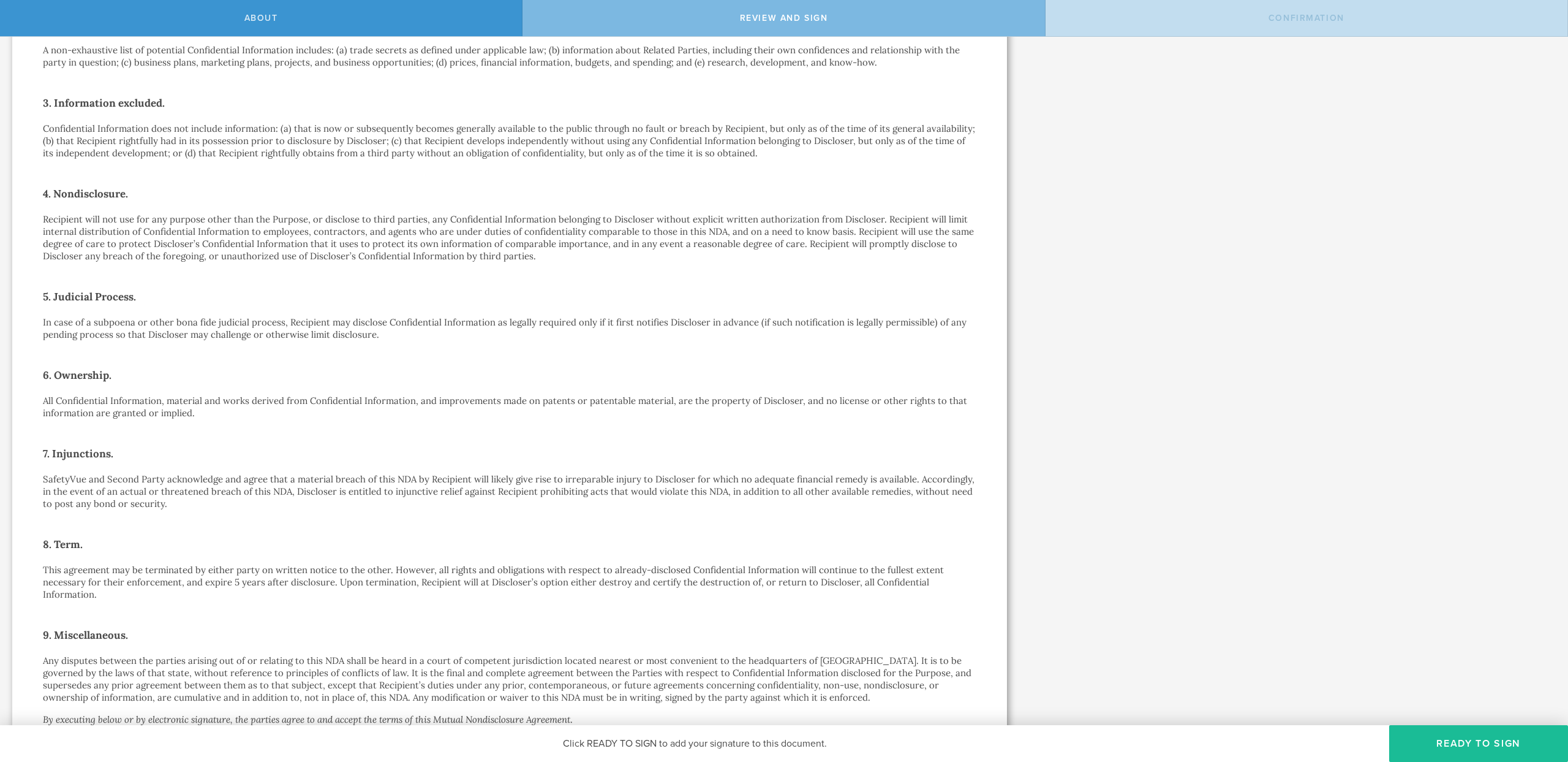
scroll to position [545, 0]
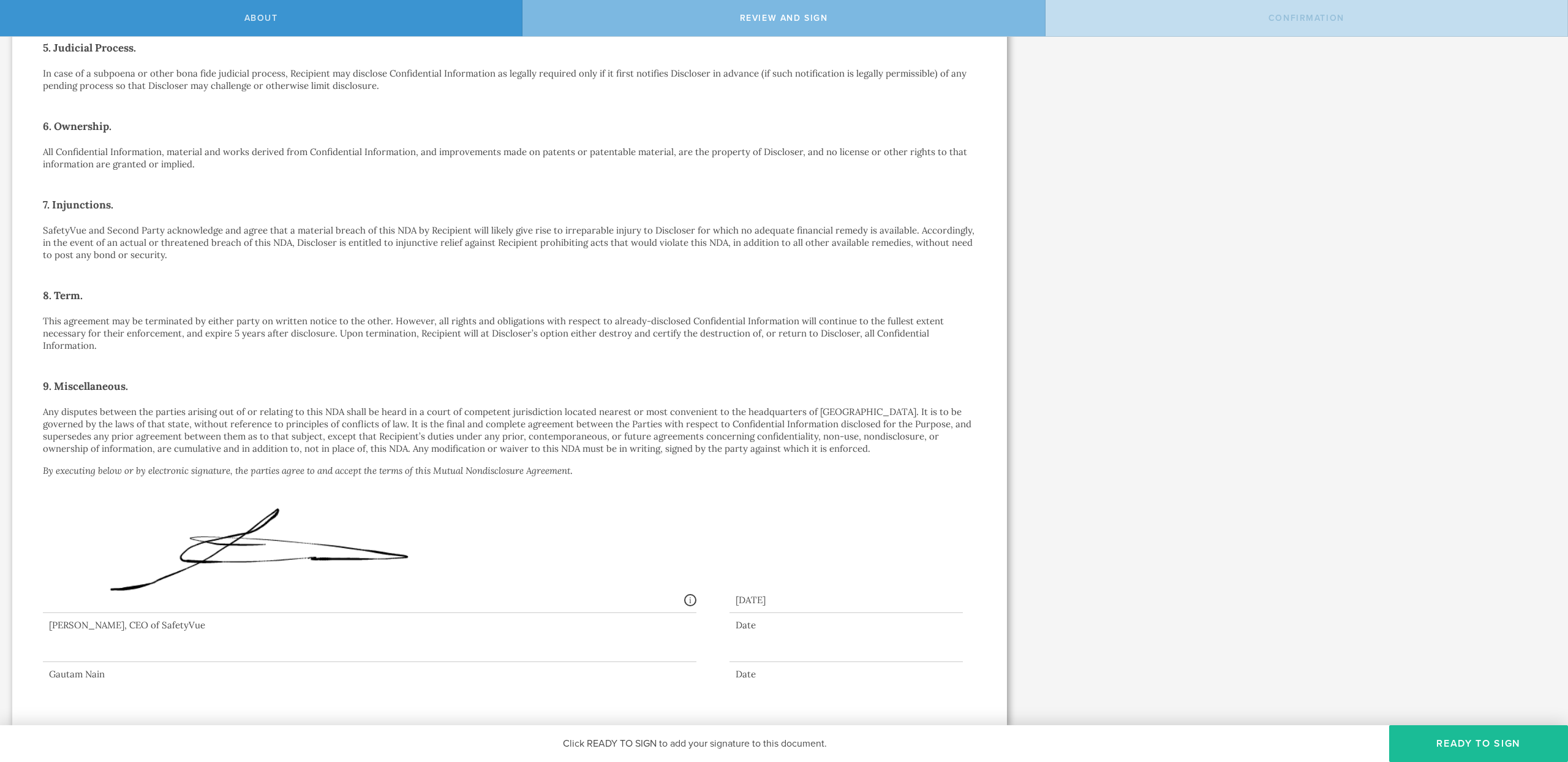
click at [147, 154] on p "All Confidential Information, material and works derived from Confidential Info…" at bounding box center [510, 158] width 934 height 24
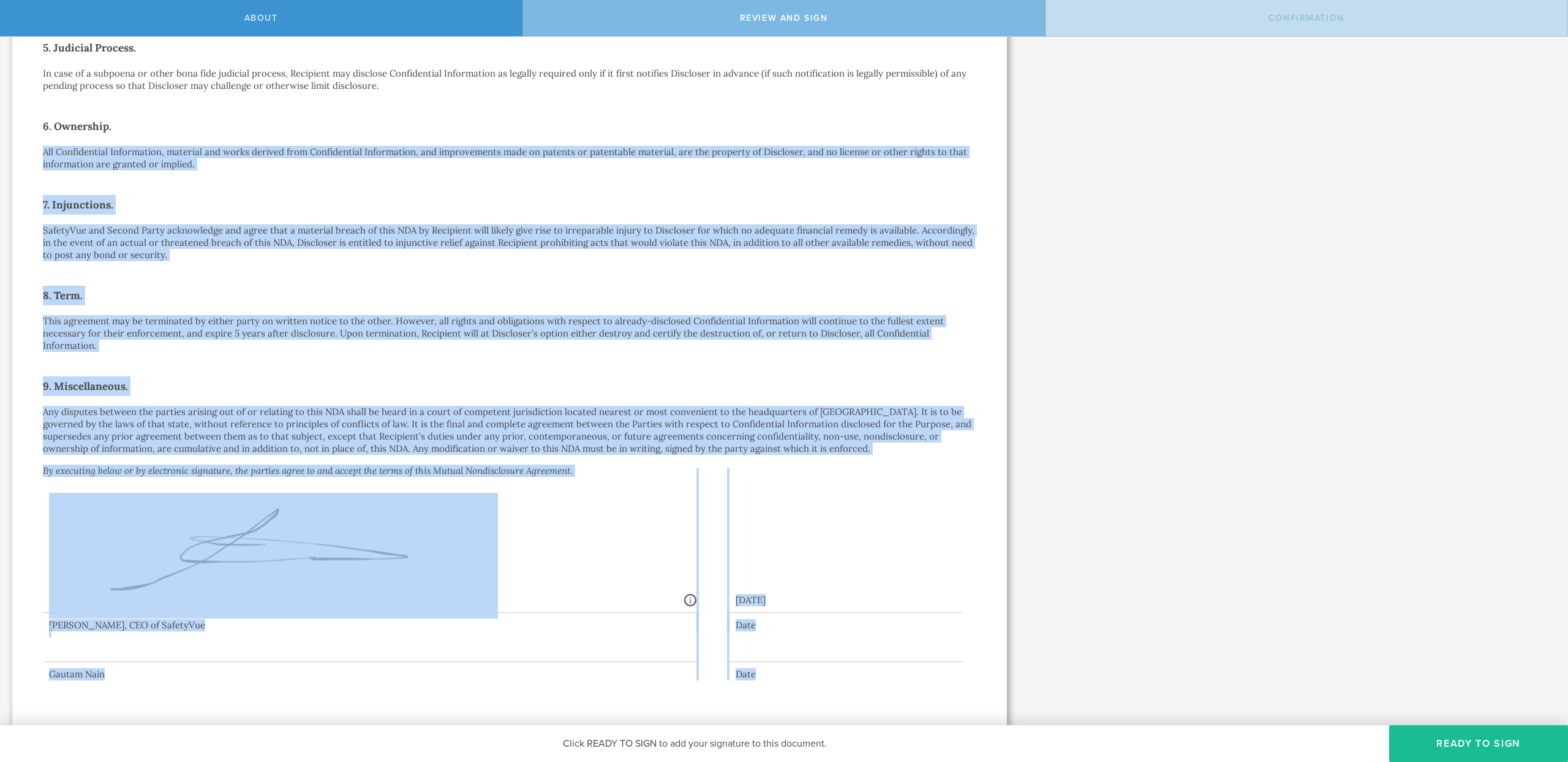
drag, startPoint x: 147, startPoint y: 154, endPoint x: 806, endPoint y: 684, distance: 845.7
click at [806, 684] on div "Mutual Nondisclosure Agreement This Mutual Nondisclosure Agreement (this “ NDA …" at bounding box center [510, 114] width 995 height 1223
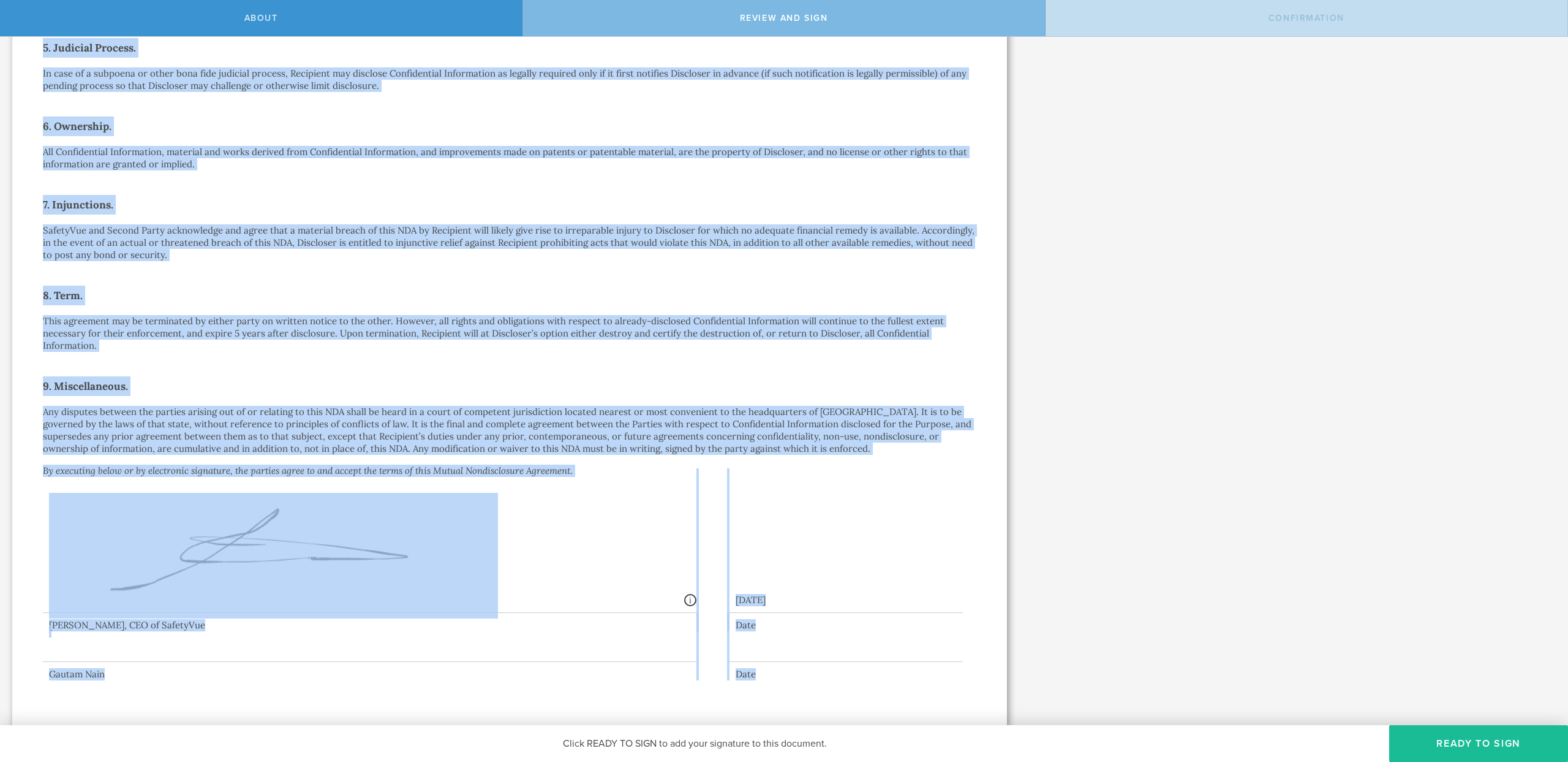
drag, startPoint x: 805, startPoint y: 684, endPoint x: 44, endPoint y: 53, distance: 988.6
click at [44, 53] on div "Mutual Nondisclosure Agreement This Mutual Nondisclosure Agreement (this “ NDA …" at bounding box center [510, 114] width 995 height 1223
click at [208, 115] on div "Mutual Nondisclosure Agreement This Mutual Nondisclosure Agreement (this “ NDA …" at bounding box center [510, 115] width 934 height 1130
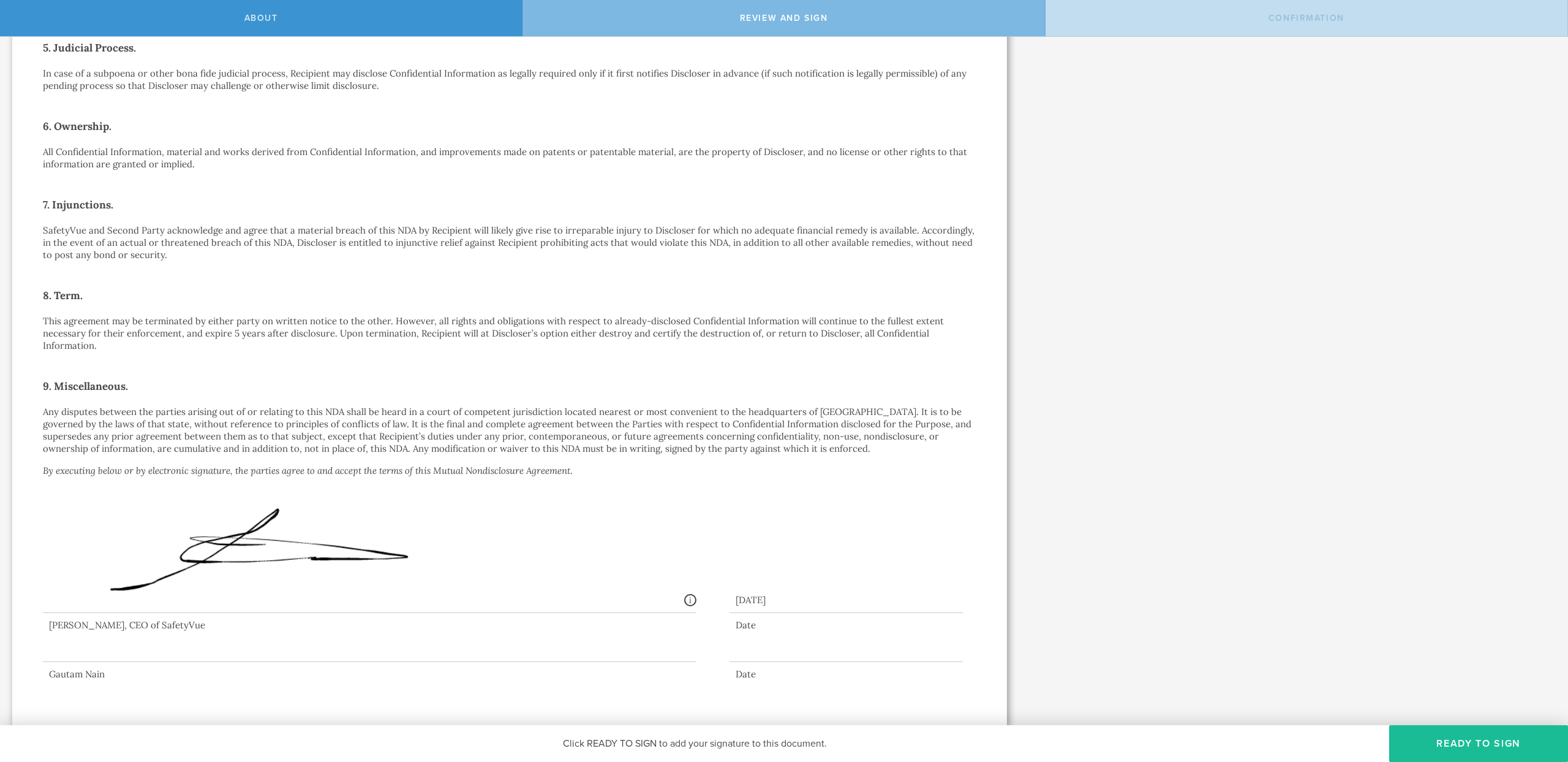
scroll to position [0, 0]
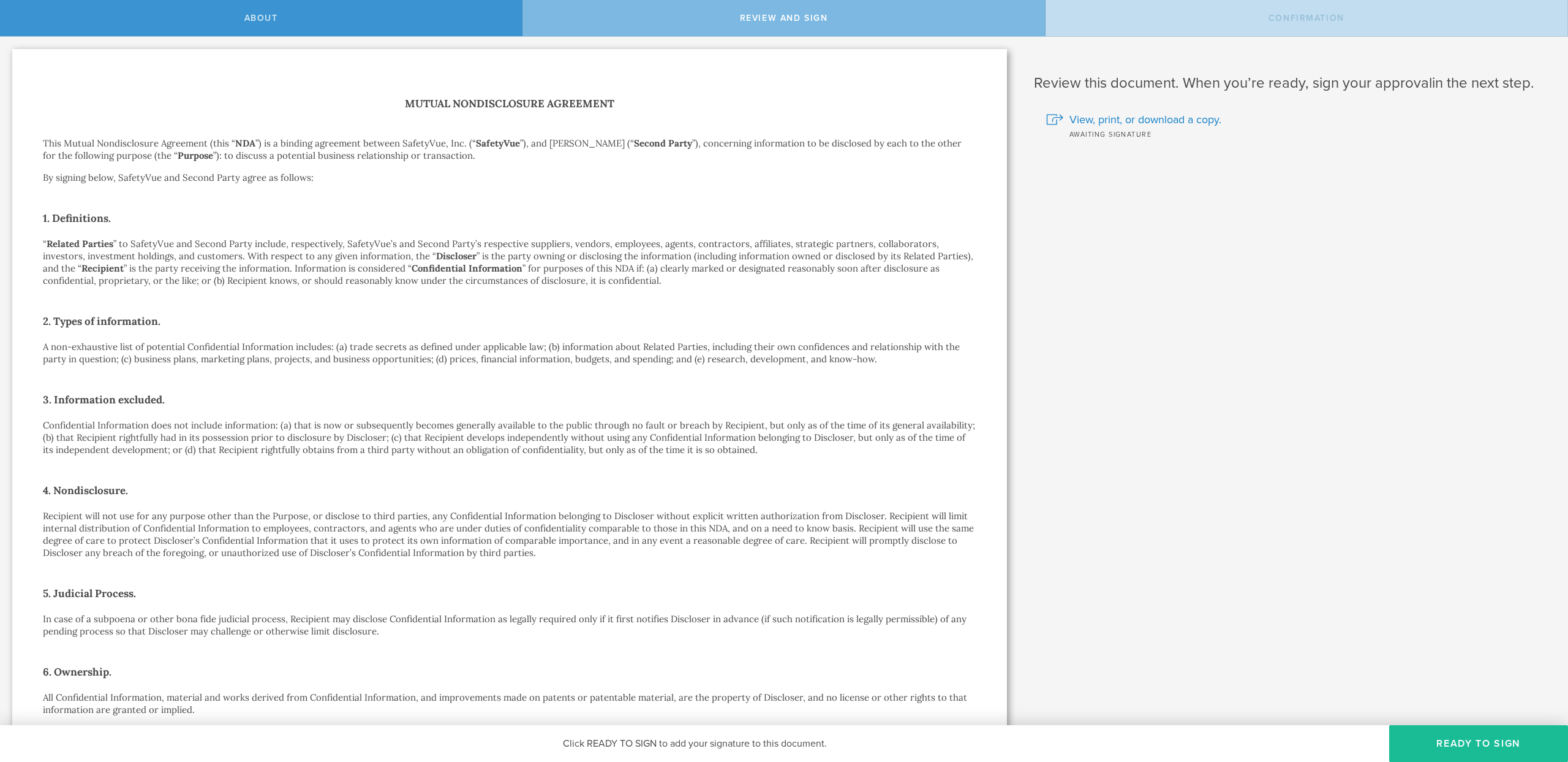
click at [426, 102] on h1 "Mutual Nondisclosure Agreement" at bounding box center [510, 104] width 934 height 18
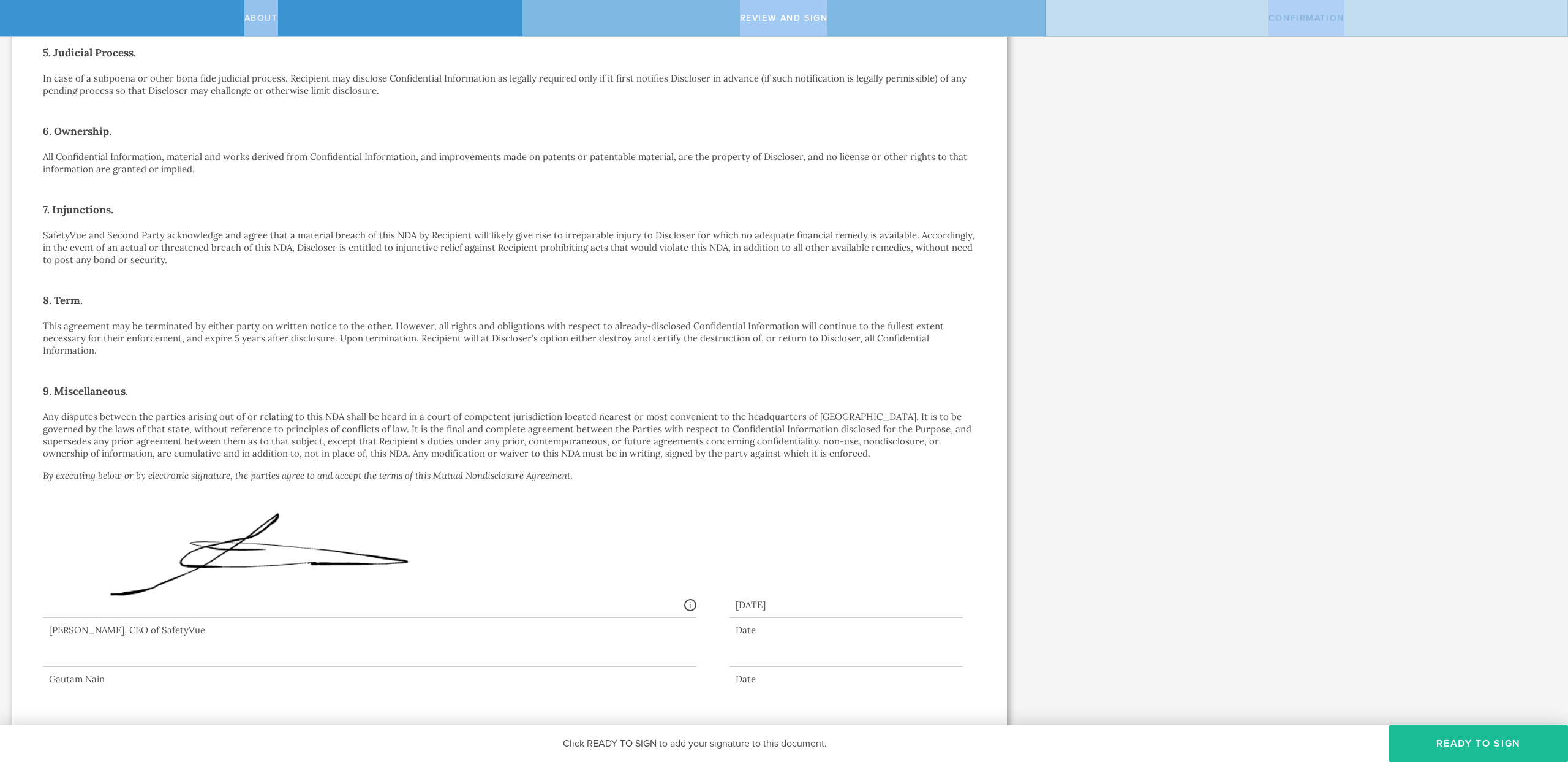
scroll to position [545, 0]
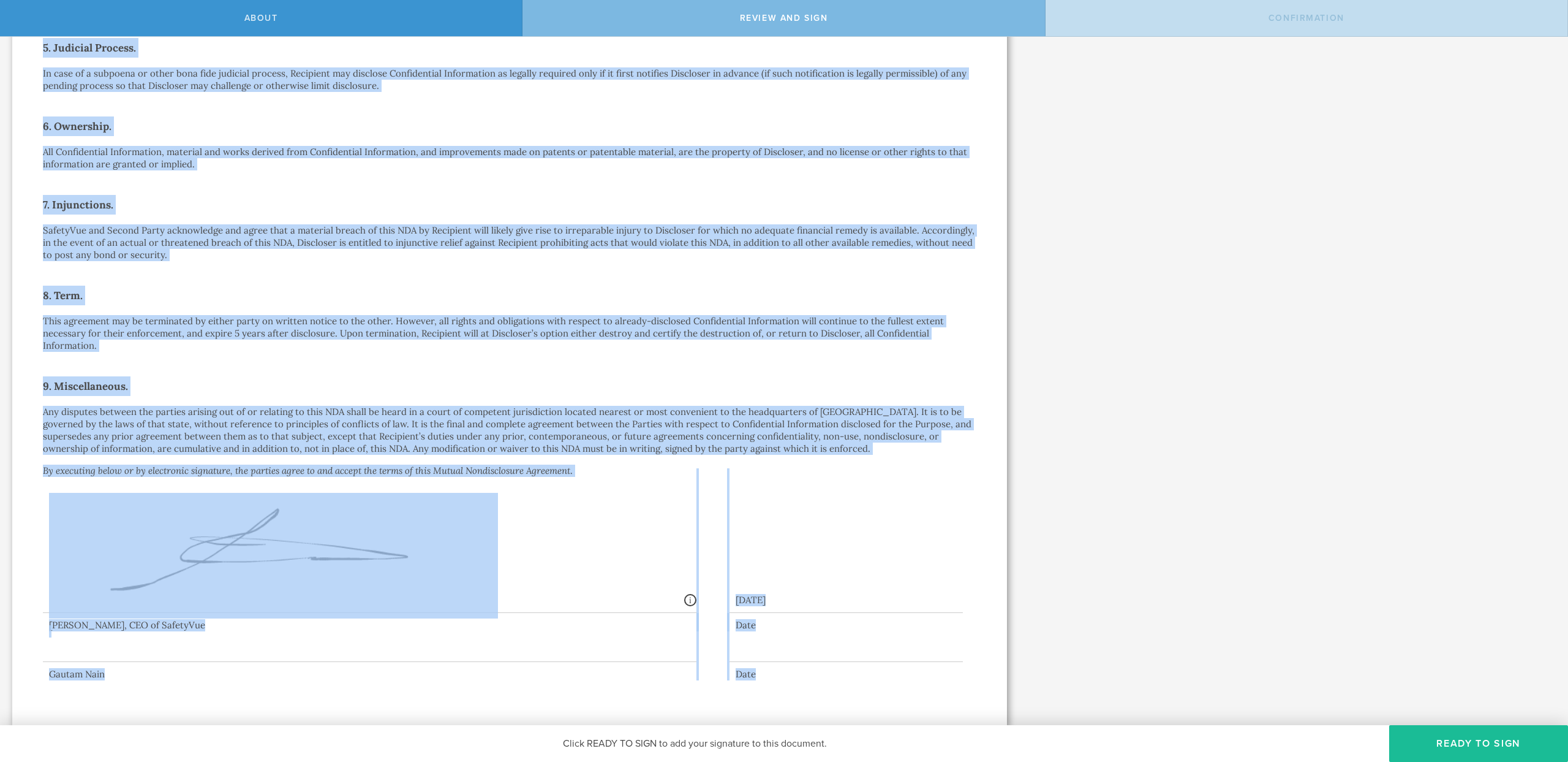
drag, startPoint x: 426, startPoint y: 102, endPoint x: 746, endPoint y: 690, distance: 669.4
click at [746, 690] on div "Mutual Nondisclosure Agreement This Mutual Nondisclosure Agreement (this “ NDA …" at bounding box center [510, 114] width 995 height 1223
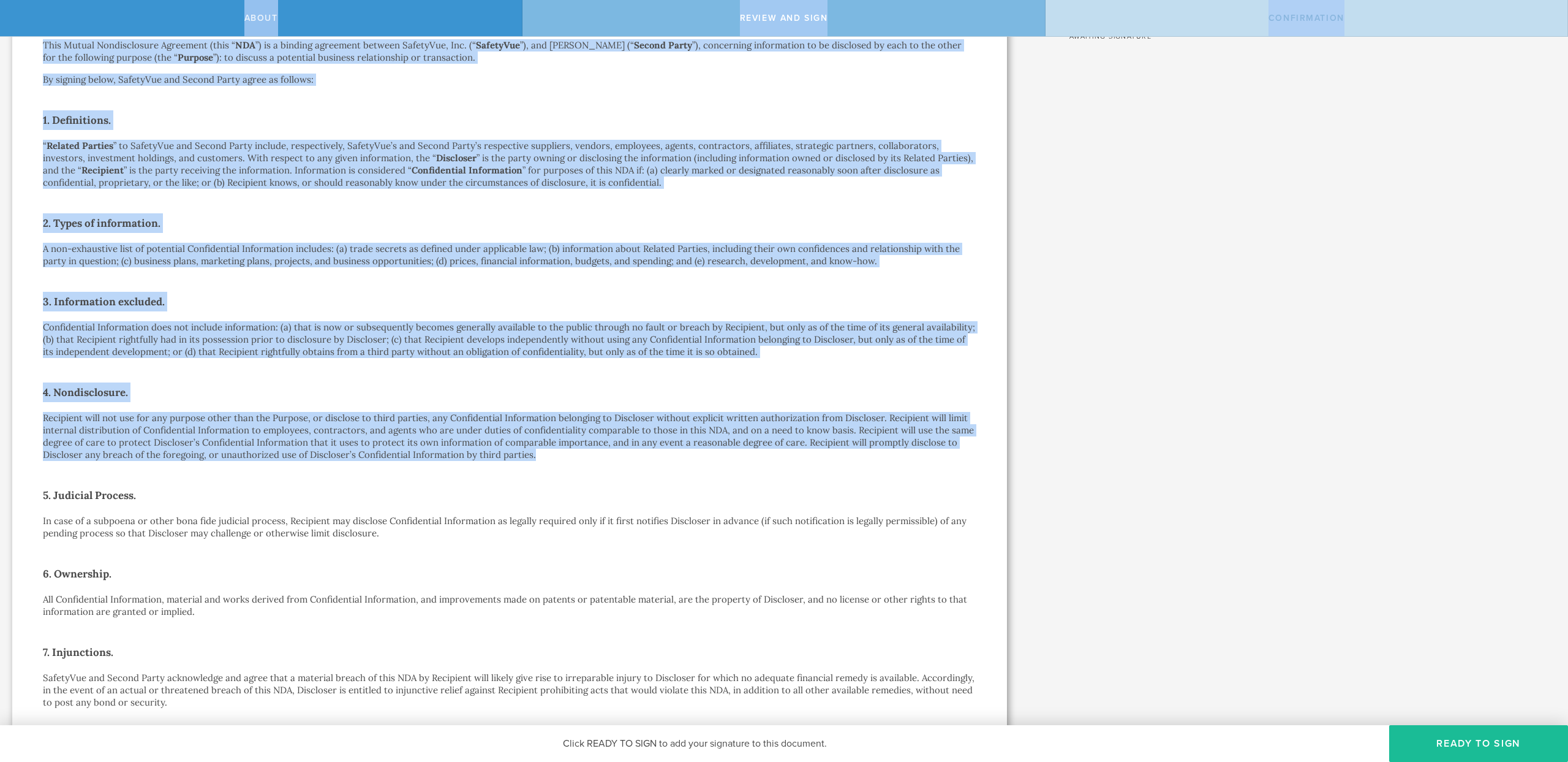
scroll to position [0, 0]
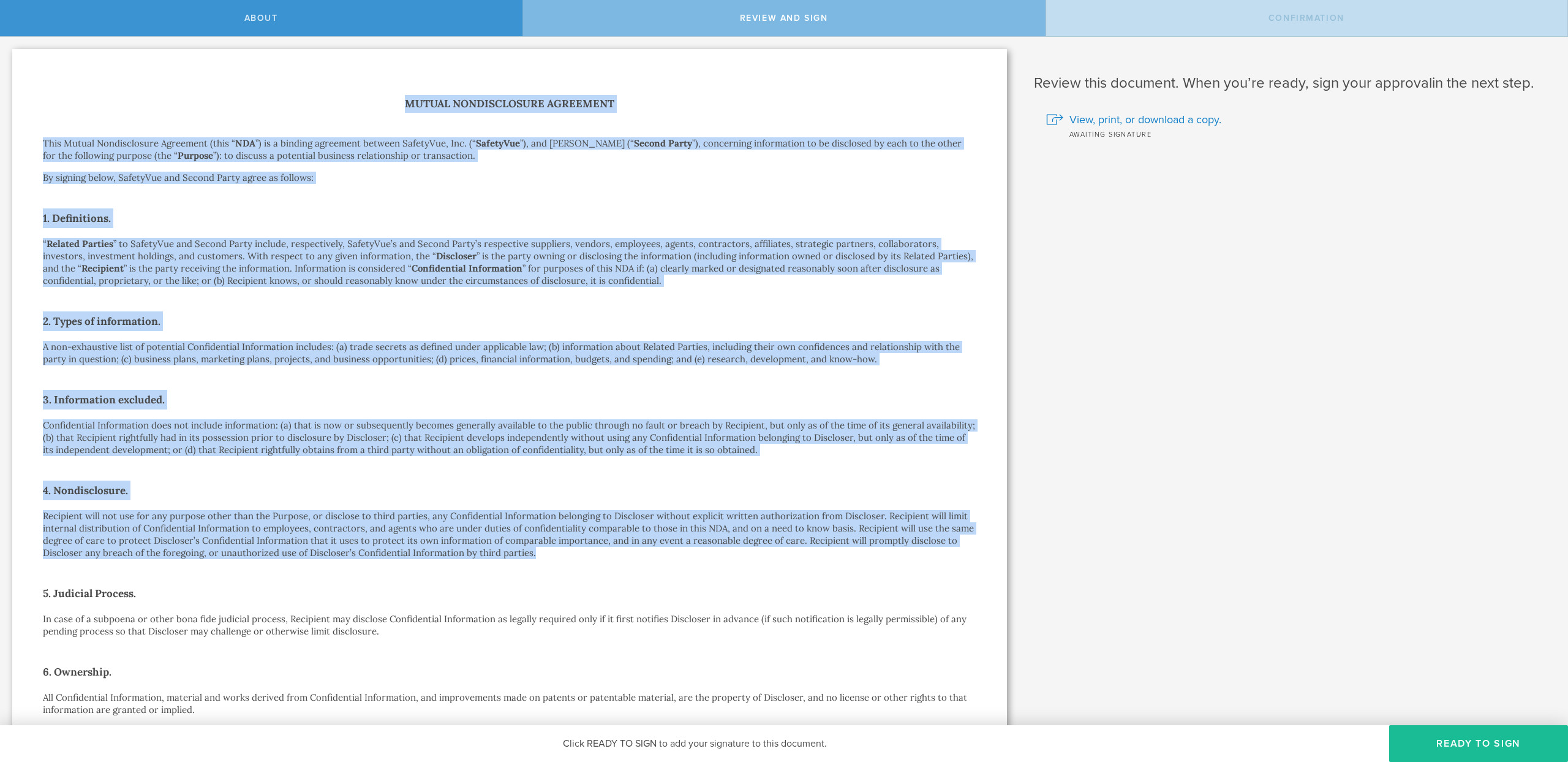
drag, startPoint x: 538, startPoint y: 284, endPoint x: 198, endPoint y: 77, distance: 398.1
click at [195, 77] on div "Mutual Nondisclosure Agreement This Mutual Nondisclosure Agreement (this “ NDA …" at bounding box center [510, 660] width 995 height 1223
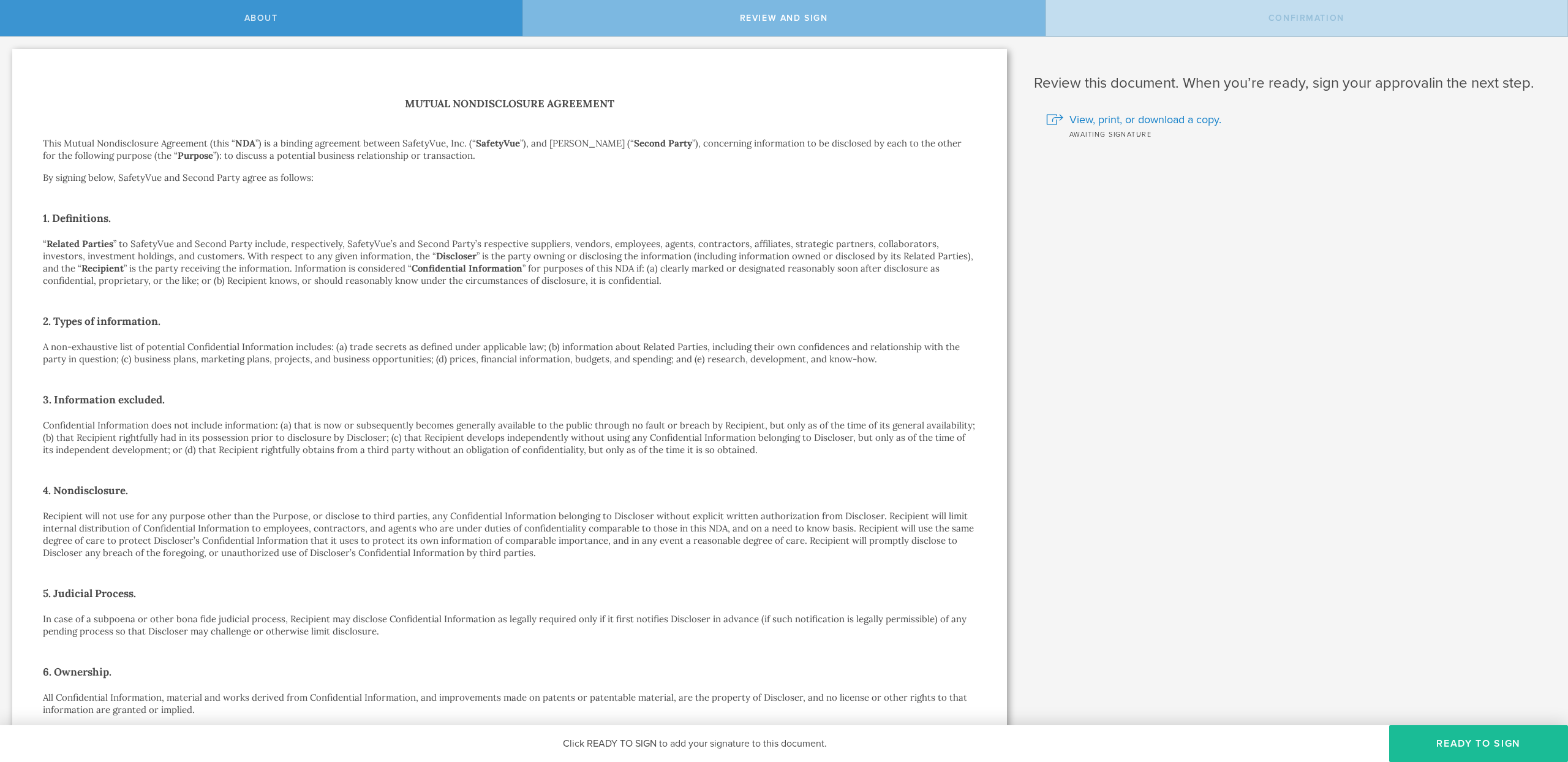
click at [200, 77] on div "Mutual Nondisclosure Agreement This Mutual Nondisclosure Agreement (this “ NDA …" at bounding box center [510, 660] width 995 height 1223
click at [397, 104] on h1 "Mutual Nondisclosure Agreement" at bounding box center [510, 104] width 934 height 18
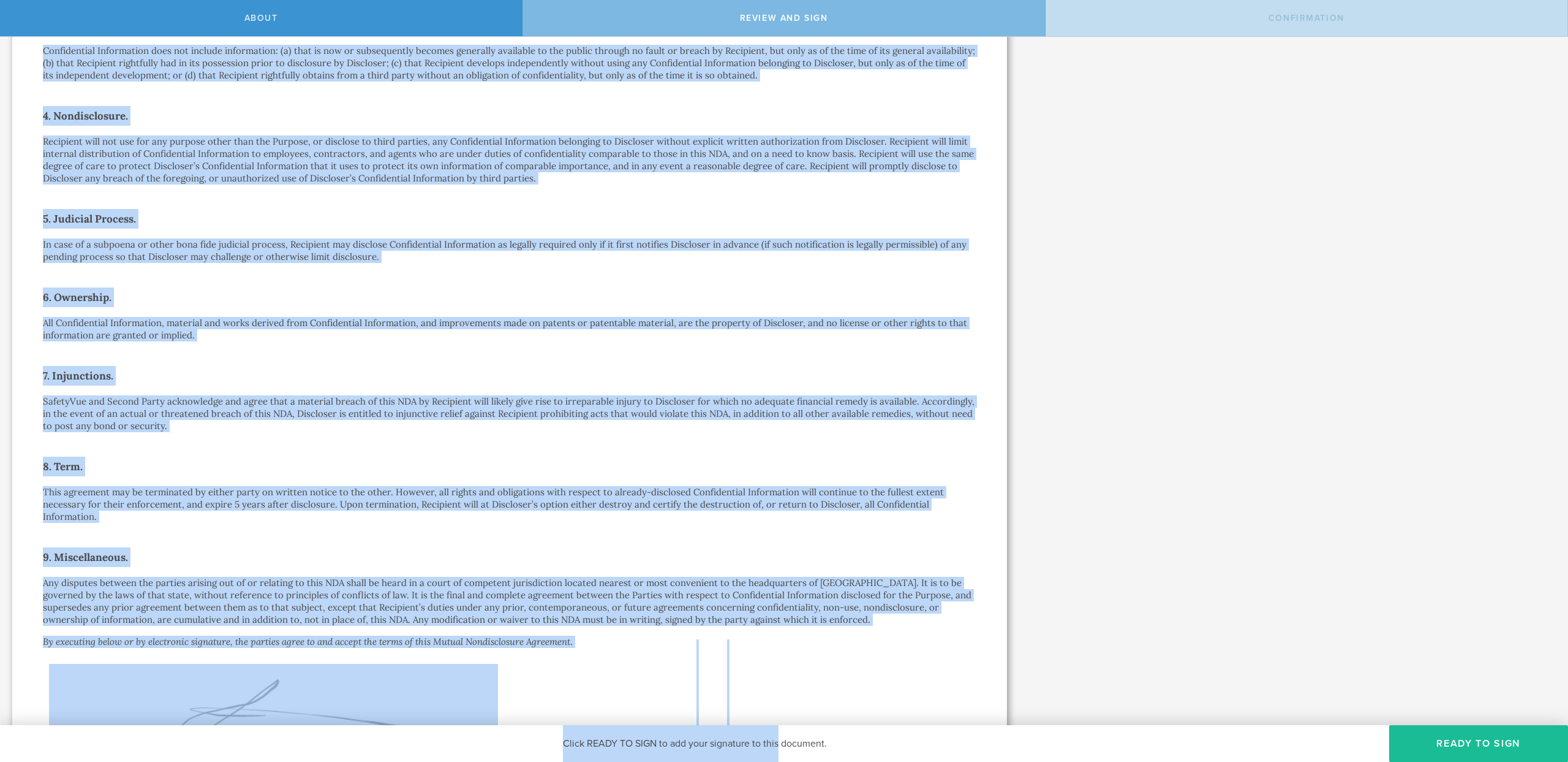
scroll to position [545, 0]
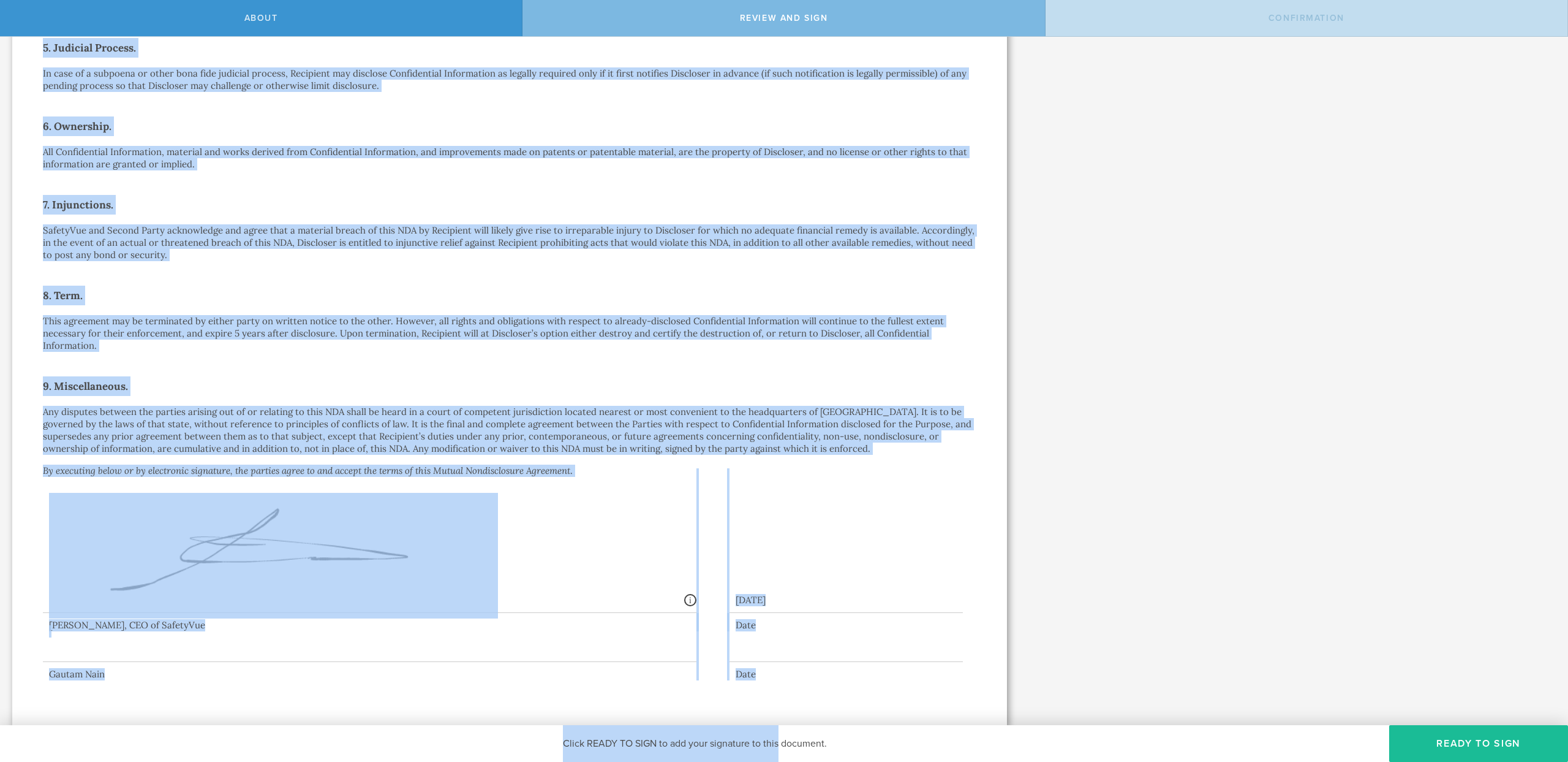
drag, startPoint x: 397, startPoint y: 104, endPoint x: 776, endPoint y: 753, distance: 751.6
click at [776, 37] on div "About Review and sign Confirmation SafetyVue, Inc. has requested that you sign …" at bounding box center [784, 18] width 1568 height 37
click at [781, 685] on div "Mutual Nondisclosure Agreement This Mutual Nondisclosure Agreement (this “ NDA …" at bounding box center [510, 114] width 995 height 1223
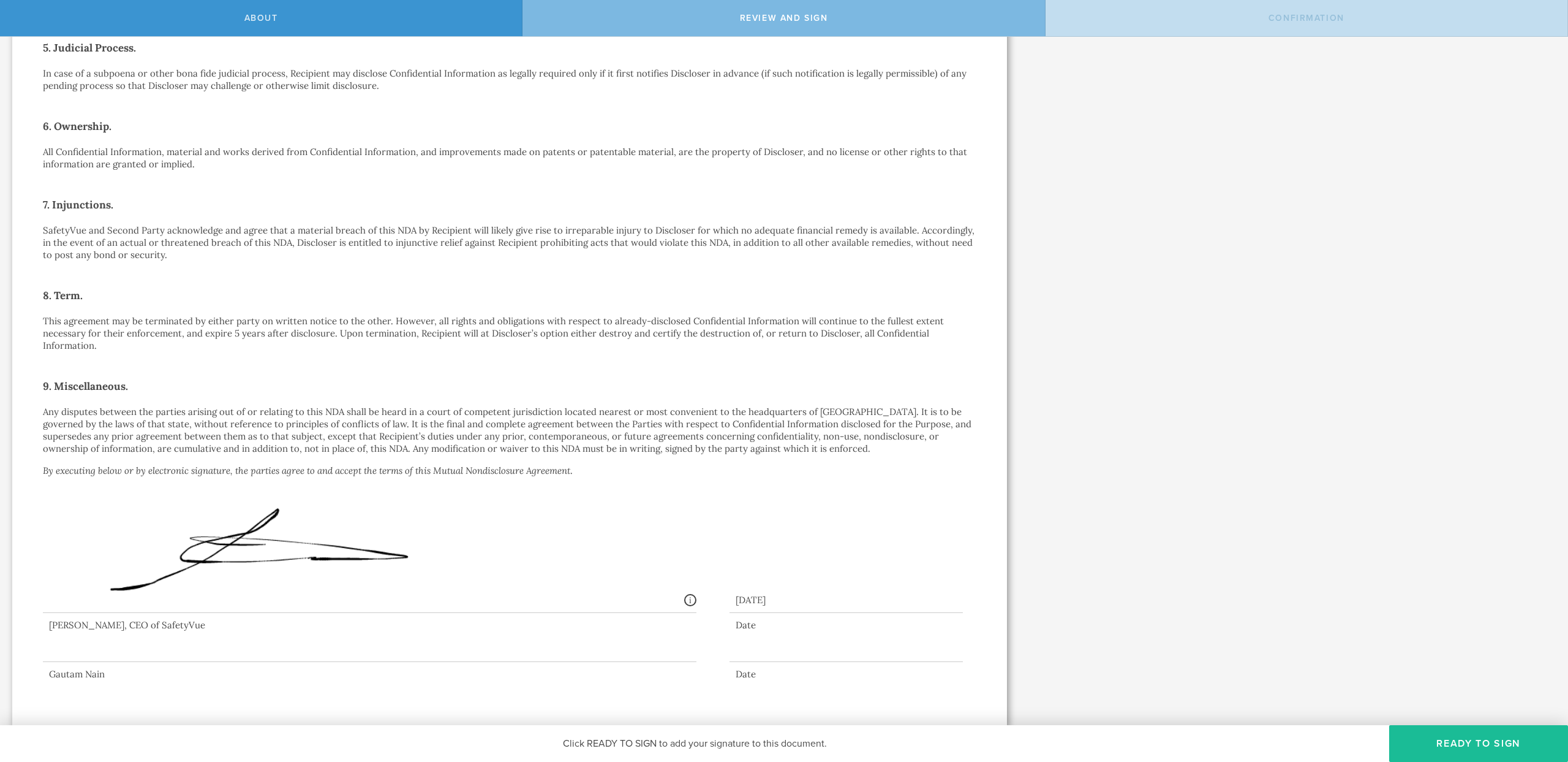
click at [561, 469] on div "Signed By: [PERSON_NAME] Wolter [EMAIL_ADDRESS][PERSON_NAME][DOMAIN_NAME] IP: […" at bounding box center [369, 540] width 653 height 144
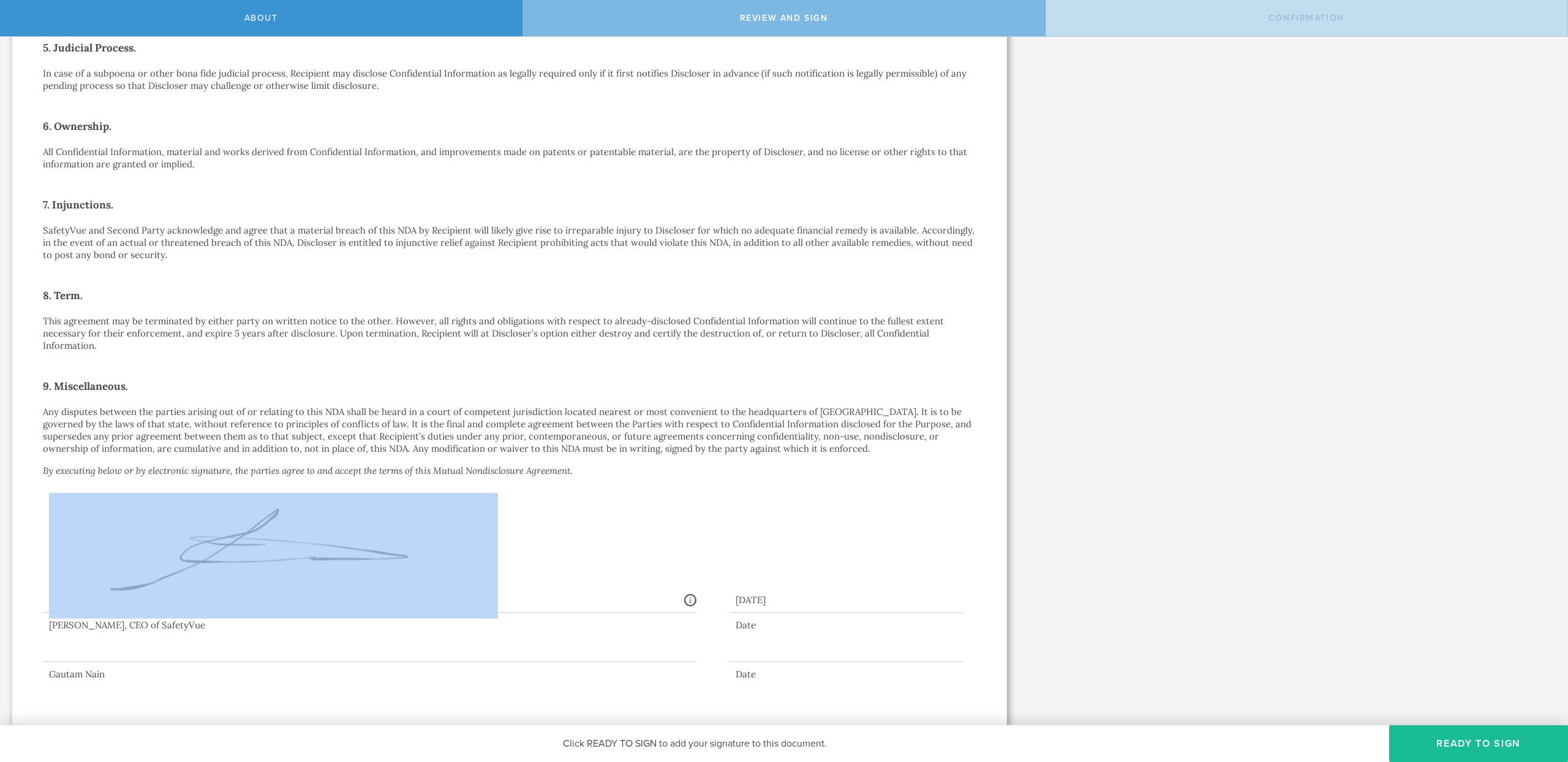
click at [561, 469] on div "Signed By: [PERSON_NAME] Wolter [EMAIL_ADDRESS][PERSON_NAME][DOMAIN_NAME] IP: […" at bounding box center [369, 540] width 653 height 144
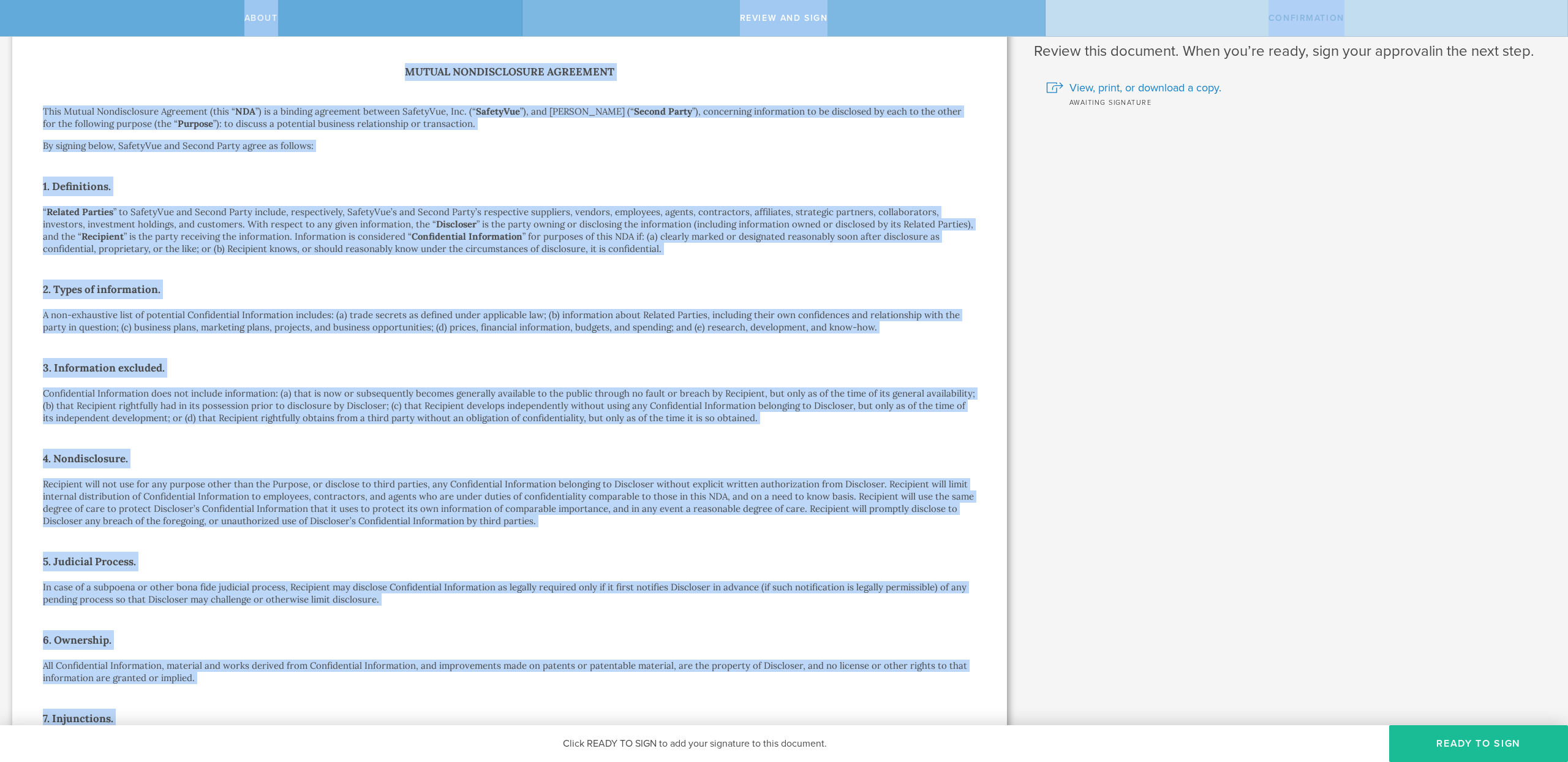
scroll to position [0, 0]
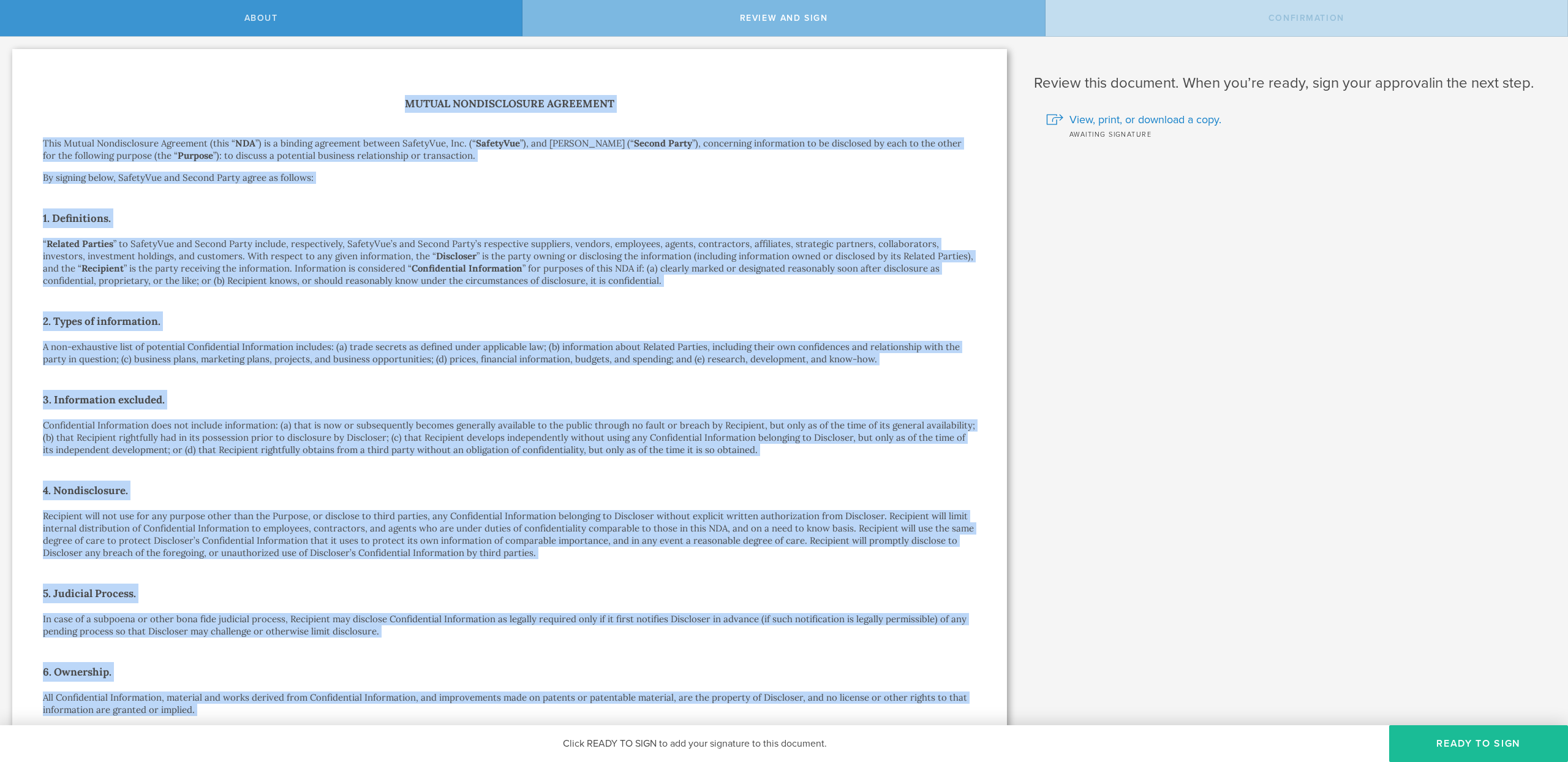
drag, startPoint x: 561, startPoint y: 469, endPoint x: 93, endPoint y: 69, distance: 615.6
click at [93, 69] on div "Mutual Nondisclosure Agreement This Mutual Nondisclosure Agreement (this “ NDA …" at bounding box center [510, 660] width 995 height 1223
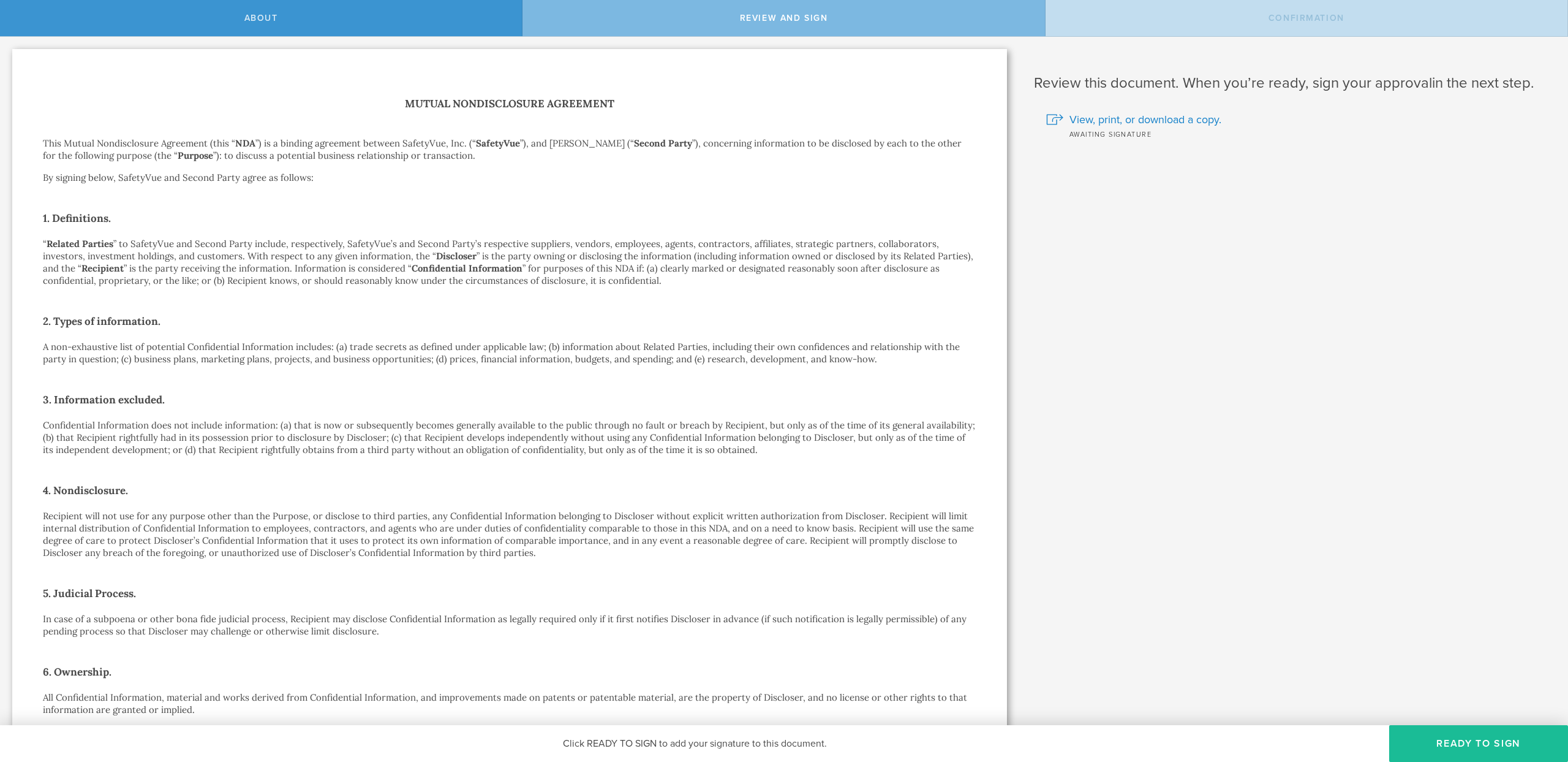
click at [93, 69] on div "Mutual Nondisclosure Agreement This Mutual Nondisclosure Agreement (this “ NDA …" at bounding box center [510, 660] width 995 height 1223
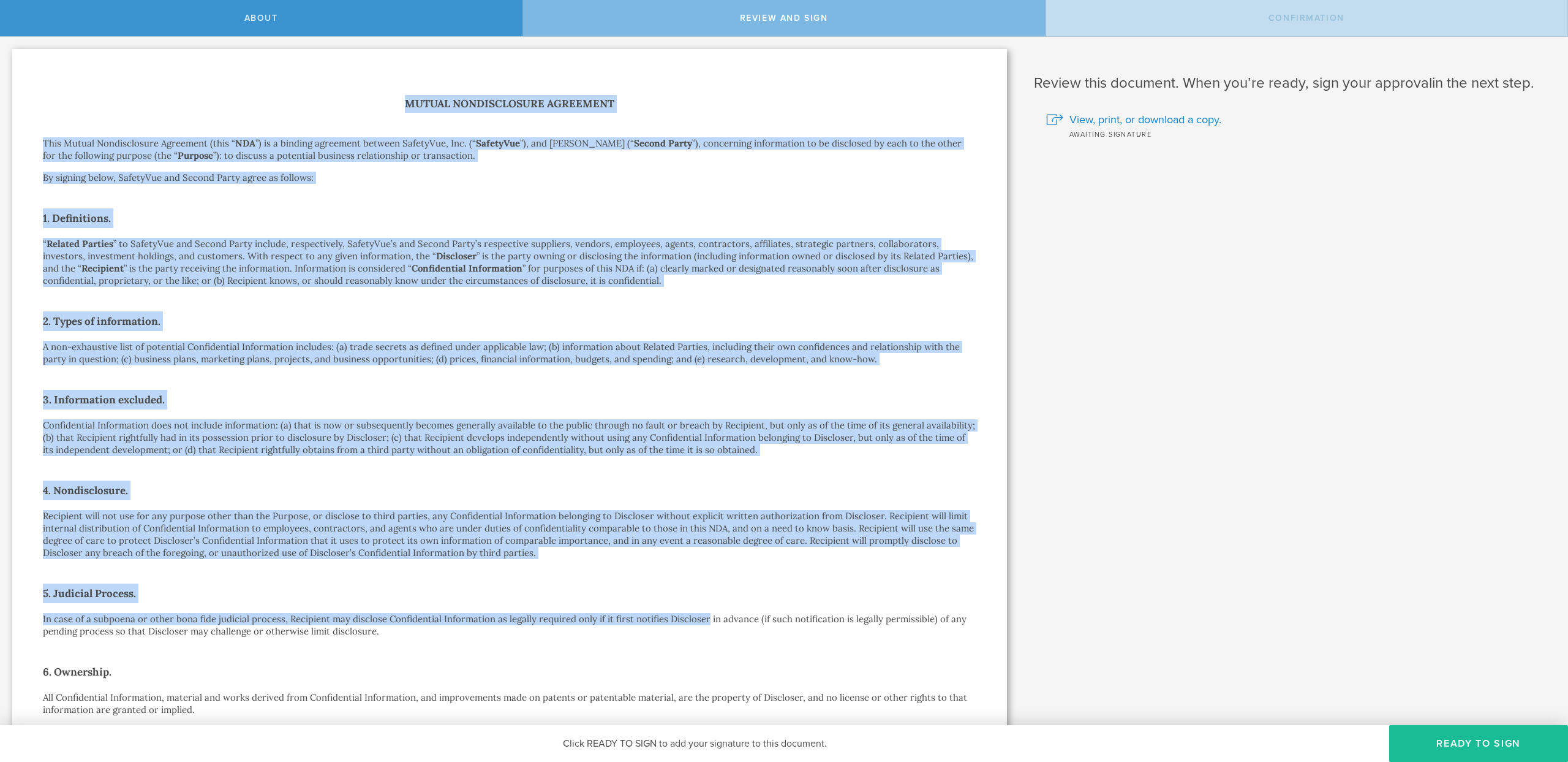
drag, startPoint x: 93, startPoint y: 69, endPoint x: 670, endPoint y: 615, distance: 794.4
click at [670, 615] on div "Mutual Nondisclosure Agreement This Mutual Nondisclosure Agreement (this “ NDA …" at bounding box center [510, 660] width 995 height 1223
click at [670, 615] on p "In case of a subpoena or other bona fide judicial process, Recipient may disclo…" at bounding box center [510, 625] width 934 height 24
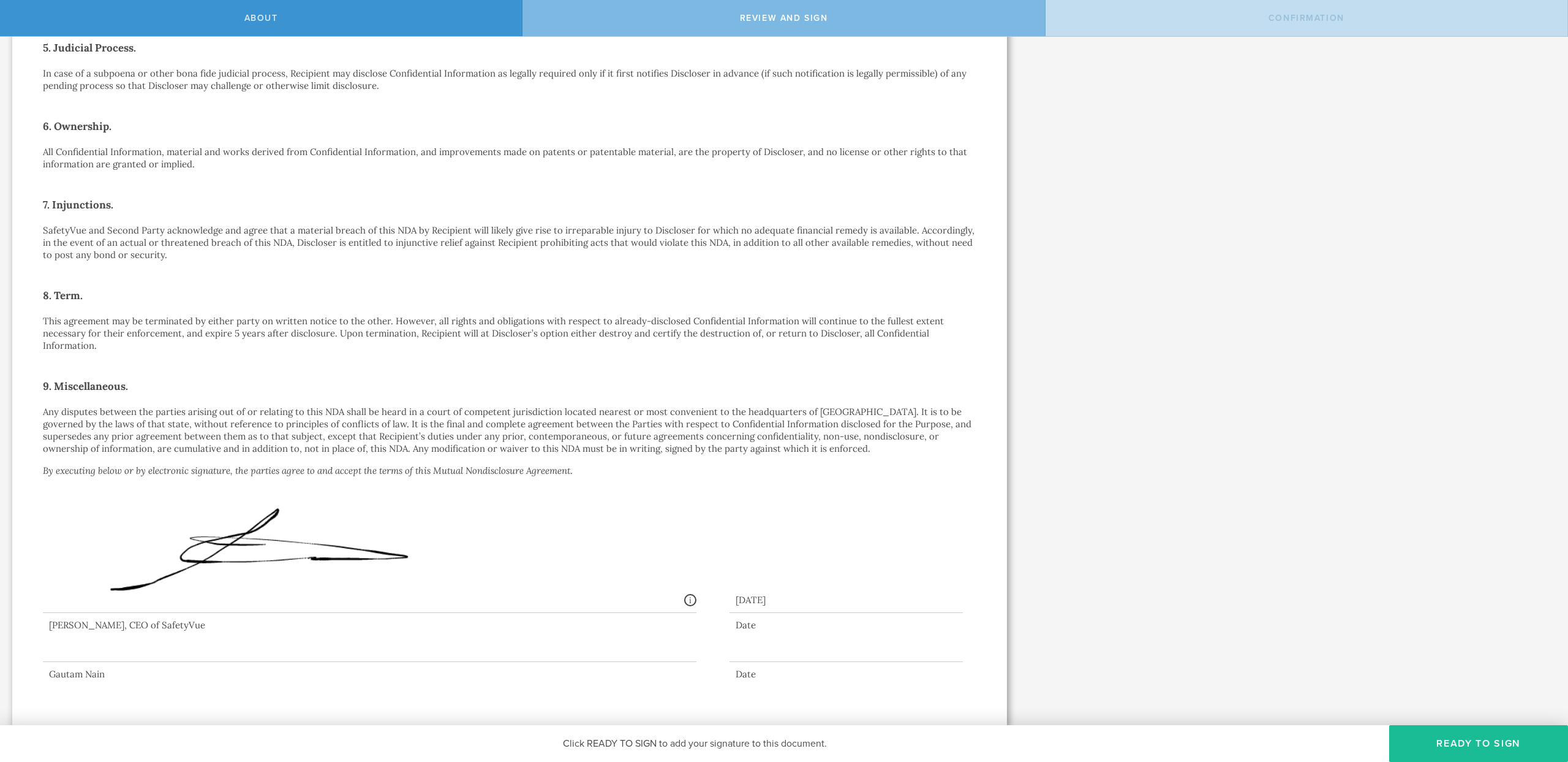
scroll to position [545, 0]
click at [545, 144] on div "Mutual Nondisclosure Agreement This Mutual Nondisclosure Agreement (this “ NDA …" at bounding box center [510, 115] width 934 height 1130
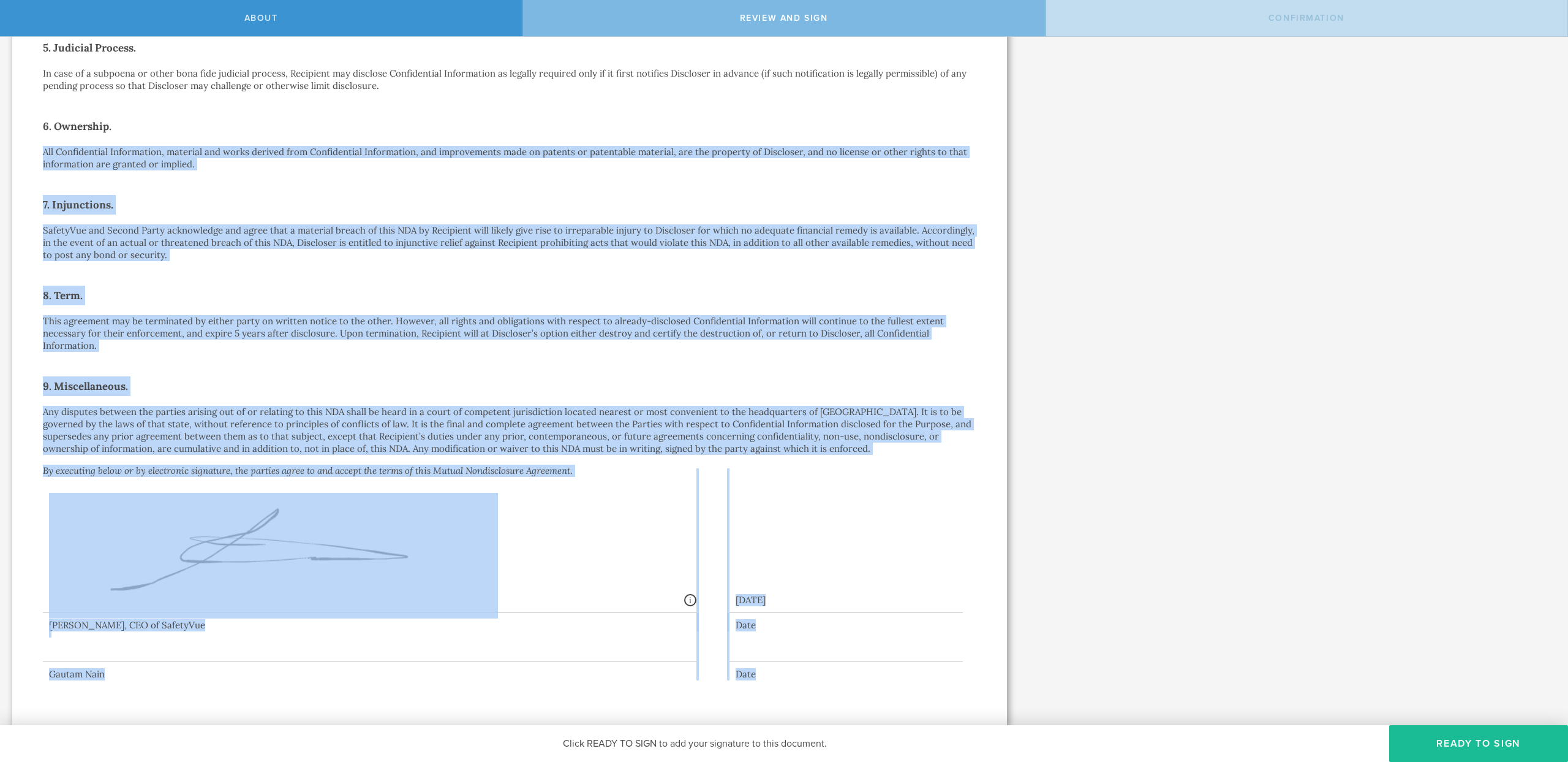
drag, startPoint x: 545, startPoint y: 144, endPoint x: 832, endPoint y: 709, distance: 633.7
click at [832, 709] on div "Mutual Nondisclosure Agreement This Mutual Nondisclosure Agreement (this “ NDA …" at bounding box center [510, 114] width 995 height 1223
click at [830, 703] on div "Mutual Nondisclosure Agreement This Mutual Nondisclosure Agreement (this “ NDA …" at bounding box center [510, 114] width 995 height 1223
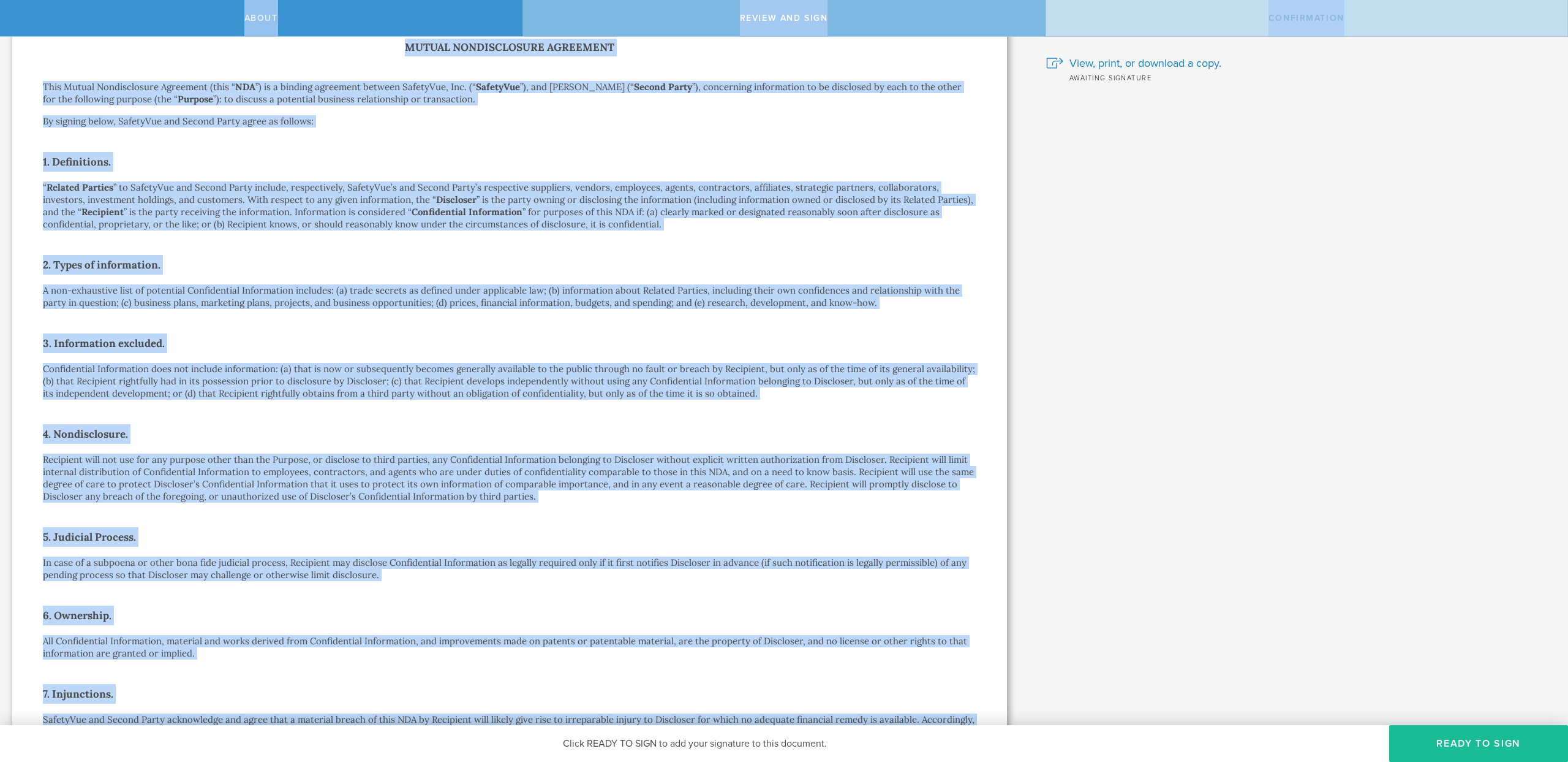
scroll to position [0, 0]
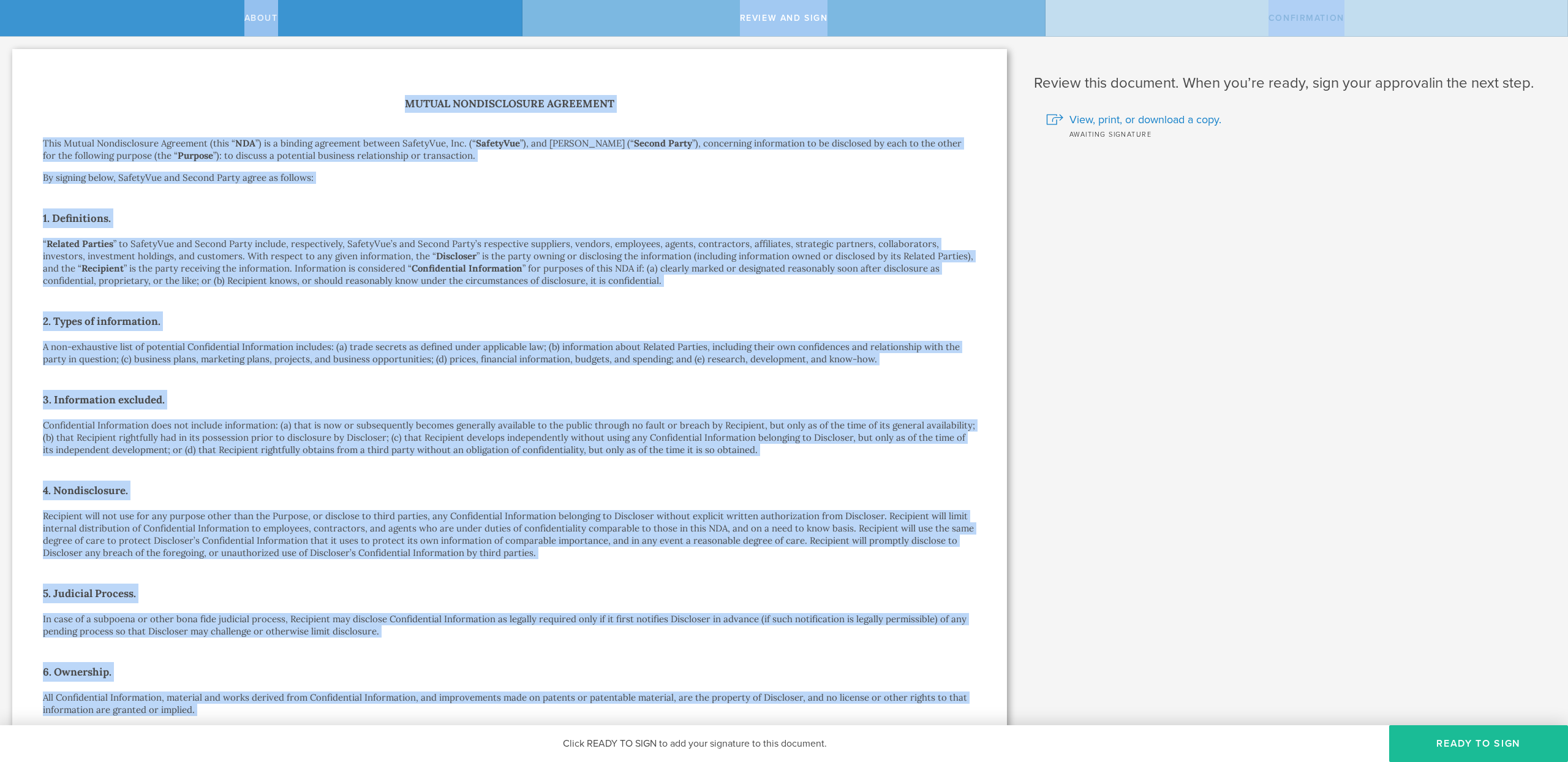
drag, startPoint x: 828, startPoint y: 699, endPoint x: 136, endPoint y: -1, distance: 984.3
click at [136, 0] on html "About Review and sign Confirmation SafetyVue, Inc. has requested that you sign …" at bounding box center [784, 381] width 1568 height 762
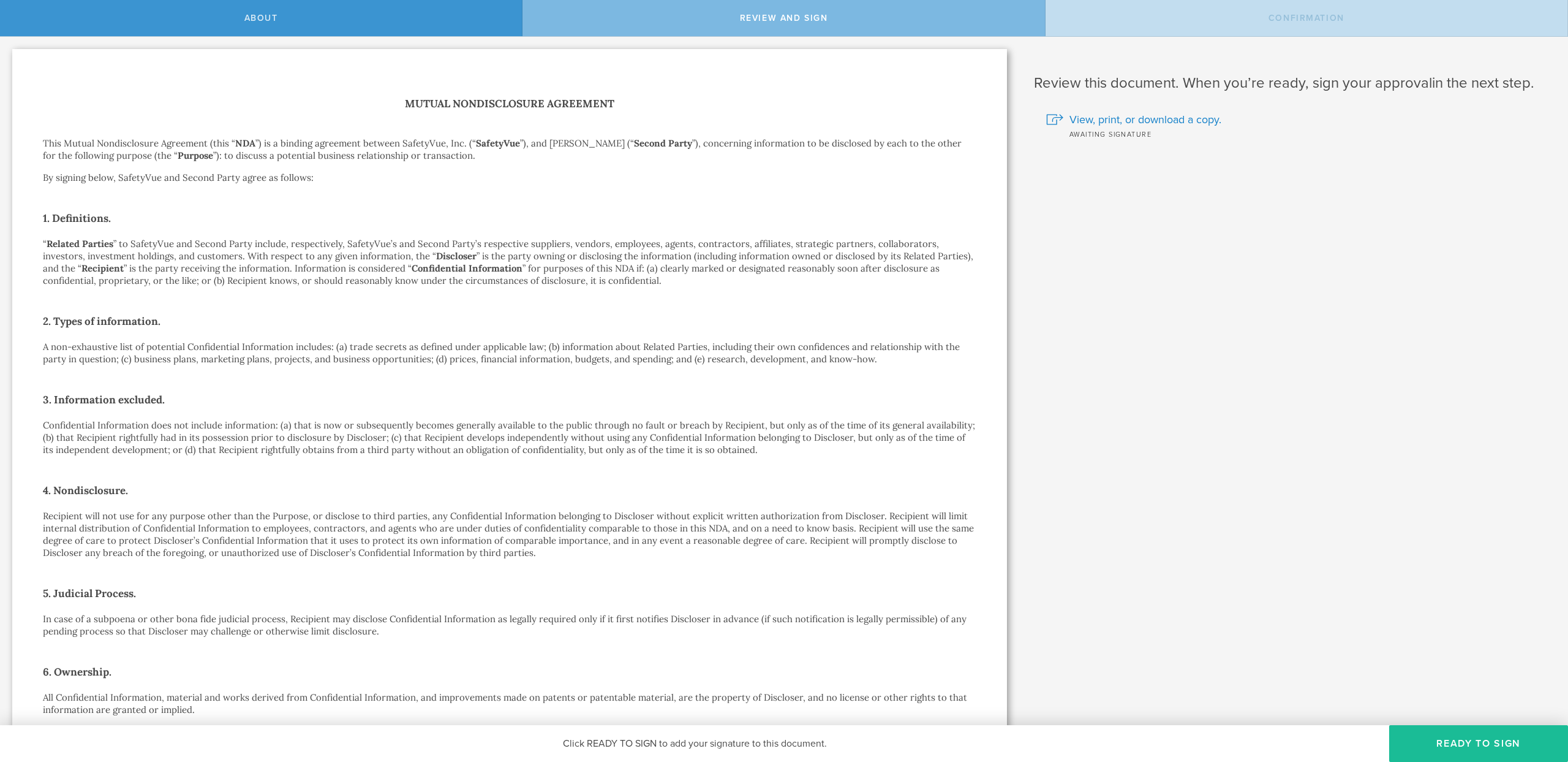
click at [398, 109] on h1 "Mutual Nondisclosure Agreement" at bounding box center [510, 104] width 934 height 18
click at [1107, 133] on div "Awaiting signature" at bounding box center [1298, 133] width 504 height 13
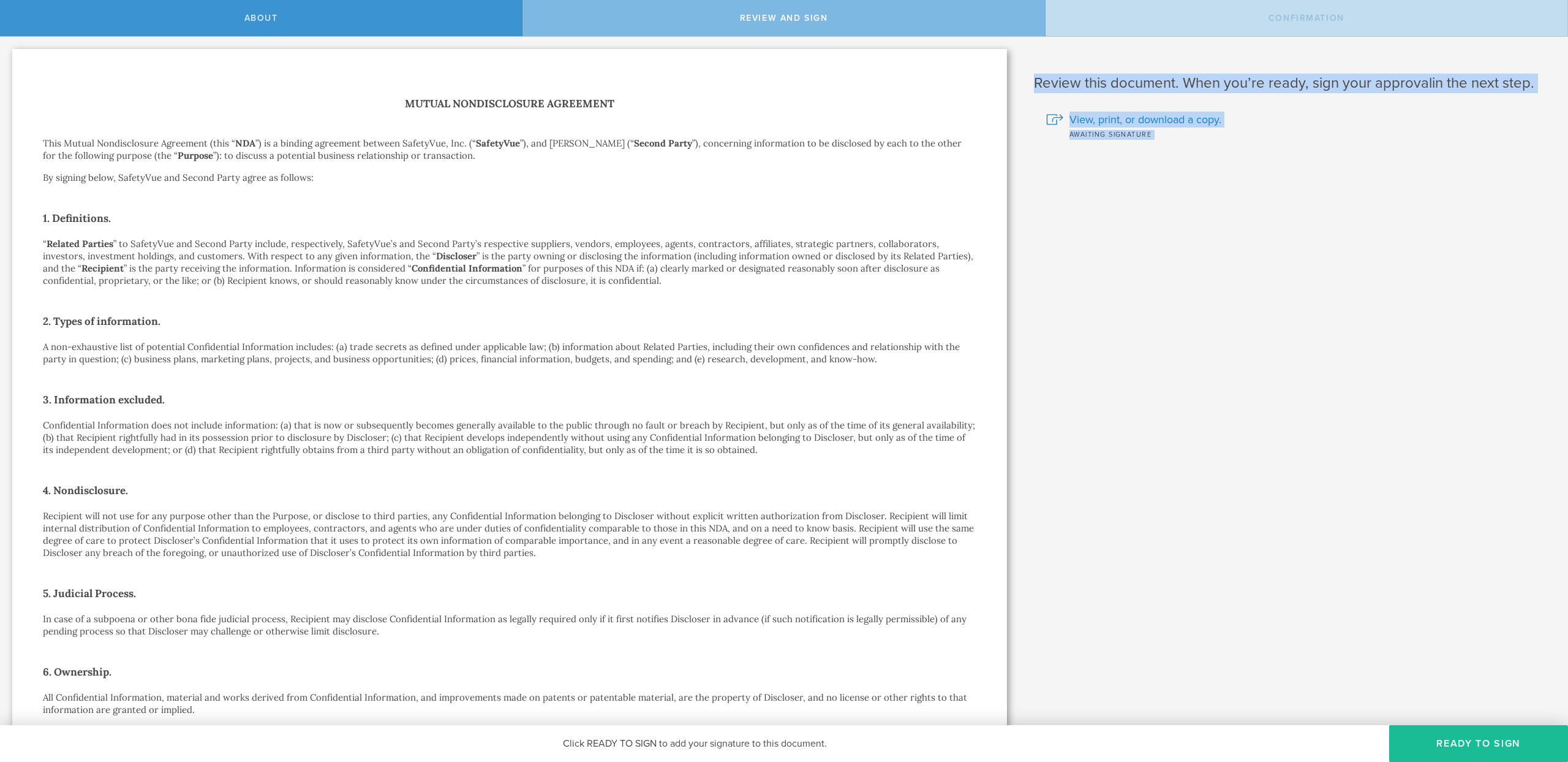
drag, startPoint x: 1107, startPoint y: 133, endPoint x: 1050, endPoint y: 41, distance: 108.2
click at [1050, 41] on div "Review this document. When you’re ready, sign your approval in the next step. V…" at bounding box center [1293, 654] width 549 height 1235
click at [1043, 67] on div "Review this document. When you’re ready, sign your approval in the next step. V…" at bounding box center [1293, 654] width 549 height 1235
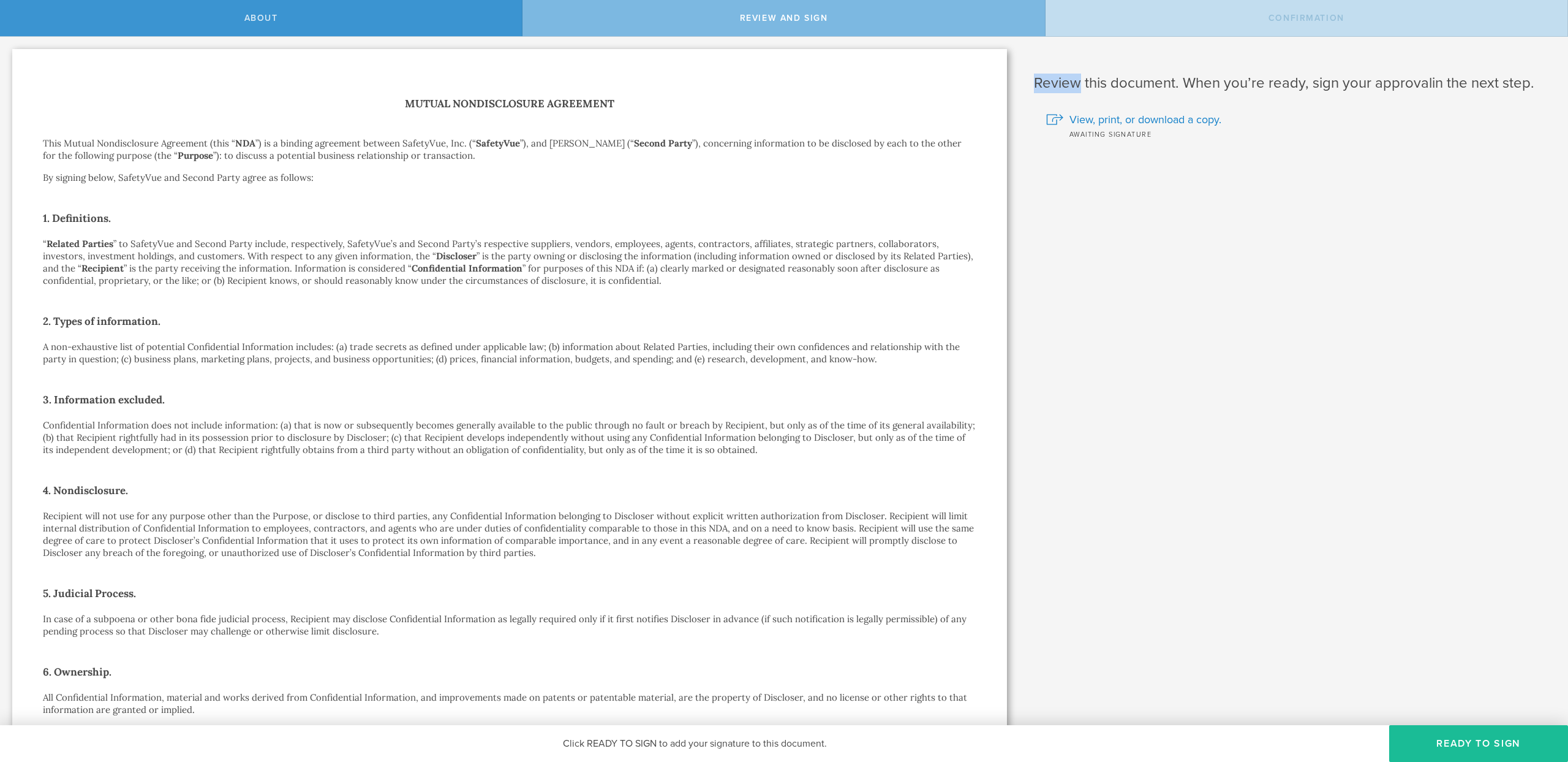
click at [1043, 67] on div "Review this document. When you’re ready, sign your approval in the next step. V…" at bounding box center [1293, 654] width 549 height 1235
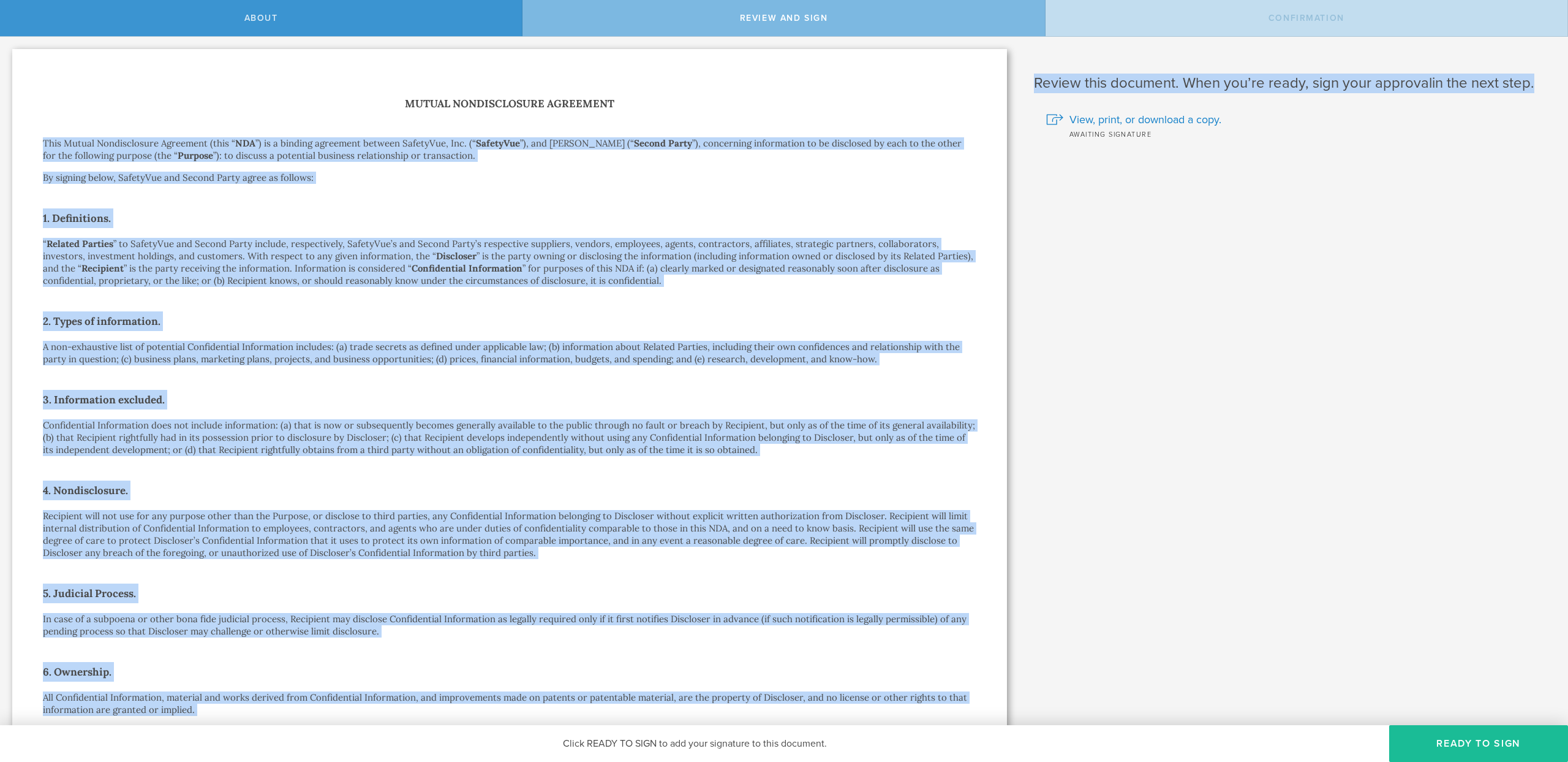
drag, startPoint x: 1043, startPoint y: 67, endPoint x: 122, endPoint y: 133, distance: 923.4
click at [122, 133] on div "SafetyVue, Inc. has requested that you sign a Nondisclosure Agreement . This No…" at bounding box center [784, 654] width 1568 height 1235
click at [264, 116] on div "Mutual Nondisclosure Agreement This Mutual Nondisclosure Agreement (this “ NDA …" at bounding box center [510, 660] width 934 height 1130
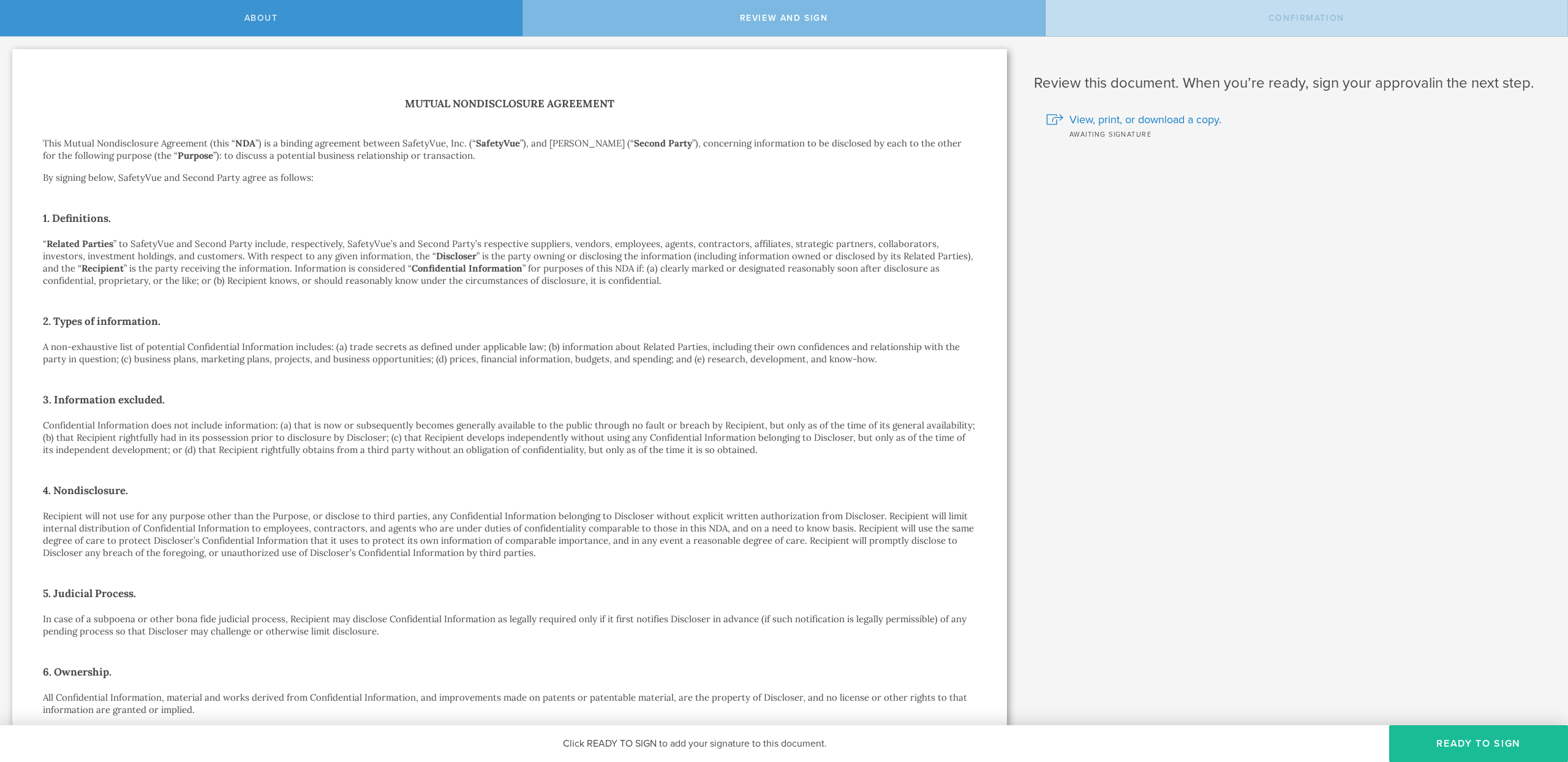
click at [403, 101] on h1 "Mutual Nondisclosure Agreement" at bounding box center [510, 104] width 934 height 18
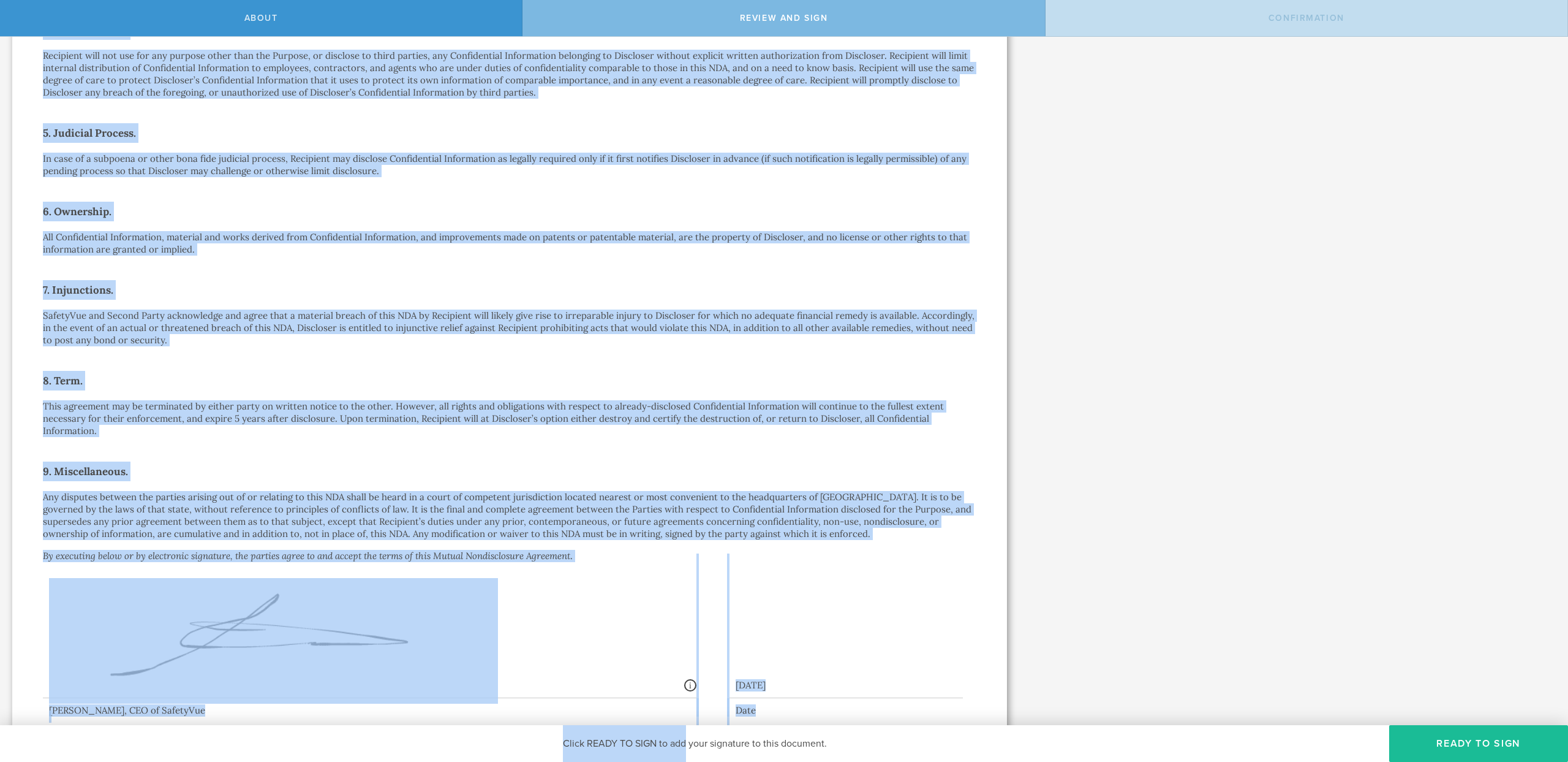
scroll to position [545, 0]
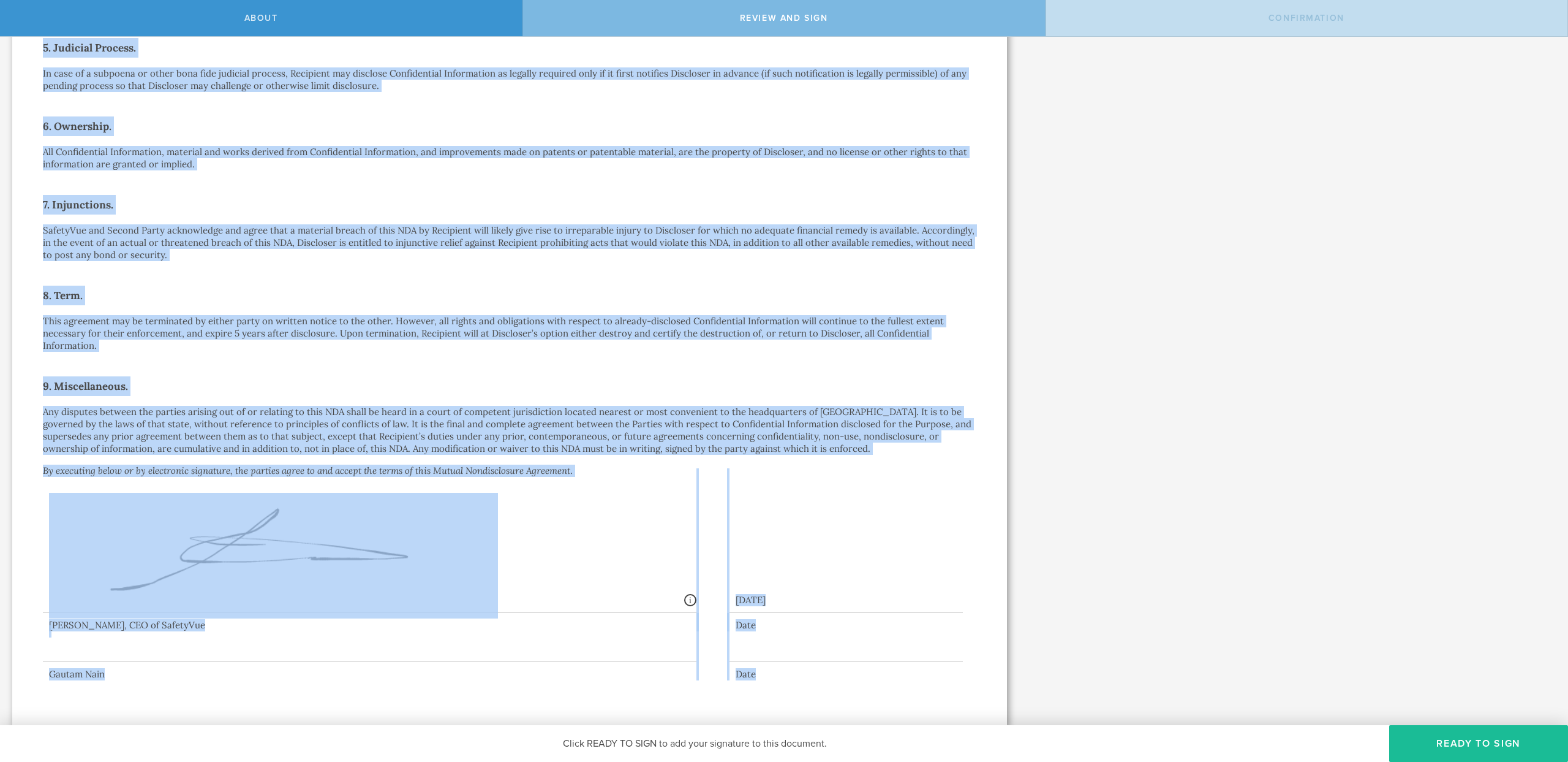
drag, startPoint x: 403, startPoint y: 101, endPoint x: 991, endPoint y: 668, distance: 816.8
click at [991, 668] on div "Mutual Nondisclosure Agreement This Mutual Nondisclosure Agreement (this “ NDA …" at bounding box center [510, 114] width 995 height 1223
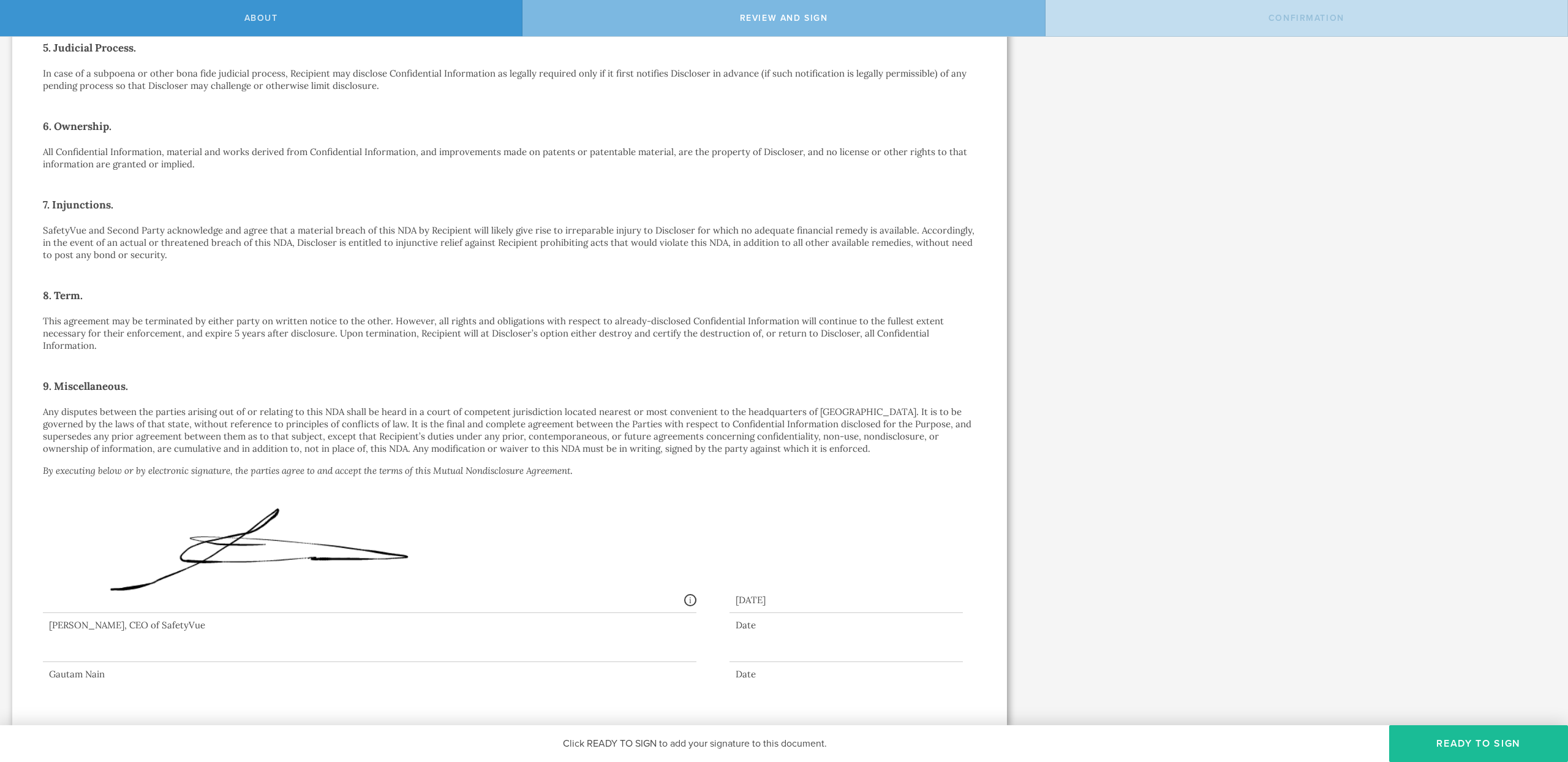
scroll to position [0, 0]
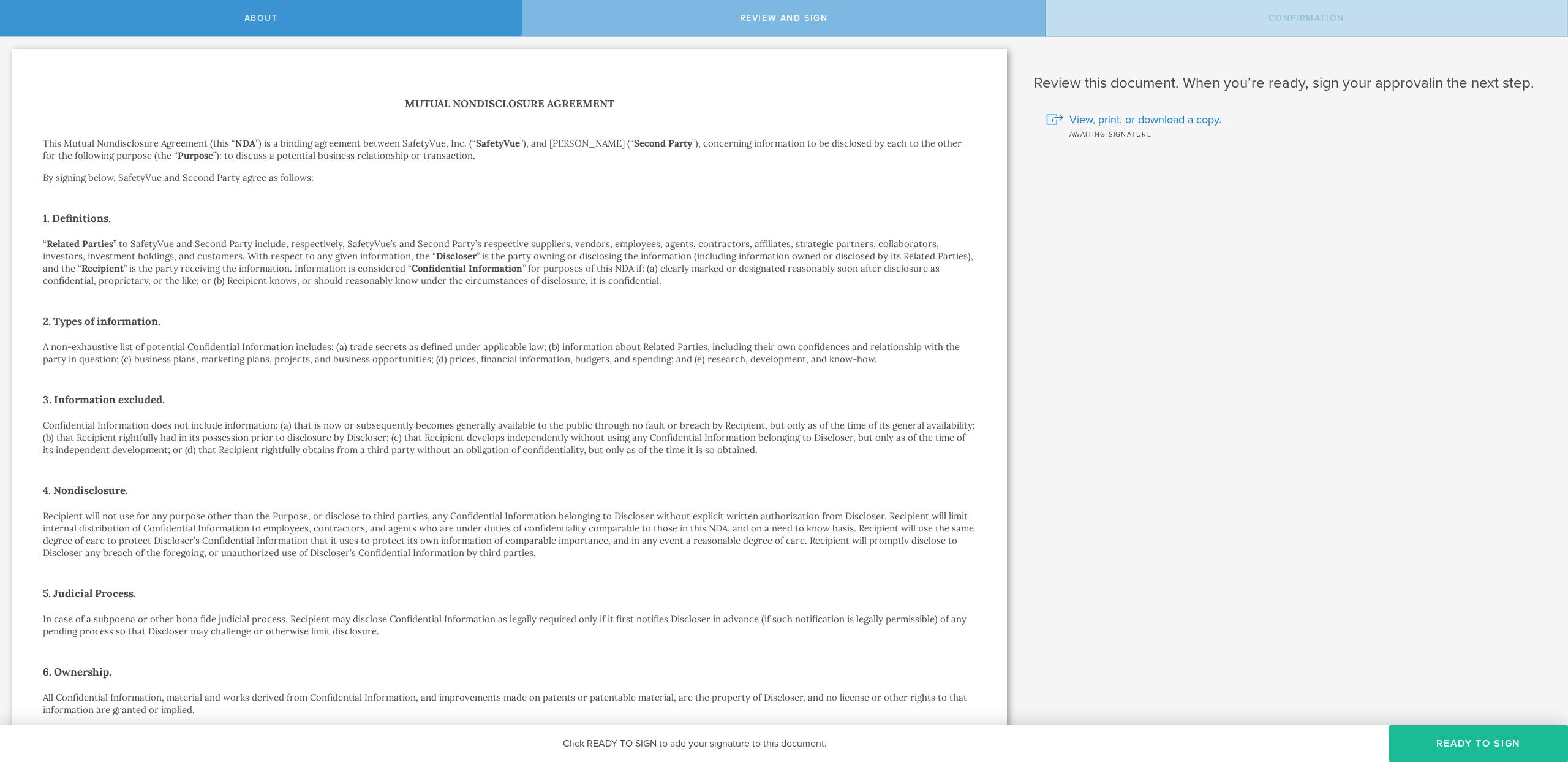
click at [1205, 85] on h1 "Review this document. When you’re ready, sign your approval in the next step." at bounding box center [1292, 83] width 516 height 20
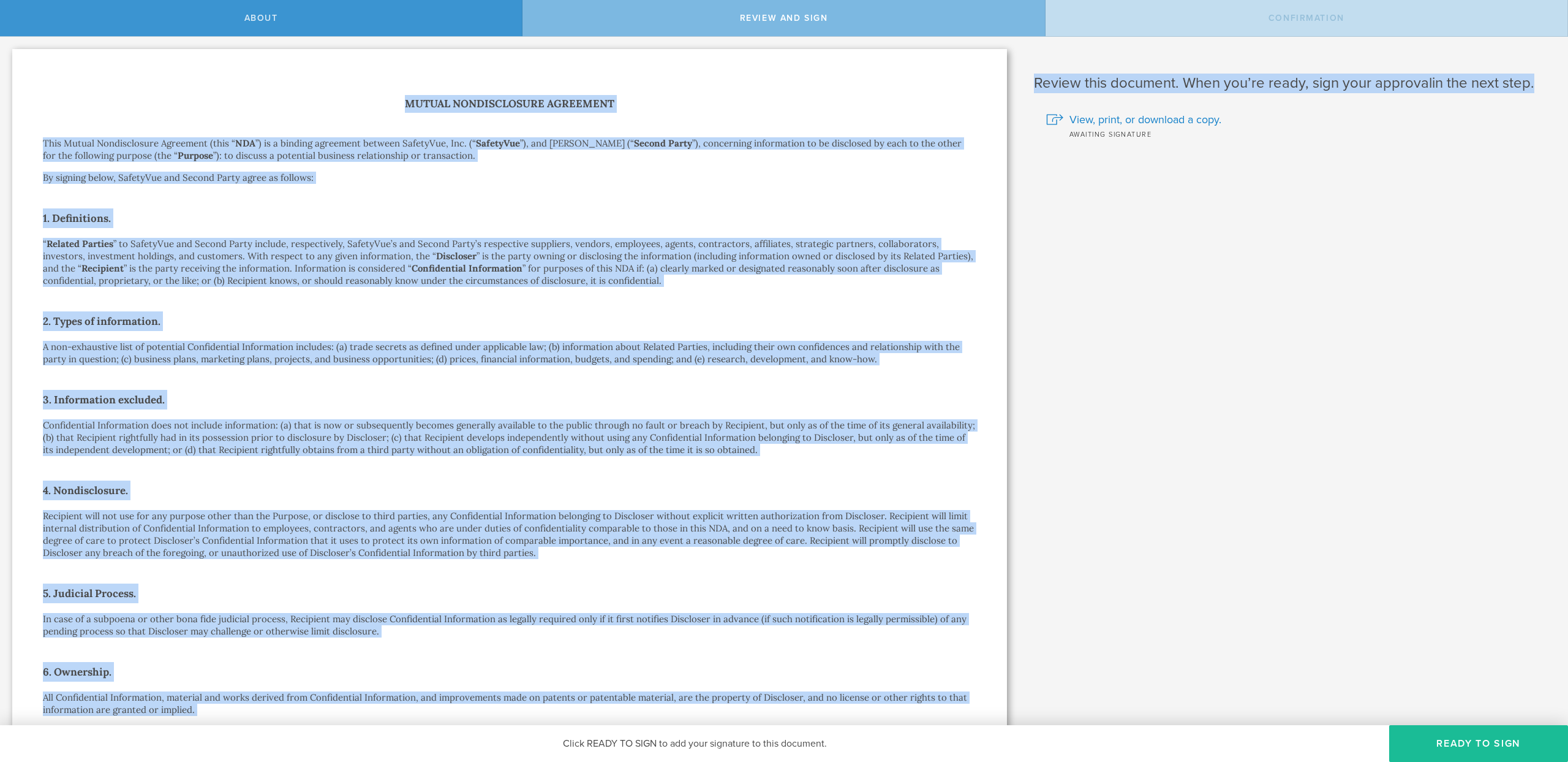
drag, startPoint x: 1205, startPoint y: 85, endPoint x: 379, endPoint y: 96, distance: 826.1
click at [379, 96] on div "SafetyVue, Inc. has requested that you sign a Nondisclosure Agreement . This No…" at bounding box center [784, 654] width 1568 height 1235
click at [379, 96] on h1 "Mutual Nondisclosure Agreement" at bounding box center [510, 104] width 934 height 18
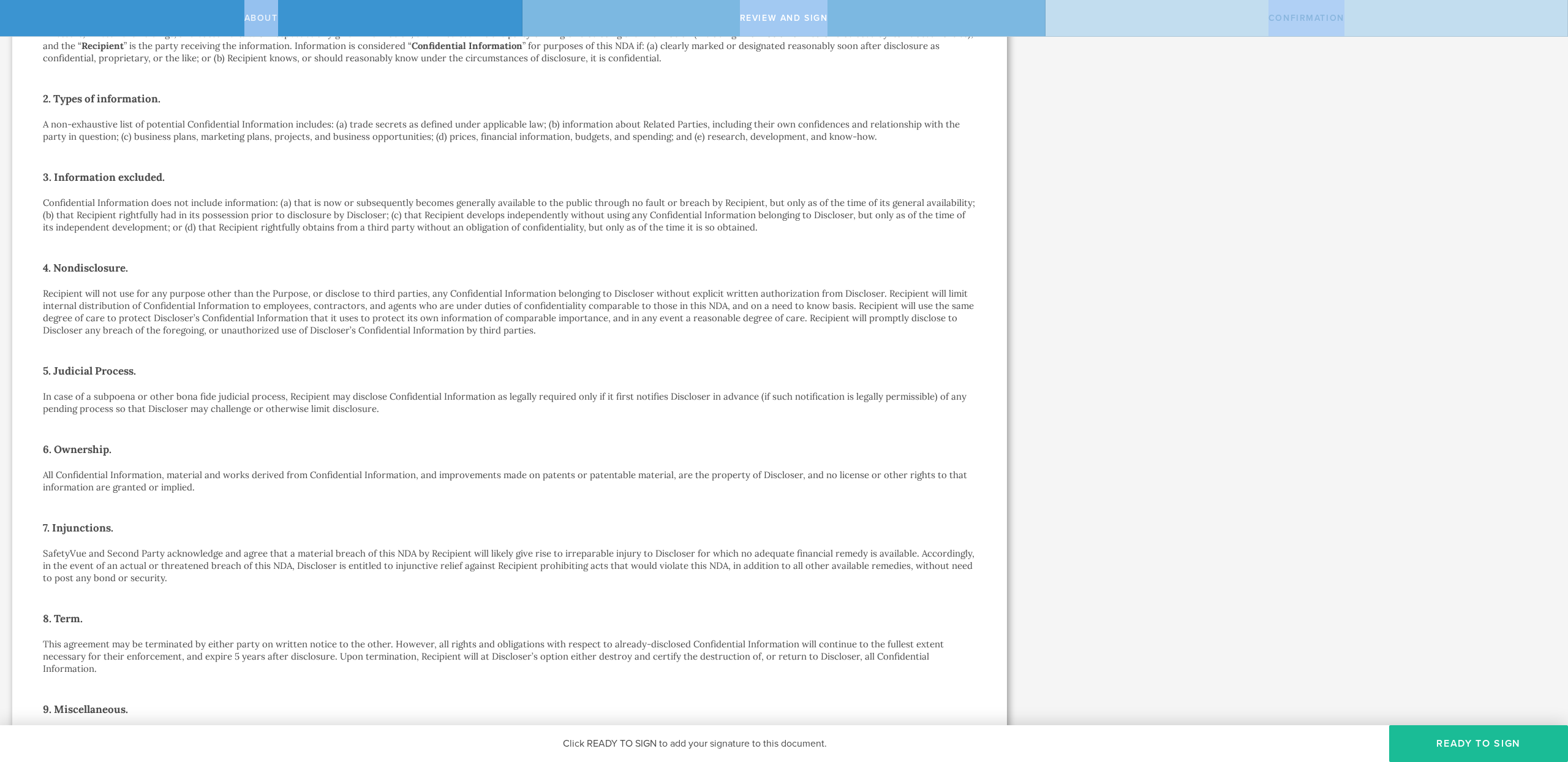
scroll to position [545, 0]
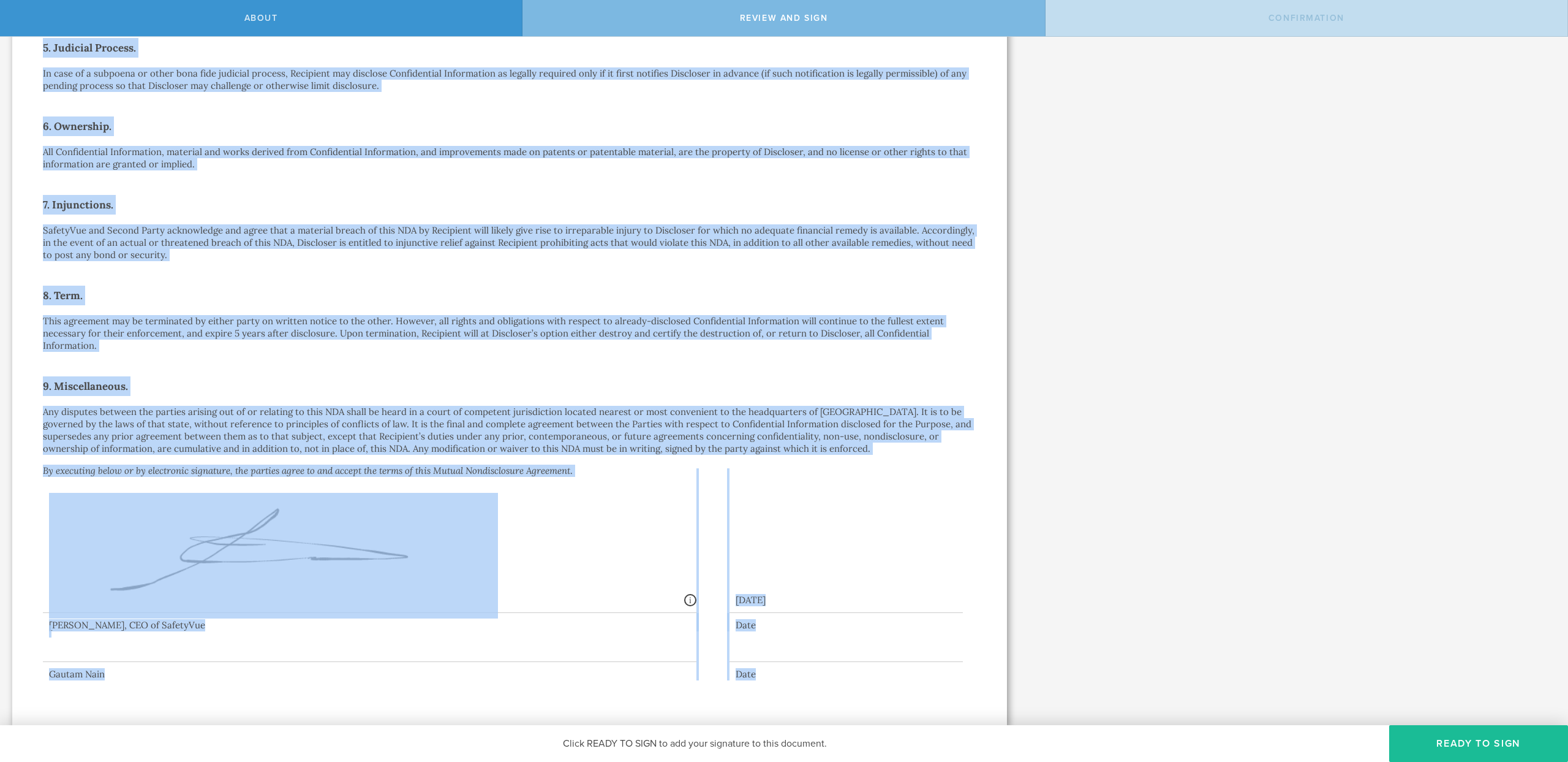
drag, startPoint x: 379, startPoint y: 96, endPoint x: 1119, endPoint y: 688, distance: 947.7
click at [1119, 688] on div "SafetyVue, Inc. has requested that you sign a Nondisclosure Agreement . This No…" at bounding box center [784, 109] width 1568 height 1235
click at [1119, 688] on div "Review this document. When you’re ready, sign your approval in the next step. V…" at bounding box center [1293, 109] width 549 height 1235
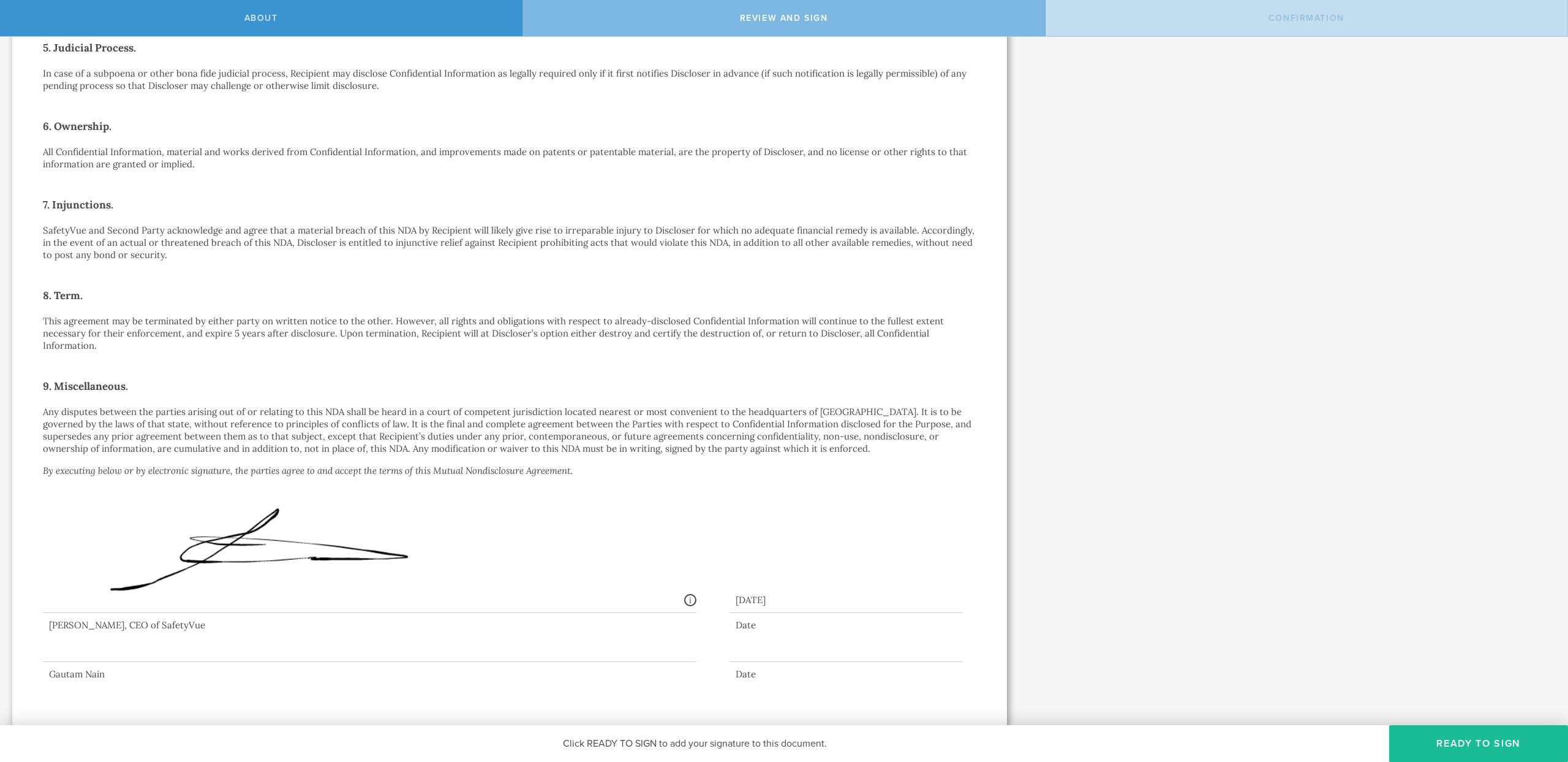
scroll to position [0, 0]
